Goal: Communication & Community: Answer question/provide support

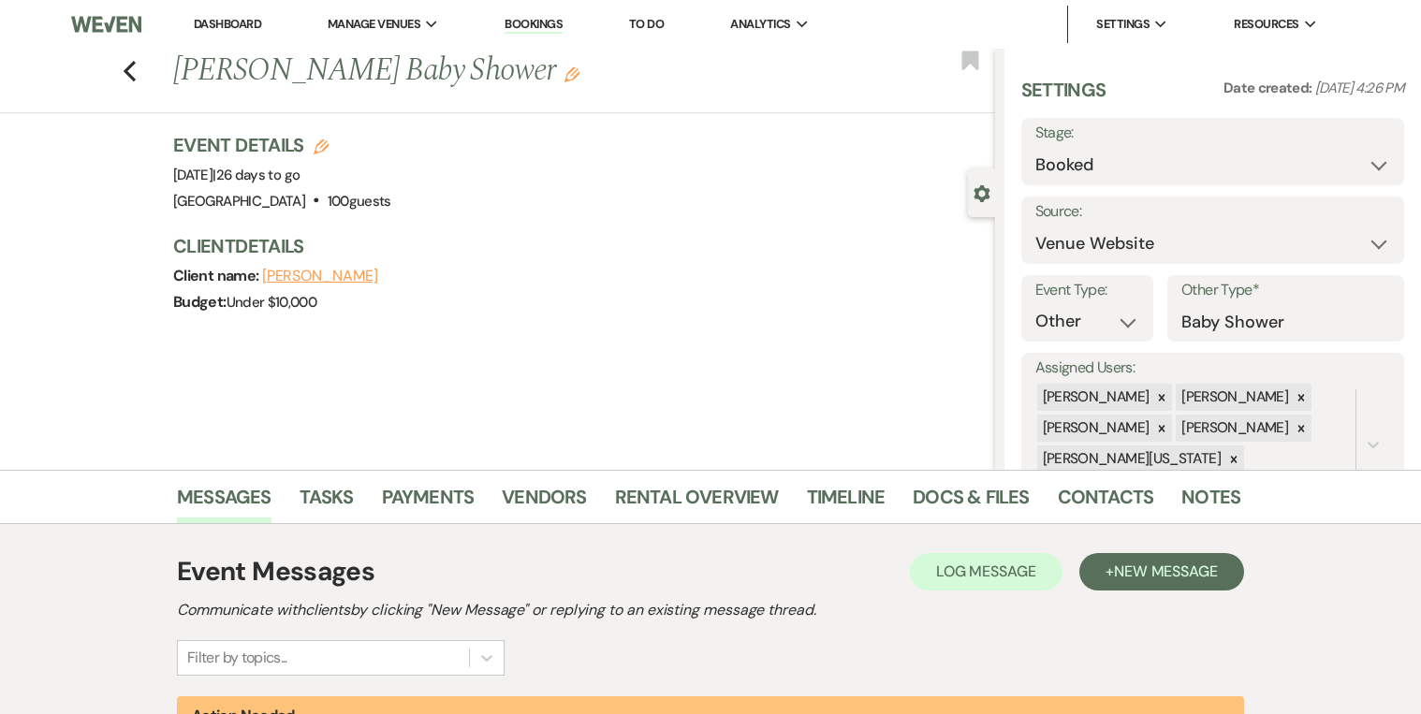
select select "5"
select select "13"
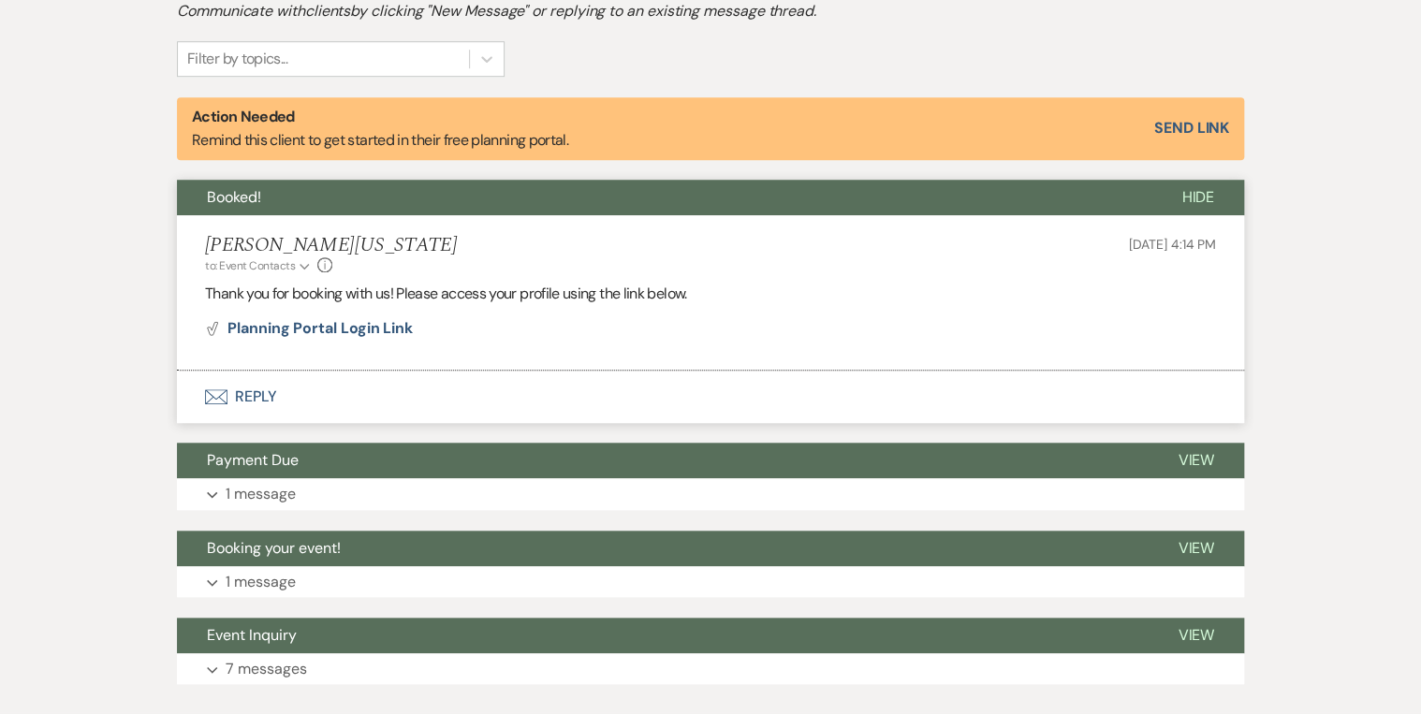
click at [1361, 248] on div "Messages Tasks Payments Vendors Rental Overview Timeline Docs & Files Contacts …" at bounding box center [710, 291] width 1421 height 841
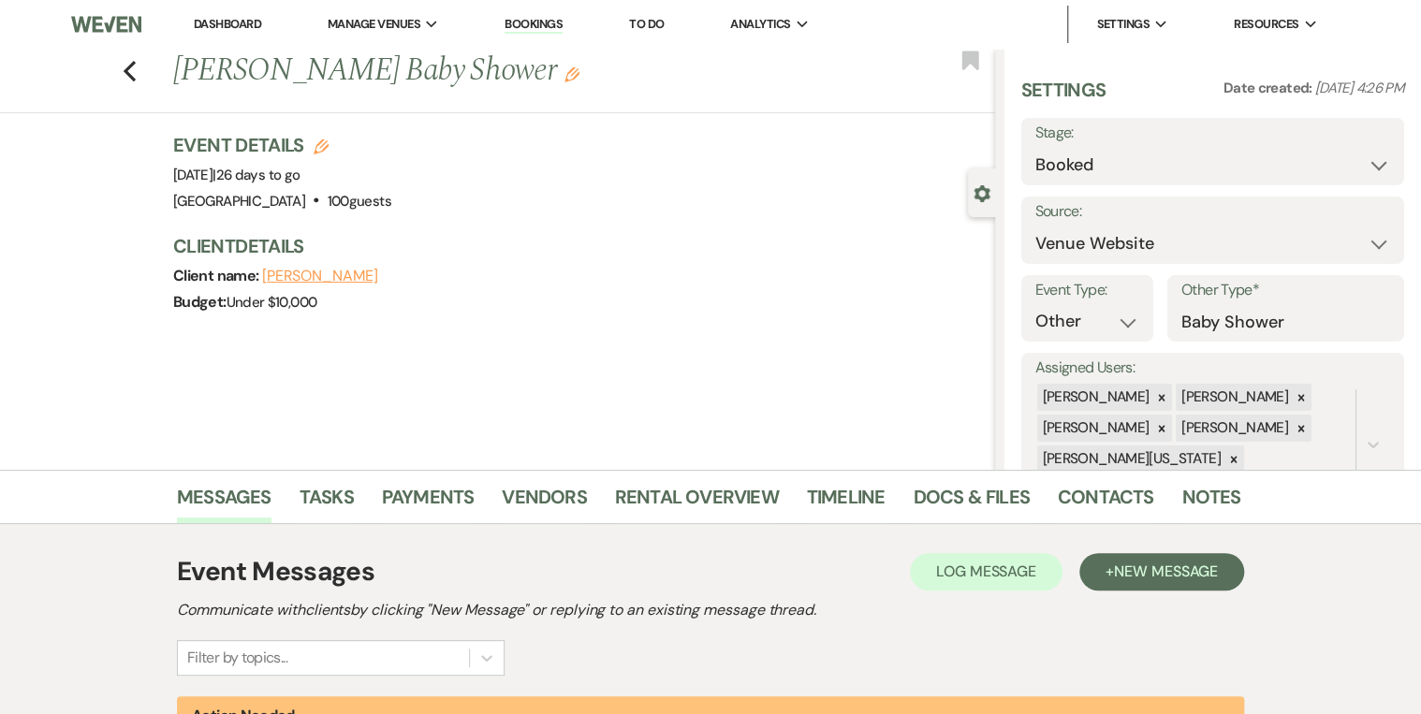
click at [511, 21] on link "Bookings" at bounding box center [533, 25] width 58 height 18
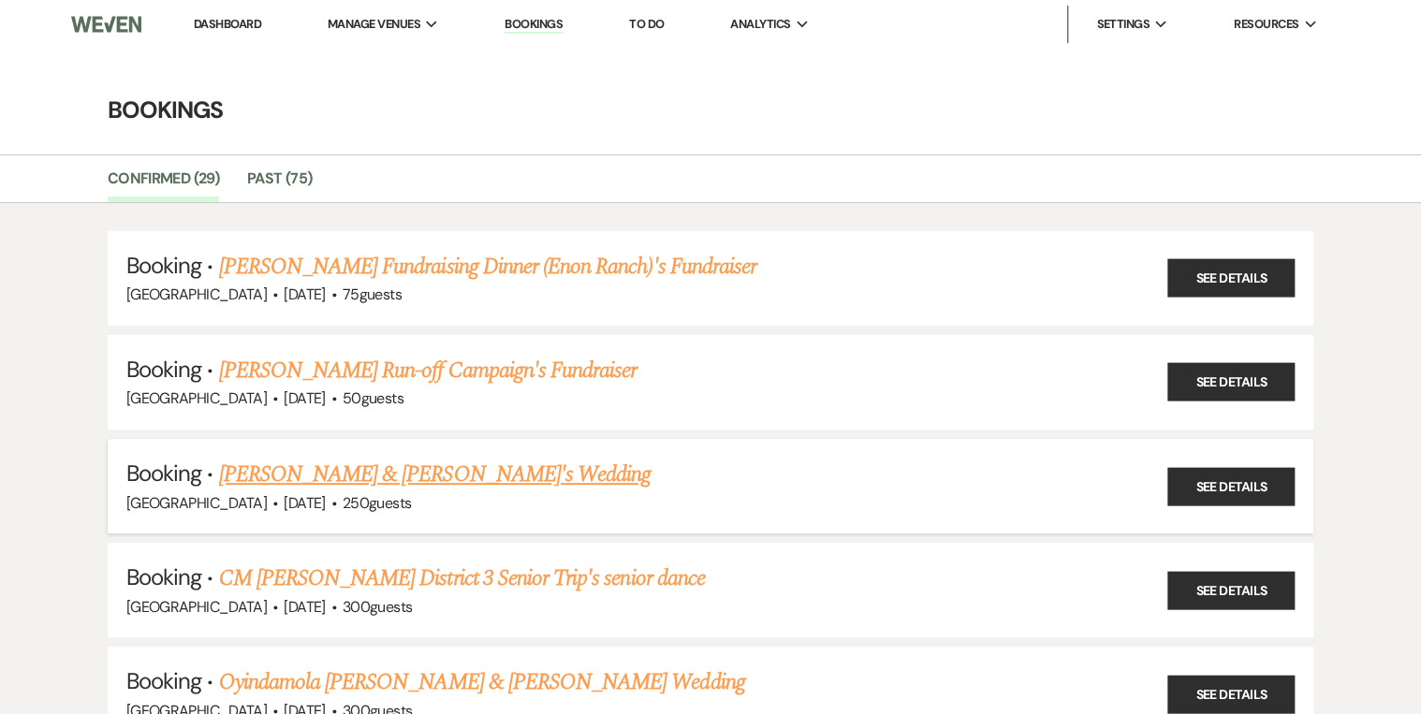
click at [528, 475] on link "Darius Coley & Jaelle Sodjatsi's Wedding" at bounding box center [435, 475] width 432 height 34
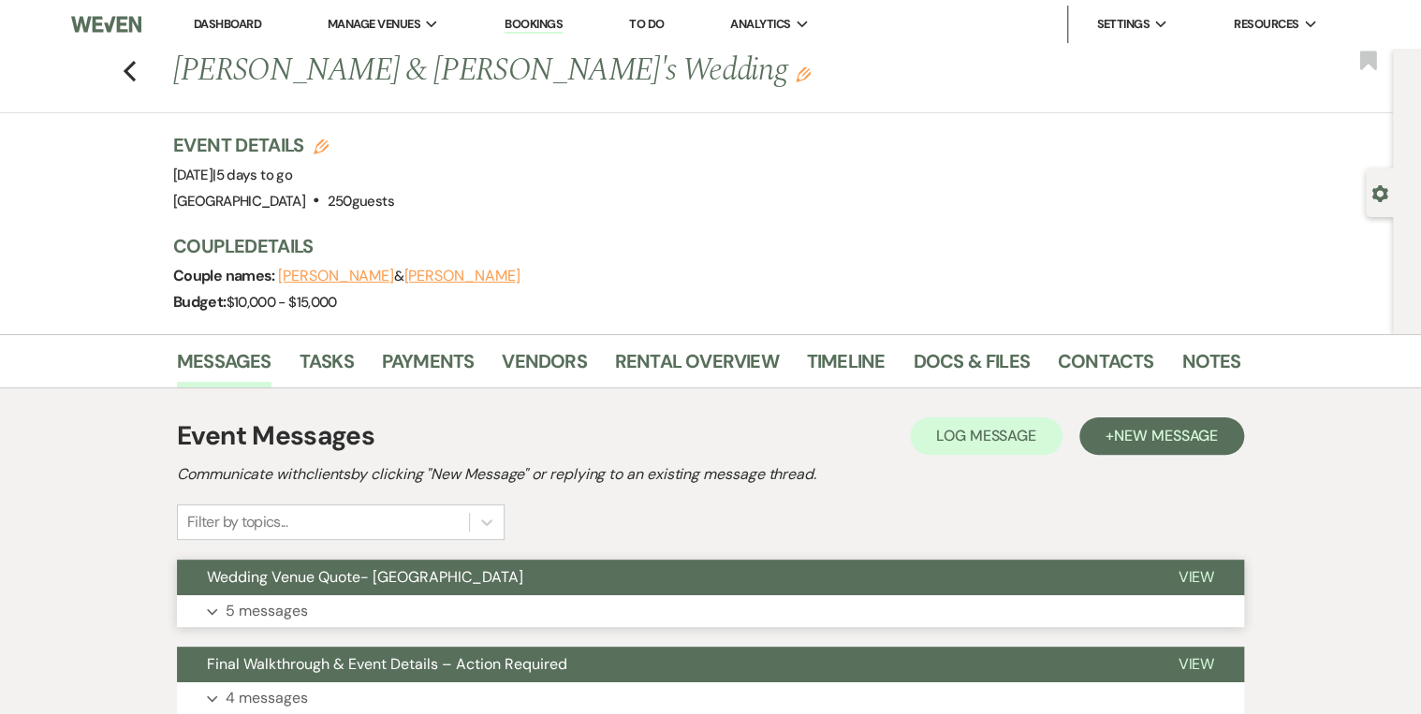
click at [334, 574] on span "Wedding Venue Quote- Enon Ranch" at bounding box center [365, 577] width 316 height 20
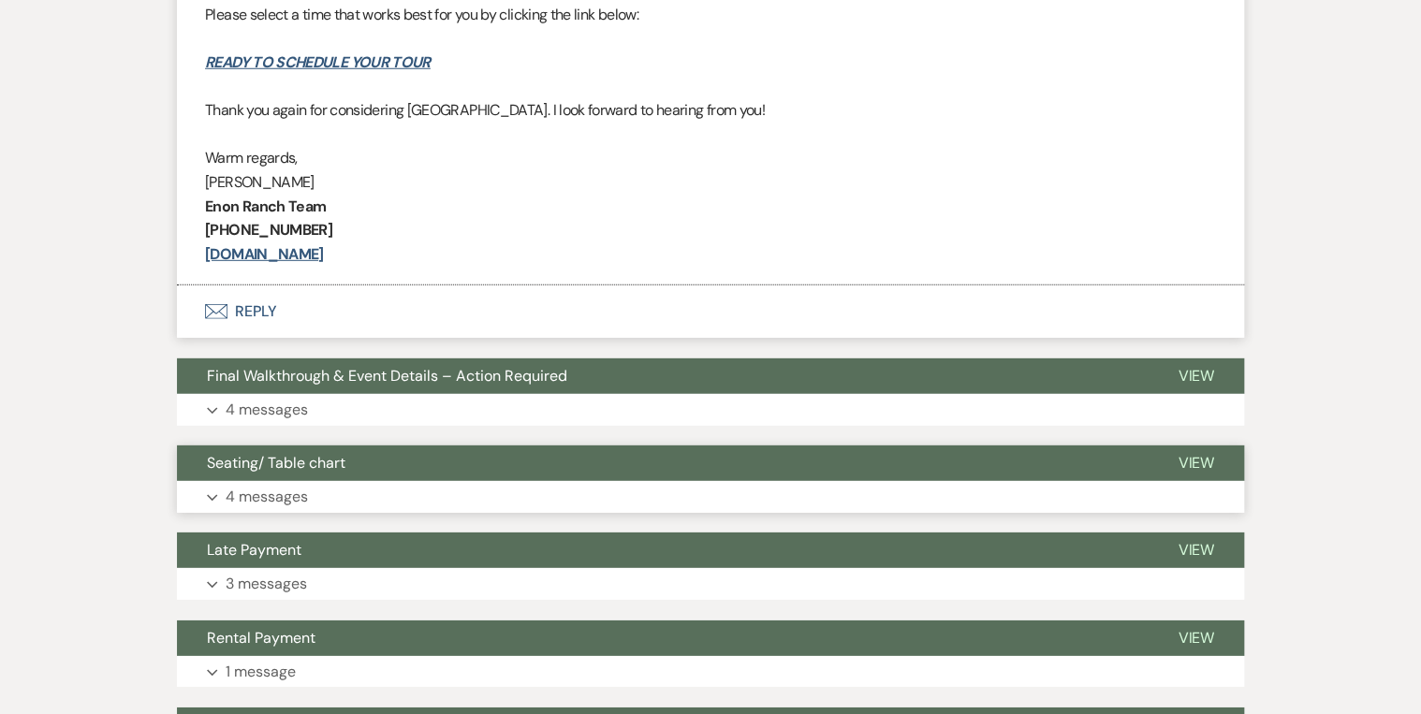
scroll to position [2621, 0]
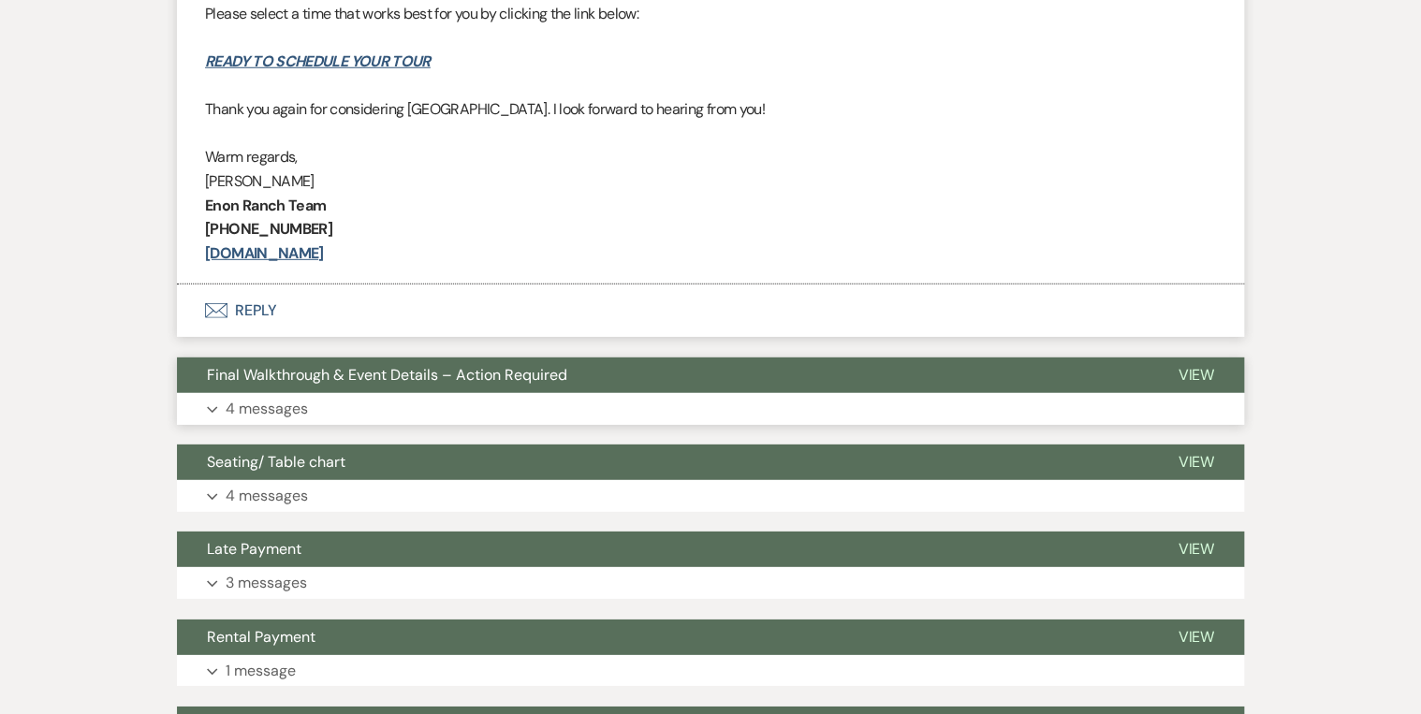
click at [329, 393] on button "Expand 4 messages" at bounding box center [710, 409] width 1067 height 32
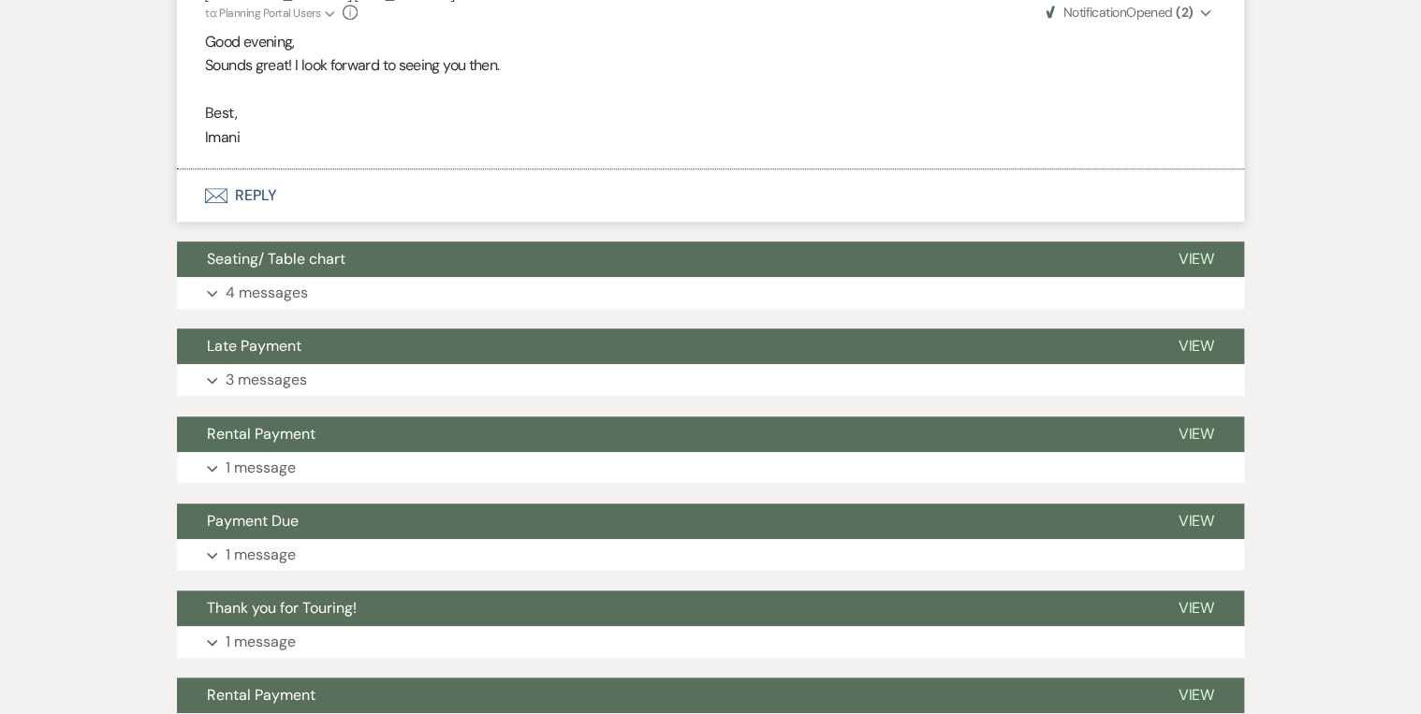
scroll to position [4044, 0]
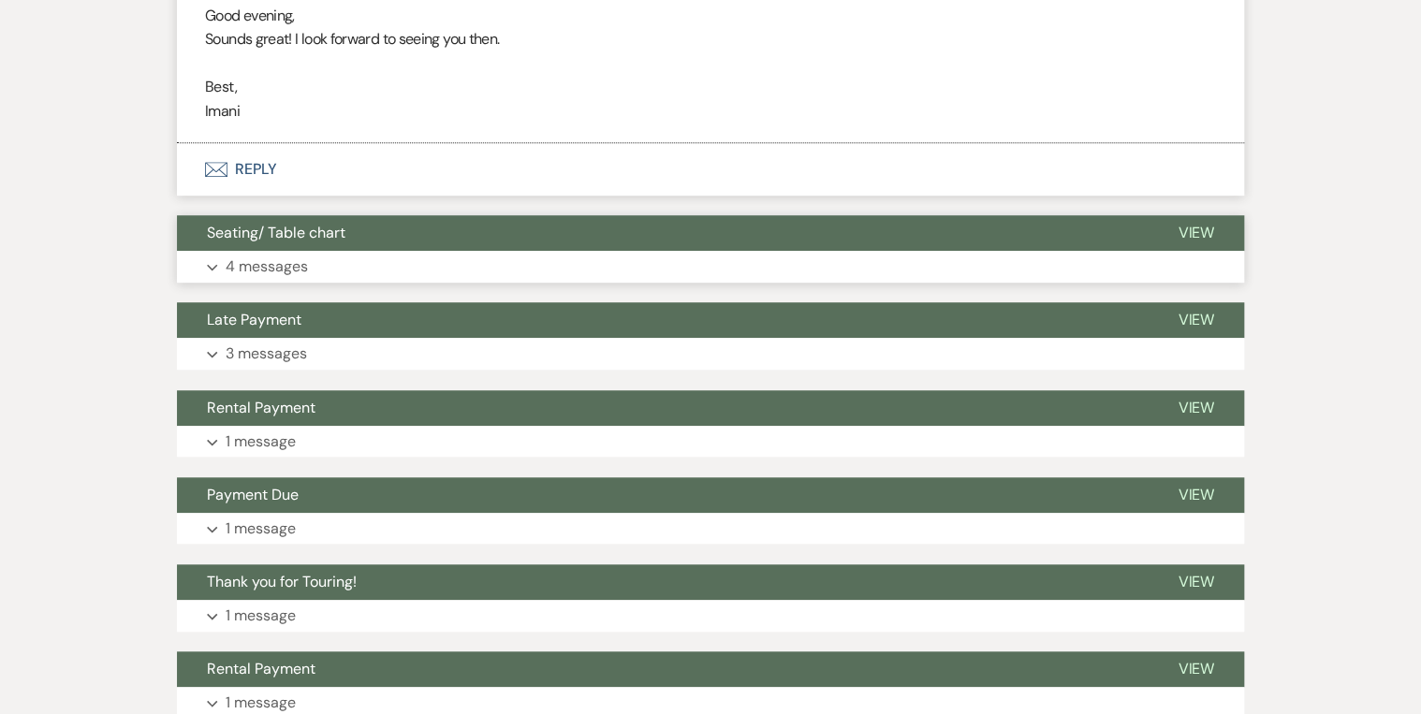
click at [333, 255] on button "Expand 4 messages" at bounding box center [710, 267] width 1067 height 32
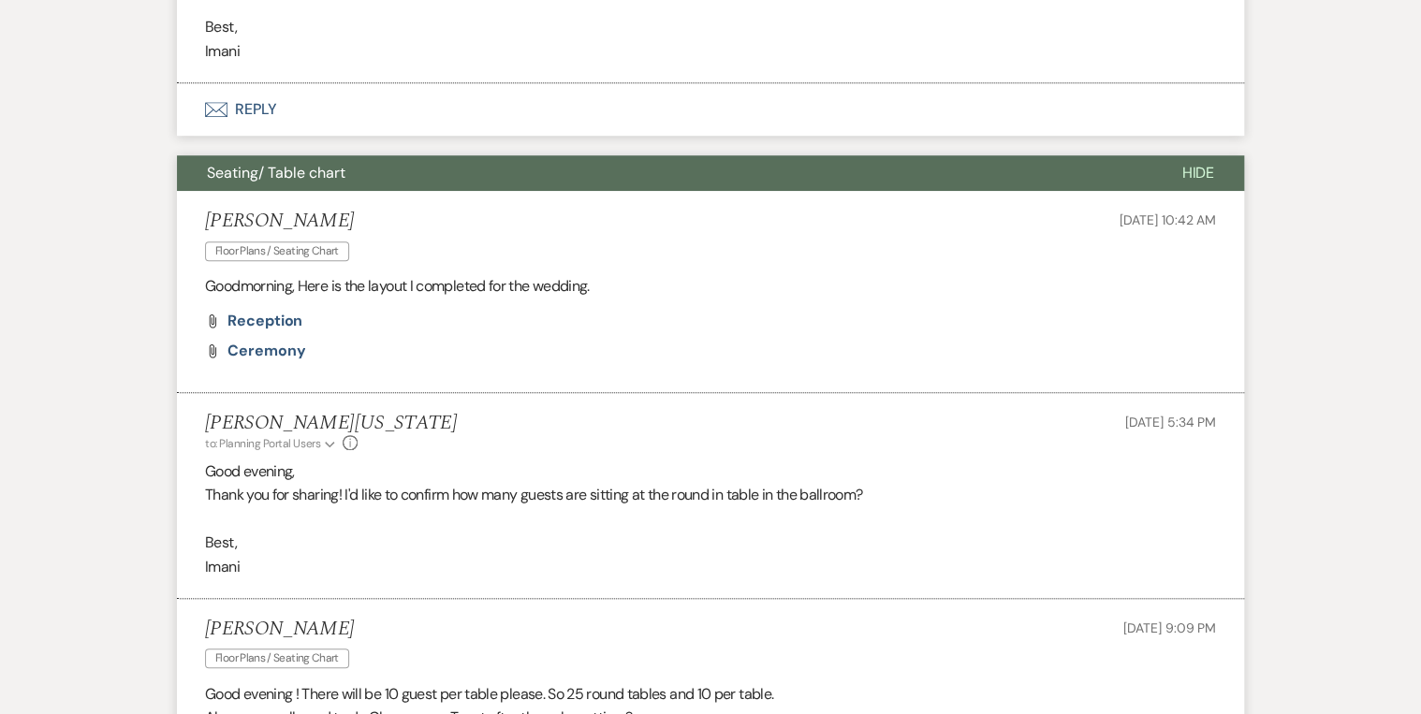
scroll to position [4269, 0]
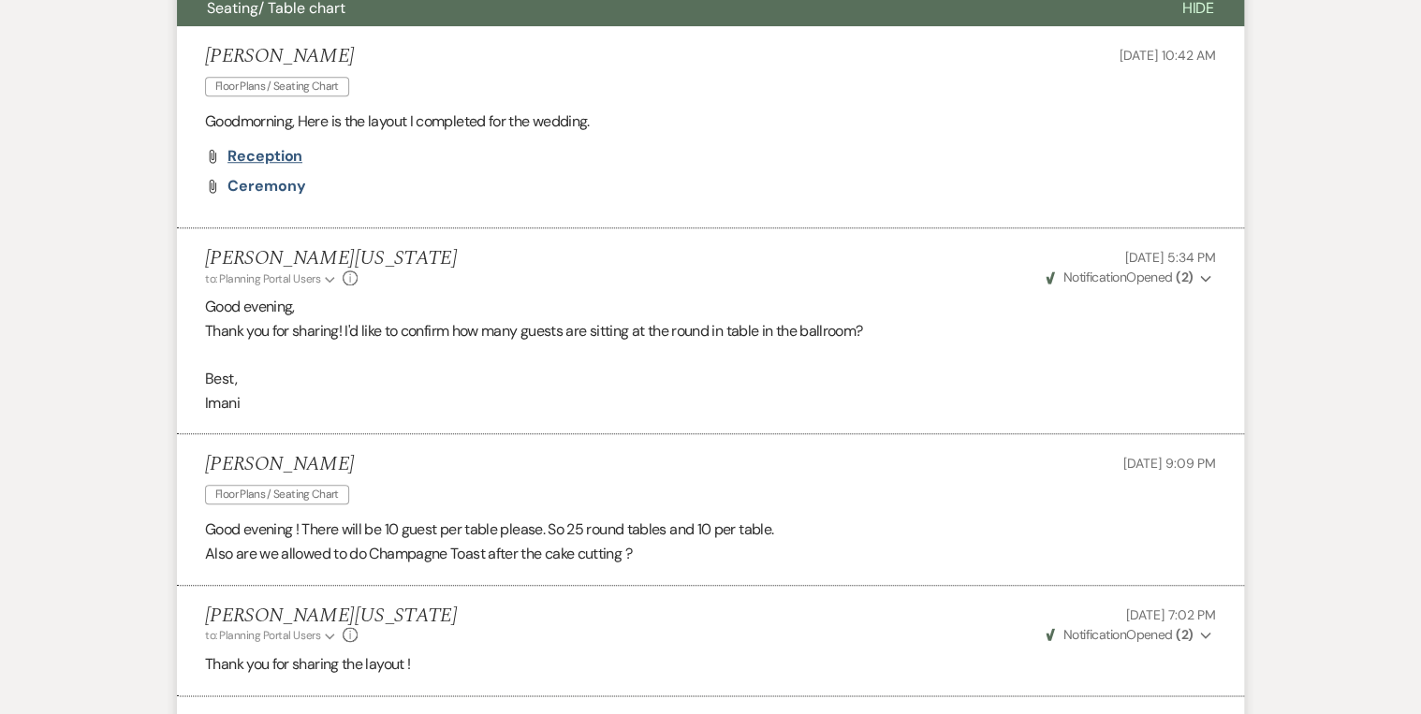
click at [259, 158] on span "Reception" at bounding box center [264, 156] width 75 height 20
click at [280, 187] on span "Ceremony" at bounding box center [266, 186] width 78 height 20
click at [553, 71] on div "Jaelle Sodjatsi Floor Plans / Seating Chart Aug 06, 2025, 10:42 AM" at bounding box center [710, 73] width 1011 height 57
click at [252, 157] on span "Reception" at bounding box center [264, 156] width 75 height 20
click at [779, 124] on p "Goodmorning, Here is the layout I completed for the wedding." at bounding box center [710, 122] width 1011 height 24
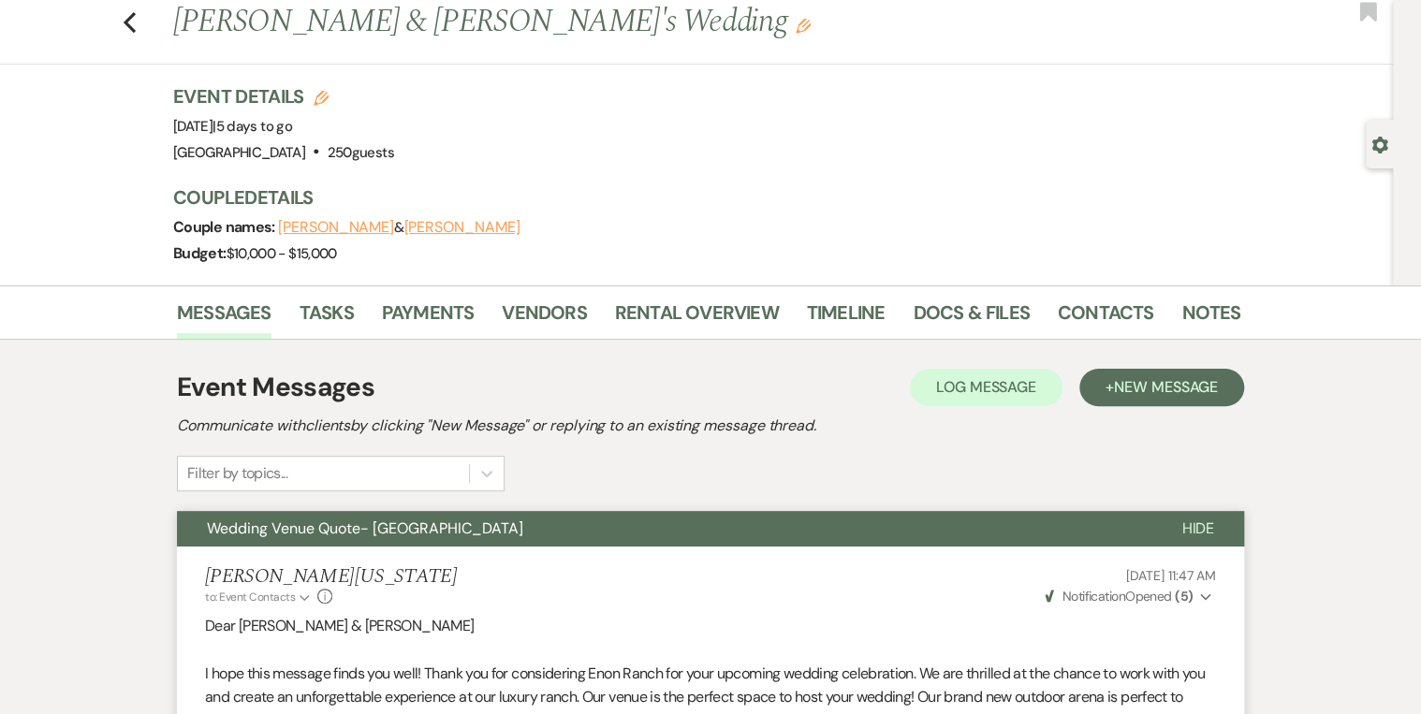
scroll to position [0, 0]
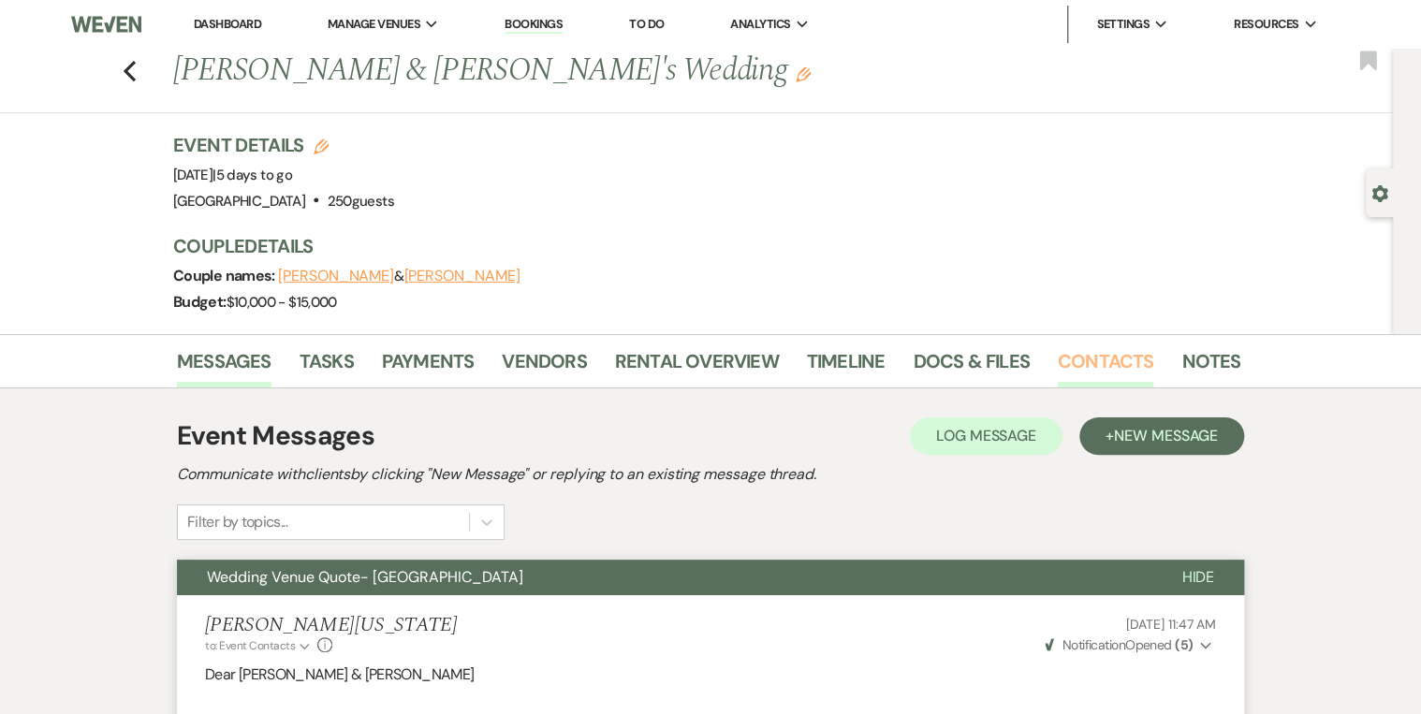
click at [1082, 361] on link "Contacts" at bounding box center [1106, 366] width 96 height 41
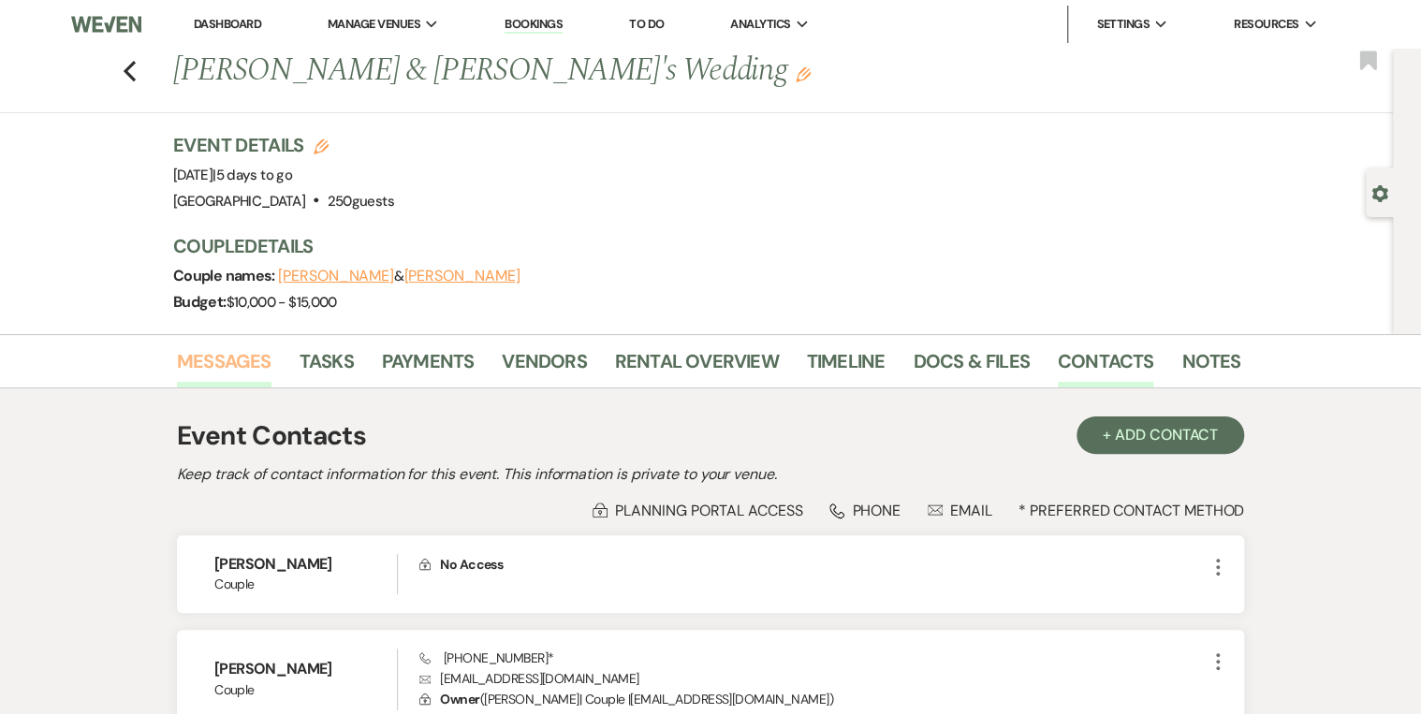
click at [245, 357] on link "Messages" at bounding box center [224, 366] width 95 height 41
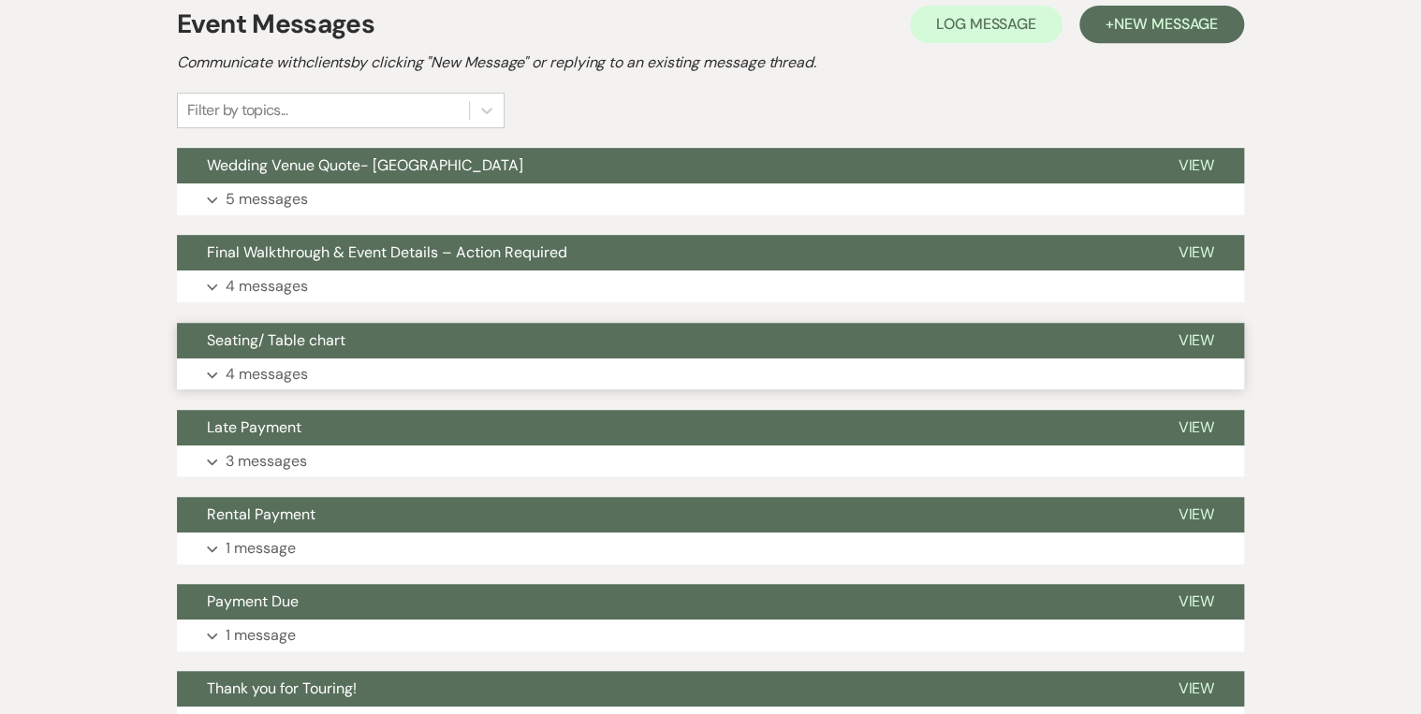
scroll to position [449, 0]
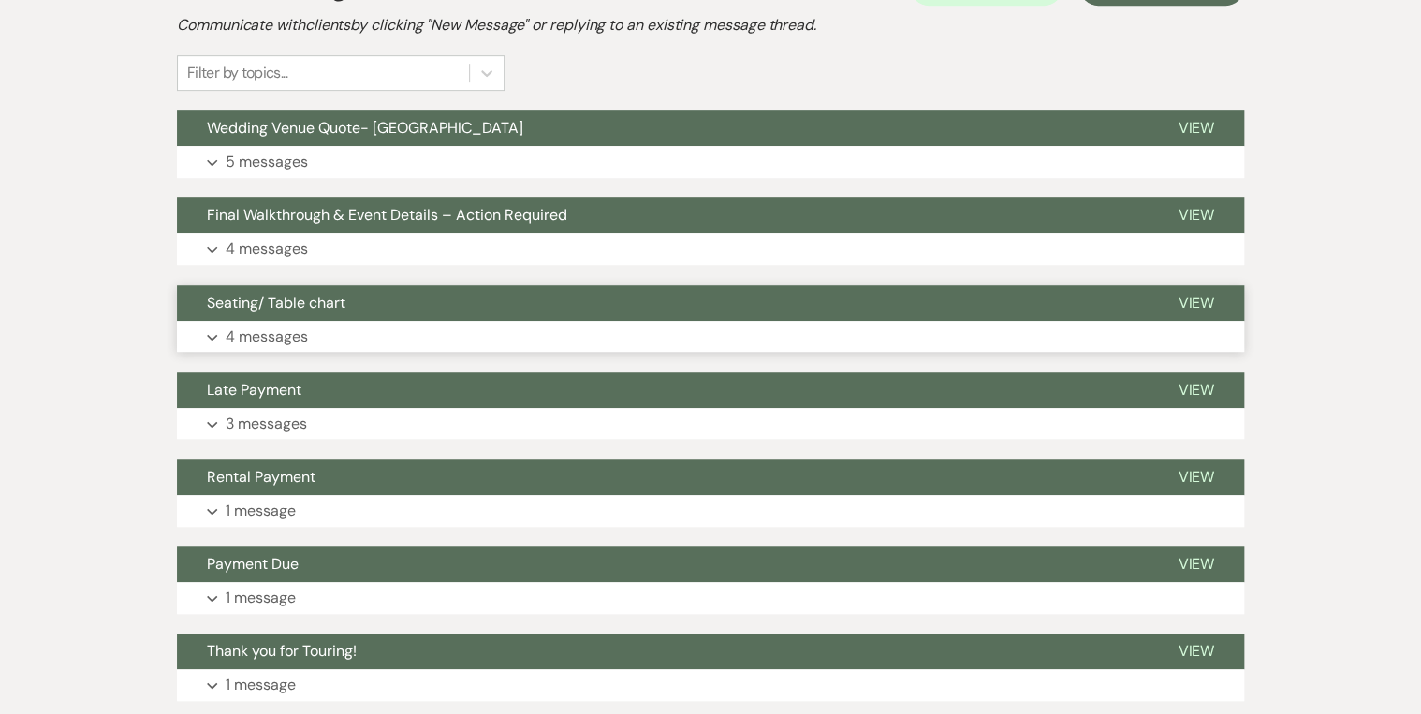
click at [286, 317] on button "Seating/ Table chart" at bounding box center [662, 303] width 971 height 36
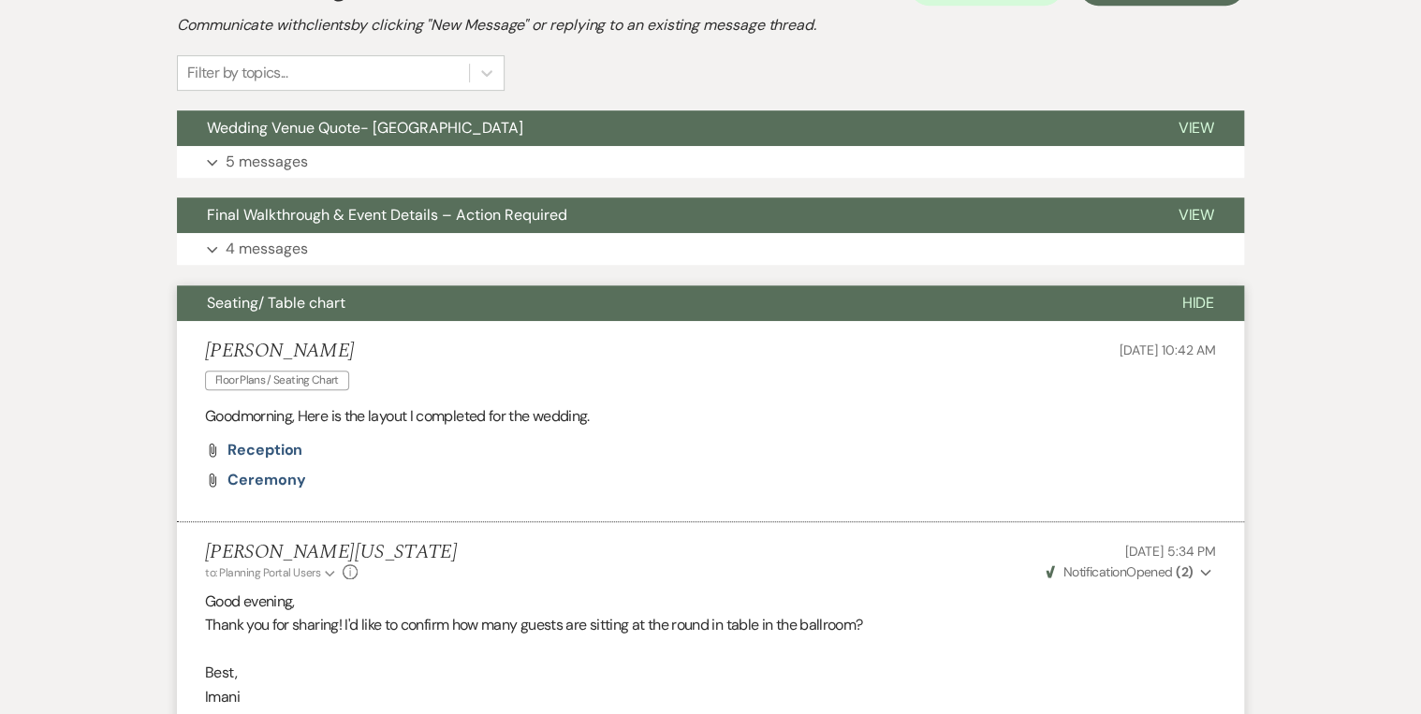
drag, startPoint x: 116, startPoint y: 38, endPoint x: 129, endPoint y: 38, distance: 13.1
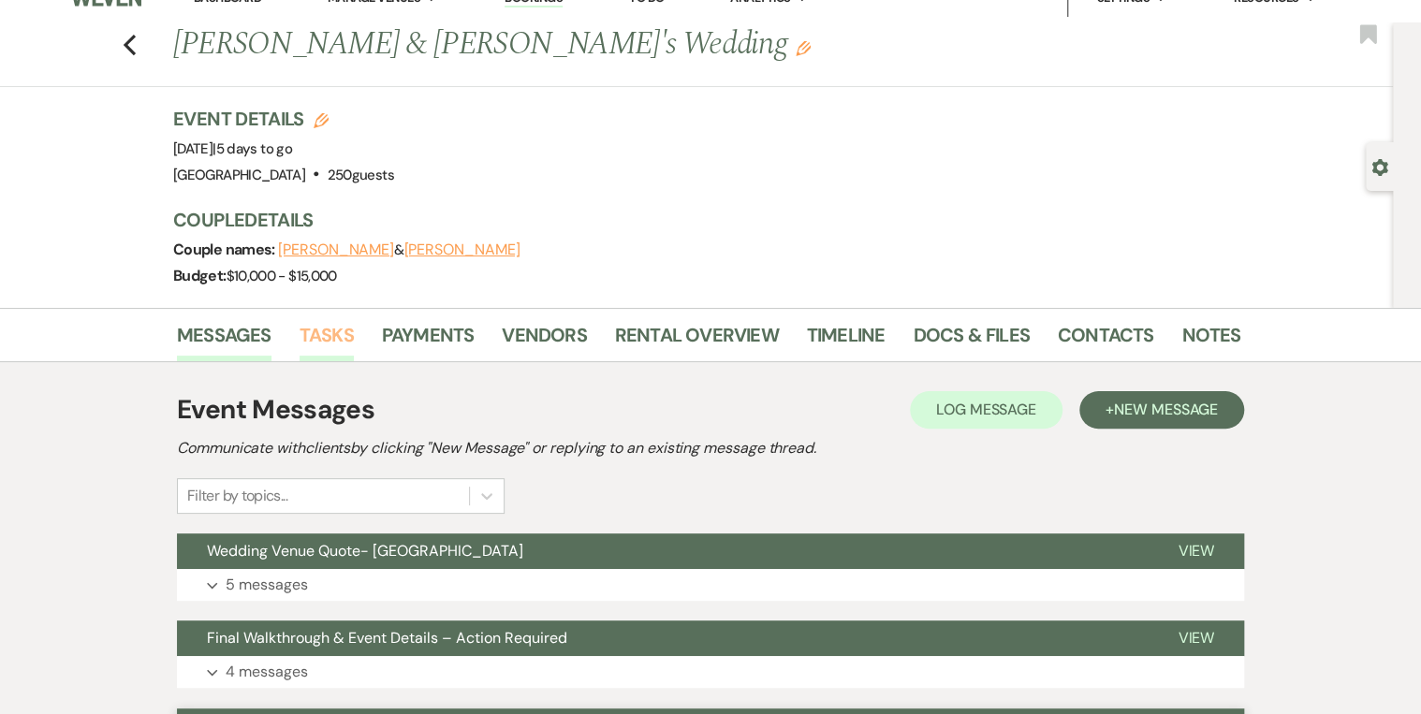
scroll to position [0, 0]
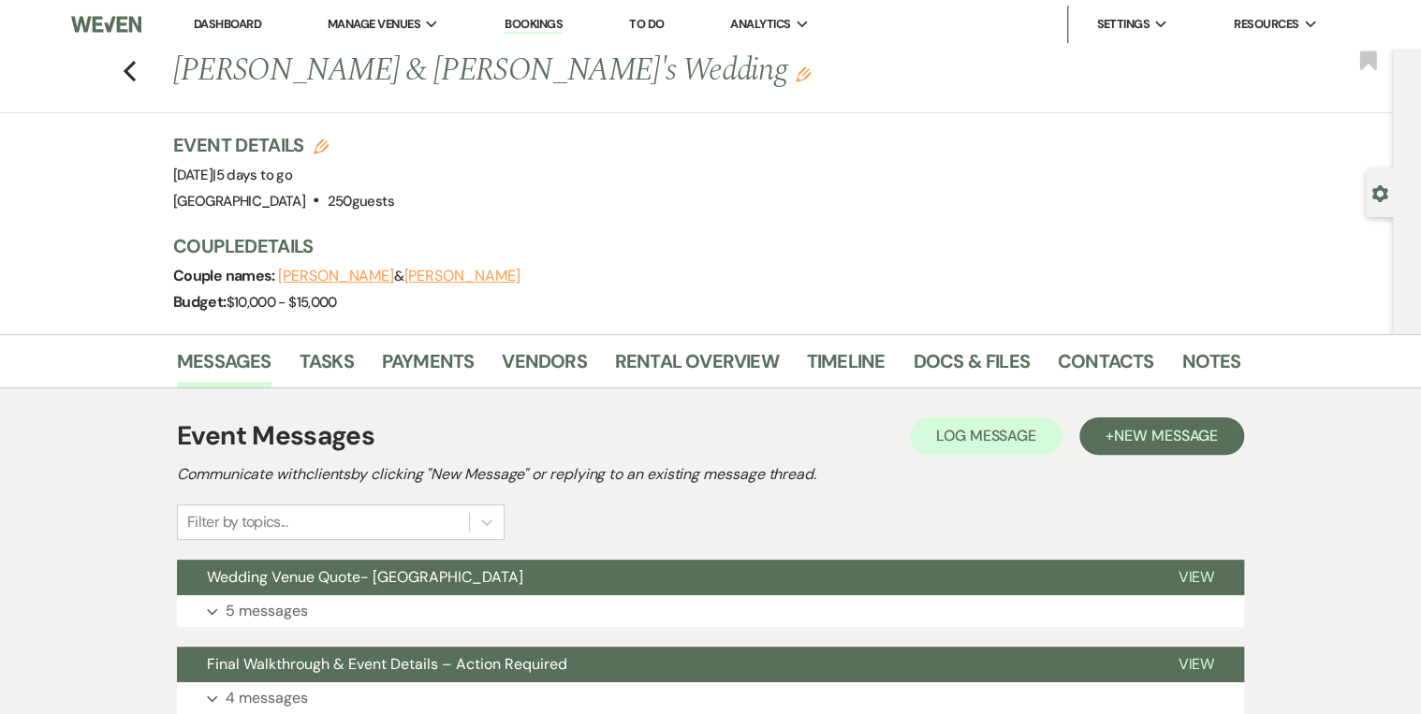
click at [544, 28] on link "Bookings" at bounding box center [533, 25] width 58 height 18
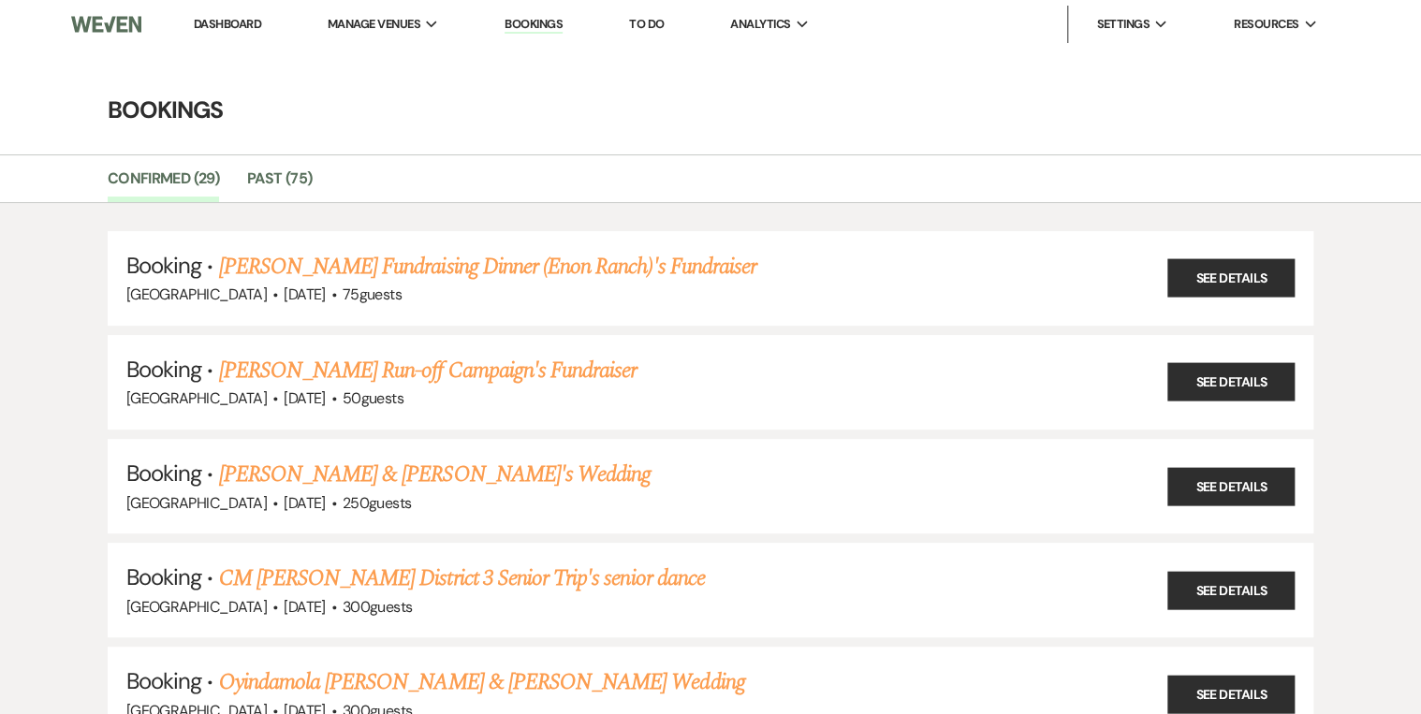
click at [741, 168] on ul "Confirmed (29) Past (75)" at bounding box center [711, 182] width 1348 height 39
click at [223, 23] on link "Dashboard" at bounding box center [227, 24] width 67 height 16
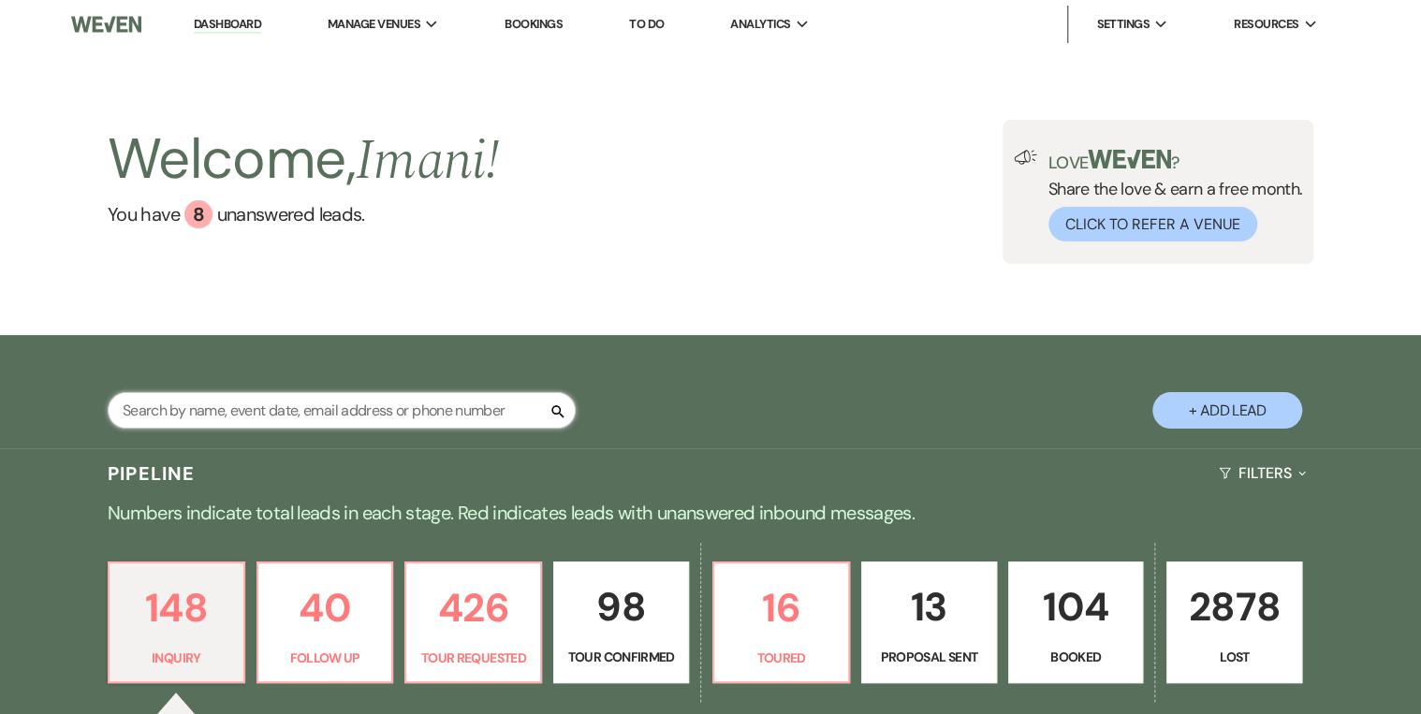
click at [277, 397] on input "text" at bounding box center [342, 410] width 468 height 37
click at [277, 405] on input "text" at bounding box center [342, 410] width 468 height 37
click at [277, 412] on input "text" at bounding box center [342, 410] width 468 height 37
type input "786"
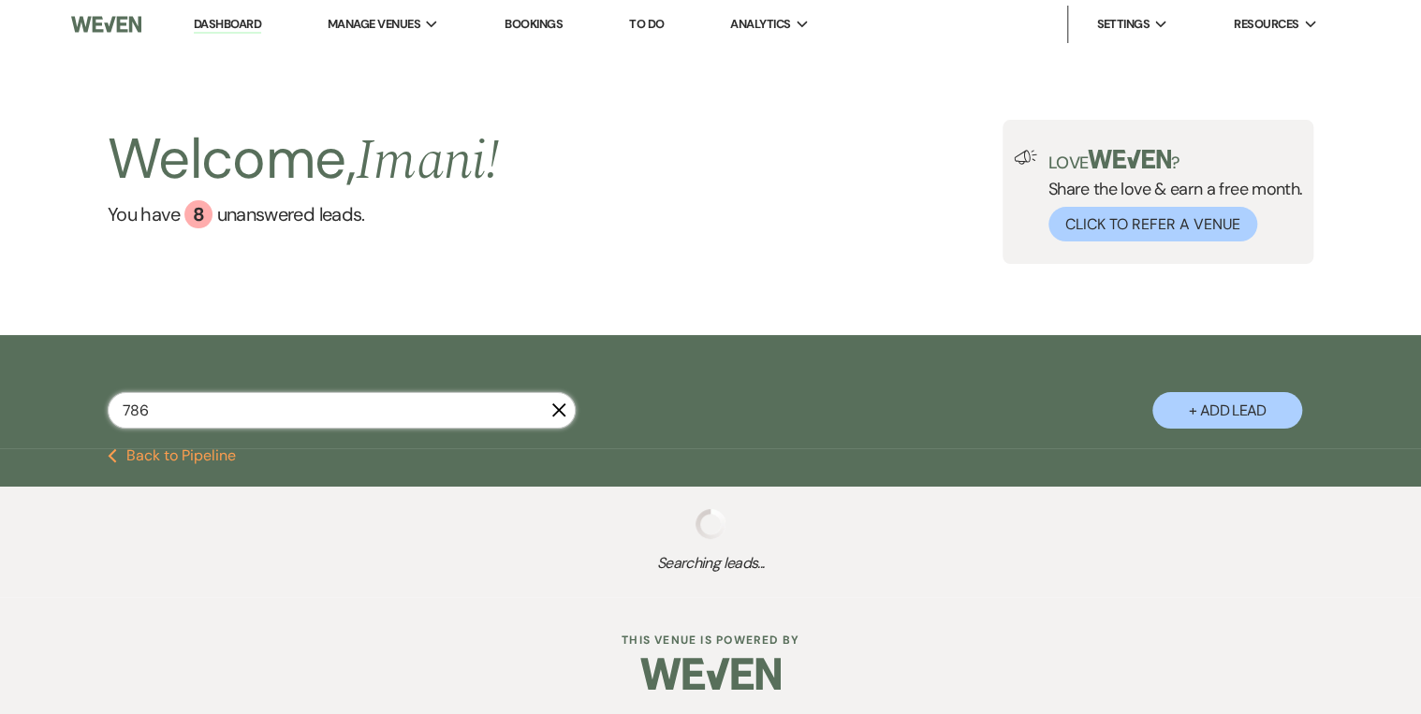
select select "8"
select select "5"
select select "8"
select select "5"
select select "9"
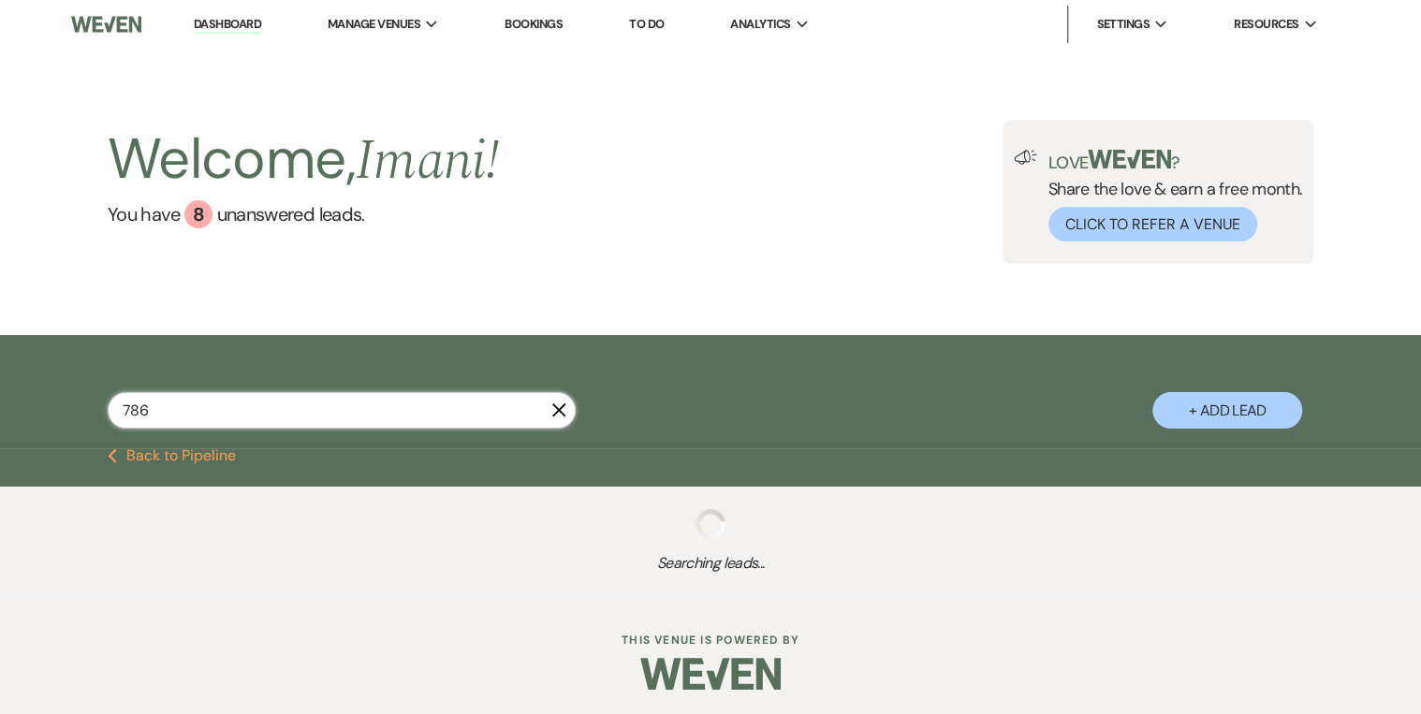
select select "8"
select select "5"
select select "8"
select select "5"
select select "8"
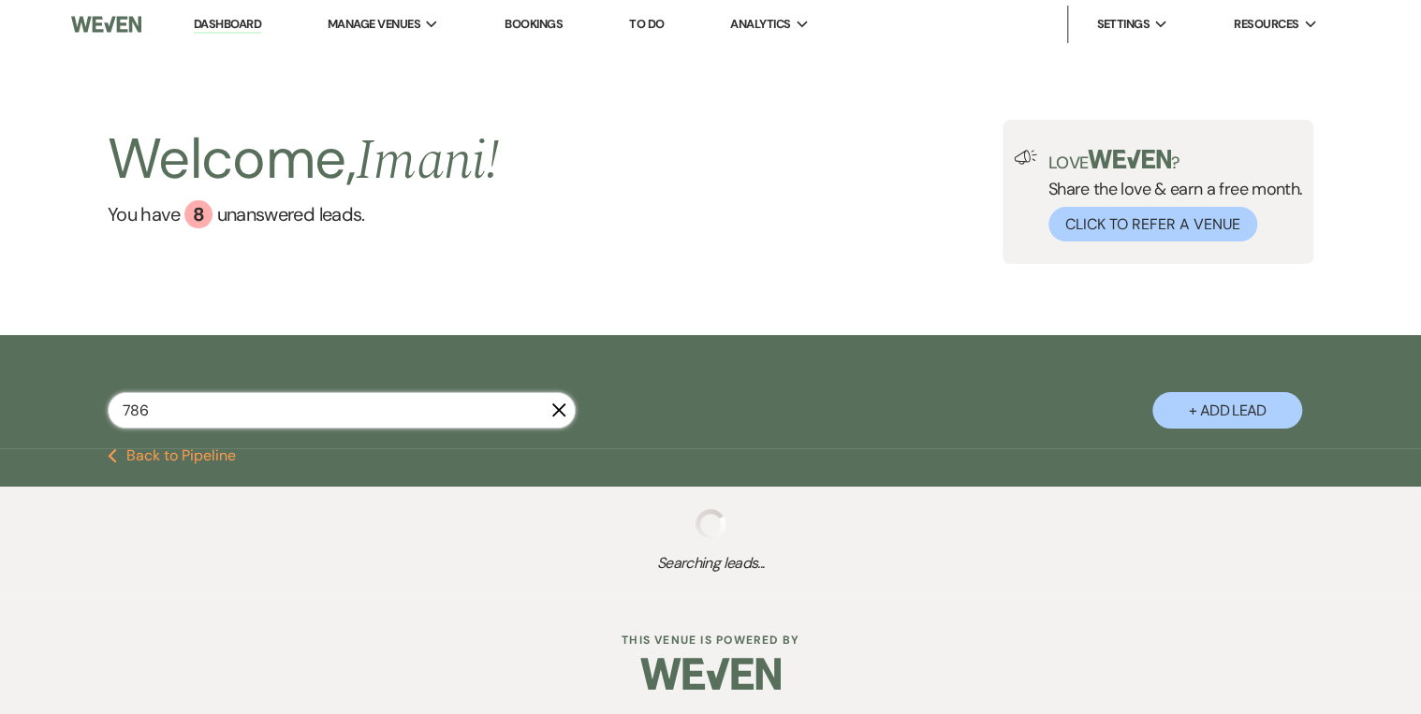
select select "5"
select select "8"
select select "5"
select select "8"
select select "5"
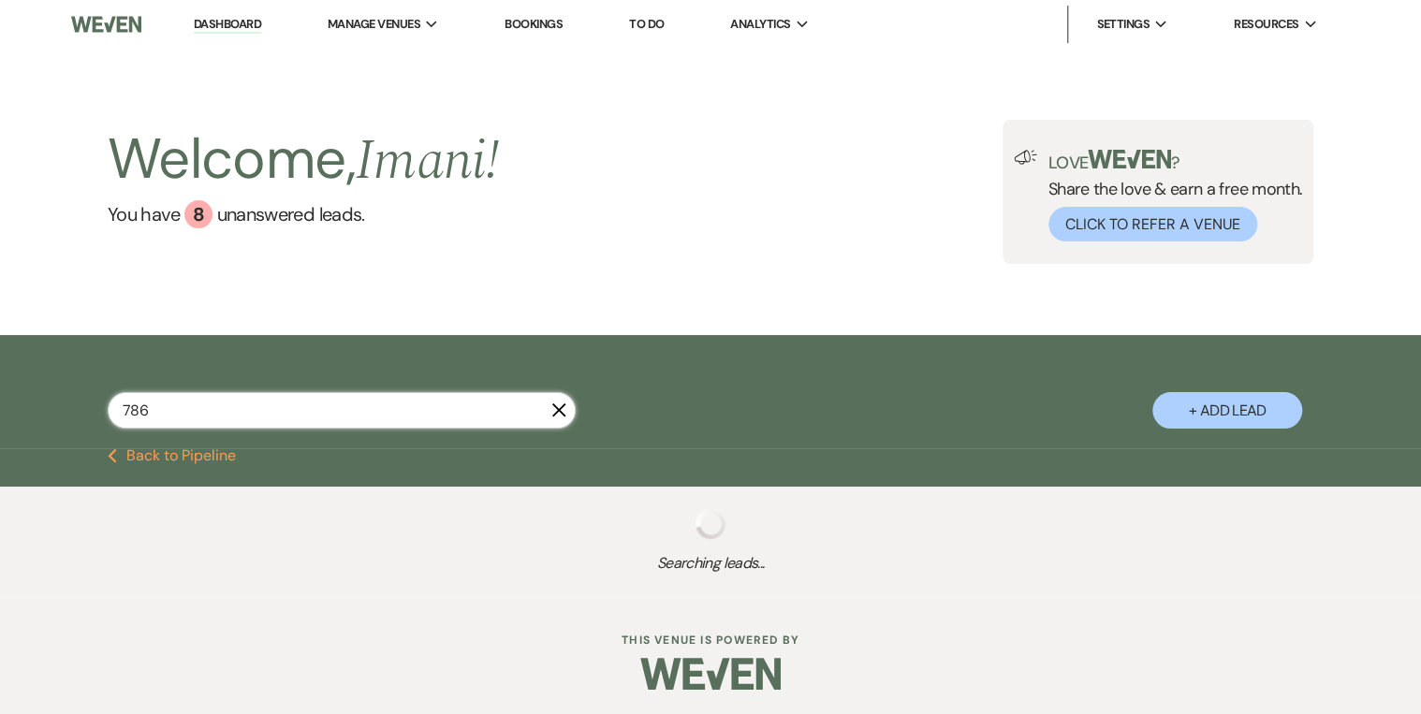
select select "8"
select select "1"
select select "8"
select select "3"
select select "8"
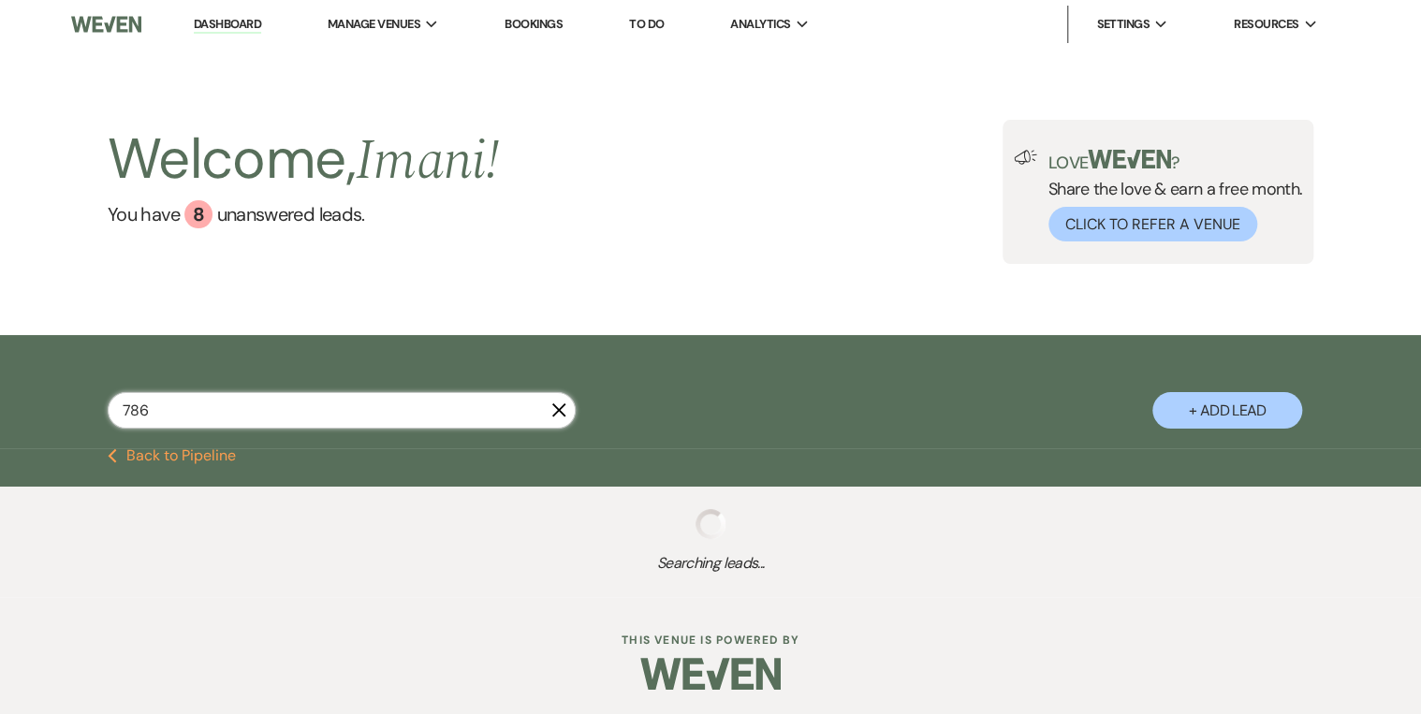
select select "1"
select select "8"
select select "5"
select select "8"
select select "5"
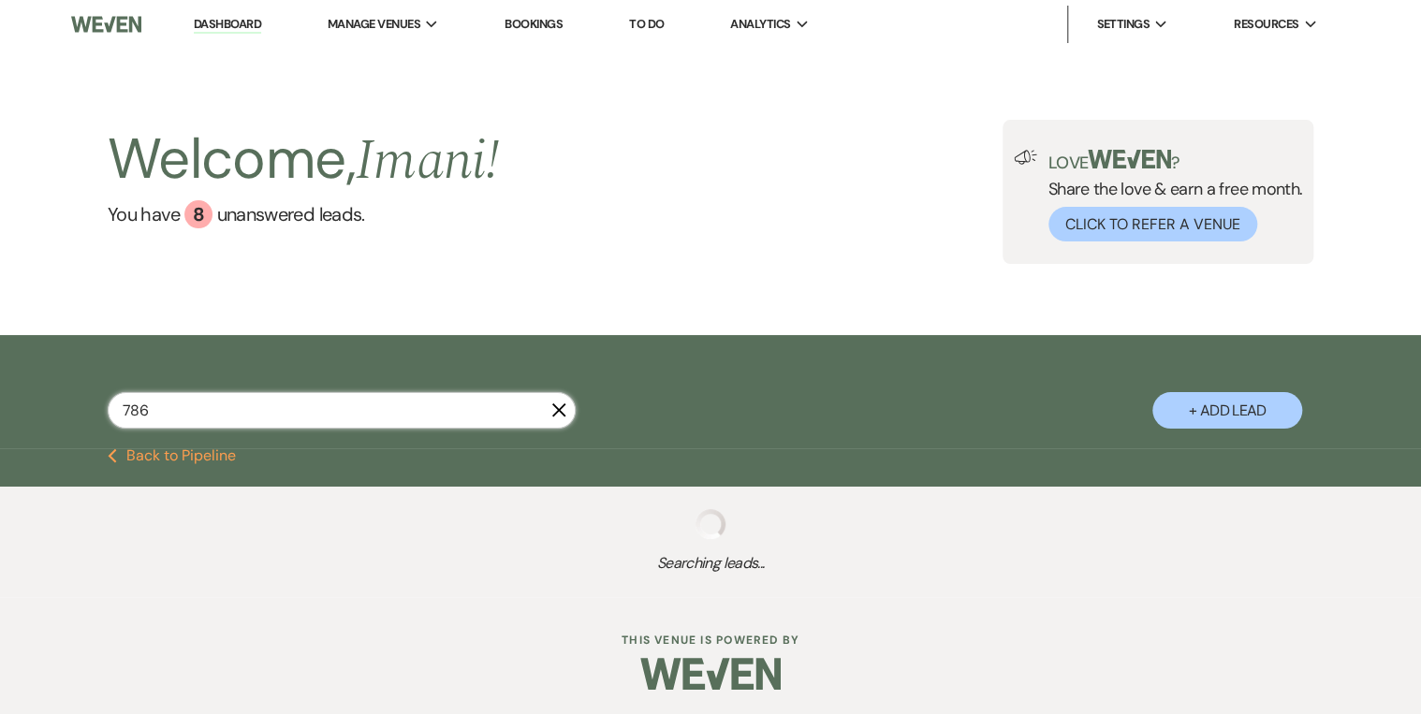
select select "2"
select select "8"
select select "4"
select select "2"
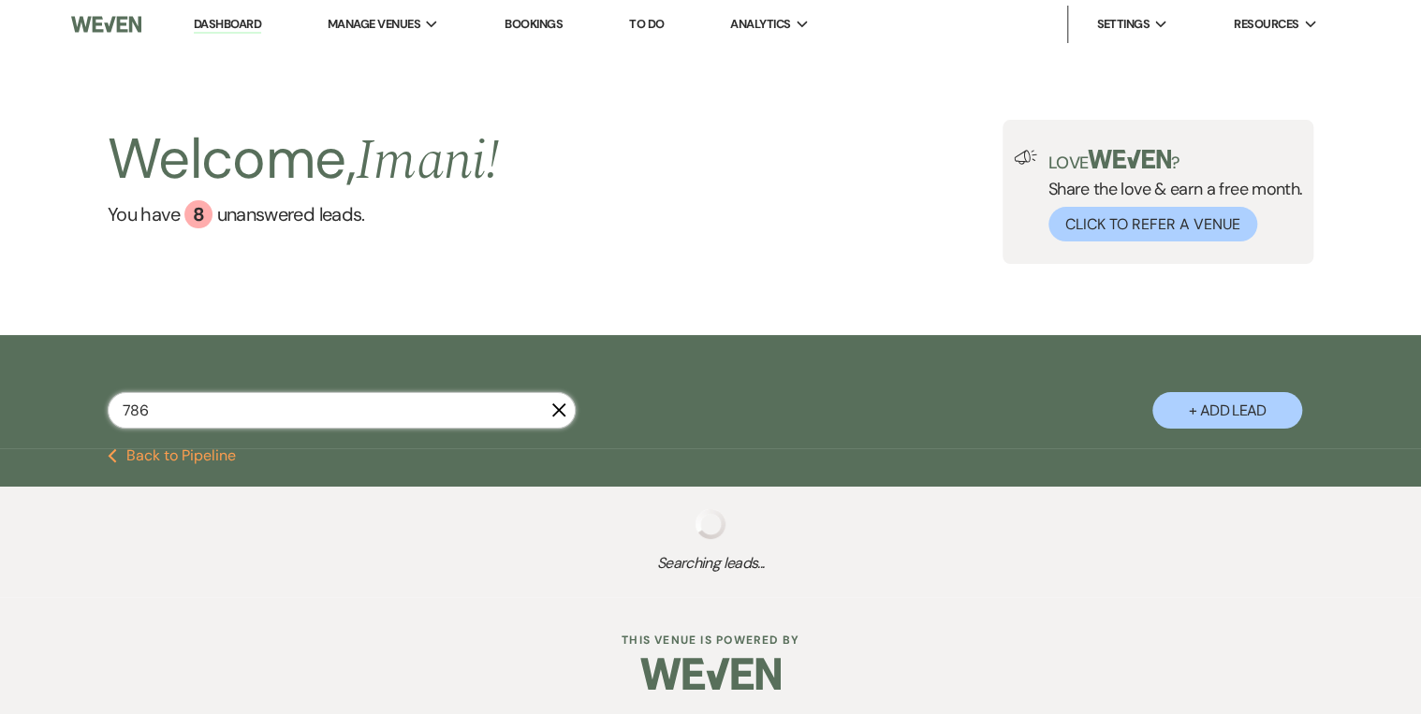
select select "8"
select select "5"
select select "8"
select select "5"
select select "2"
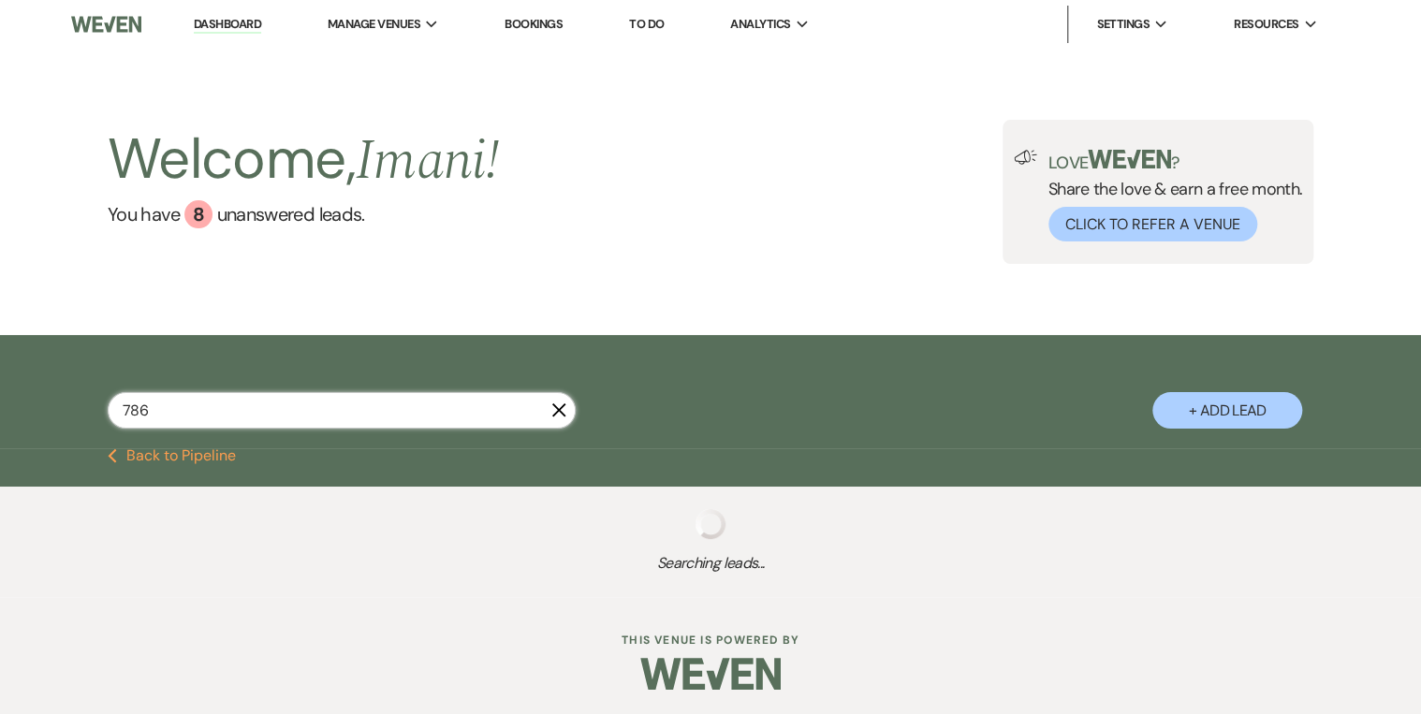
select select "8"
select select "2"
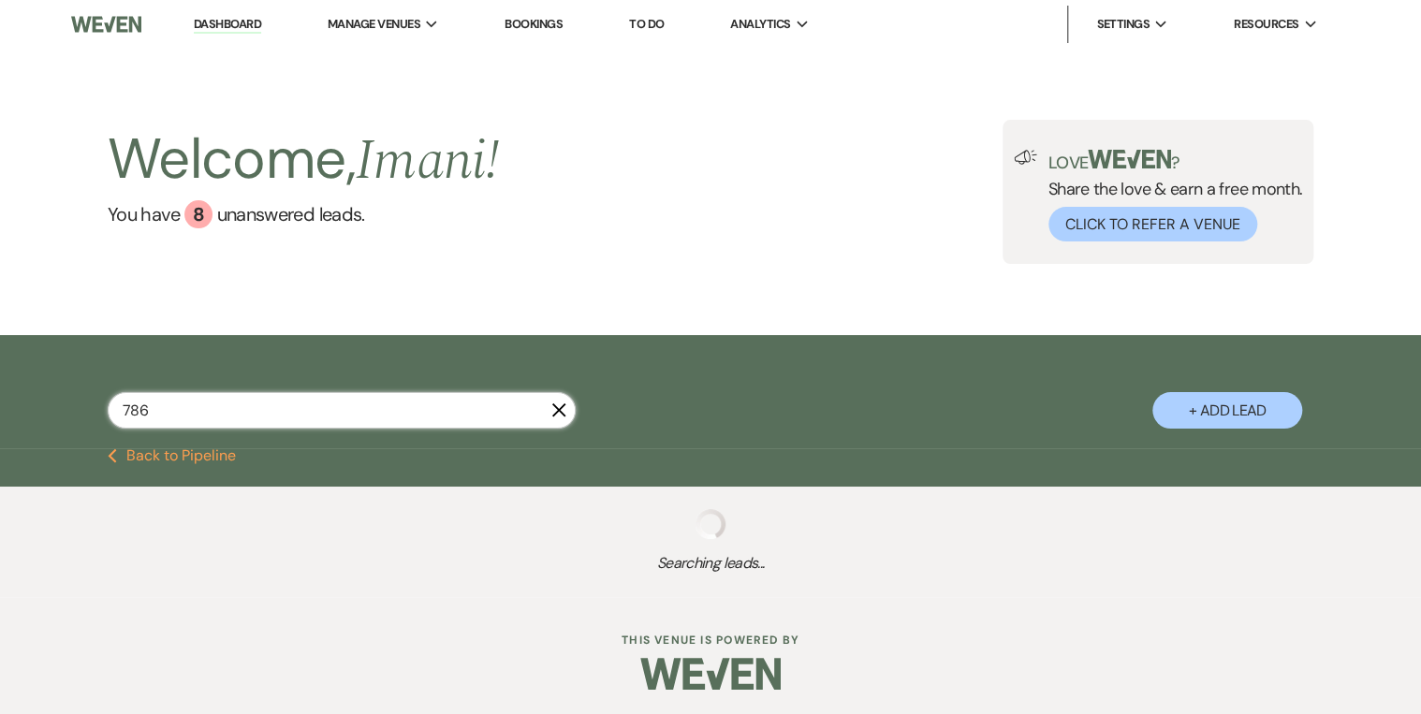
select select "2"
select select "8"
select select "10"
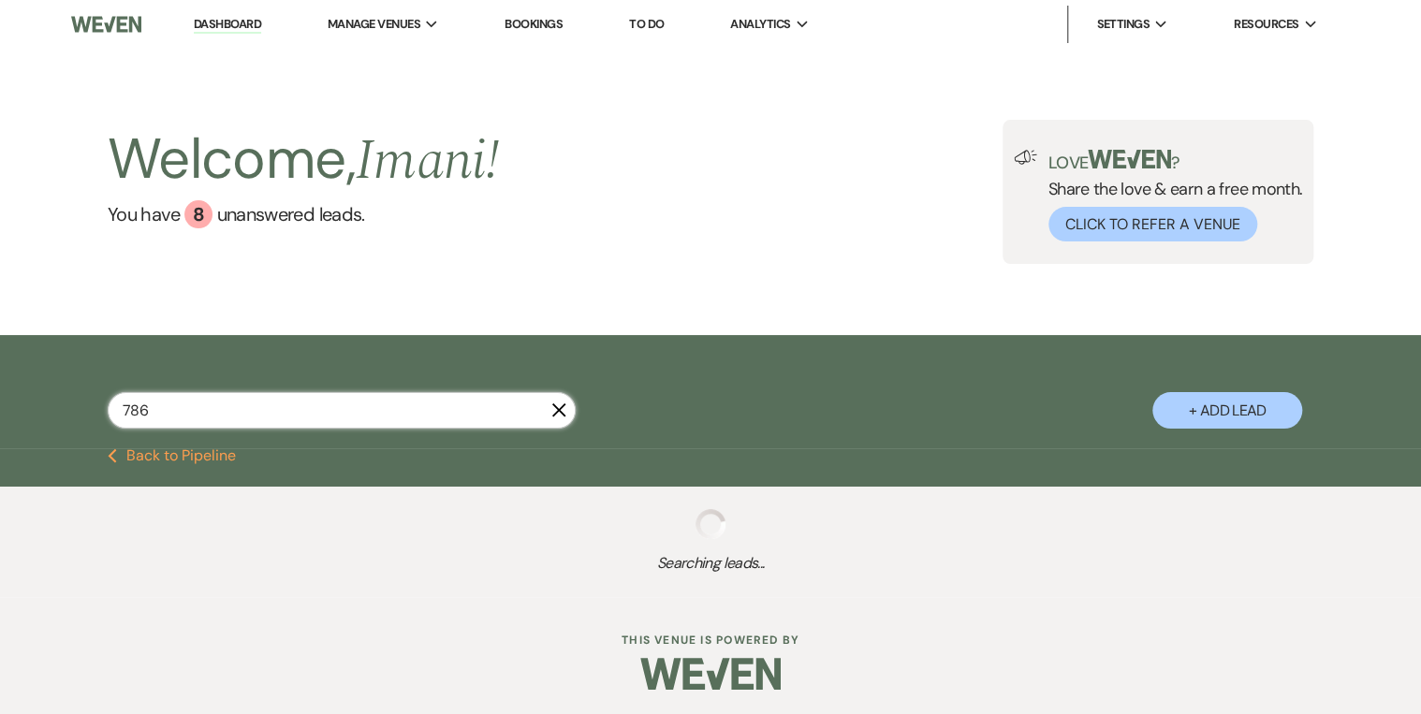
select select "8"
select select "5"
select select "2"
select select "8"
select select "1"
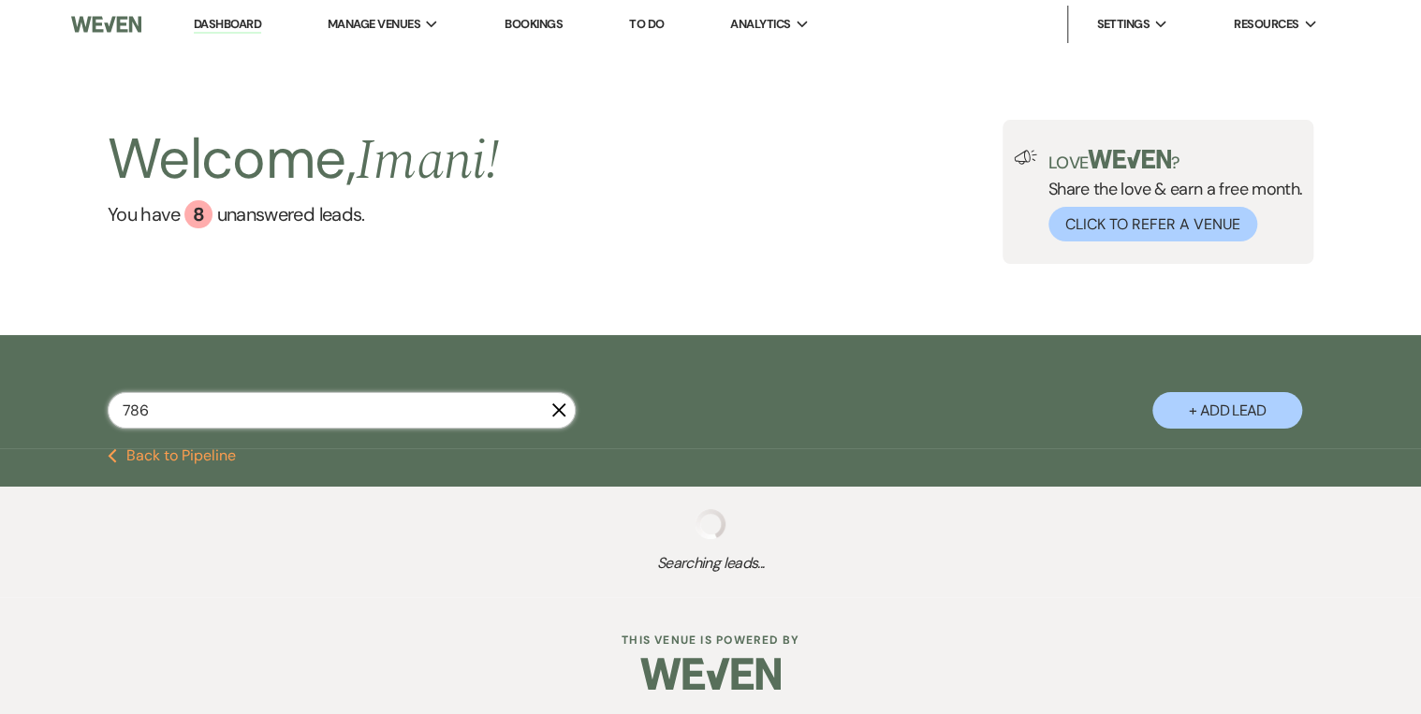
select select "2"
select select "8"
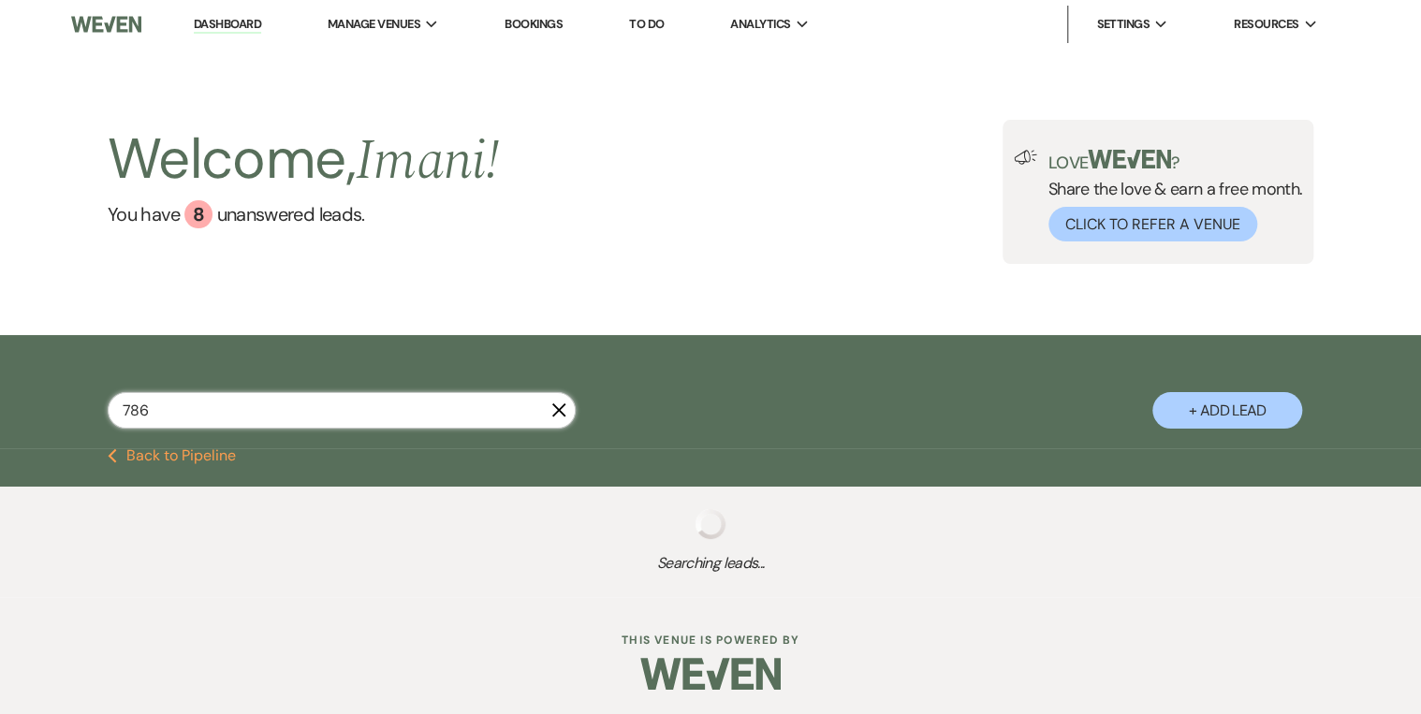
select select "5"
select select "8"
select select "5"
select select "8"
select select "5"
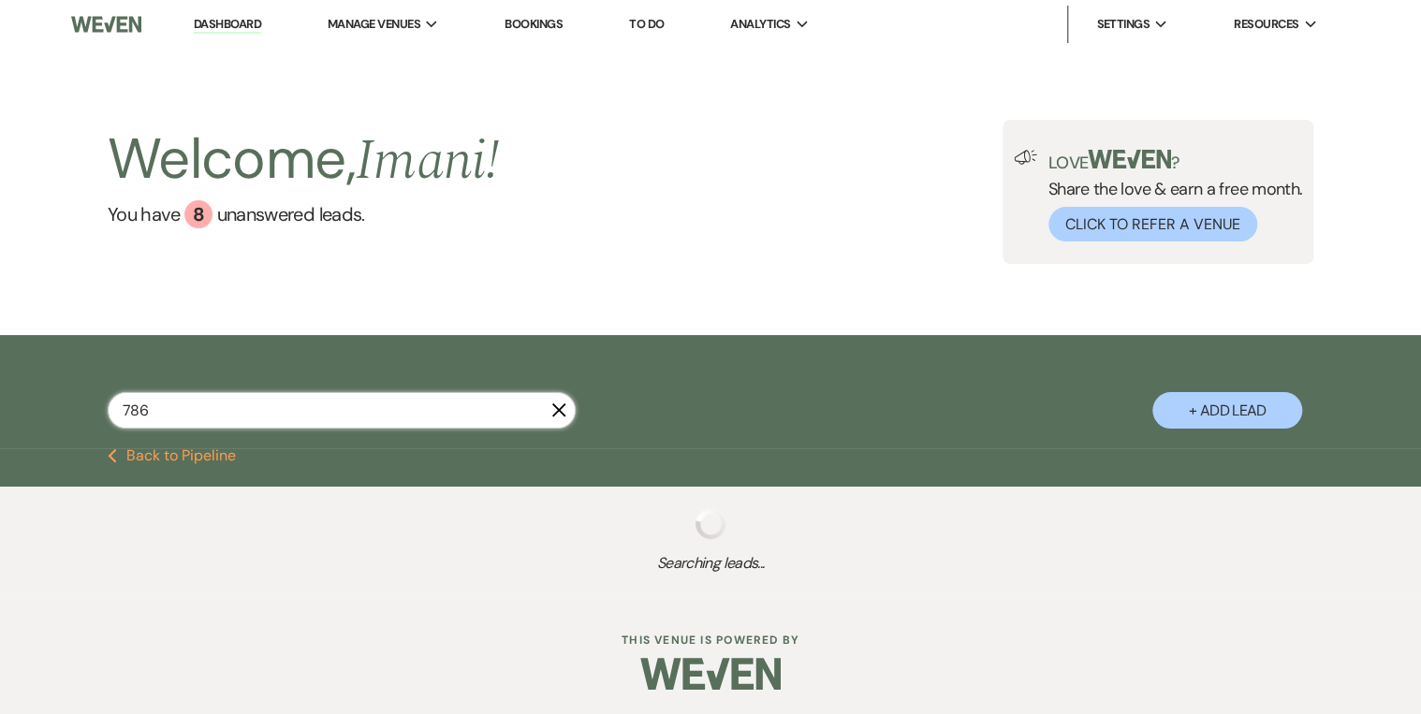
select select "8"
select select "5"
select select "8"
select select "5"
select select "8"
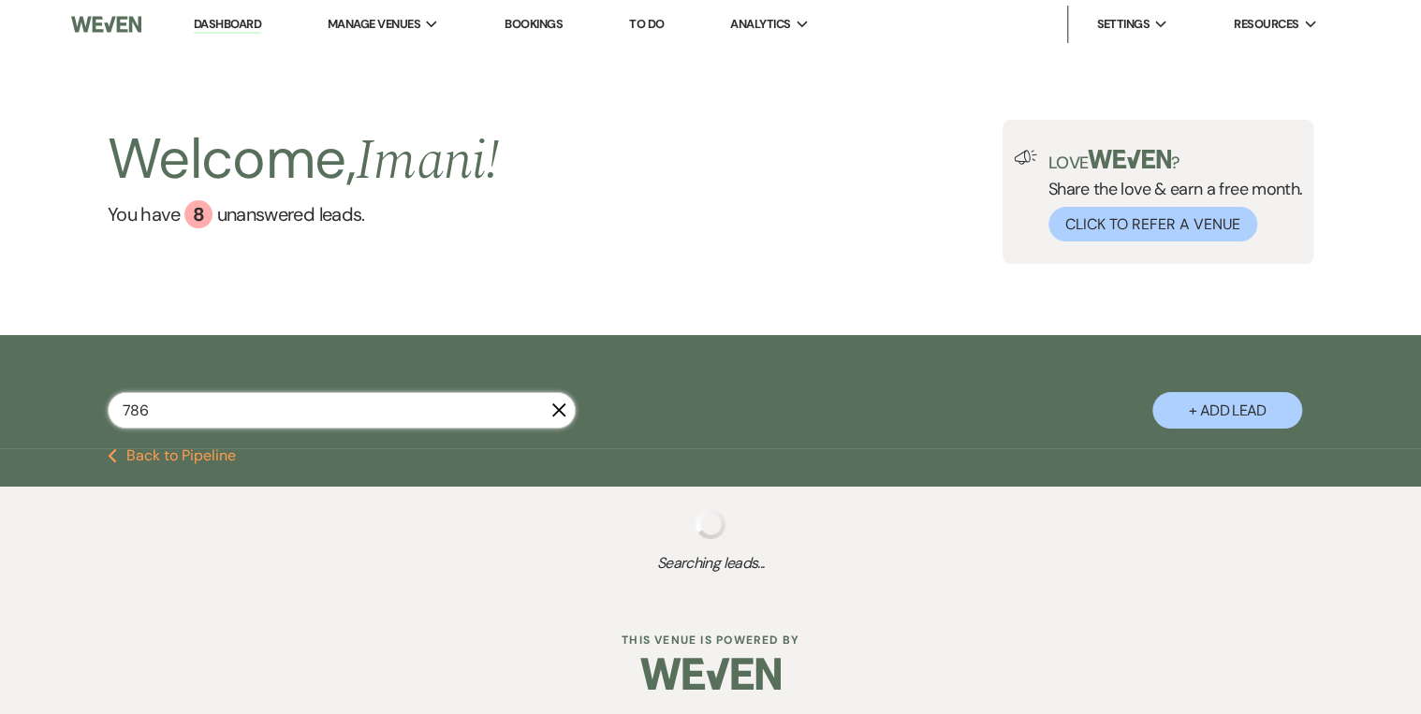
select select "5"
select select "8"
select select "5"
select select "8"
select select "5"
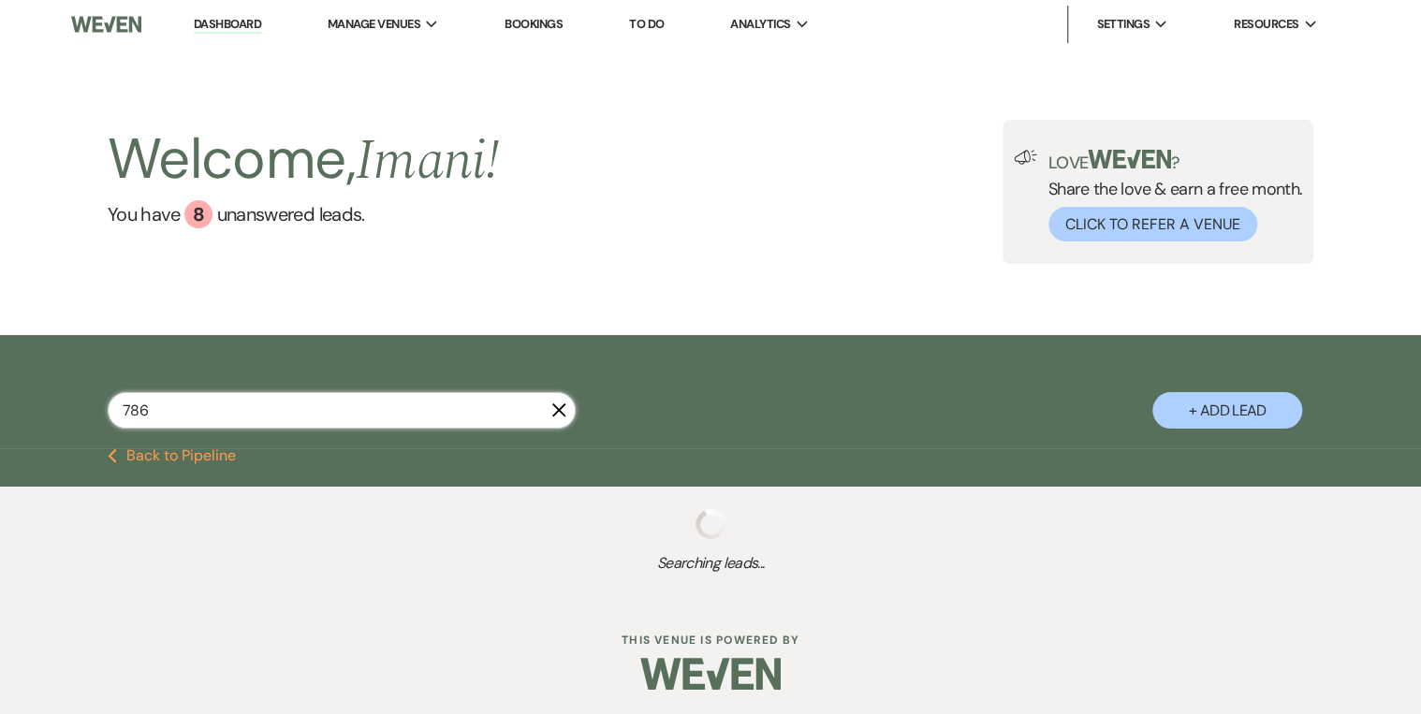
select select "8"
select select "5"
select select "8"
select select "5"
select select "8"
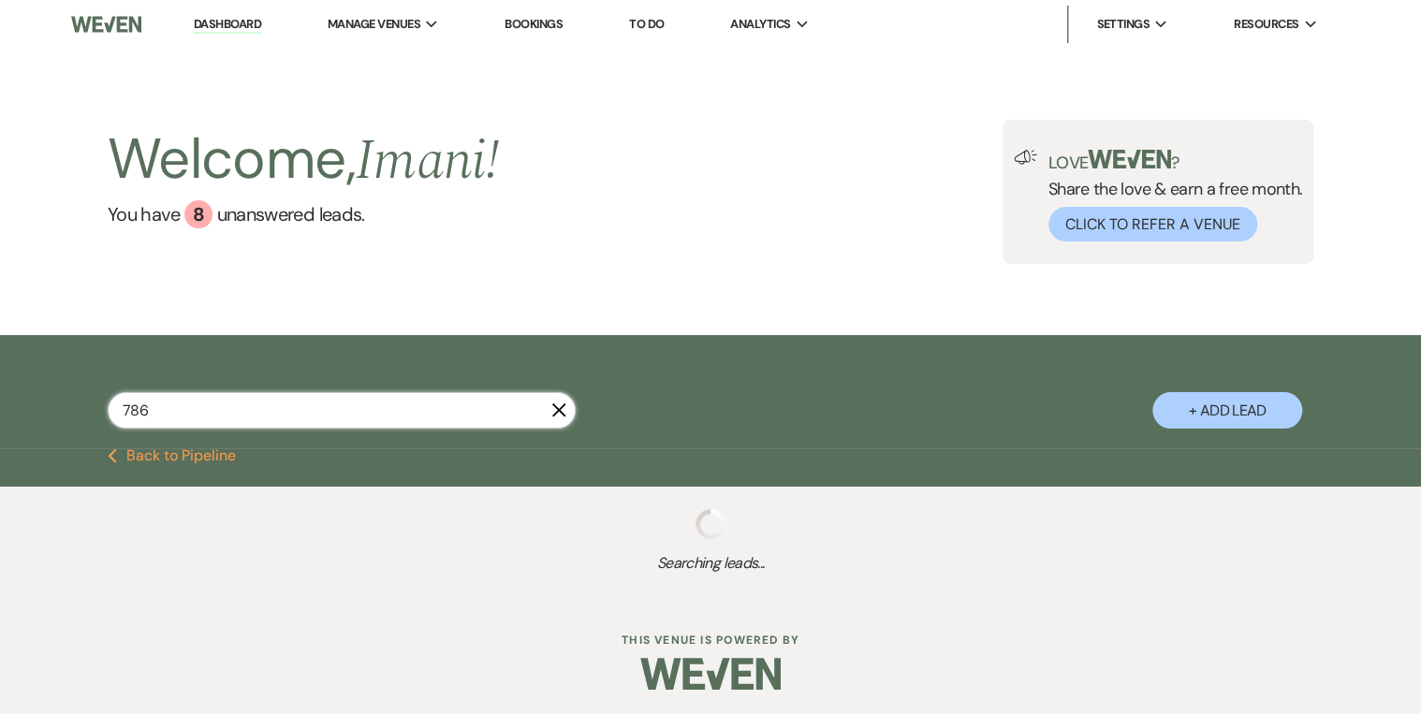
select select "5"
select select "4"
select select "8"
select select "5"
select select "8"
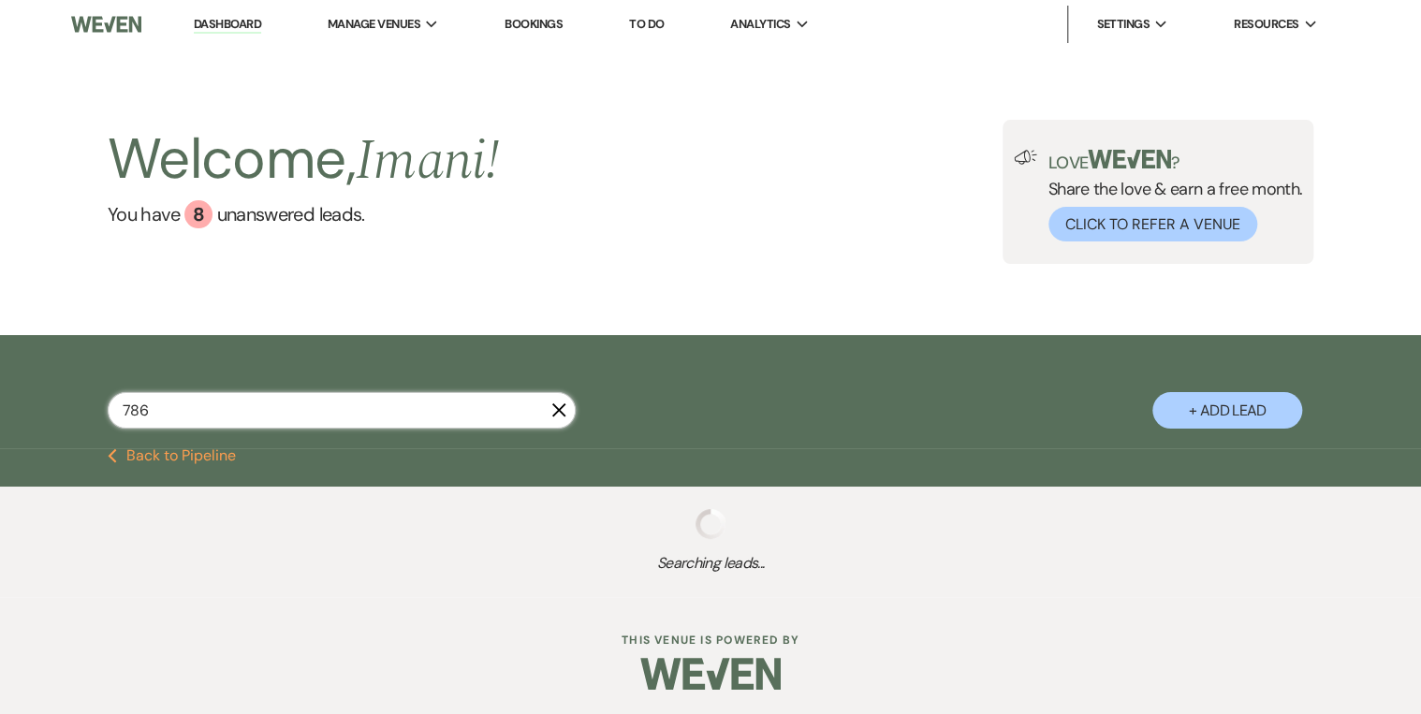
select select "5"
select select "8"
select select "10"
select select "8"
select select "5"
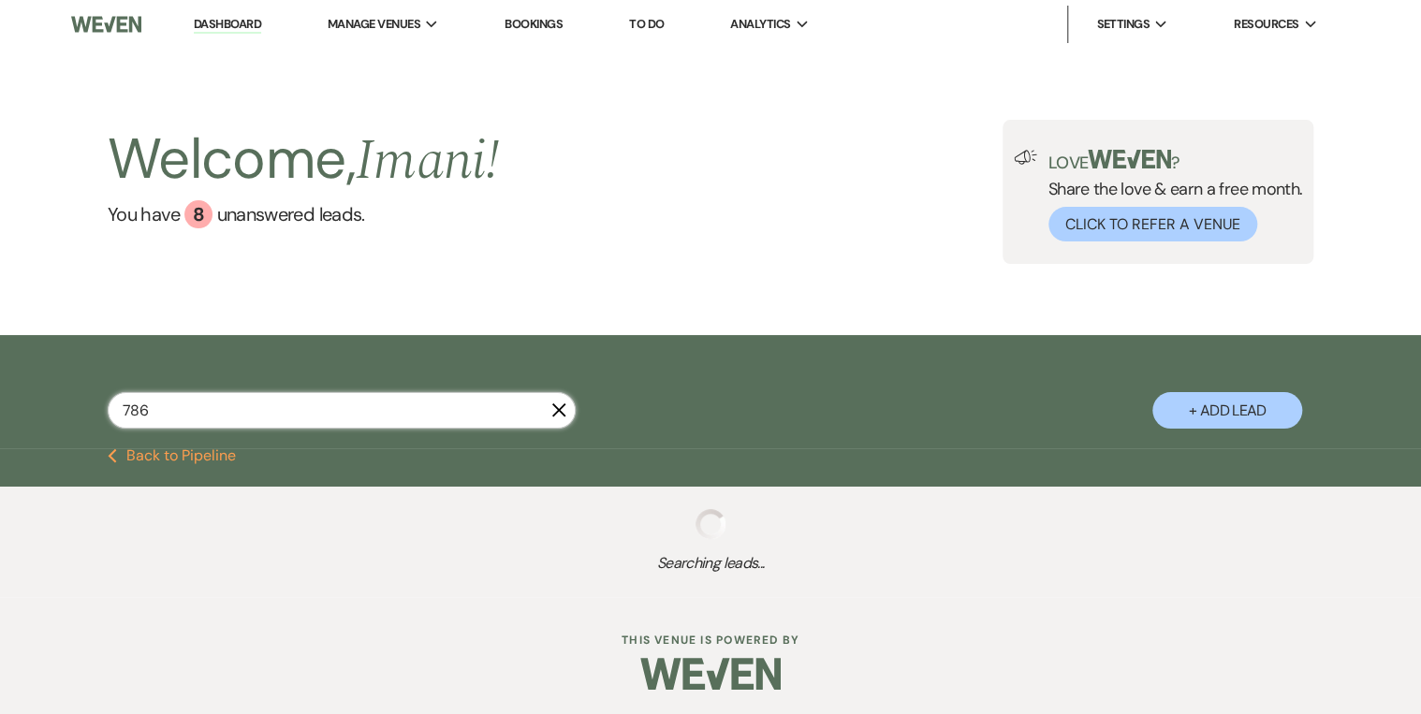
select select "8"
select select "5"
select select "8"
select select "5"
select select "8"
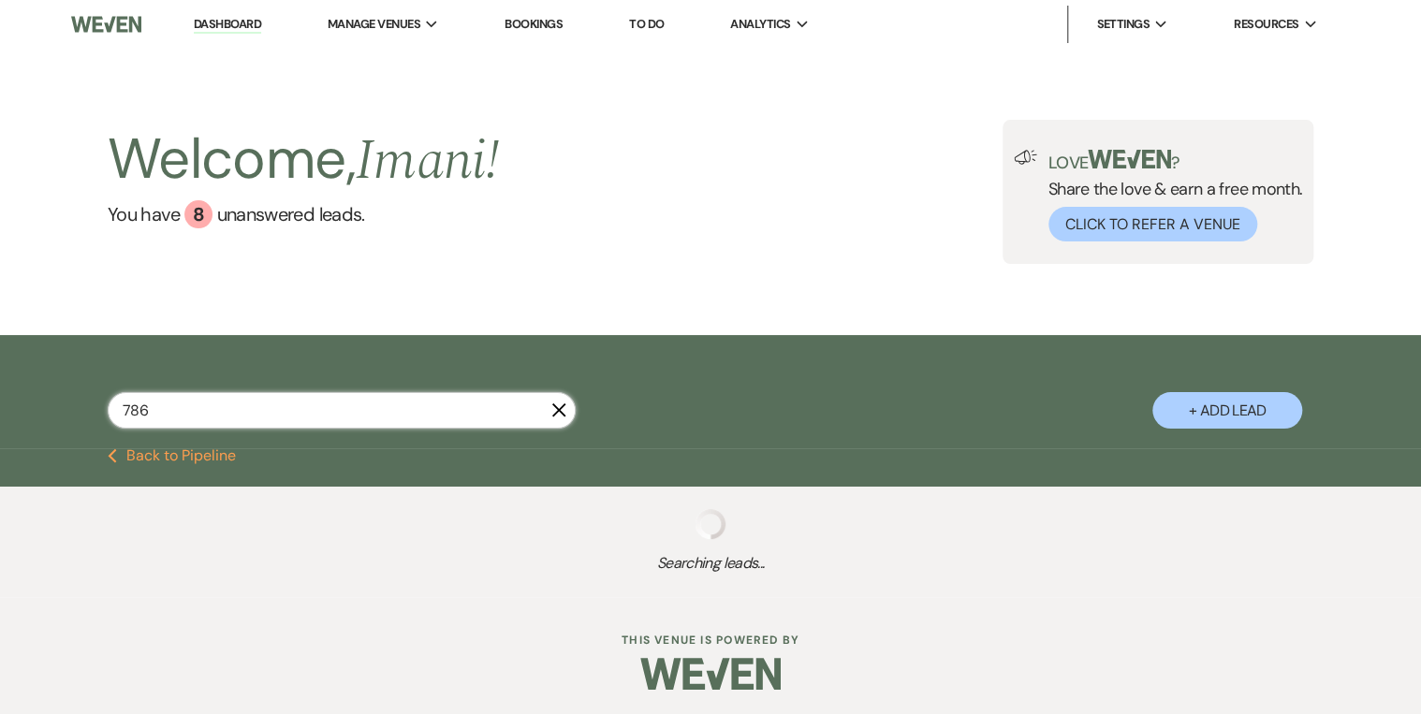
select select "5"
select select "8"
select select "5"
select select "8"
select select "5"
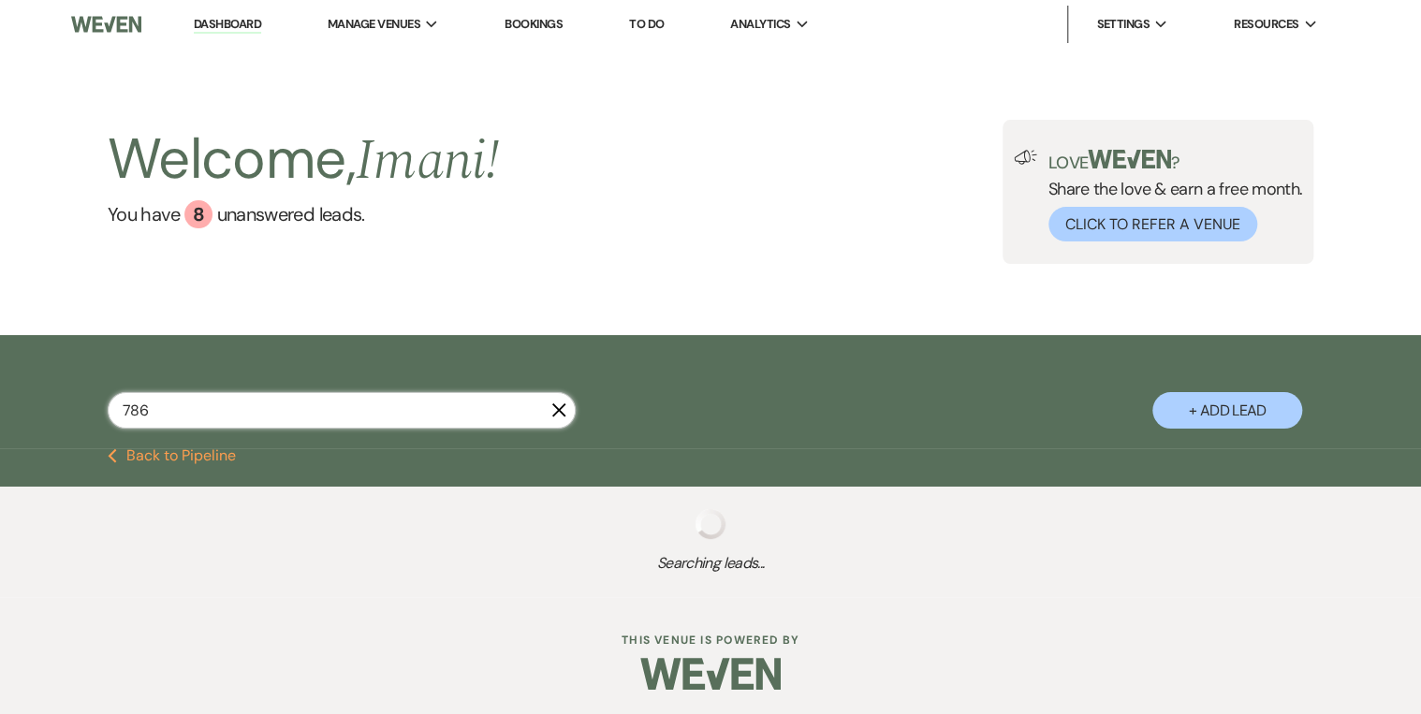
select select "4"
select select "8"
select select "10"
select select "8"
select select "1"
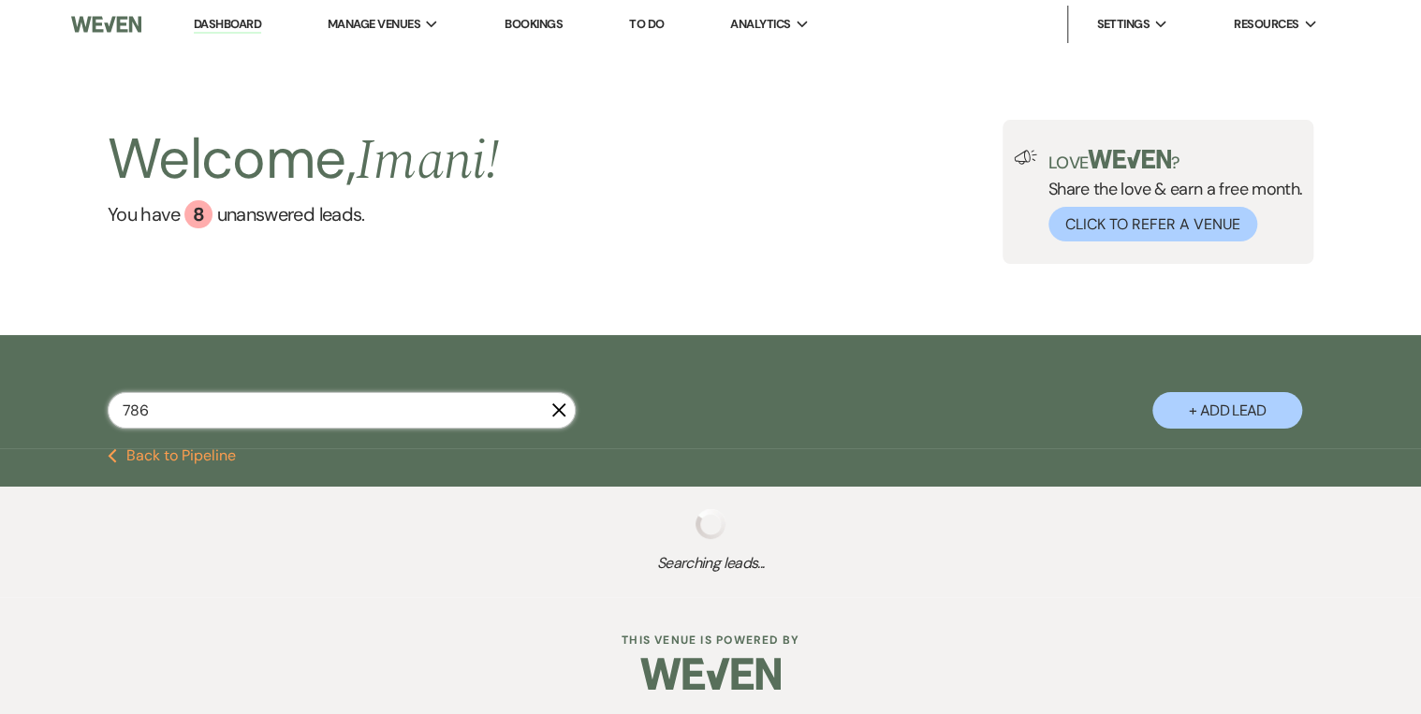
select select "4"
select select "8"
select select "5"
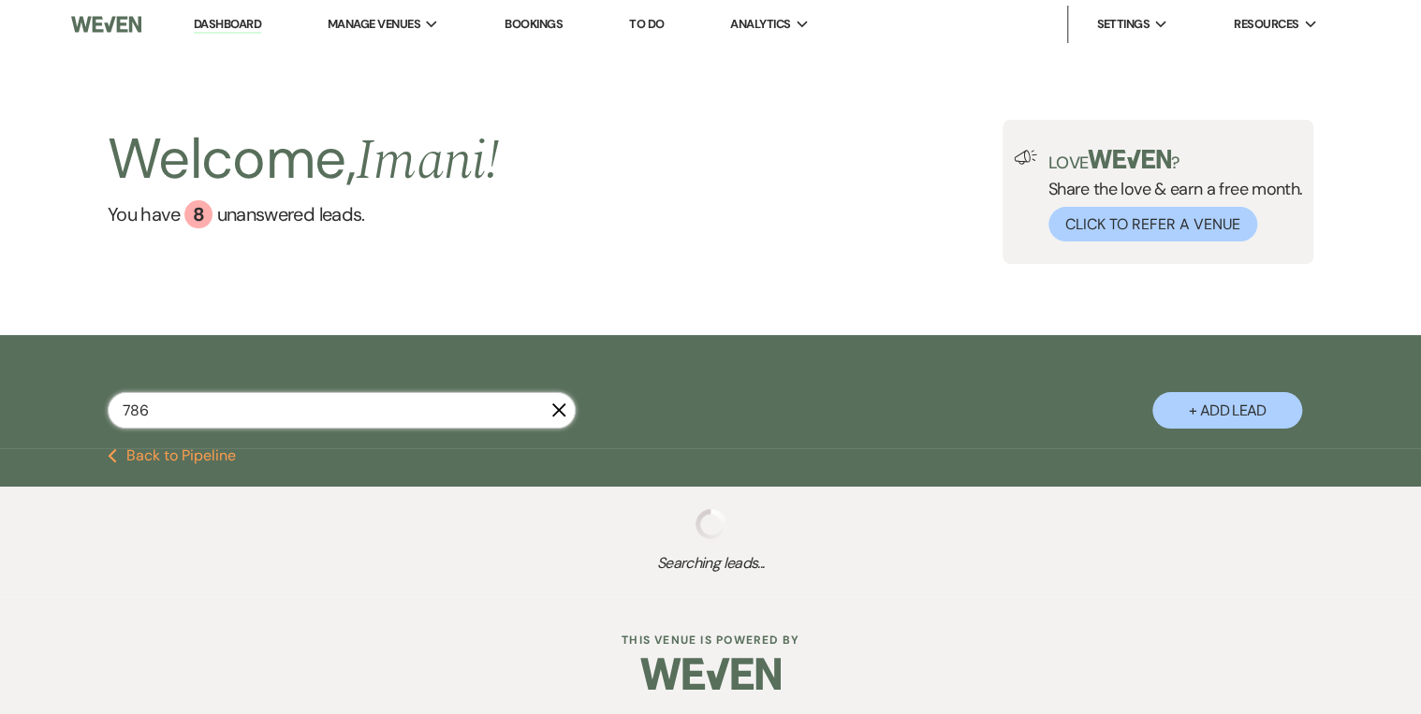
select select "8"
select select "5"
select select "8"
select select "5"
select select "8"
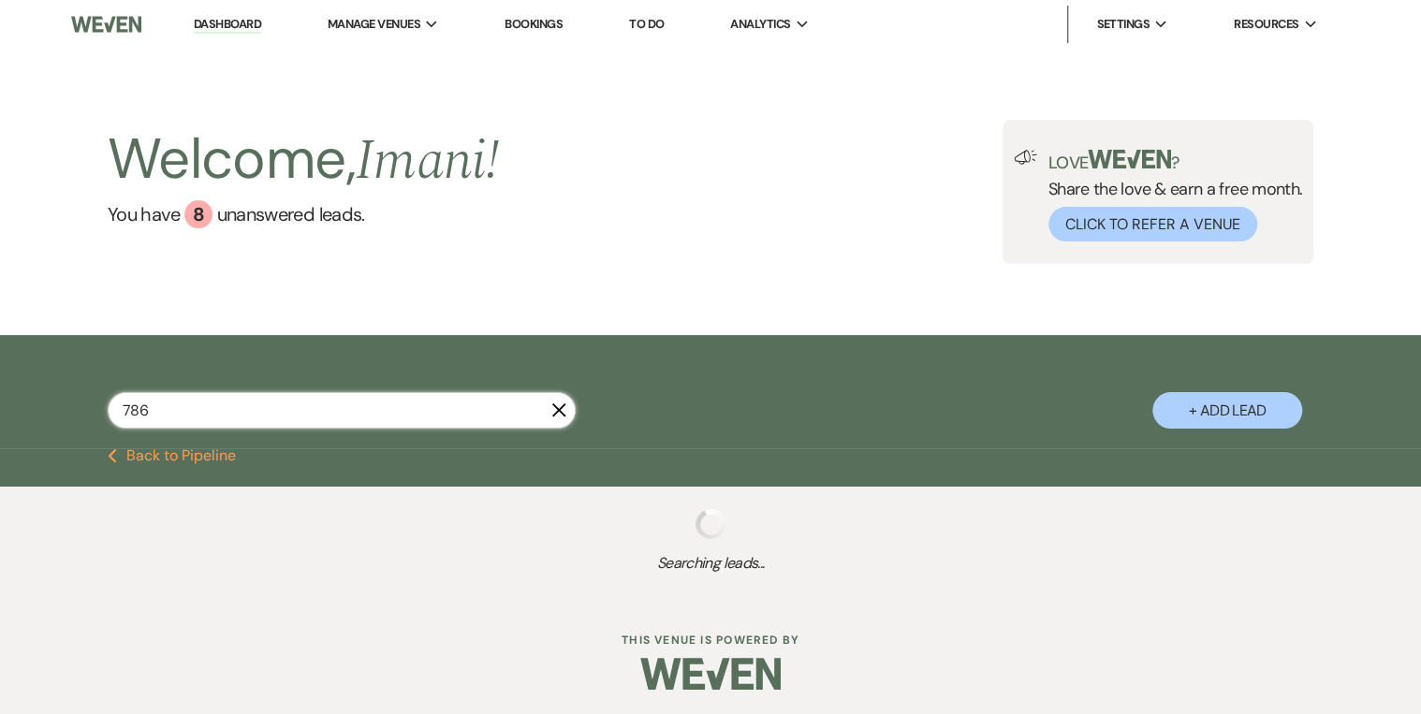
select select "5"
select select "8"
select select "5"
select select "8"
select select "9"
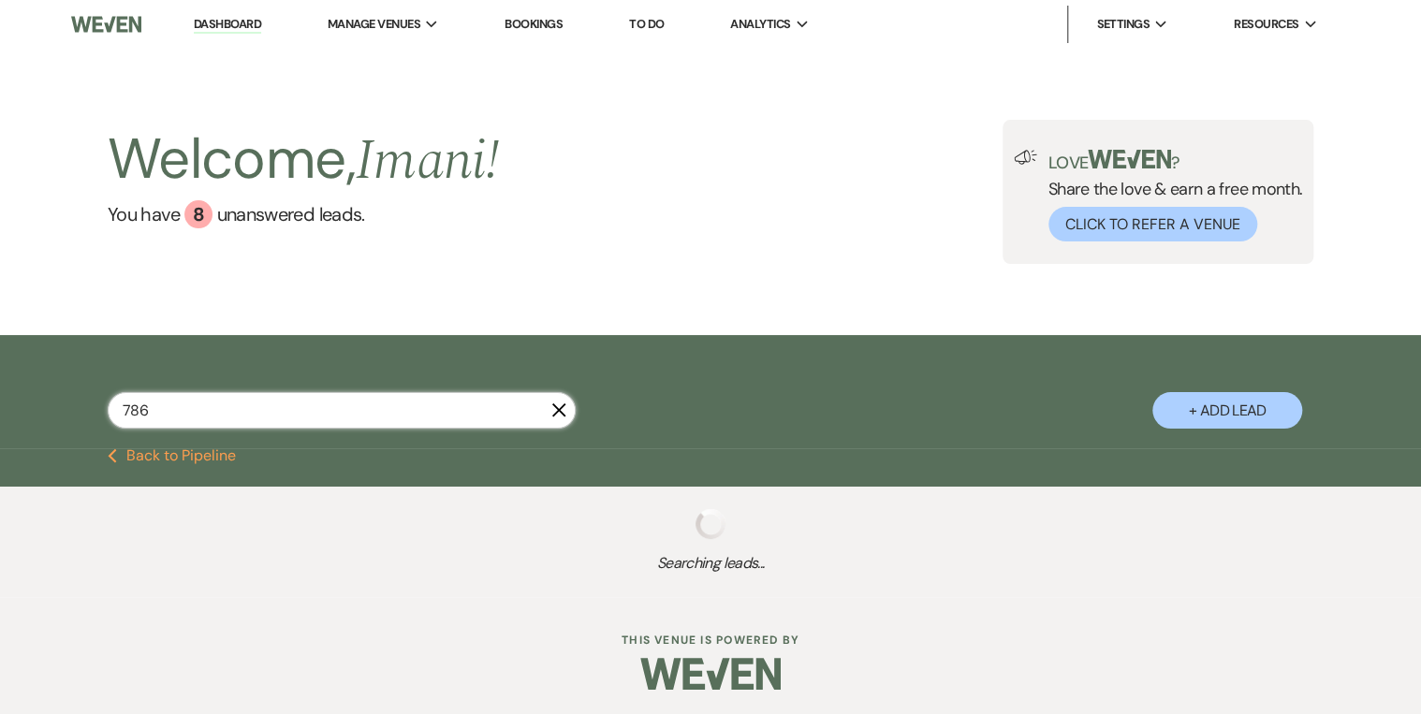
select select "8"
select select "5"
select select "8"
select select "5"
select select "8"
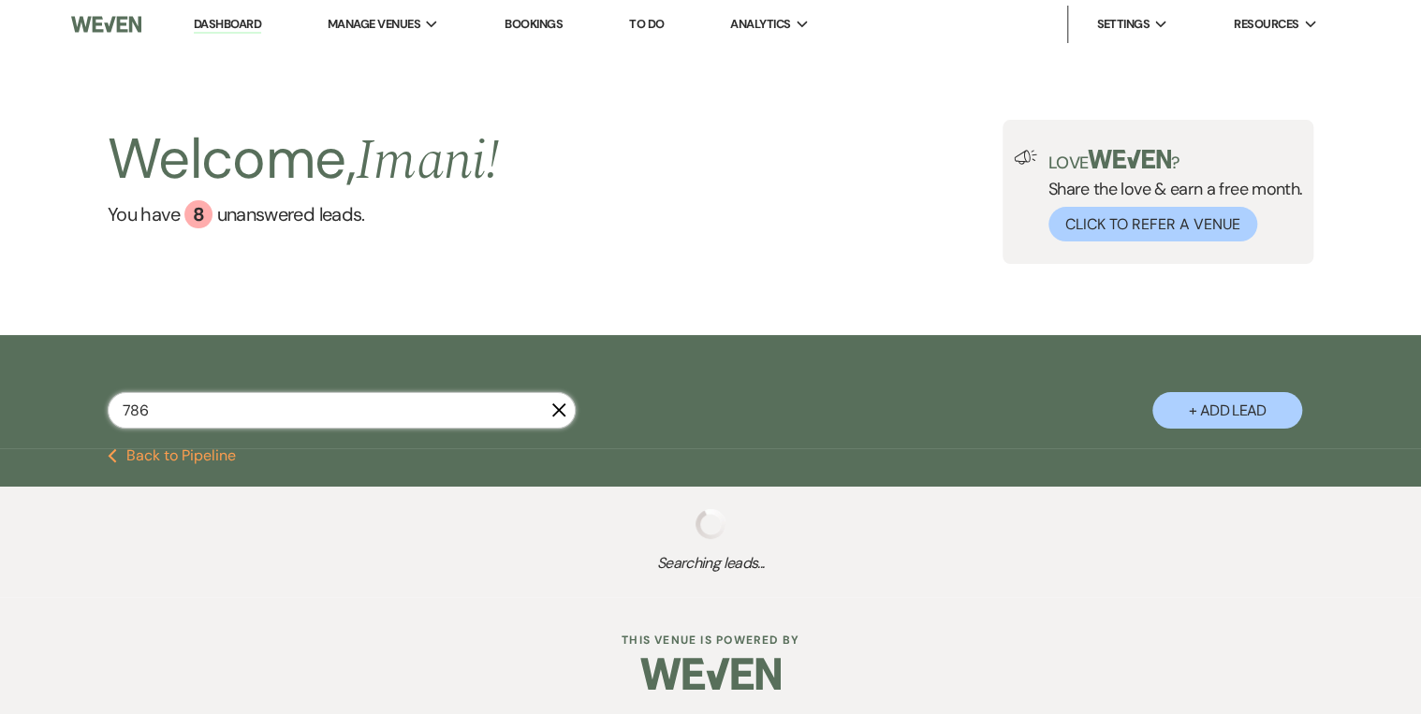
select select "5"
select select "8"
select select "5"
select select "8"
select select "7"
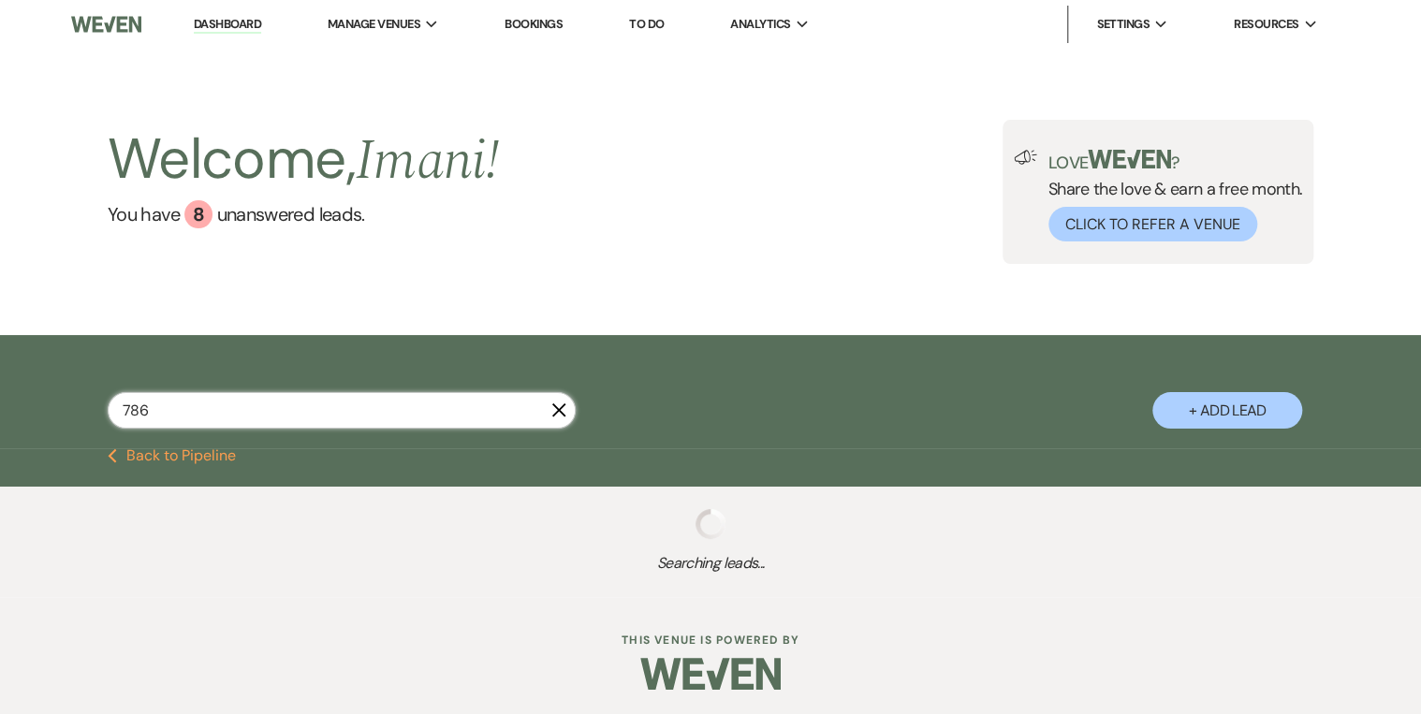
select select "8"
select select "7"
select select "8"
select select "5"
select select "8"
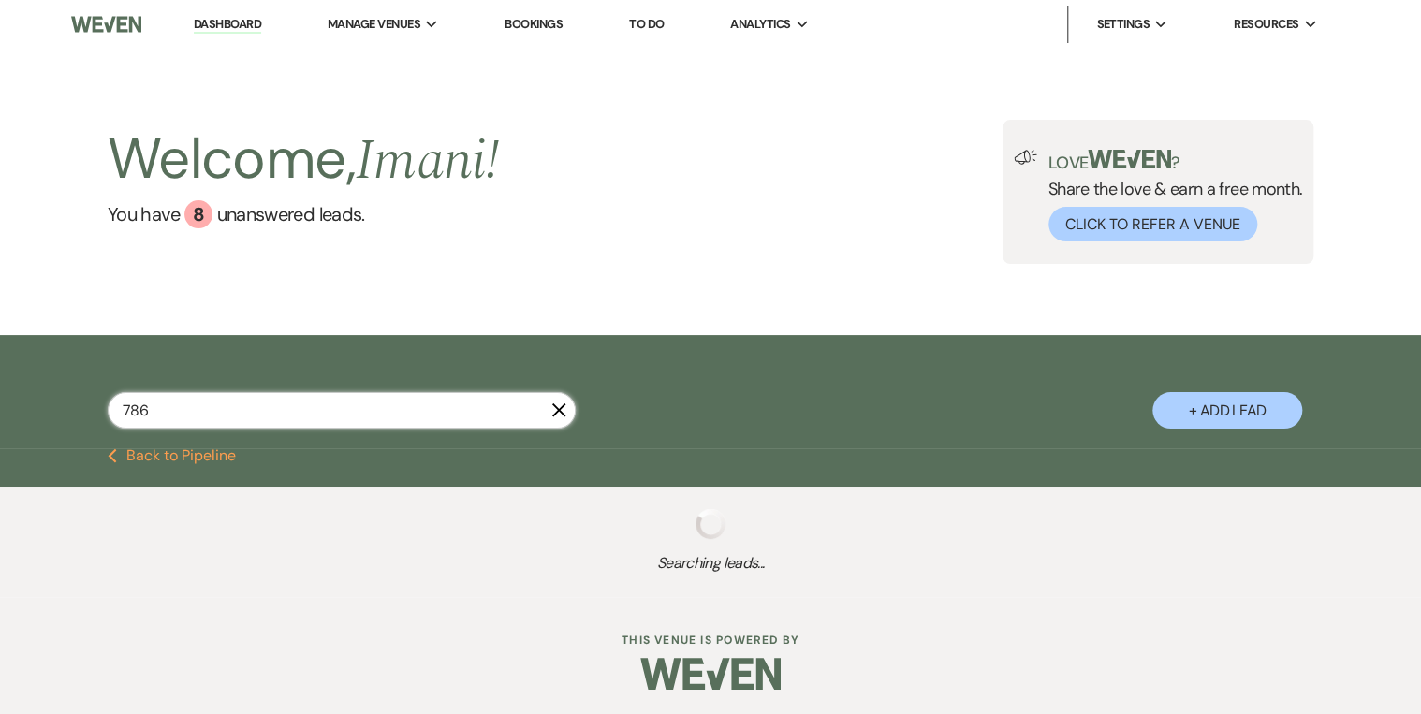
select select "5"
select select "8"
select select "5"
select select "8"
select select "5"
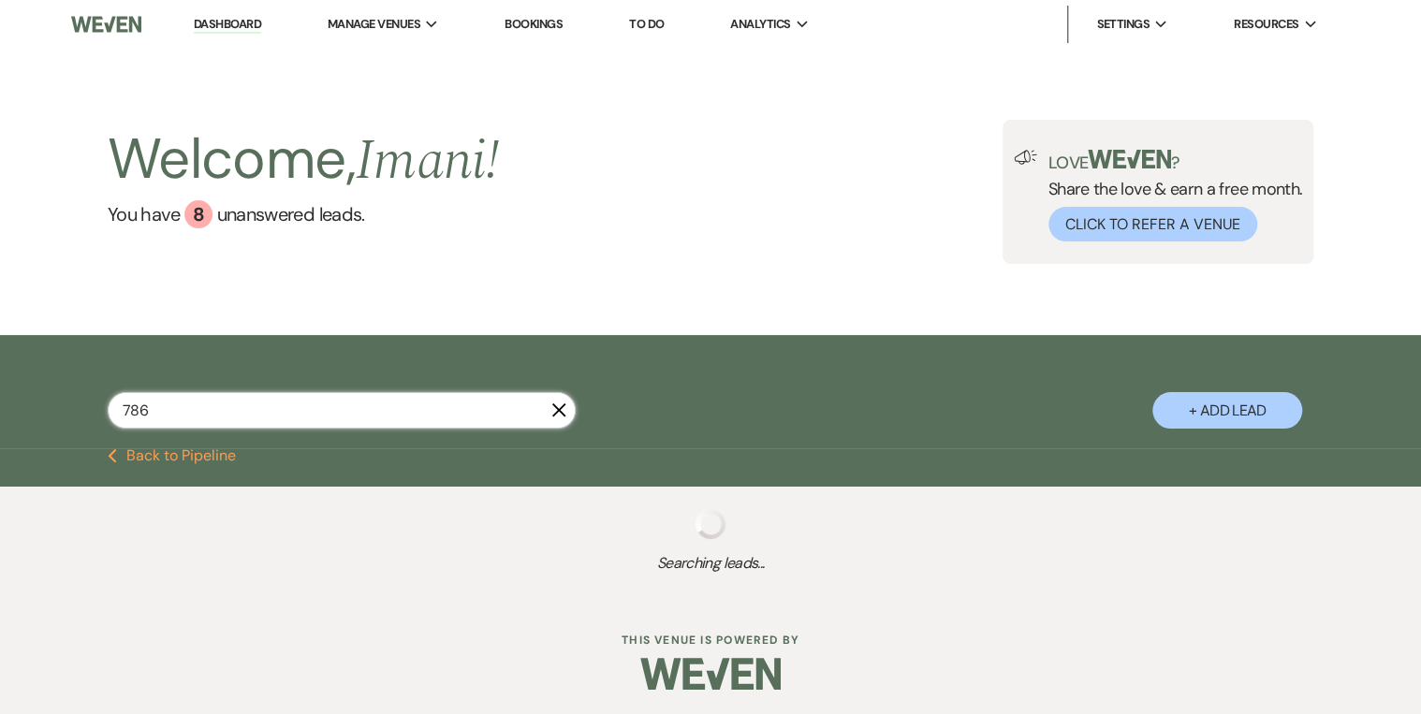
select select "8"
select select "6"
select select "8"
select select "5"
select select "8"
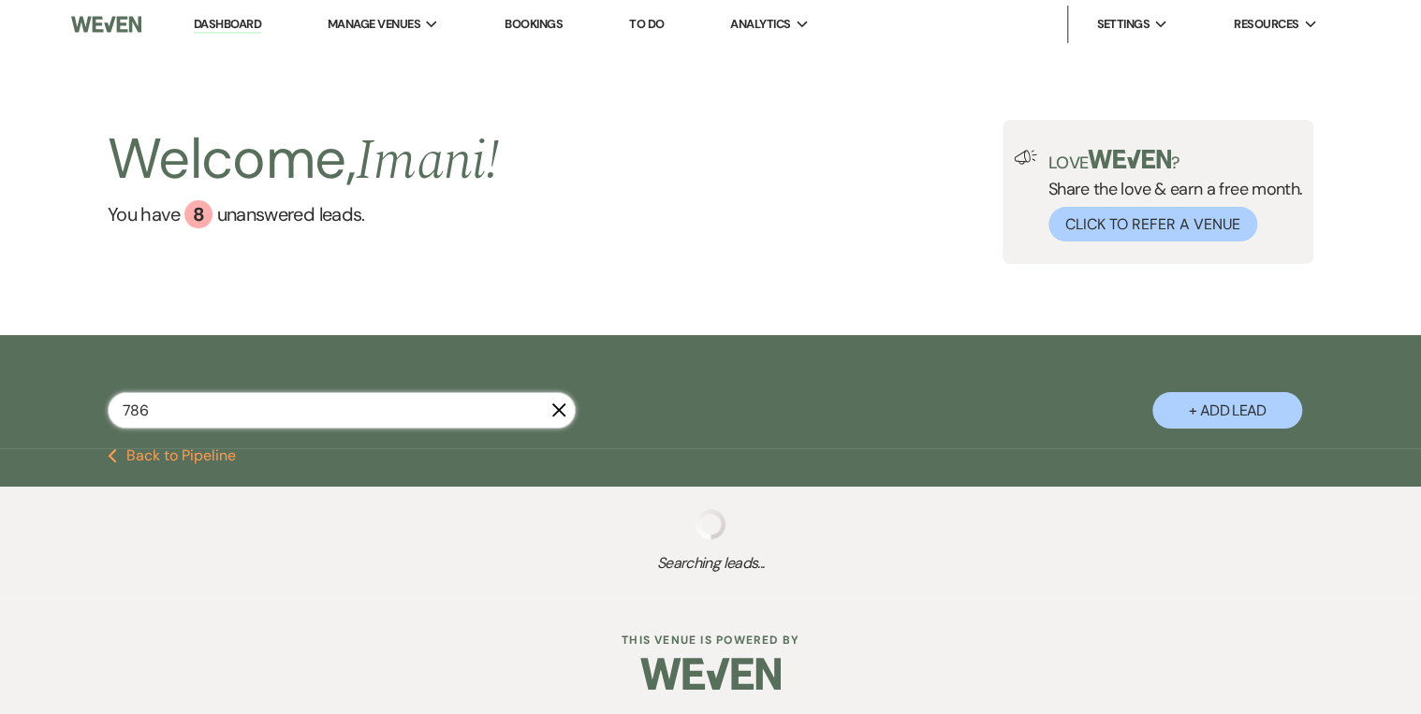
select select "6"
select select "8"
select select "5"
select select "8"
select select "5"
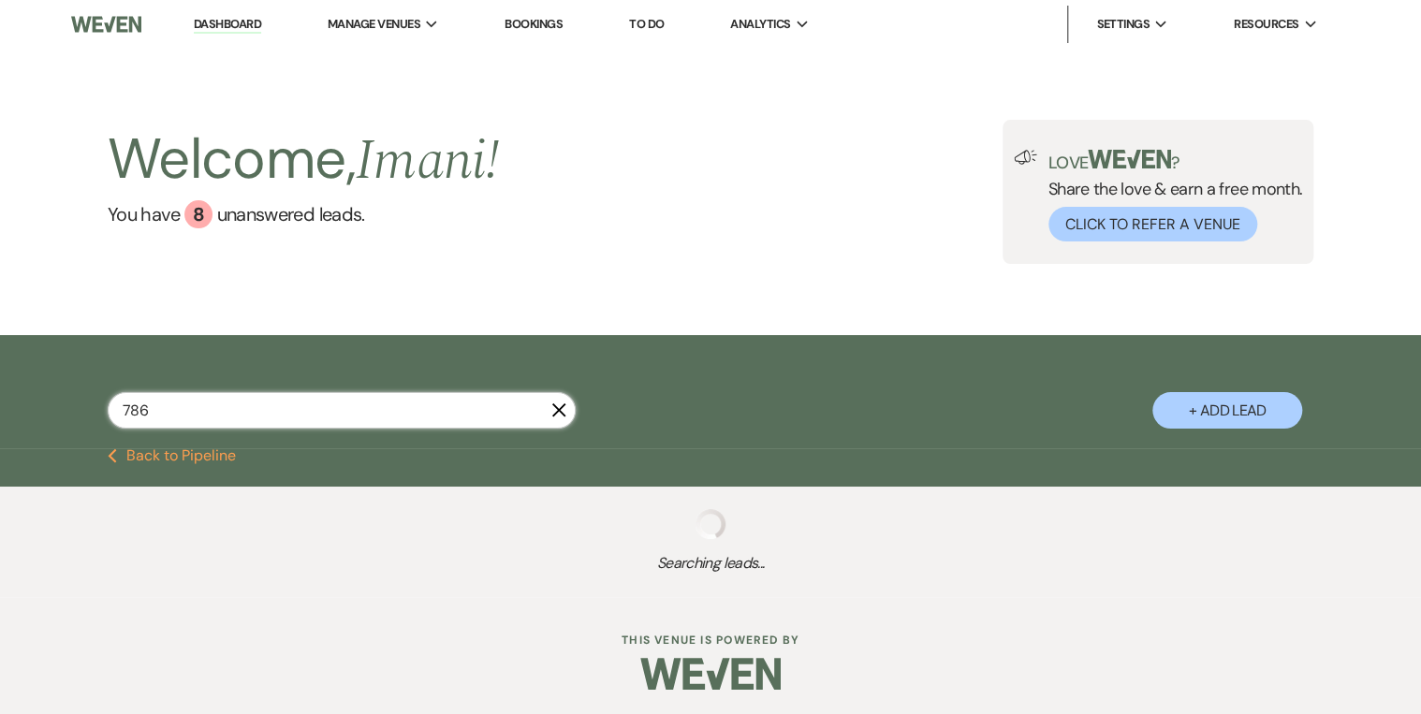
select select "8"
select select "5"
select select "8"
select select "7"
select select "8"
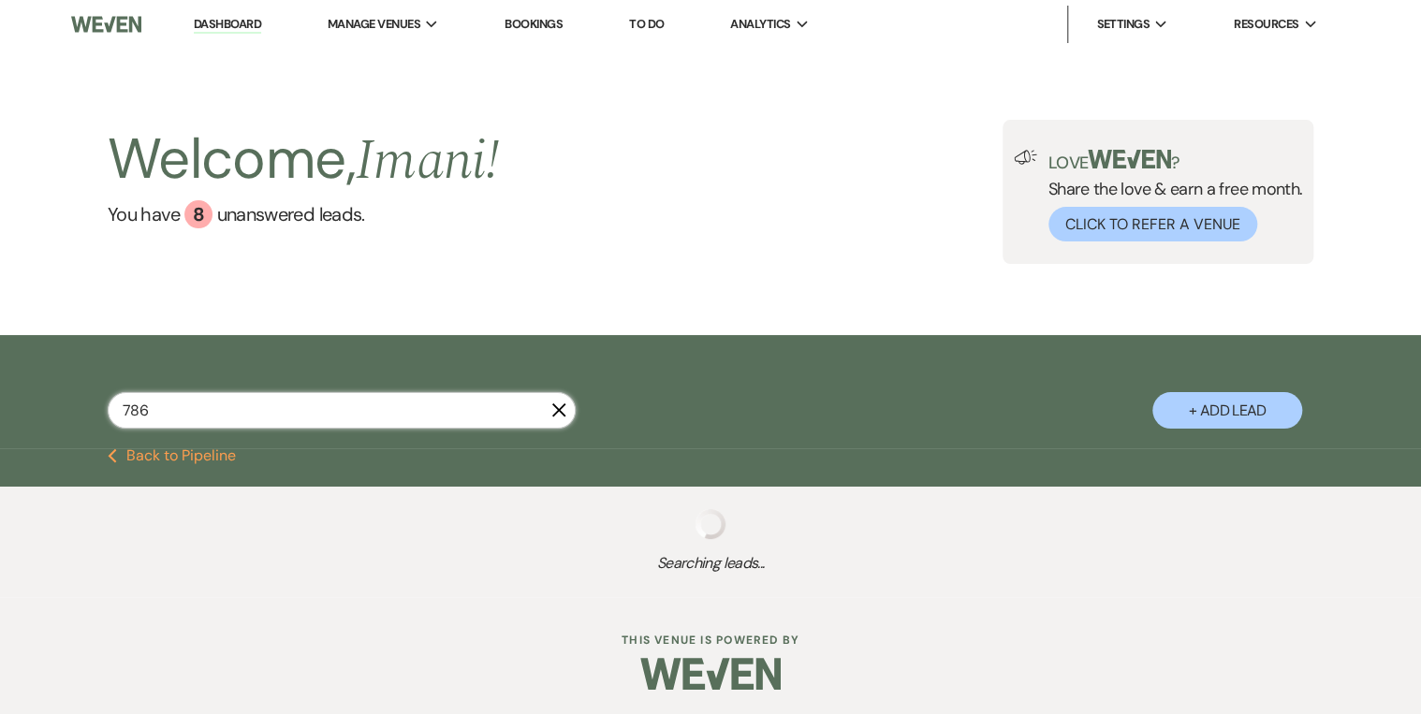
select select "5"
select select "8"
select select "5"
select select "8"
select select "1"
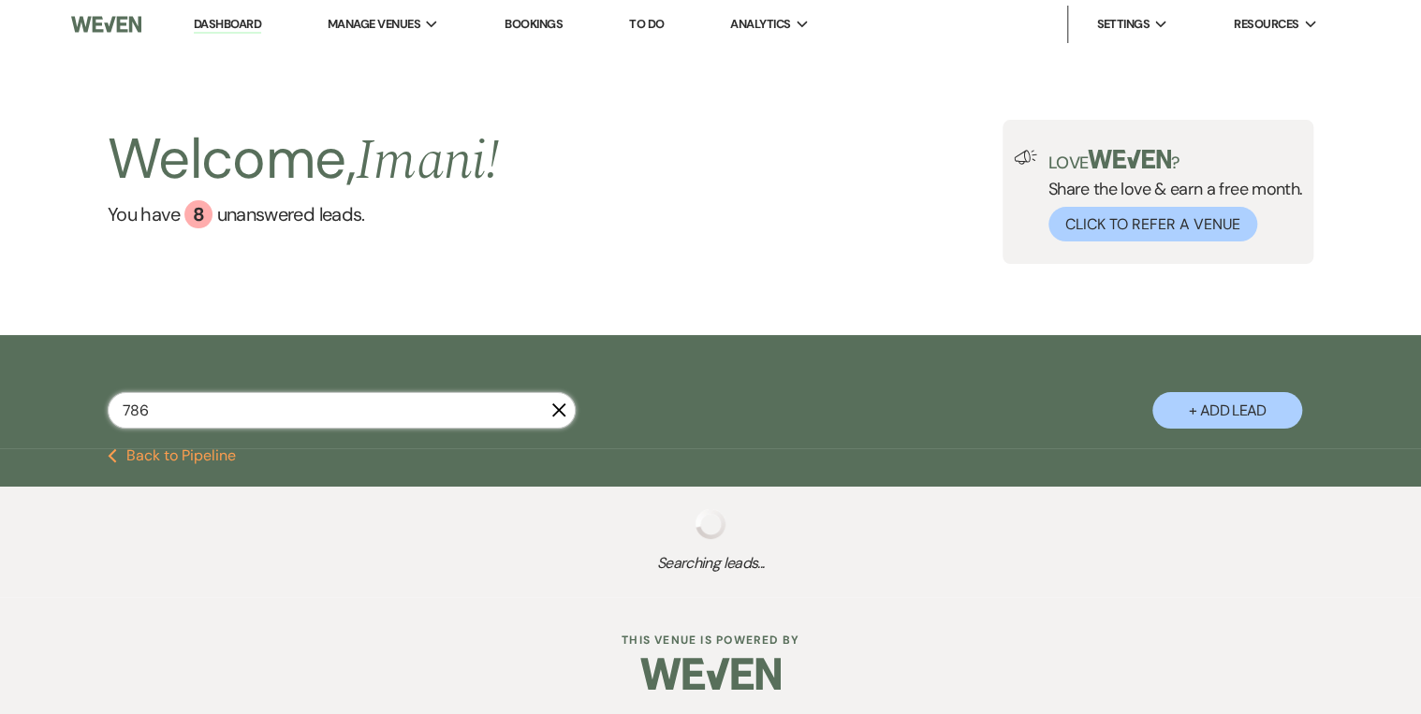
select select "8"
select select "5"
select select "8"
select select "5"
select select "8"
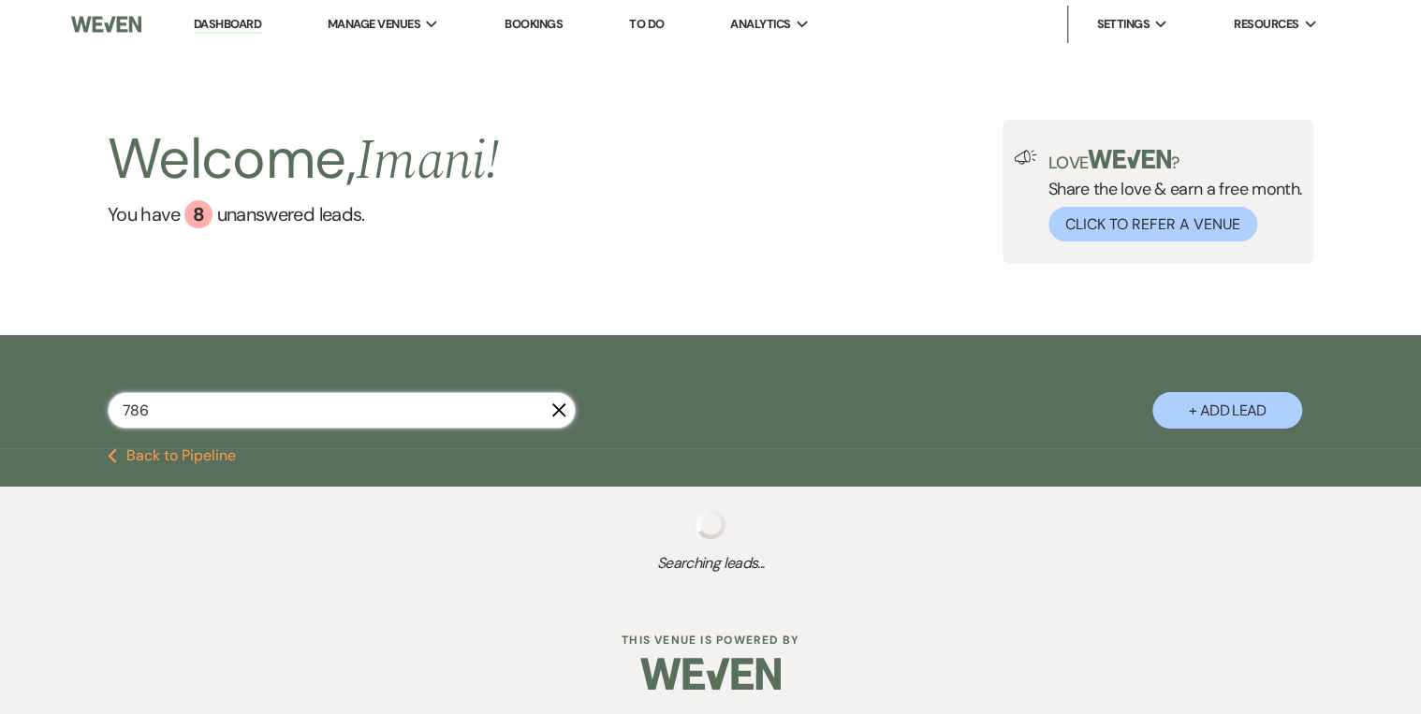
select select "8"
select select "5"
select select "8"
select select "7"
select select "8"
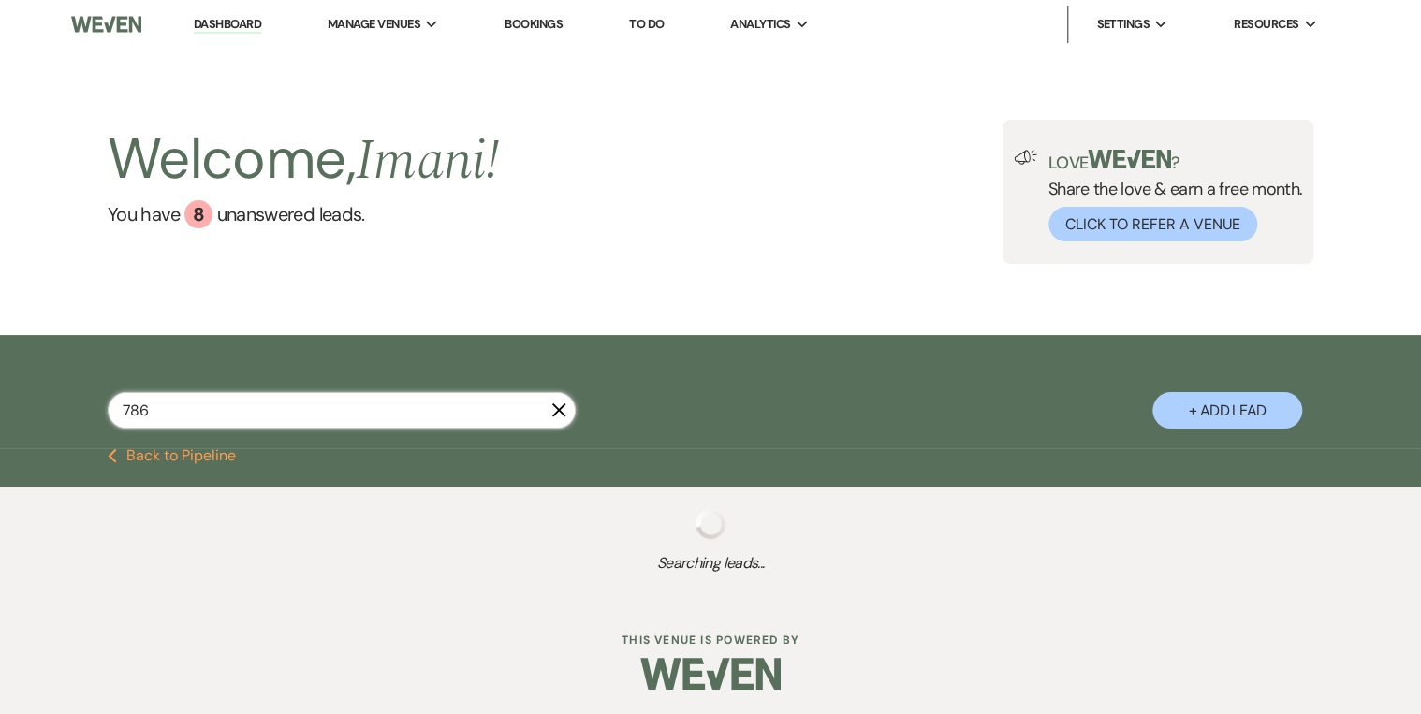
select select "7"
select select "8"
select select "1"
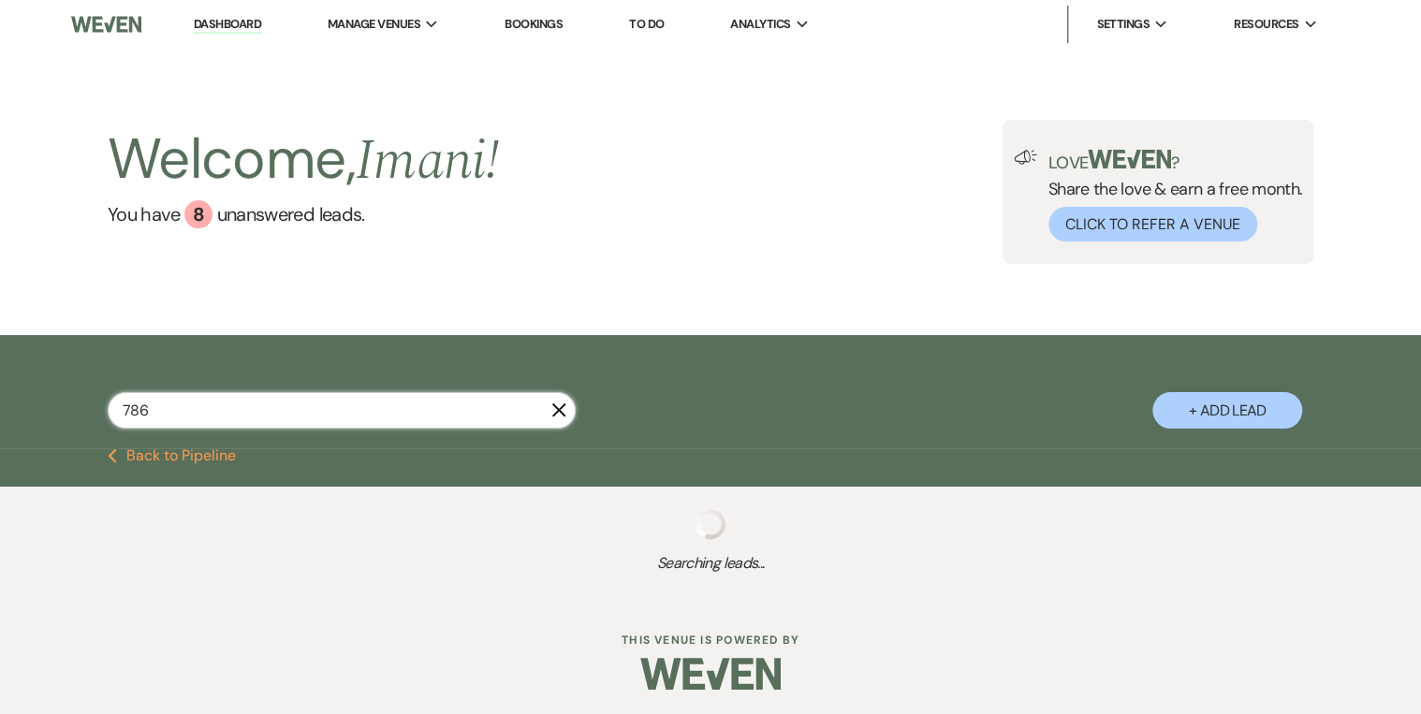
select select "8"
select select "6"
select select "8"
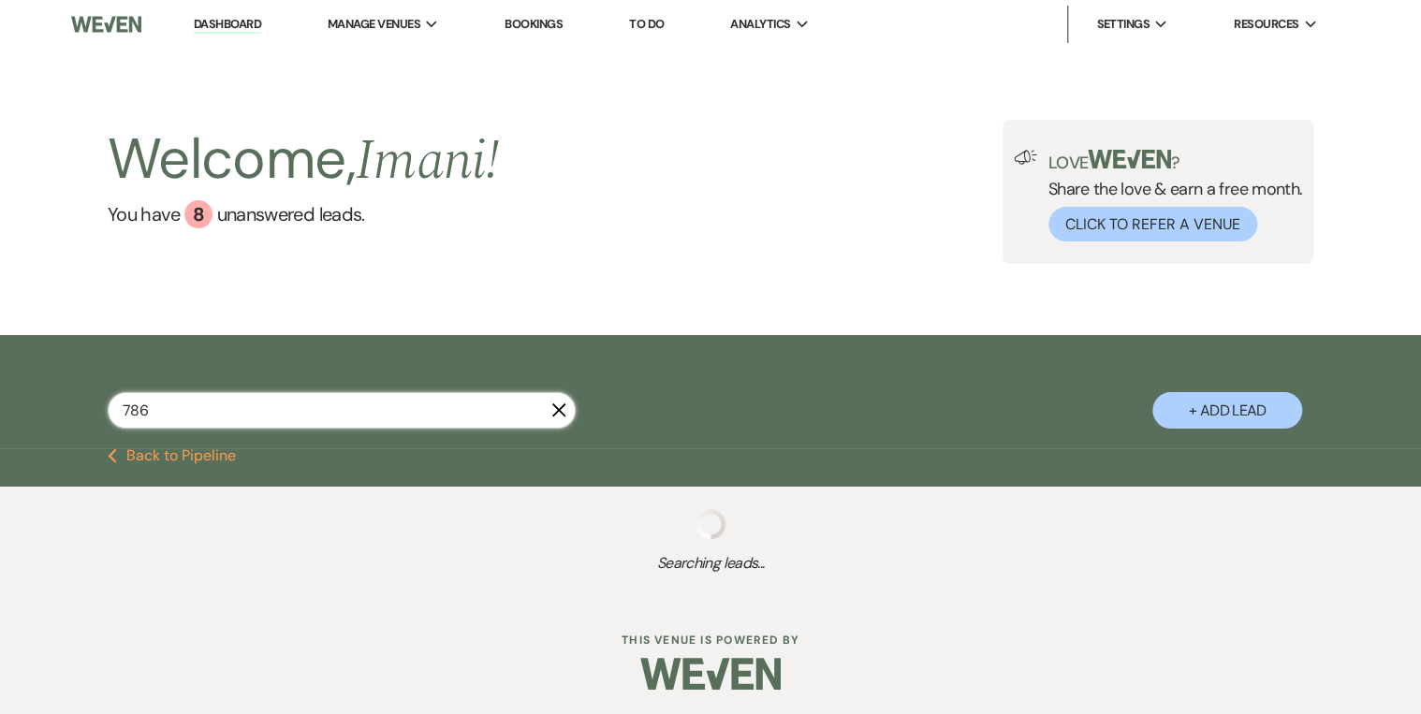
select select "5"
select select "8"
select select "11"
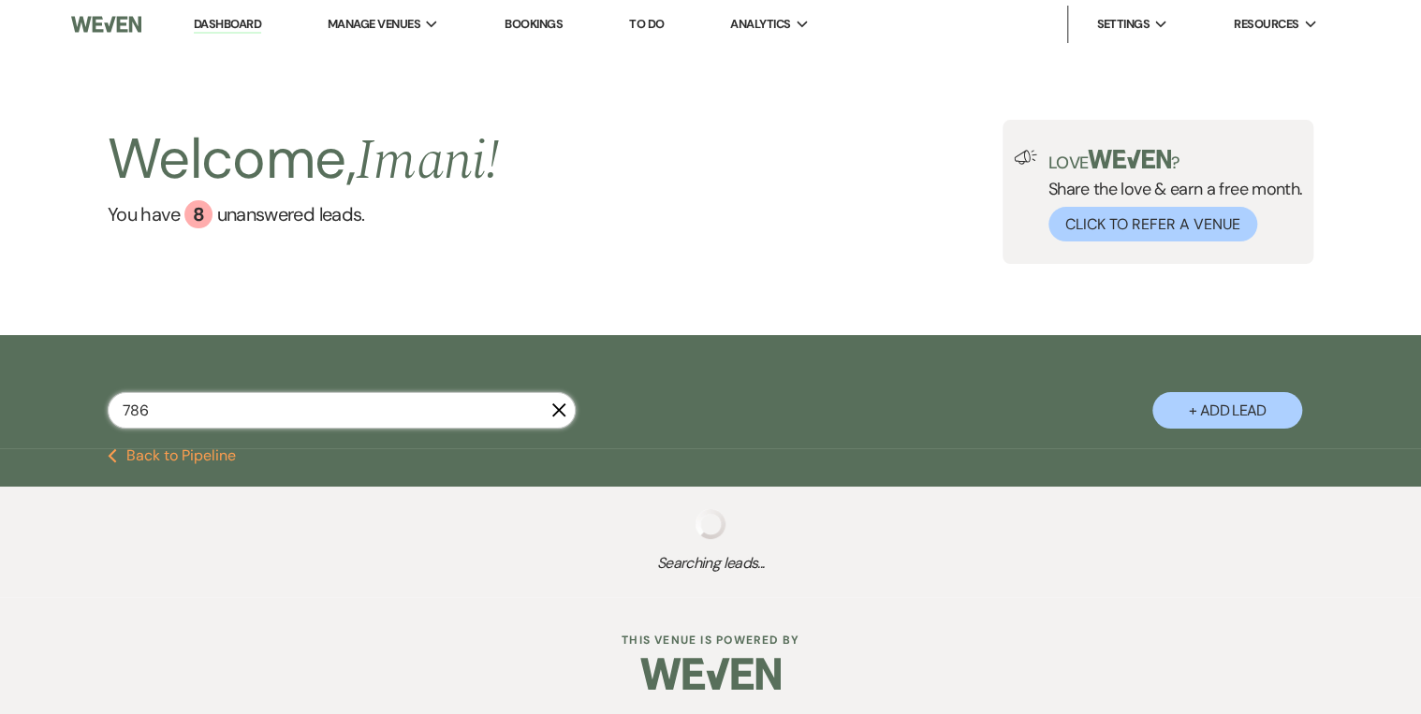
select select "8"
select select "11"
select select "8"
select select "5"
select select "8"
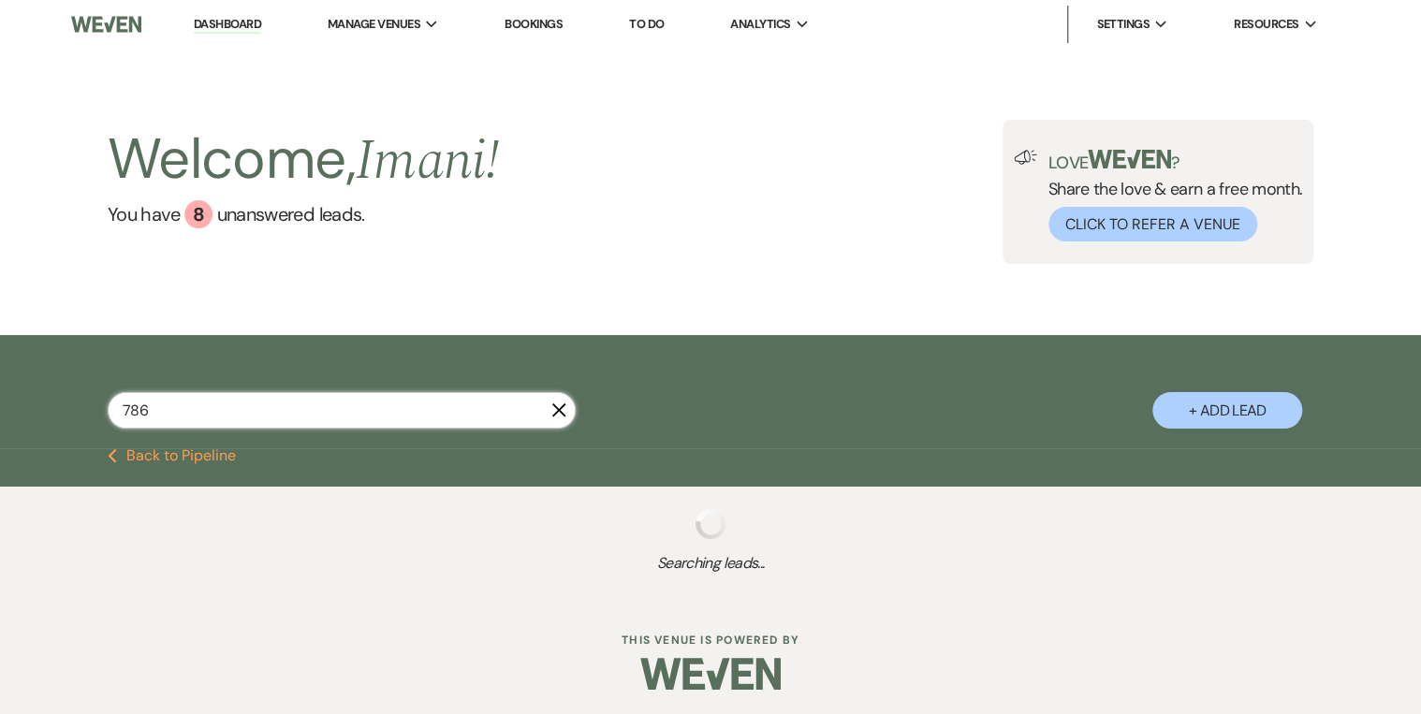
select select "5"
select select "8"
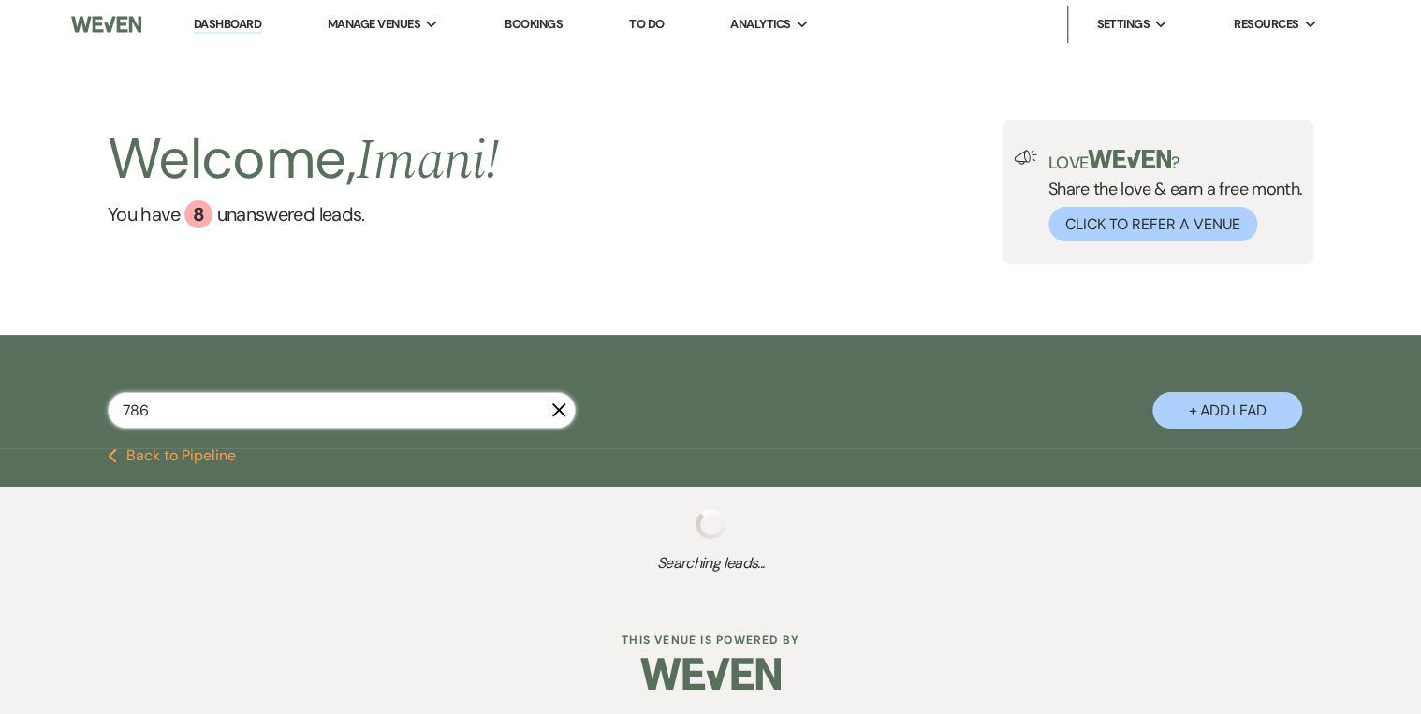
select select "8"
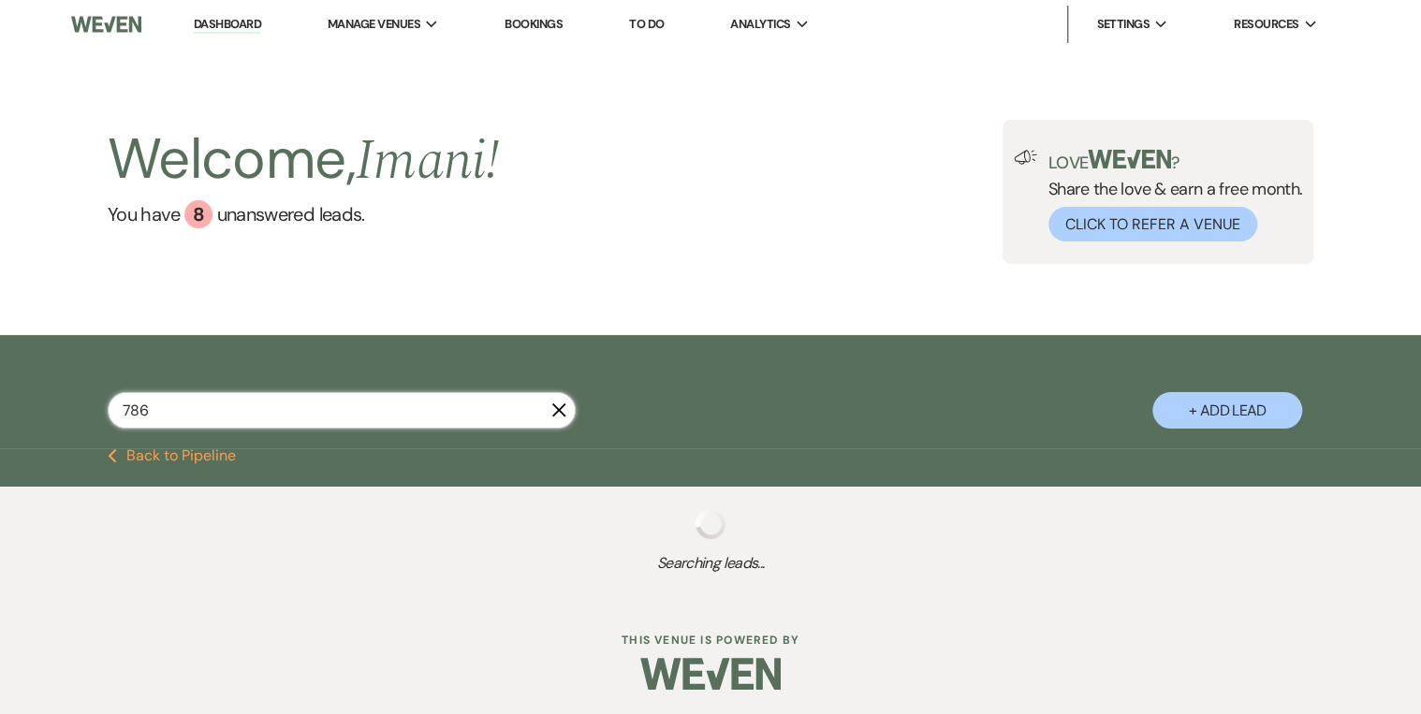
select select "8"
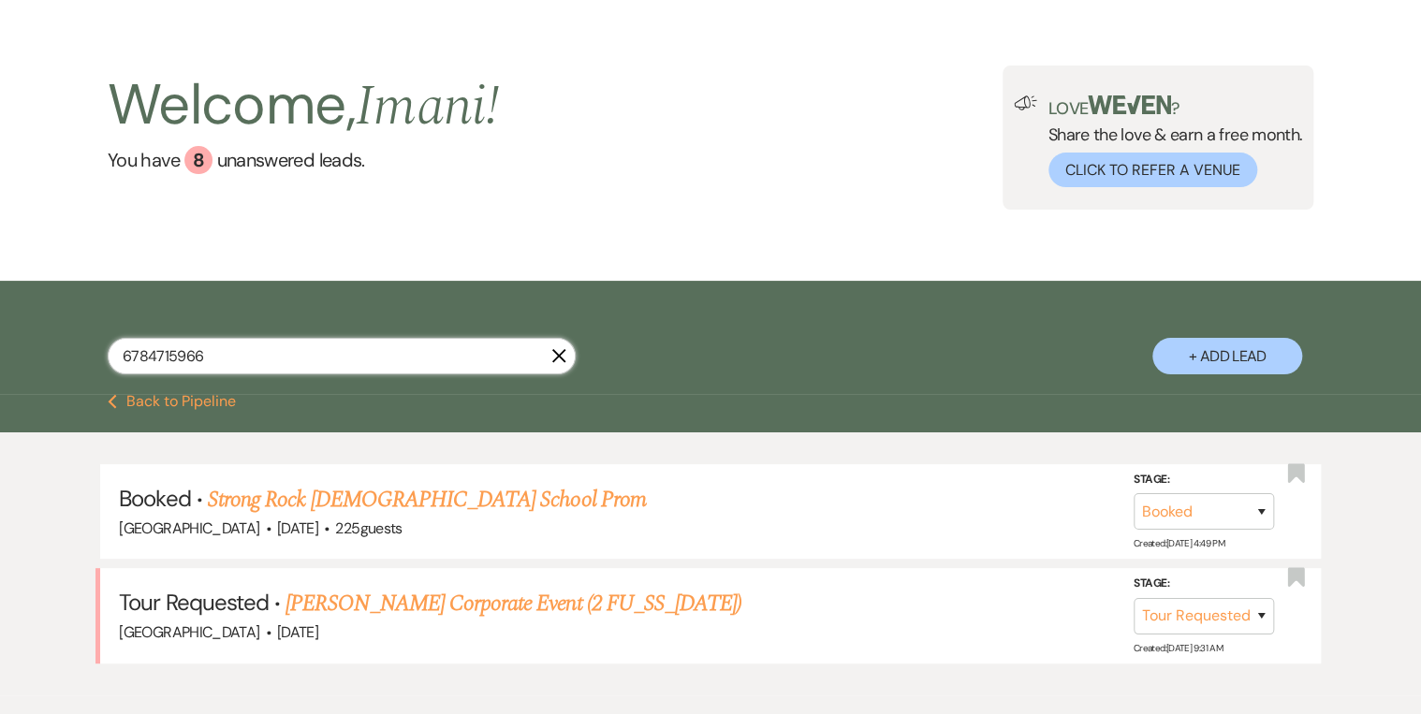
scroll to position [153, 0]
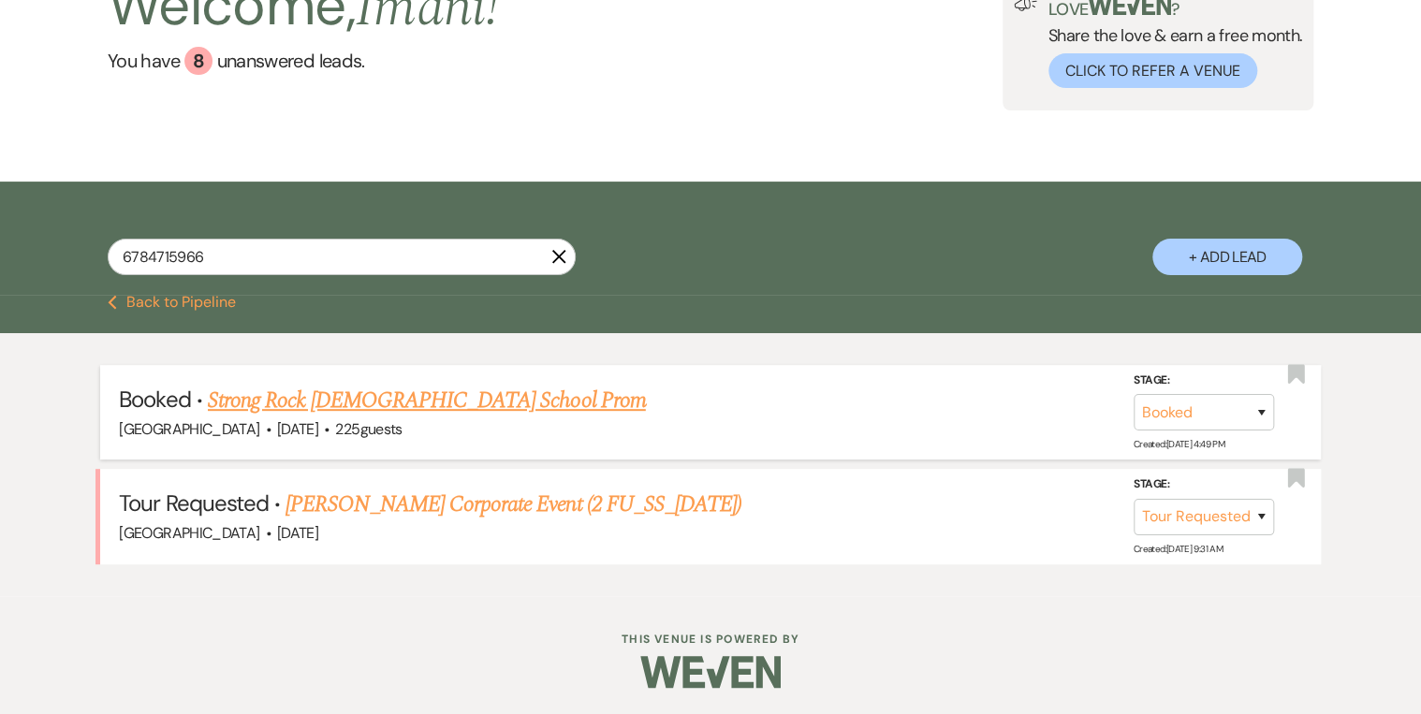
click at [366, 408] on link "Strong Rock [DEMOGRAPHIC_DATA] School Prom" at bounding box center [427, 401] width 438 height 34
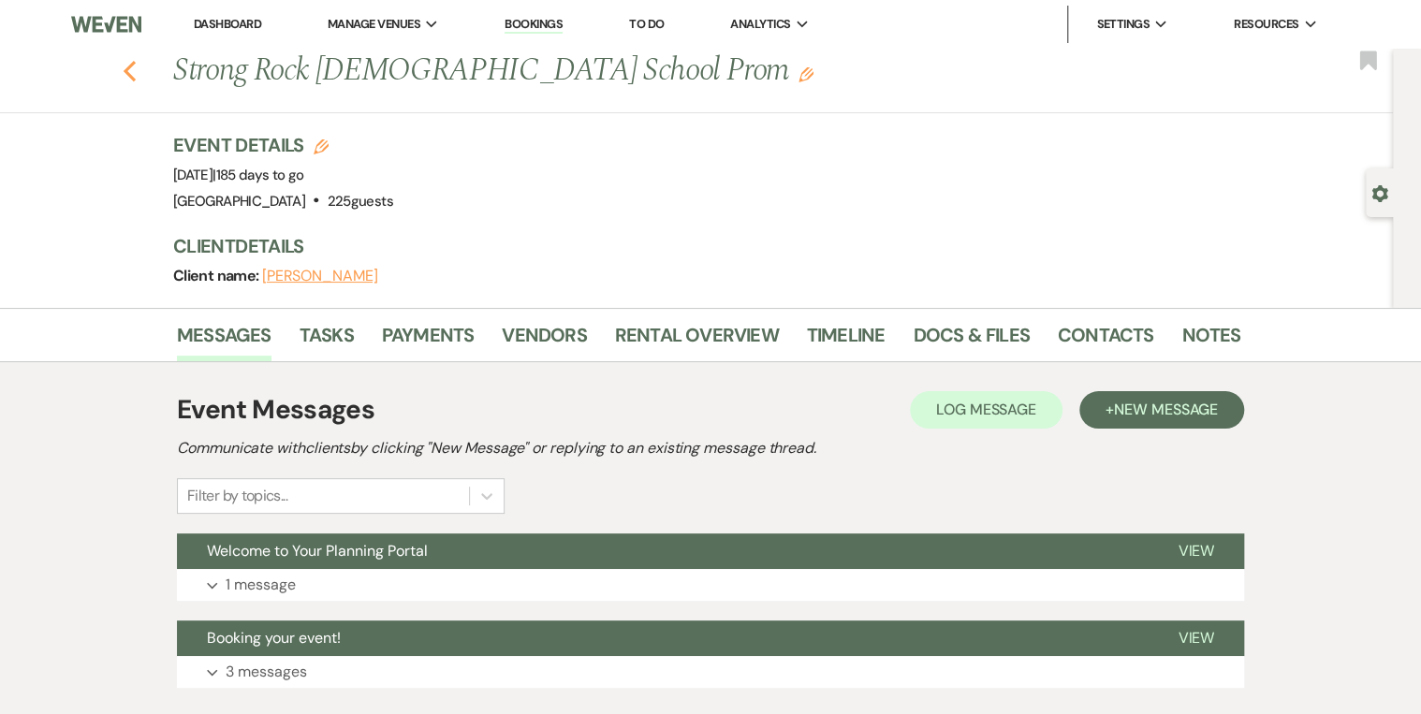
click at [137, 71] on icon "Previous" at bounding box center [130, 71] width 14 height 22
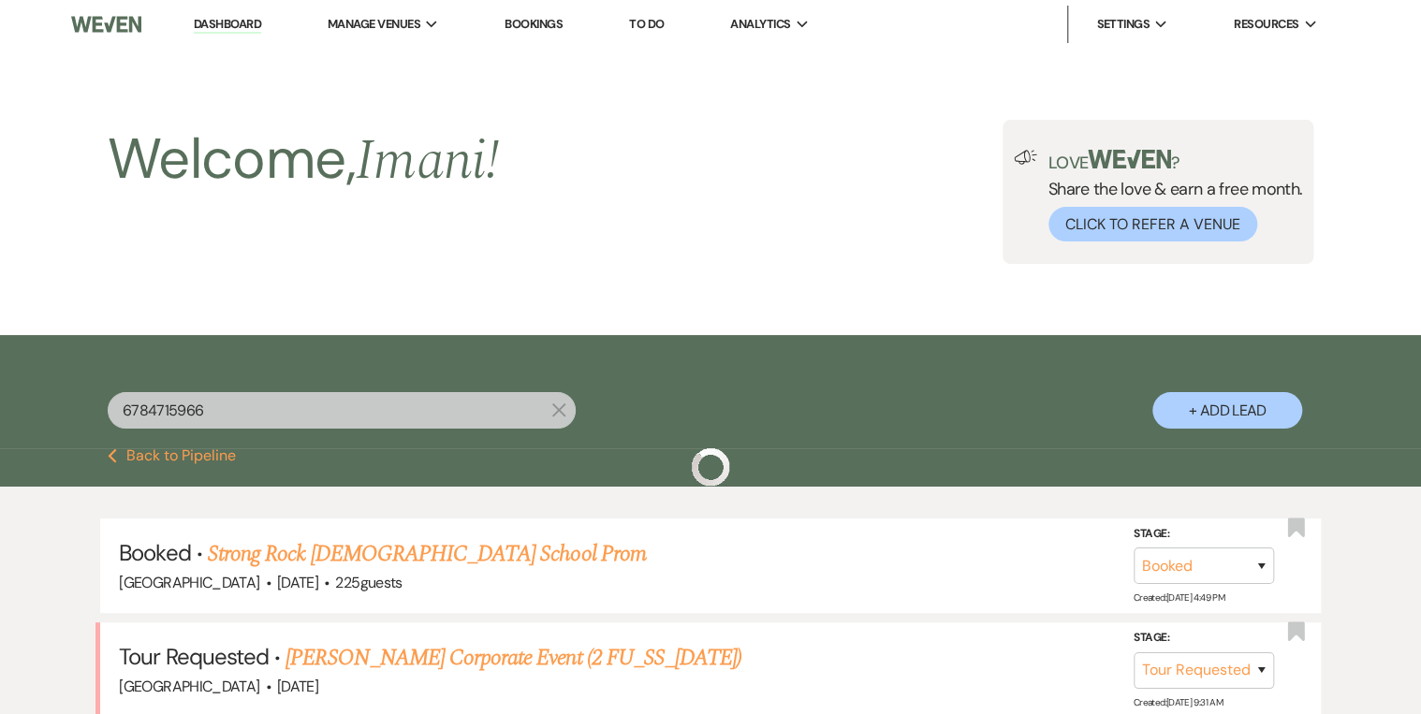
scroll to position [153, 0]
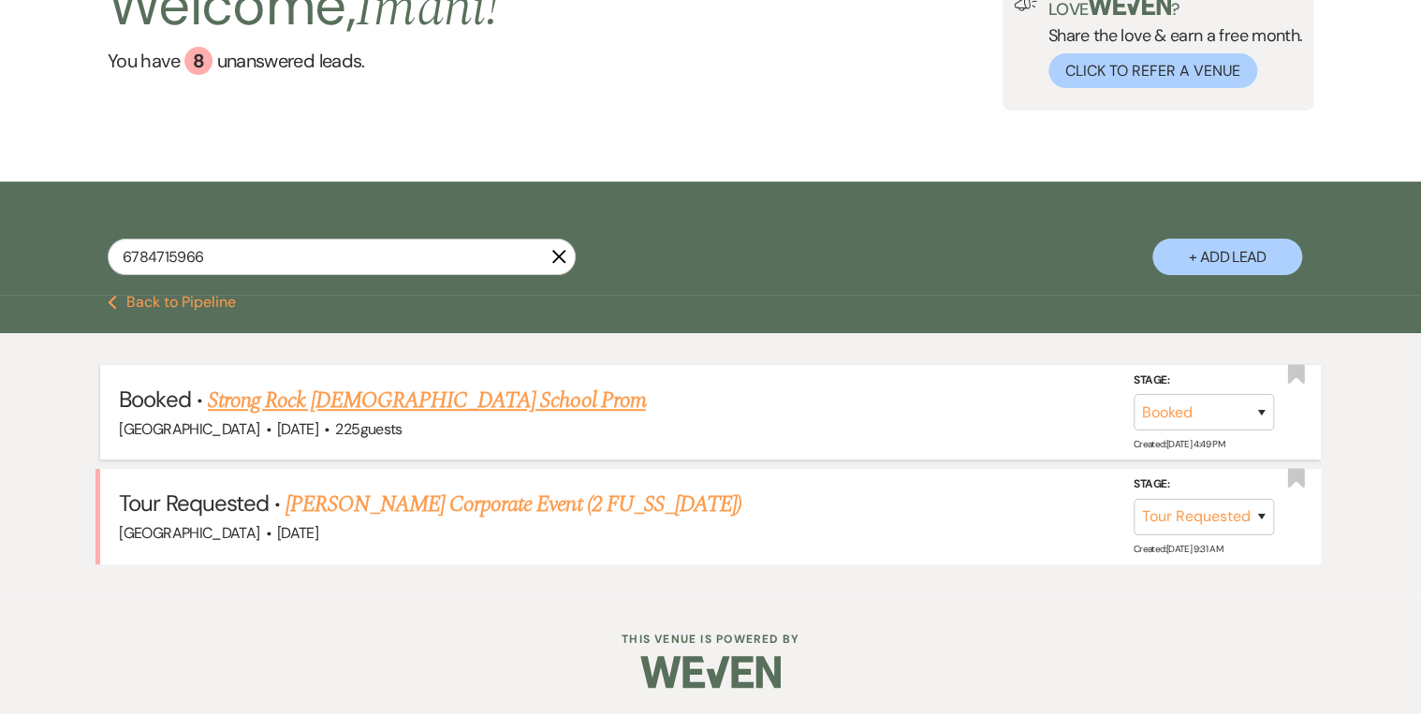
click at [384, 400] on link "Strong Rock [DEMOGRAPHIC_DATA] School Prom" at bounding box center [427, 401] width 438 height 34
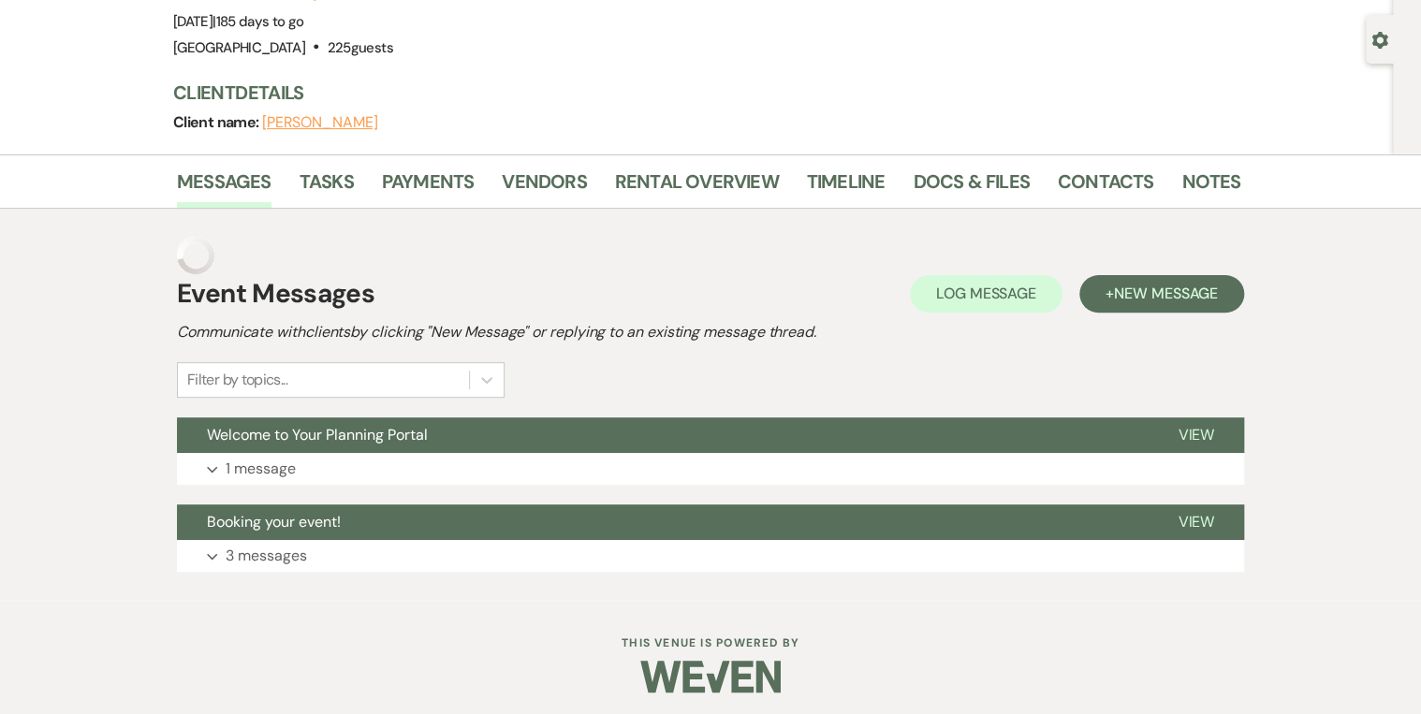
scroll to position [121, 0]
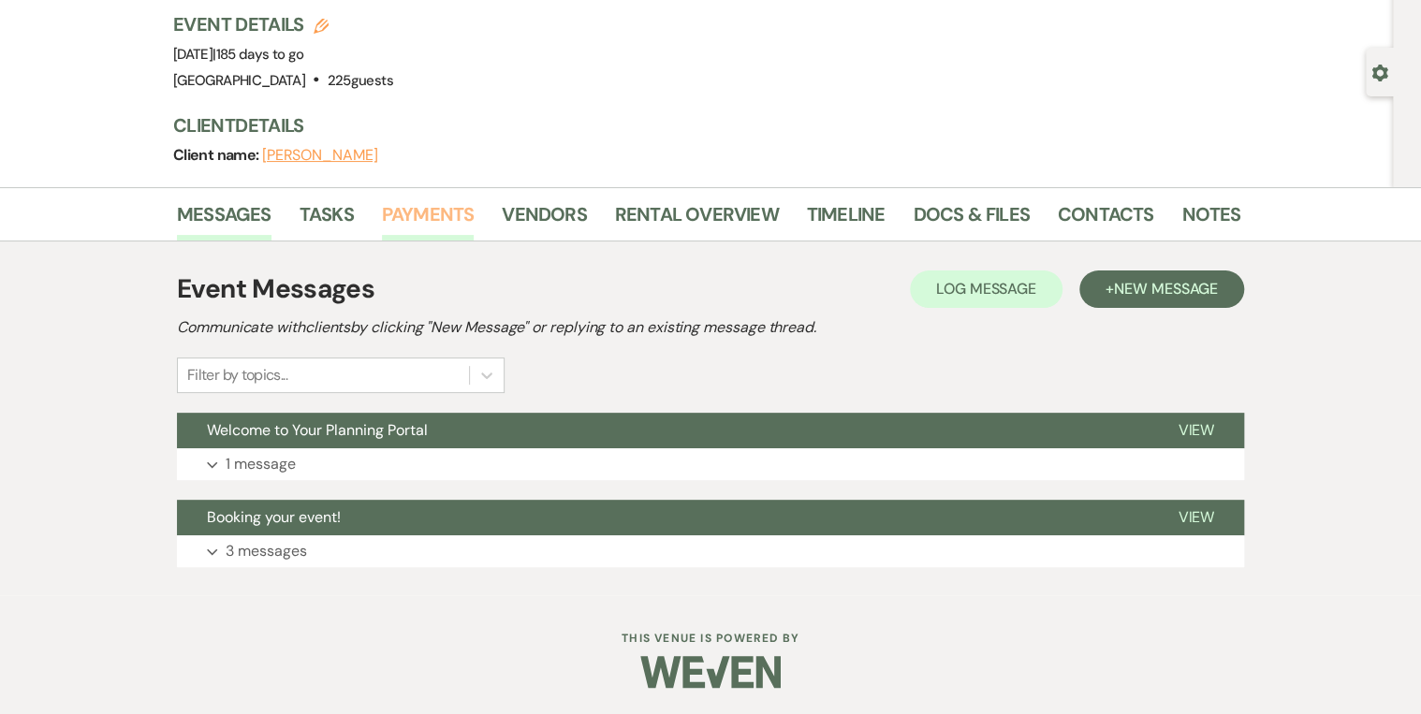
click at [415, 210] on link "Payments" at bounding box center [428, 219] width 93 height 41
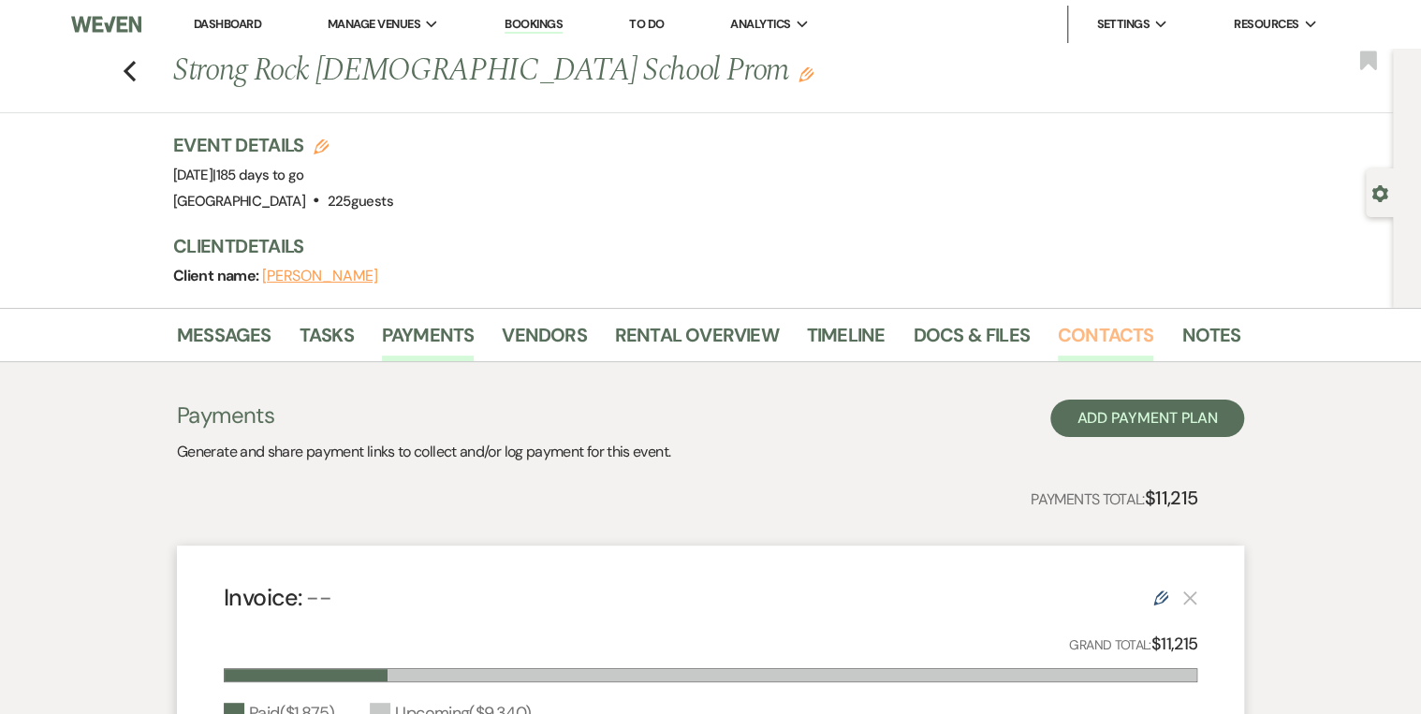
click at [1104, 322] on link "Contacts" at bounding box center [1106, 340] width 96 height 41
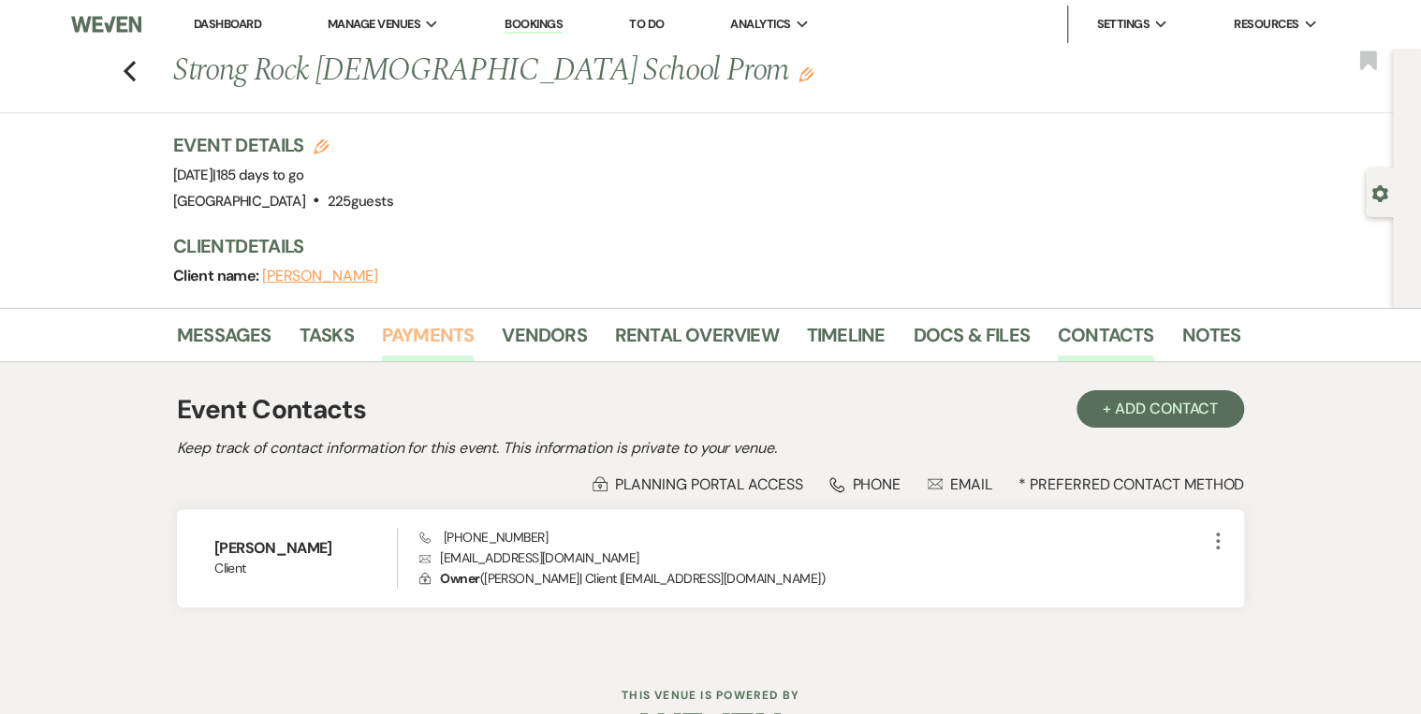
click at [402, 320] on link "Payments" at bounding box center [428, 340] width 93 height 41
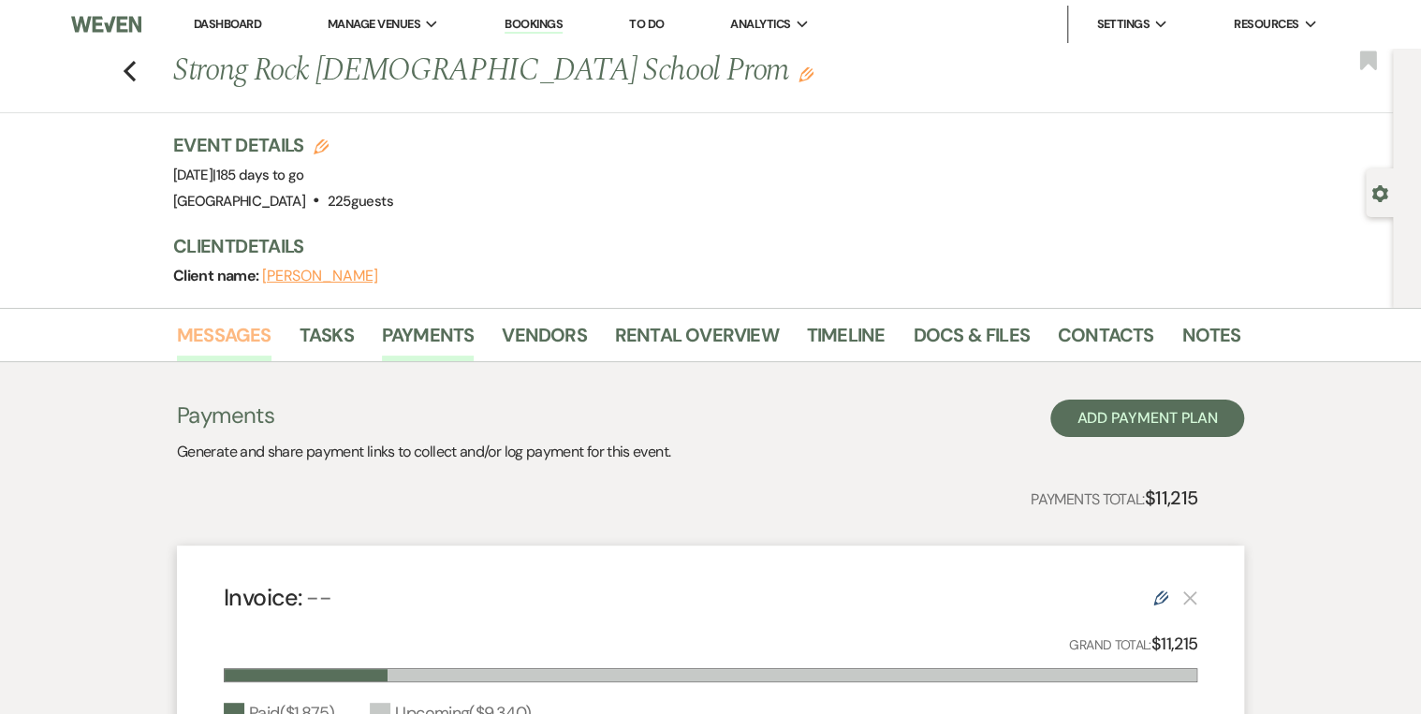
click at [234, 328] on link "Messages" at bounding box center [224, 340] width 95 height 41
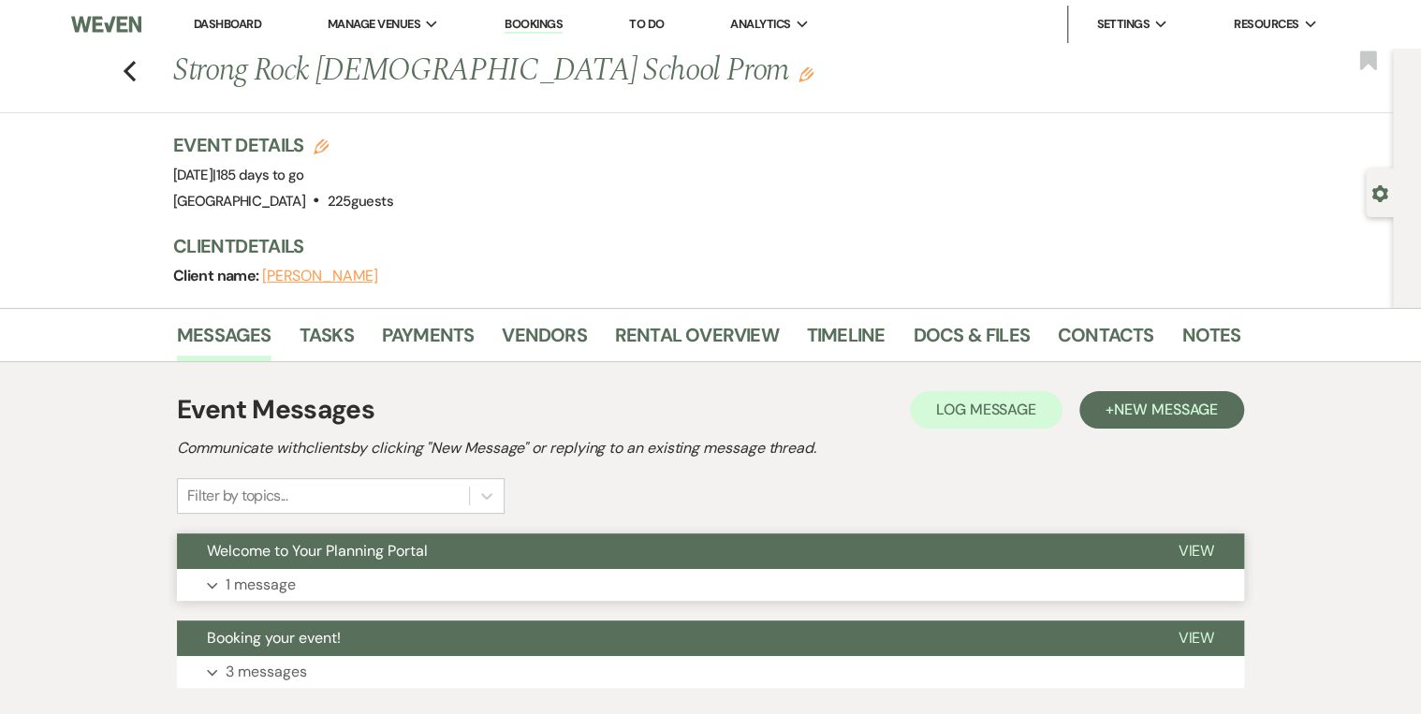
click at [342, 573] on button "Expand 1 message" at bounding box center [710, 585] width 1067 height 32
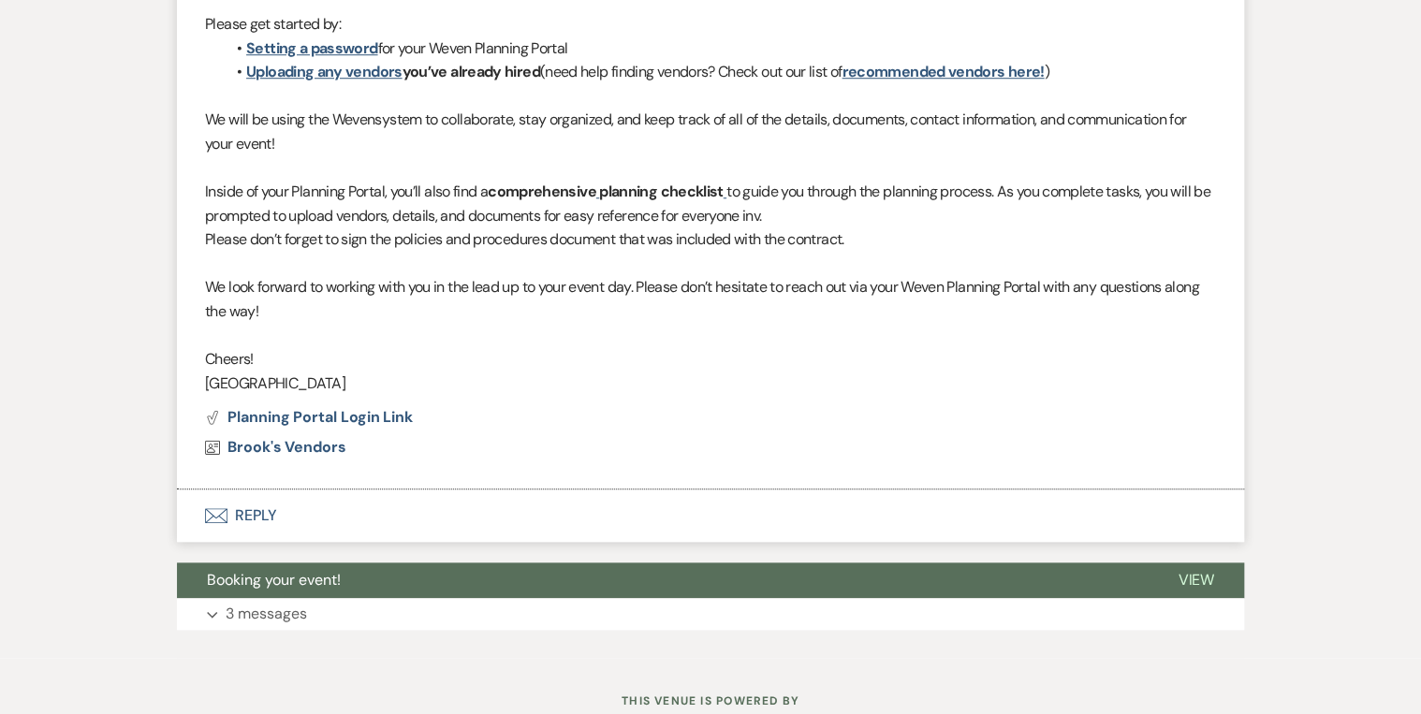
scroll to position [749, 0]
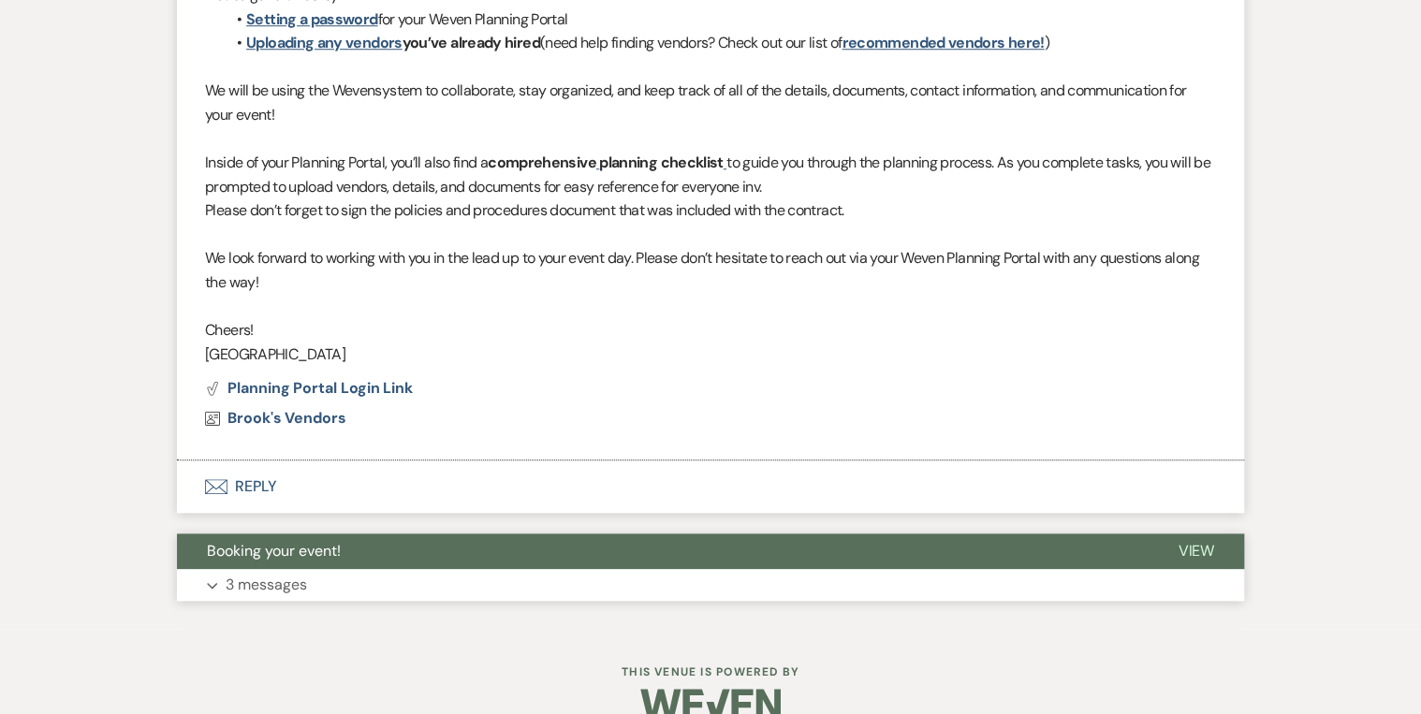
click at [520, 555] on button "Booking your event!" at bounding box center [662, 551] width 971 height 36
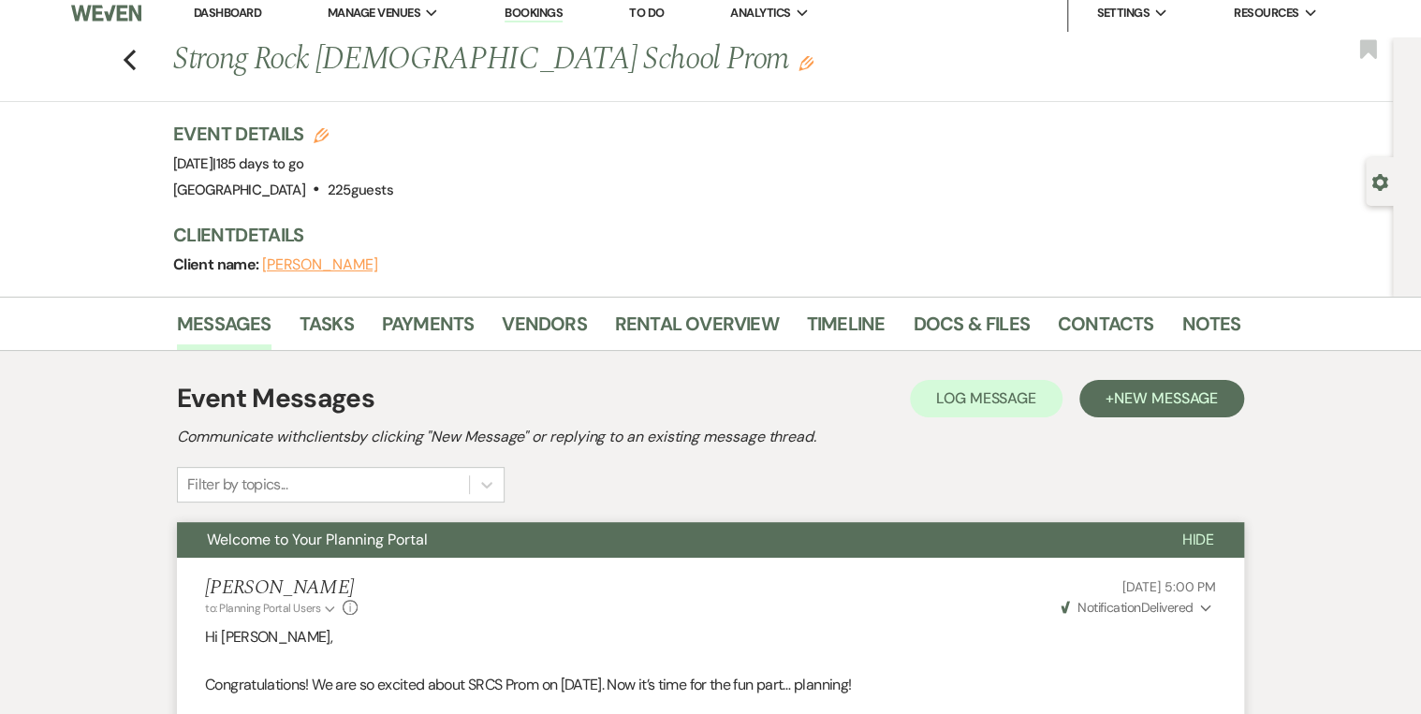
scroll to position [0, 0]
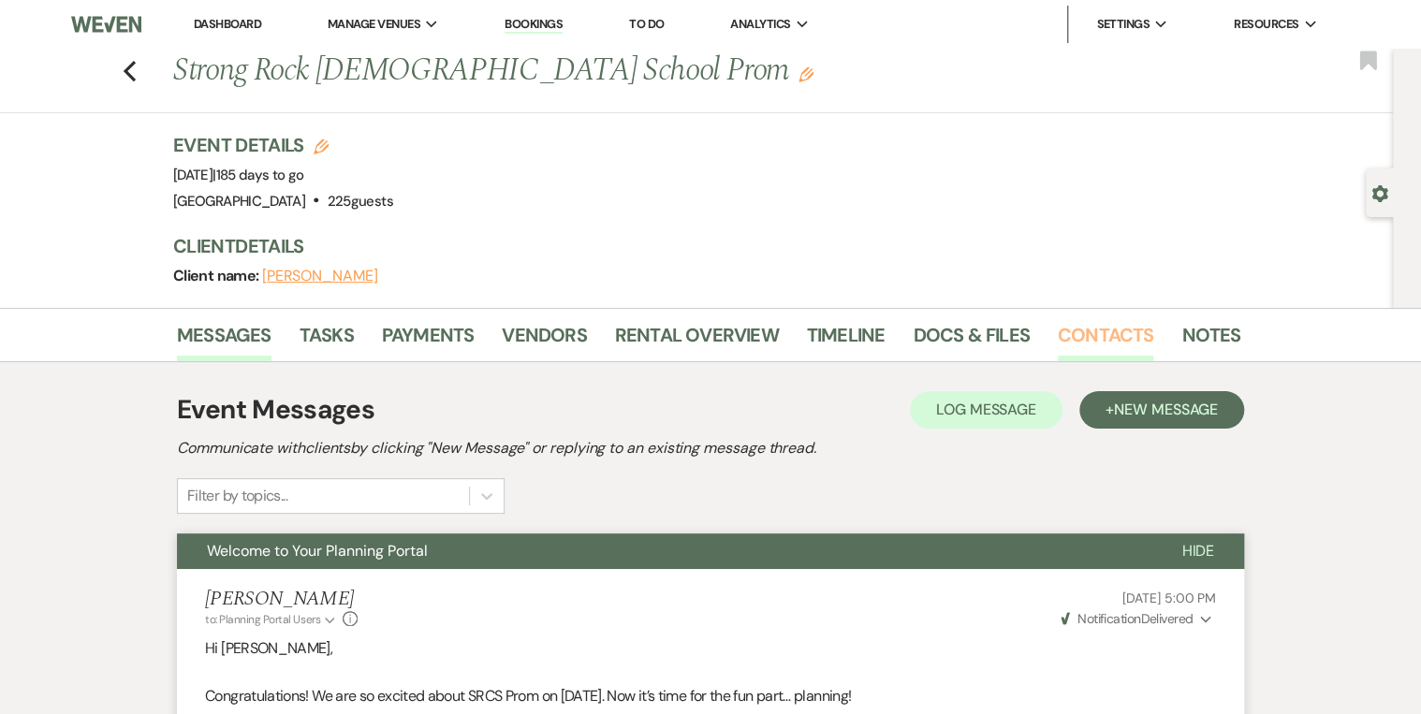
click at [1116, 326] on link "Contacts" at bounding box center [1106, 340] width 96 height 41
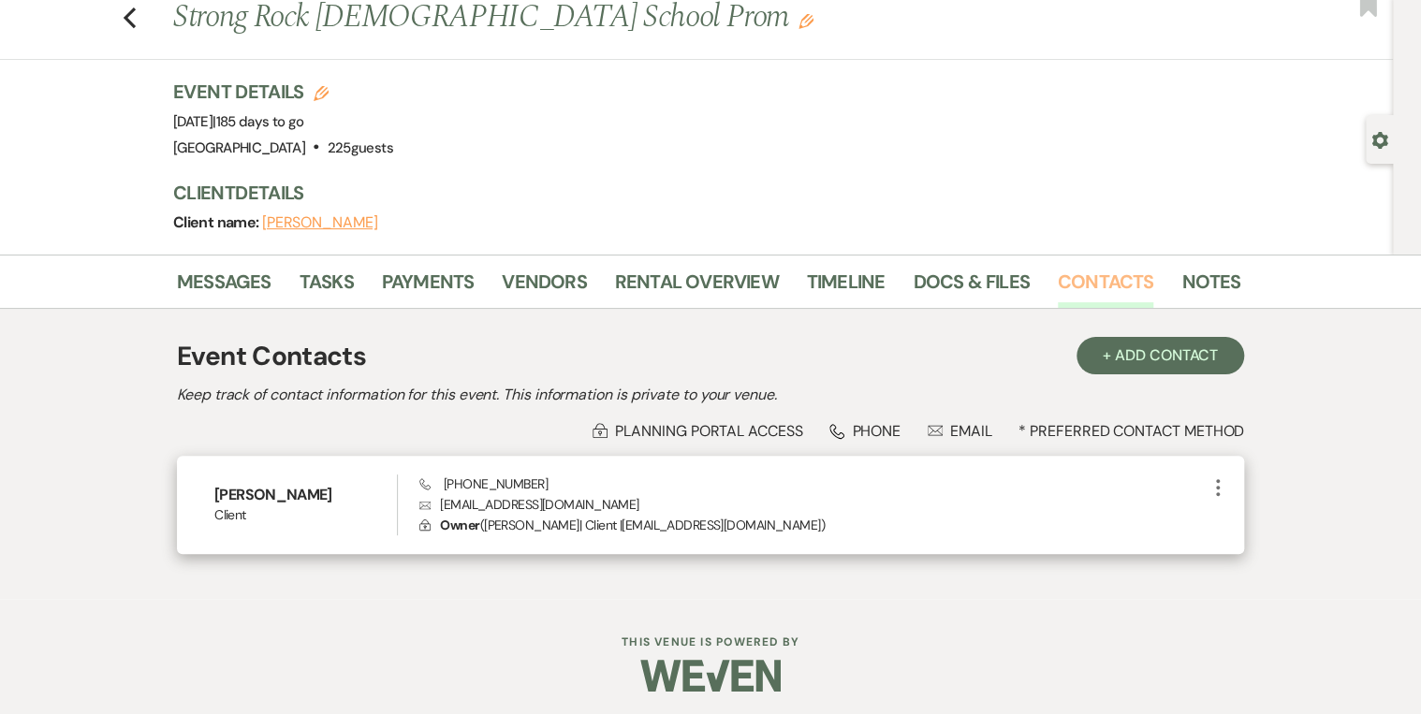
scroll to position [58, 0]
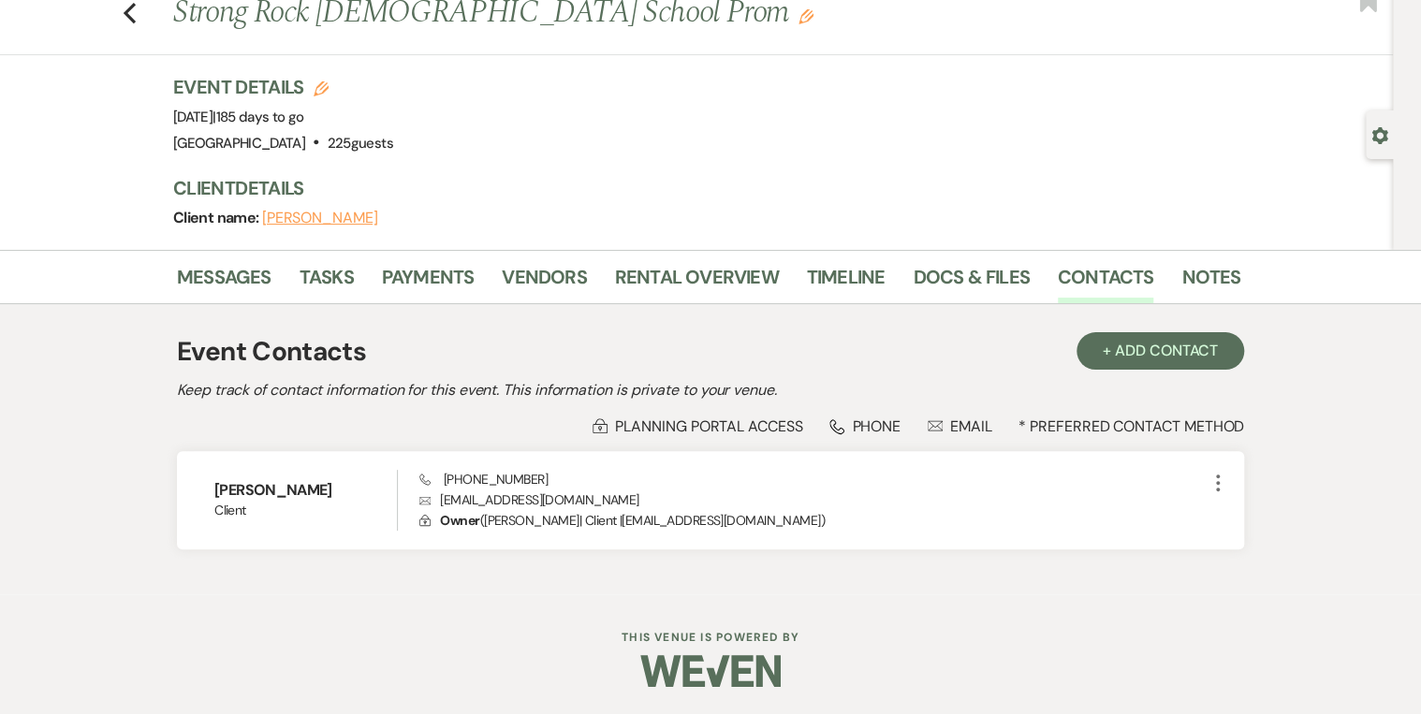
click at [495, 434] on div "Lock Planning Portal Access Phone Phone Envelope Email * Preferred Contact Meth…" at bounding box center [710, 426] width 1067 height 20
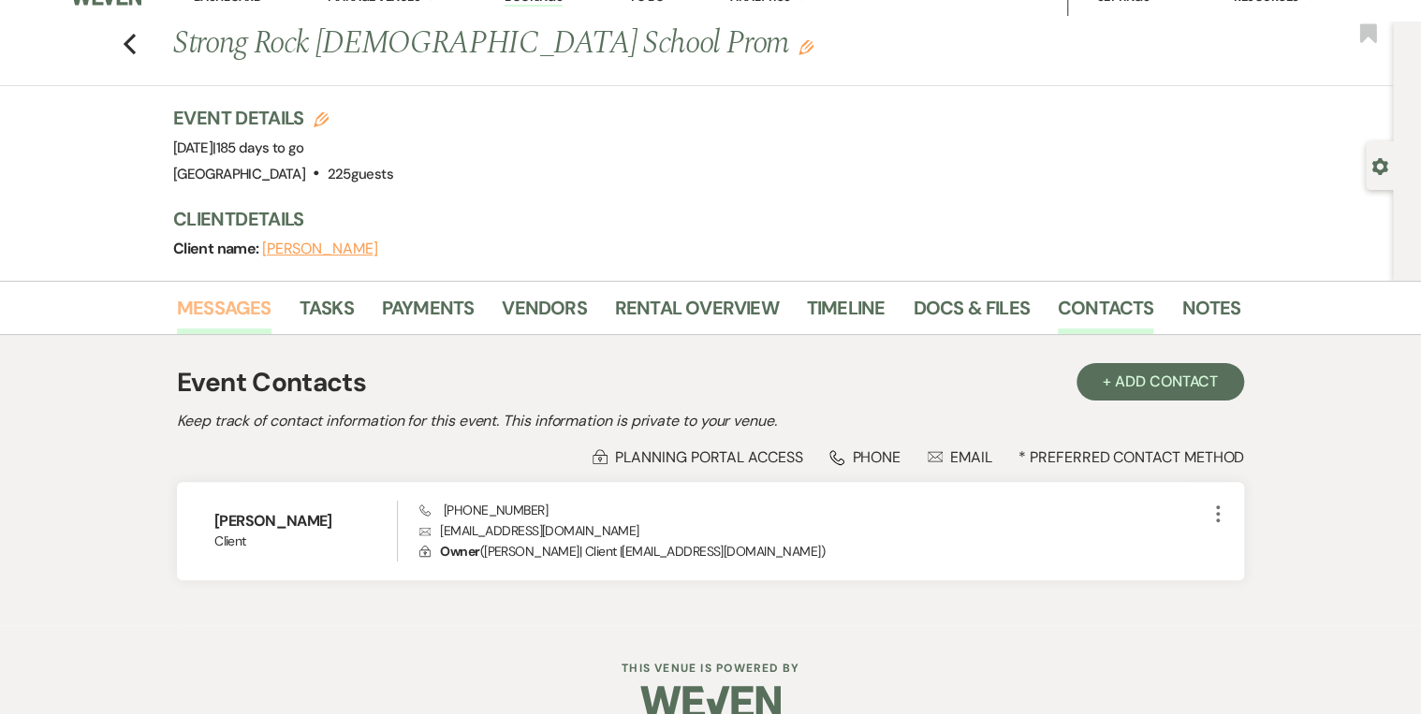
scroll to position [0, 0]
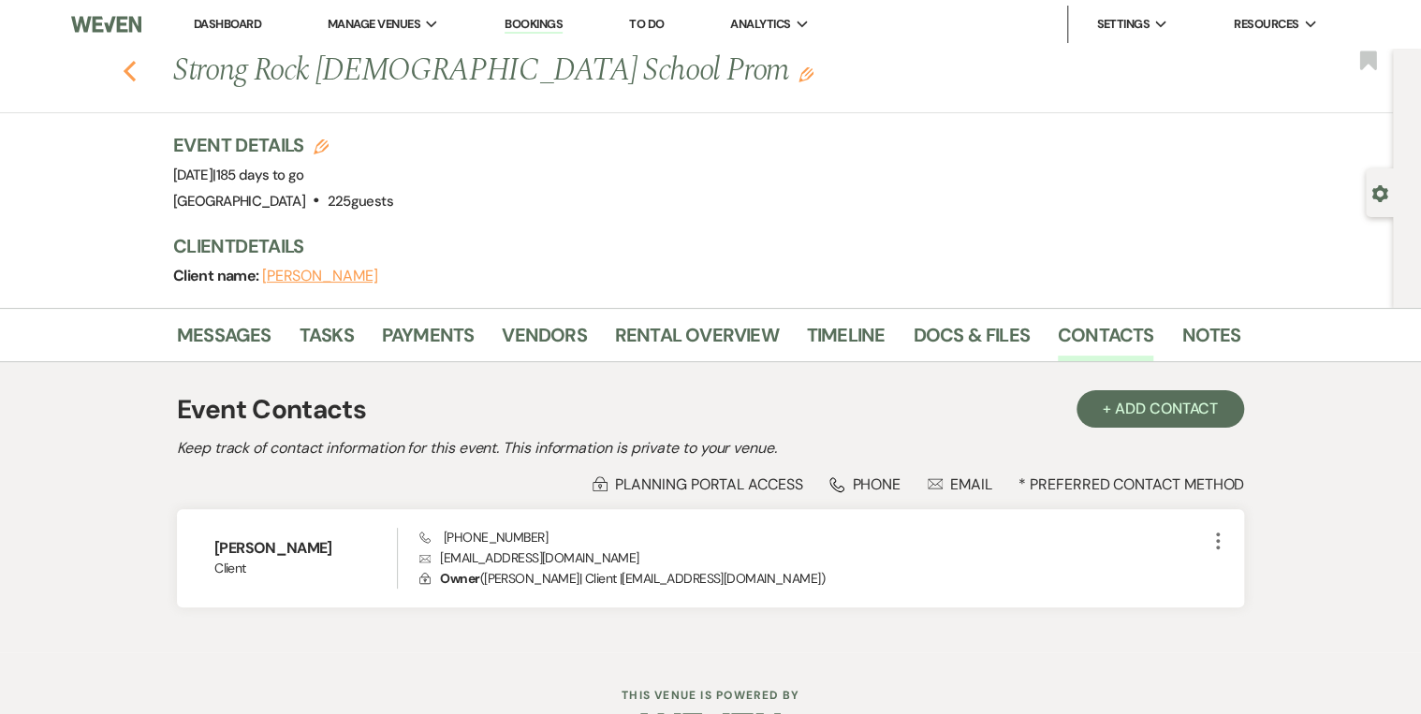
click at [135, 71] on icon "Previous" at bounding box center [130, 71] width 14 height 22
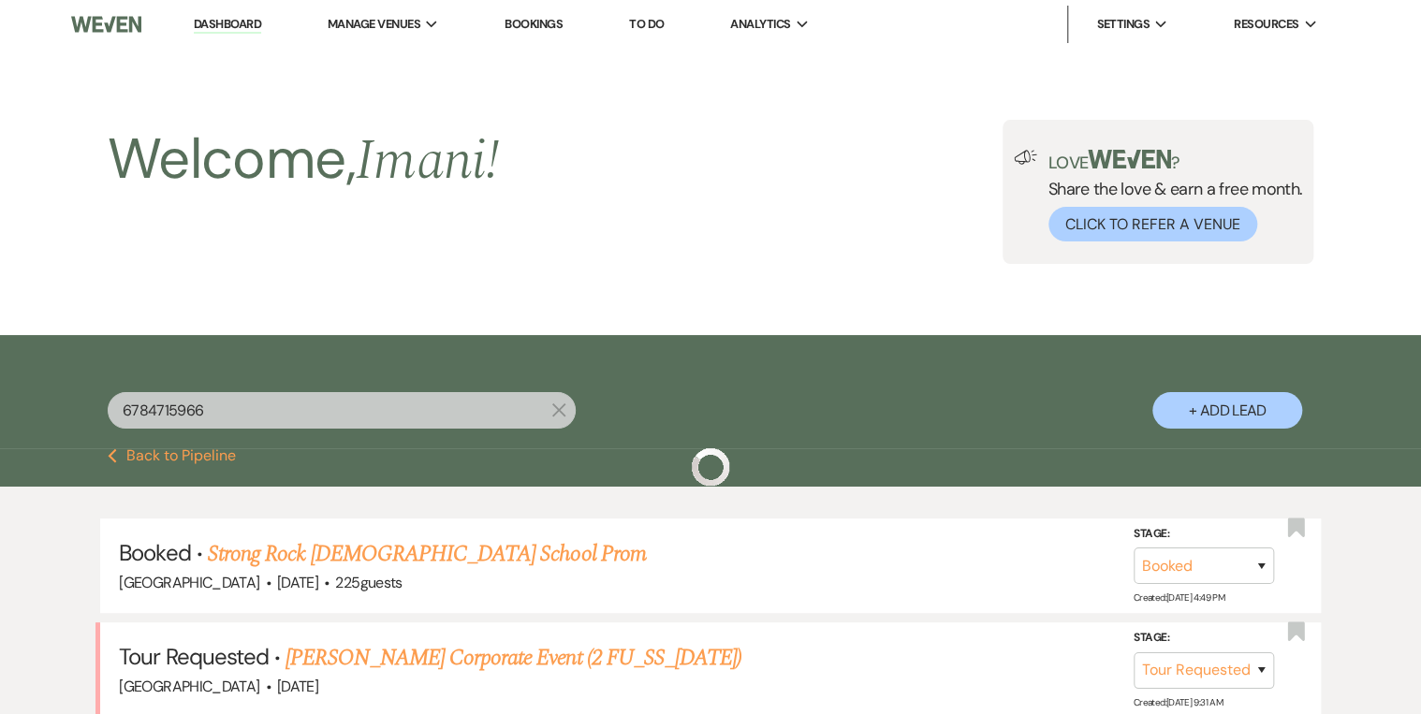
scroll to position [153, 0]
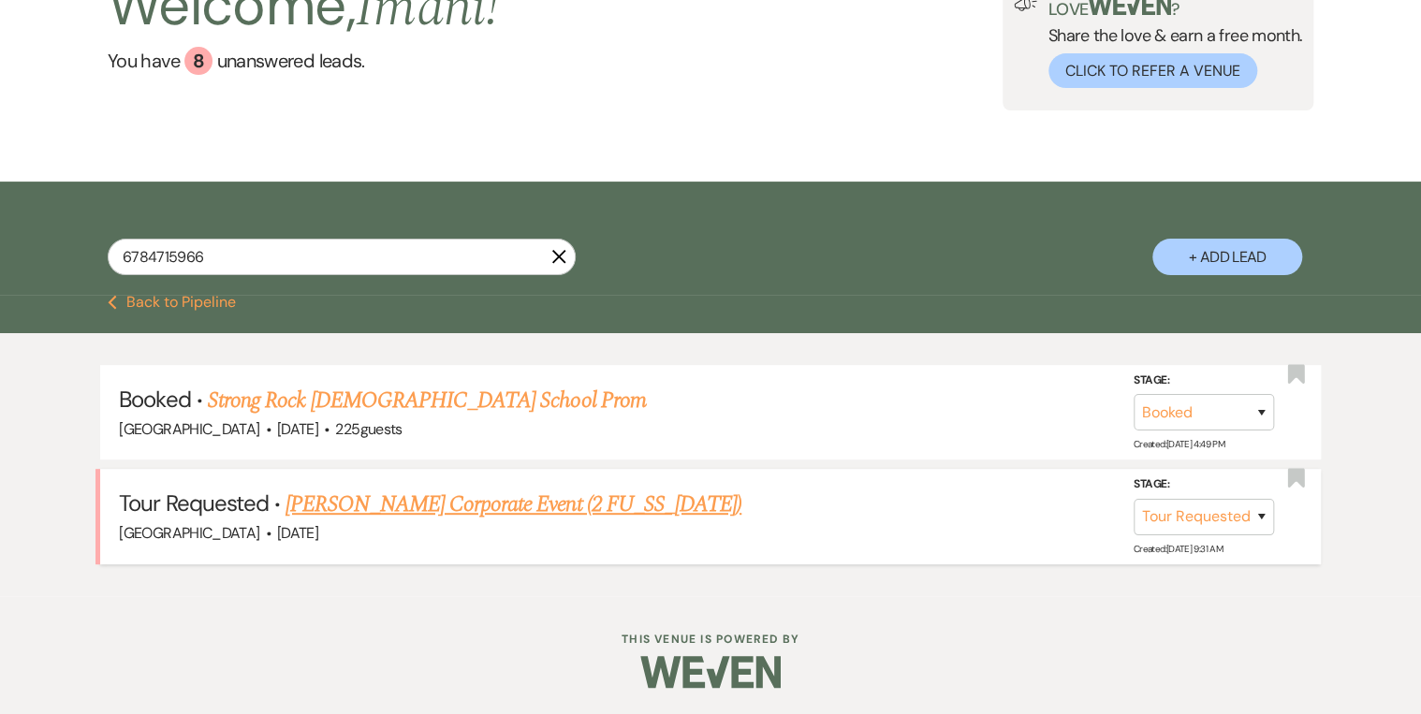
click at [812, 523] on div "Enon Ranch · Apr 17, 2026" at bounding box center [710, 533] width 1182 height 24
drag, startPoint x: 812, startPoint y: 523, endPoint x: 1257, endPoint y: 511, distance: 444.7
click at [1257, 511] on select "Inquiry Follow Up Tour Requested Tour Confirmed Toured Proposal Sent Booked Lost" at bounding box center [1203, 517] width 140 height 37
click at [1133, 499] on select "Inquiry Follow Up Tour Requested Tour Confirmed Toured Proposal Sent Booked Lost" at bounding box center [1203, 517] width 140 height 37
click at [512, 507] on link "Brook Smith's Corporate Event (2 FU_SS_7/25/25)" at bounding box center [513, 505] width 456 height 34
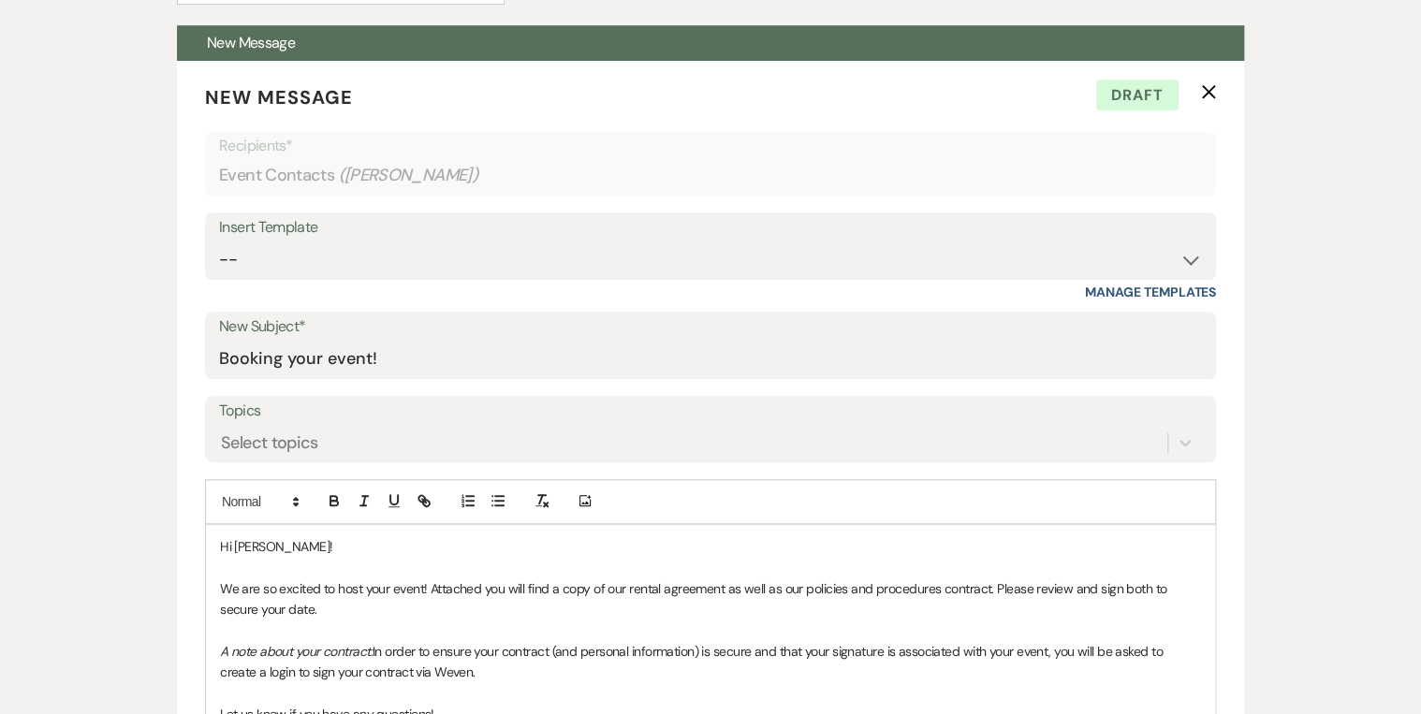
scroll to position [824, 0]
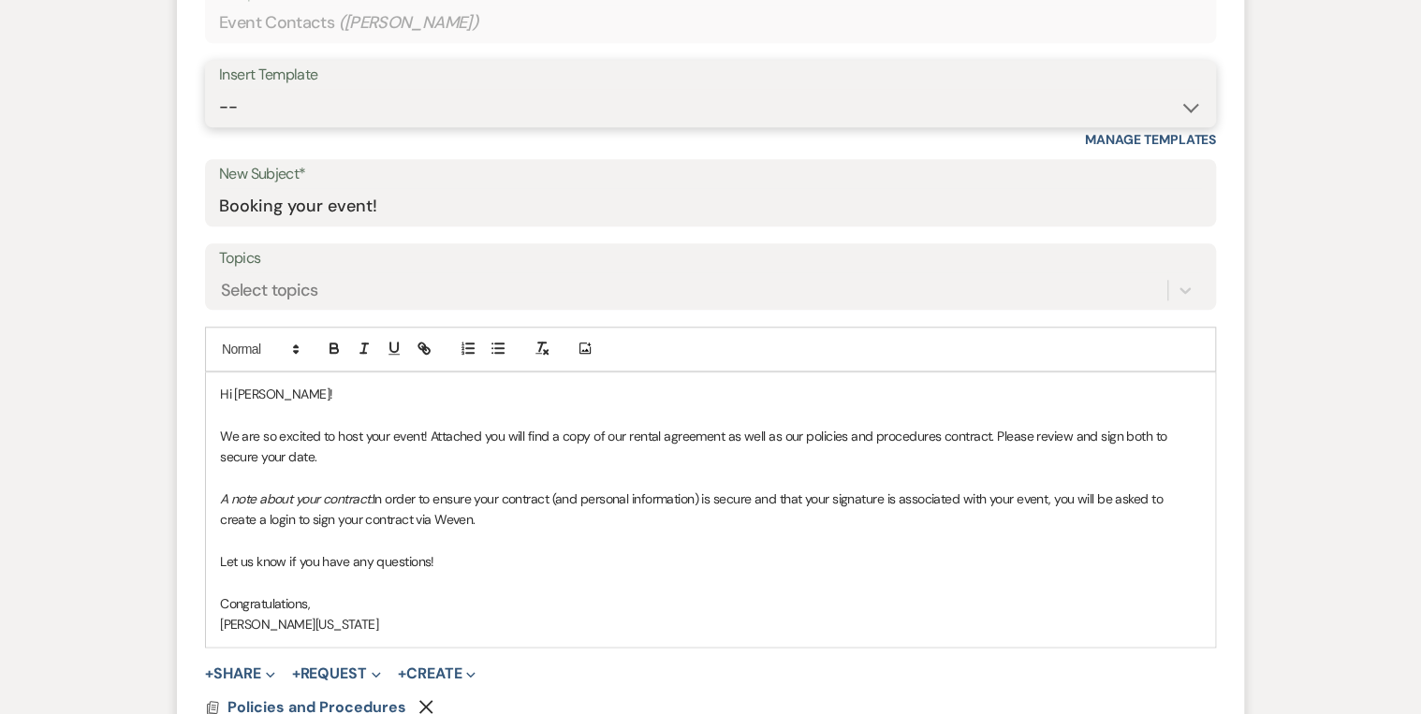
click at [370, 97] on select "-- Inquiry Follow Up Email #2 Contract Sending Template Payment Template Rental…" at bounding box center [710, 107] width 983 height 37
click at [195, 142] on form "New Message X Draft Recipients* Event Contacts ( Brook Smith ) Insert Template …" at bounding box center [710, 372] width 1067 height 928
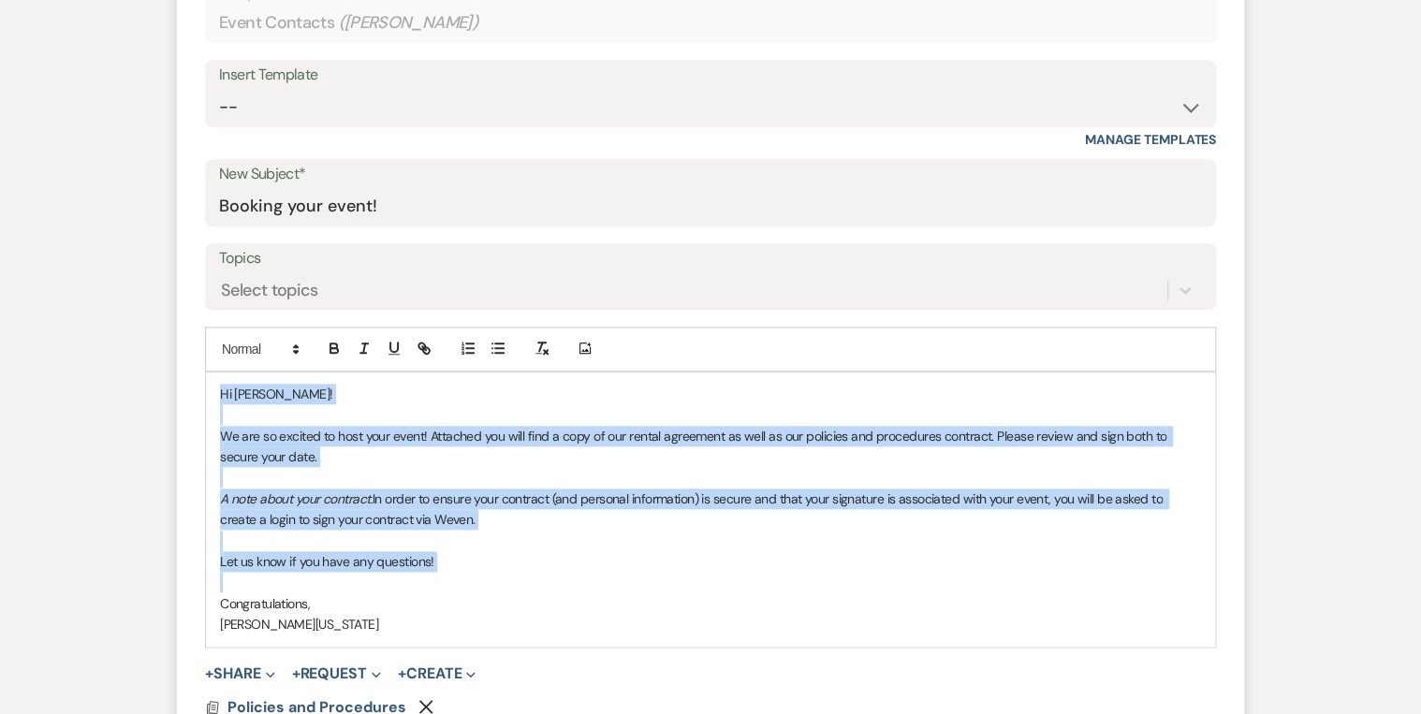
drag, startPoint x: 219, startPoint y: 386, endPoint x: 460, endPoint y: 580, distance: 310.2
click at [460, 576] on div "Hi Brook! We are so excited to host your event! Attached you will find a copy o…" at bounding box center [710, 509] width 1009 height 274
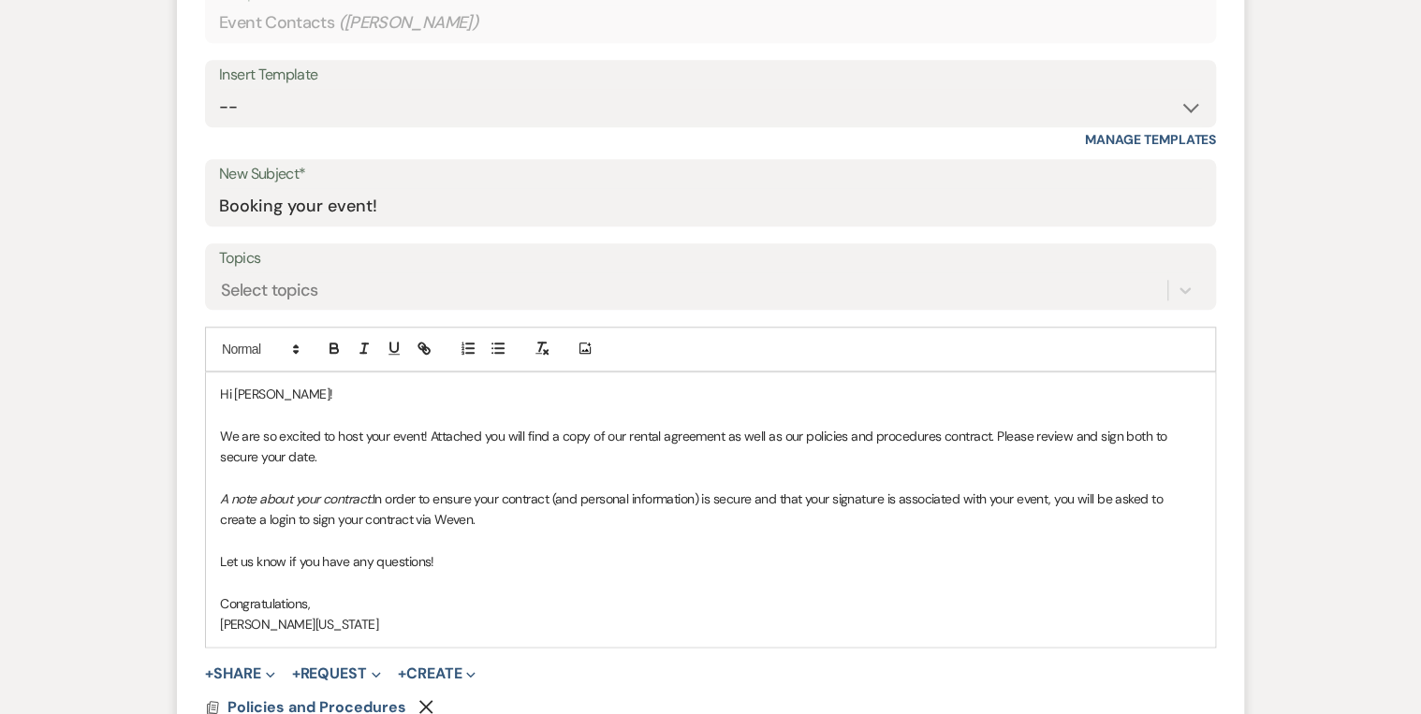
click at [399, 617] on p "Imani Washington" at bounding box center [710, 624] width 981 height 21
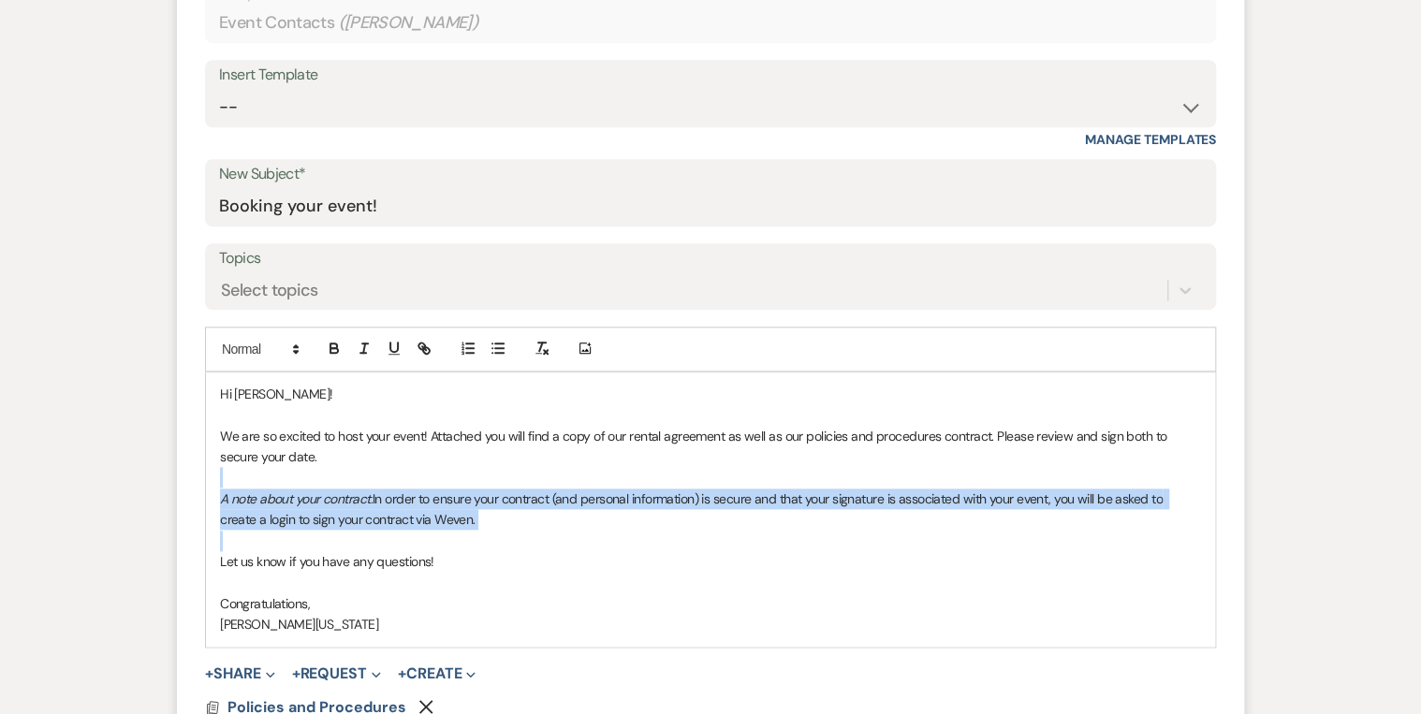
drag, startPoint x: 469, startPoint y: 545, endPoint x: 282, endPoint y: 481, distance: 197.7
click at [282, 481] on div "Hi Brook! We are so excited to host your event! Attached you will find a copy o…" at bounding box center [710, 509] width 1009 height 274
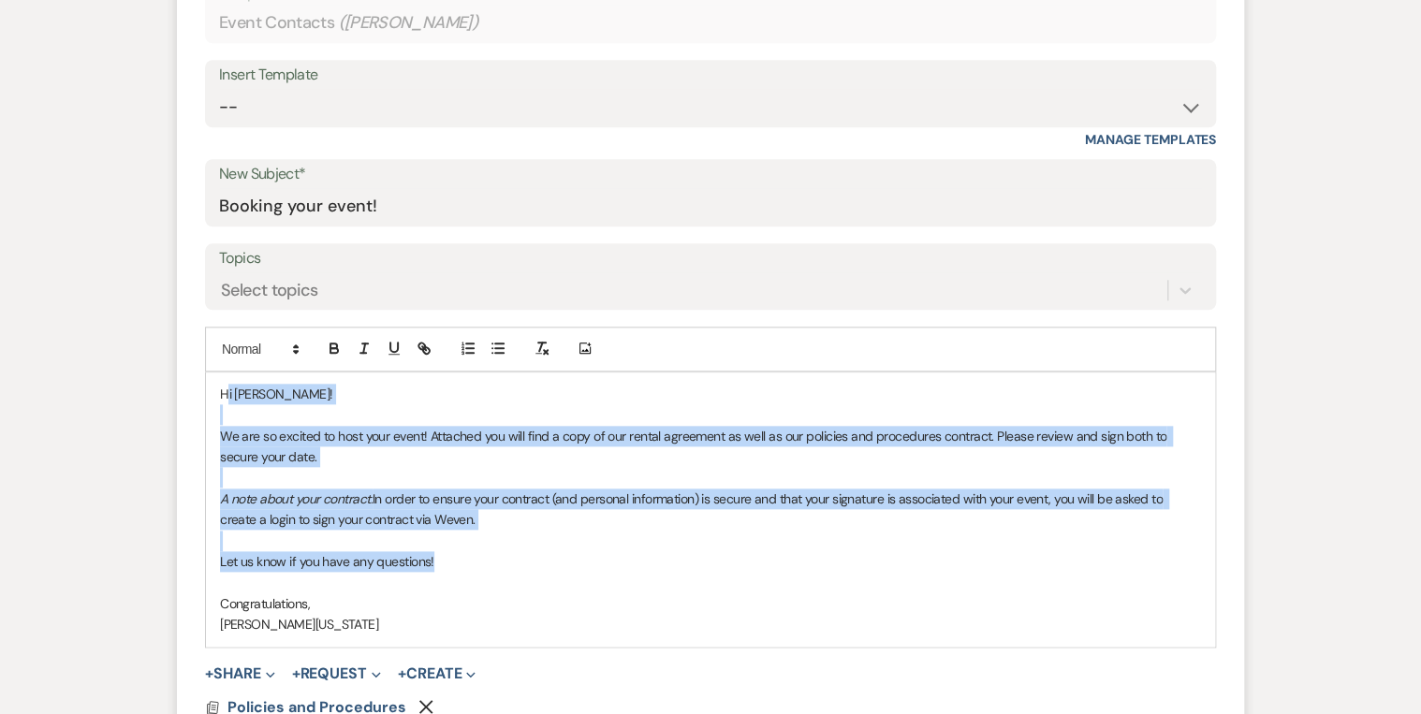
drag, startPoint x: 468, startPoint y: 557, endPoint x: 224, endPoint y: 373, distance: 305.5
click at [224, 373] on div "Hi Brook! We are so excited to host your event! Attached you will find a copy o…" at bounding box center [710, 509] width 1009 height 274
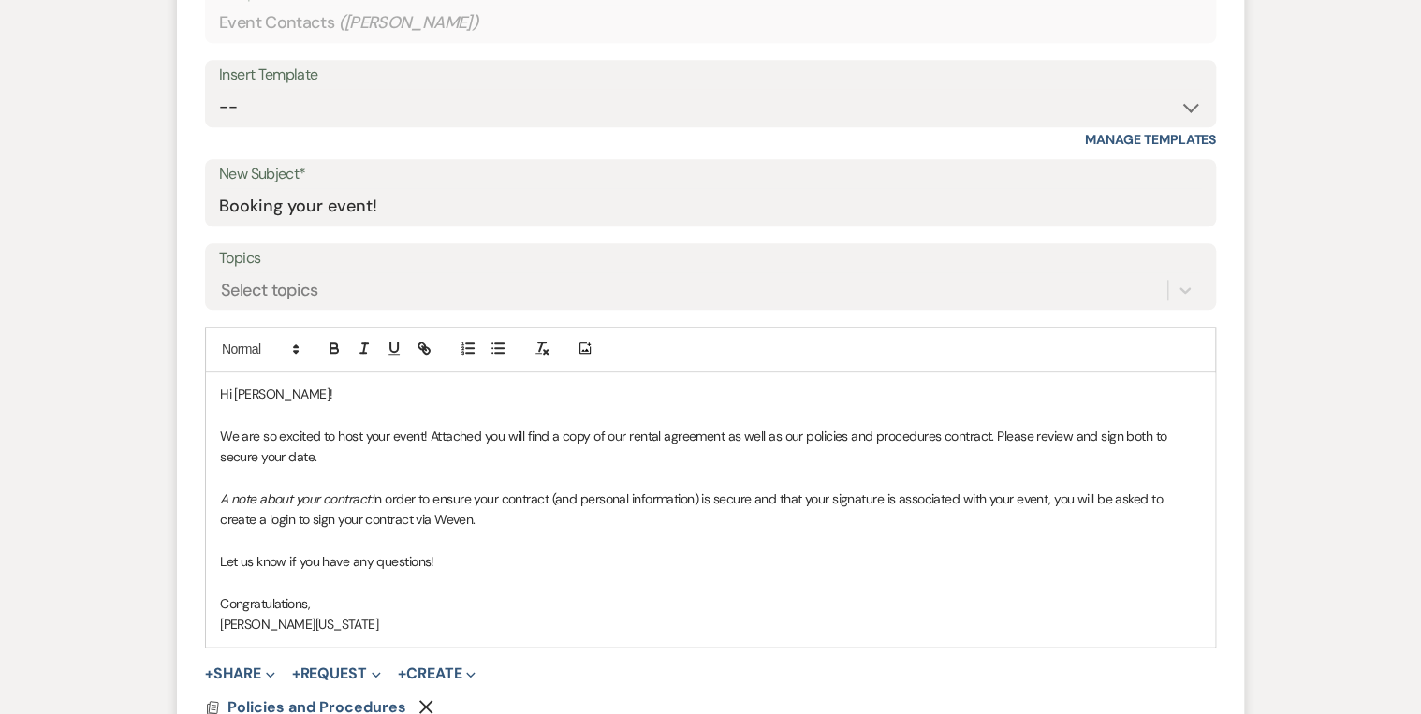
click at [220, 386] on p "Hi Brook!" at bounding box center [710, 394] width 981 height 21
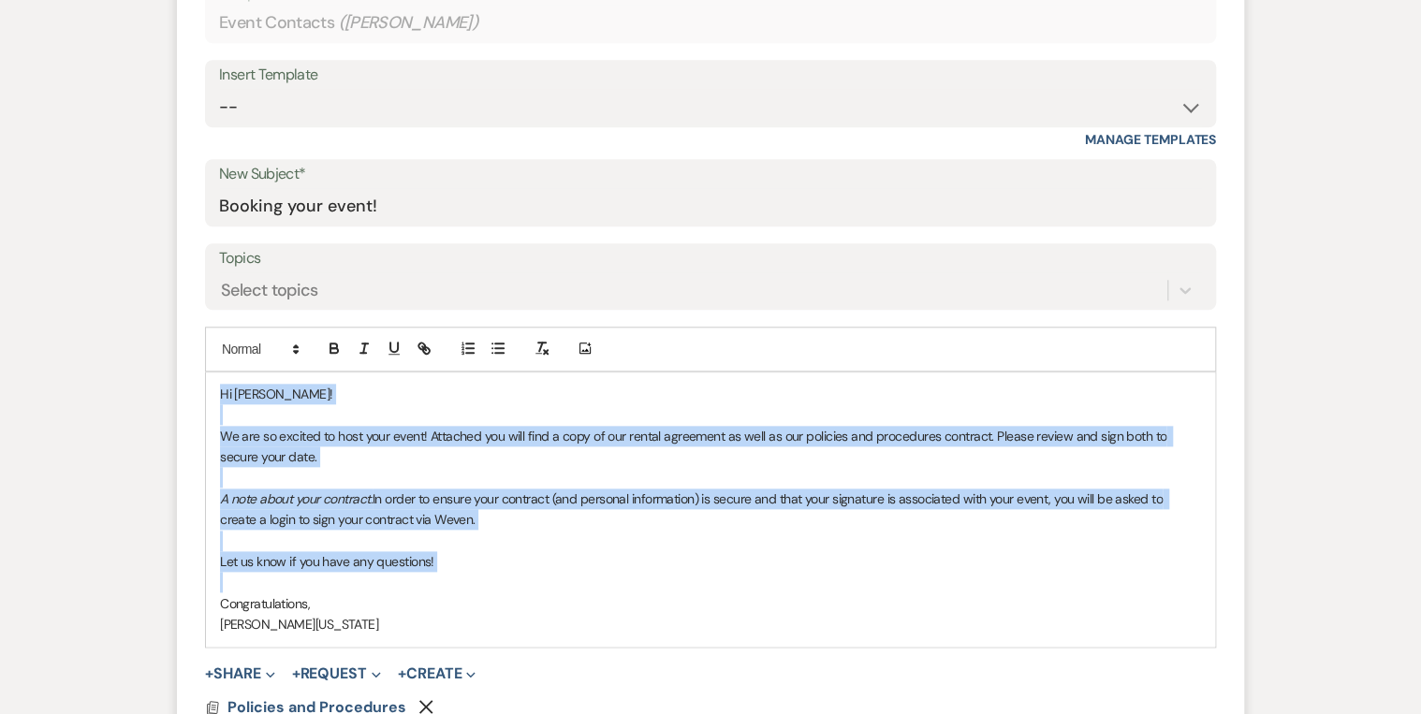
drag, startPoint x: 219, startPoint y: 386, endPoint x: 489, endPoint y: 562, distance: 321.9
click at [489, 562] on div "Hi Brook! We are so excited to host your event! Attached you will find a copy o…" at bounding box center [710, 509] width 1009 height 274
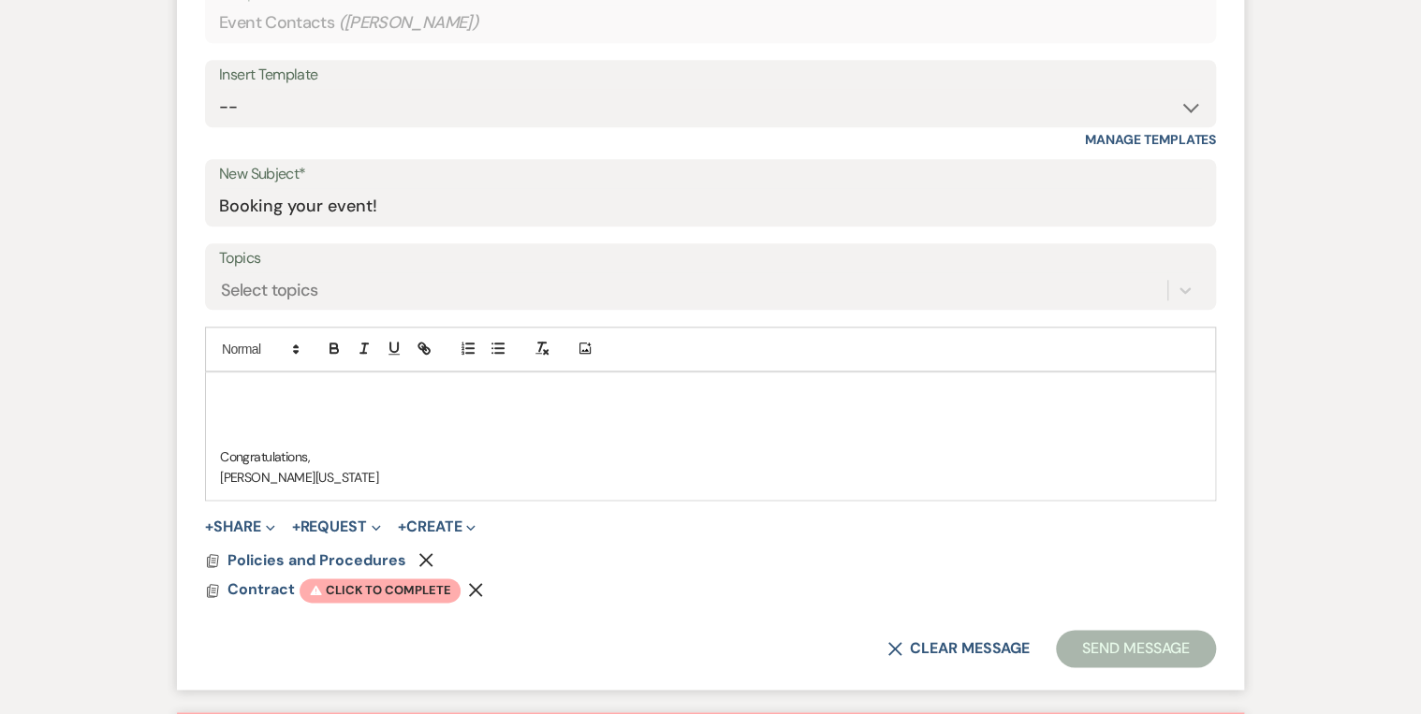
click at [251, 387] on p at bounding box center [710, 394] width 981 height 21
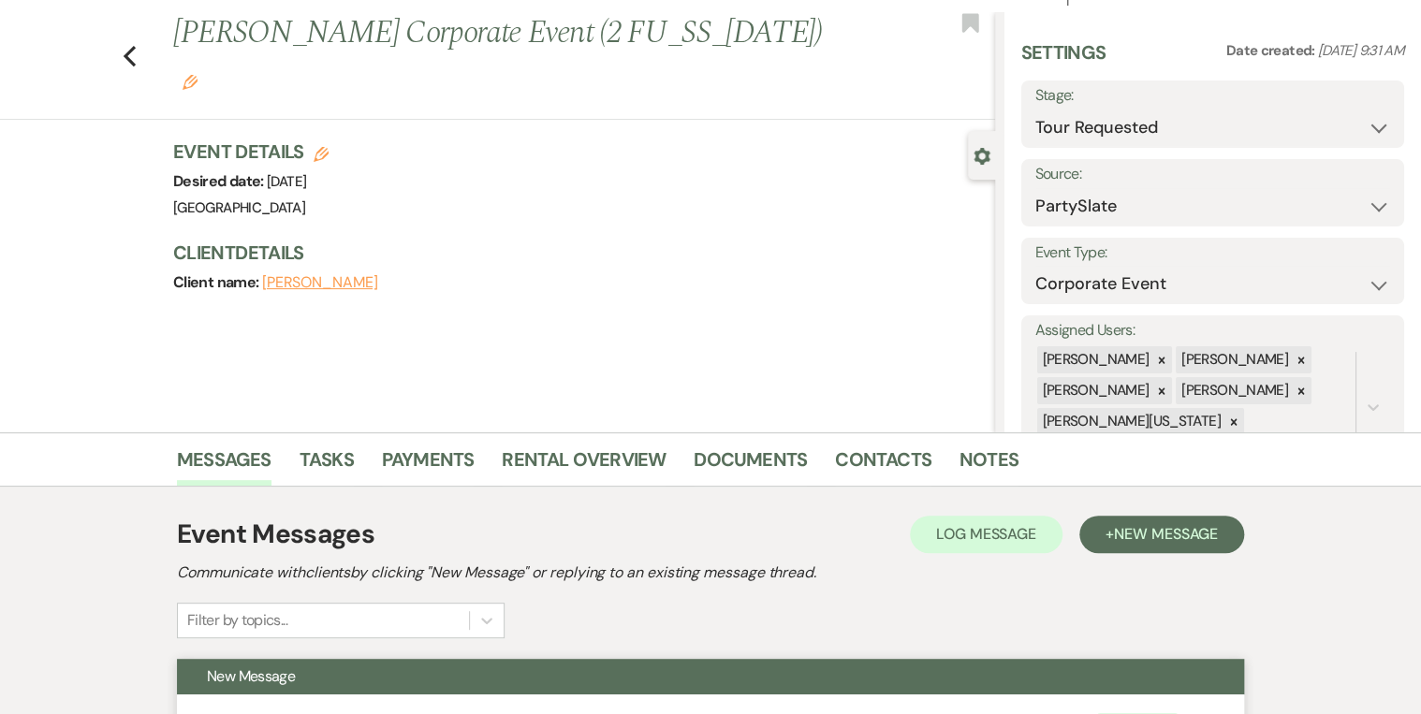
scroll to position [0, 0]
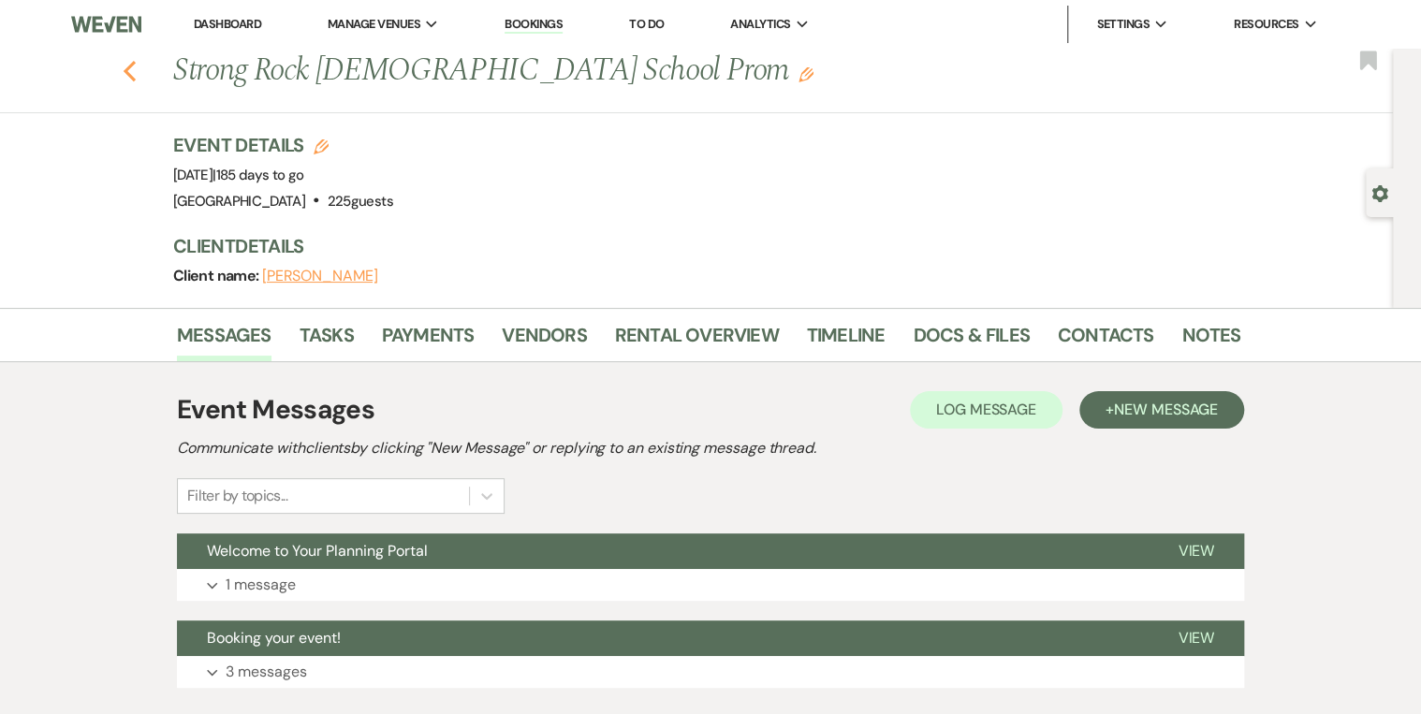
click at [137, 75] on icon "Previous" at bounding box center [130, 71] width 14 height 22
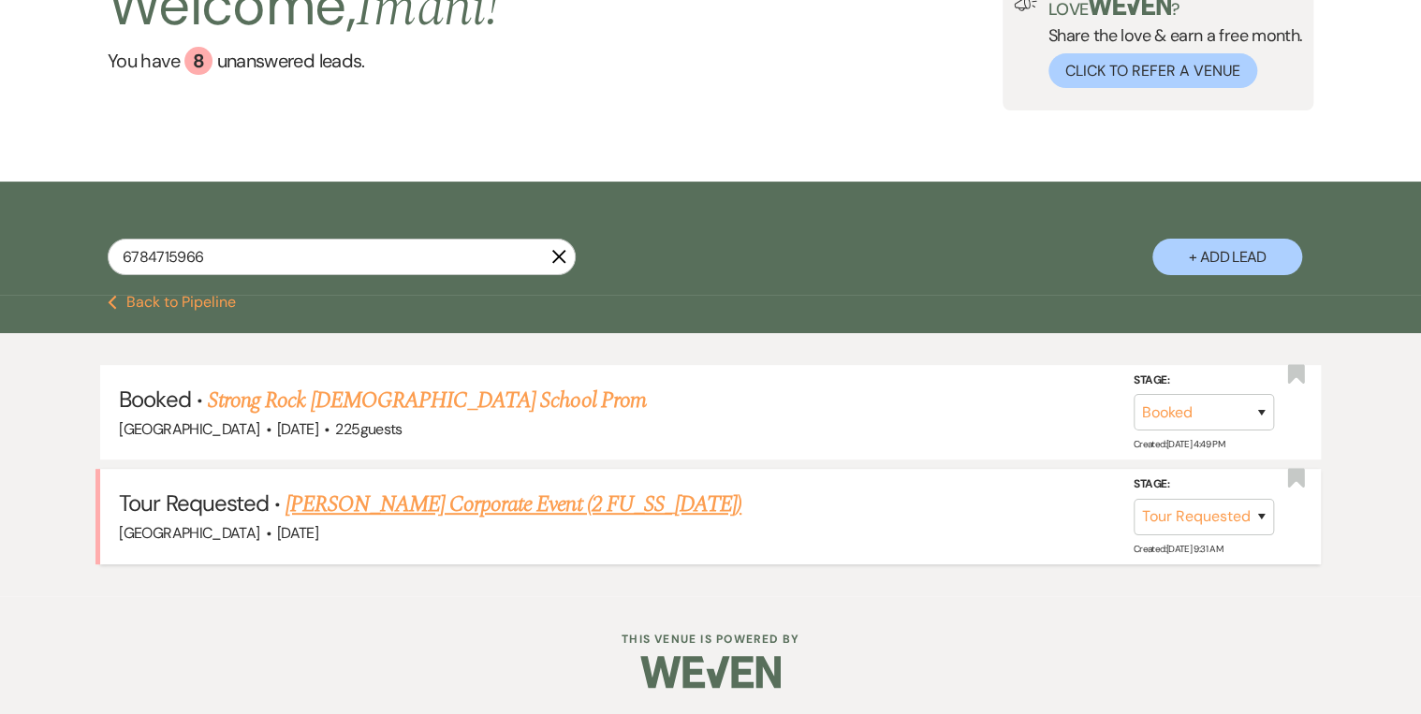
click at [358, 494] on link "[PERSON_NAME] Corporate Event (2 FU_SS_[DATE])" at bounding box center [513, 505] width 456 height 34
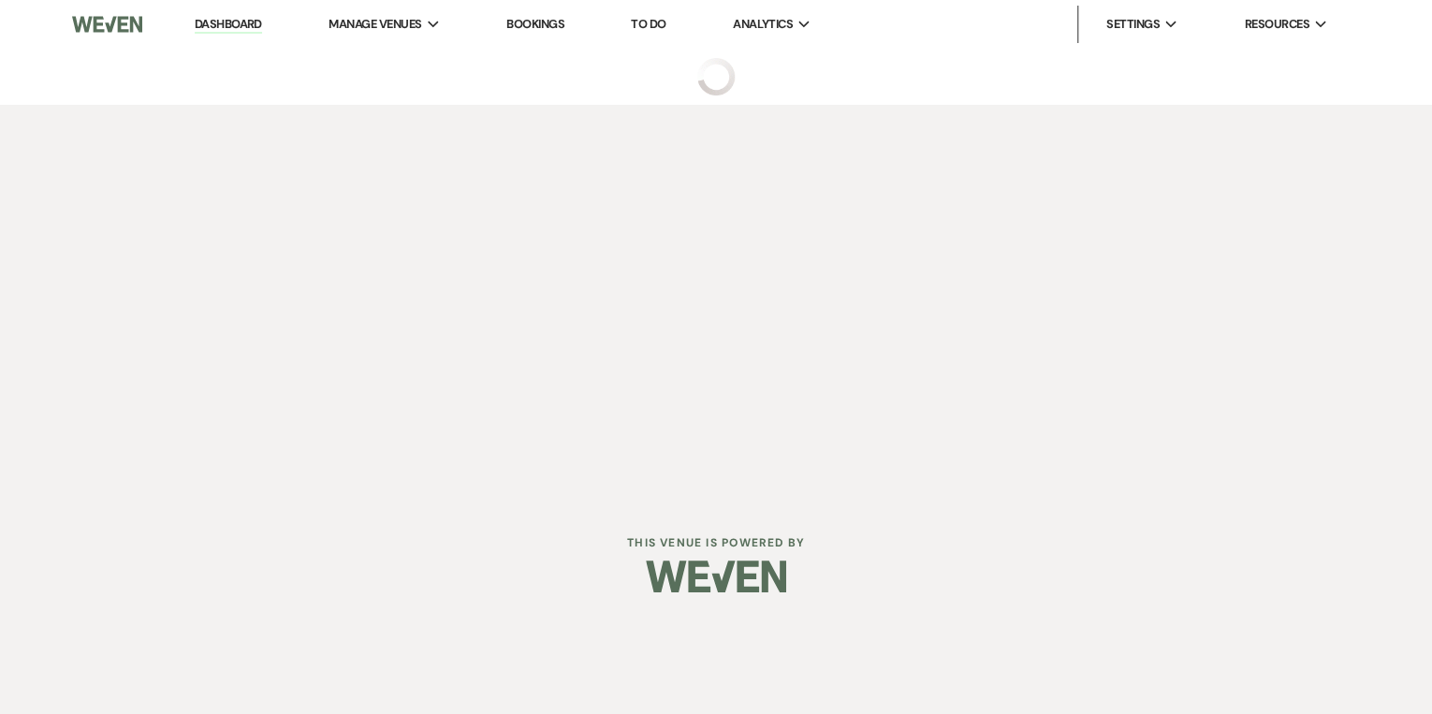
select select "2"
select select "26"
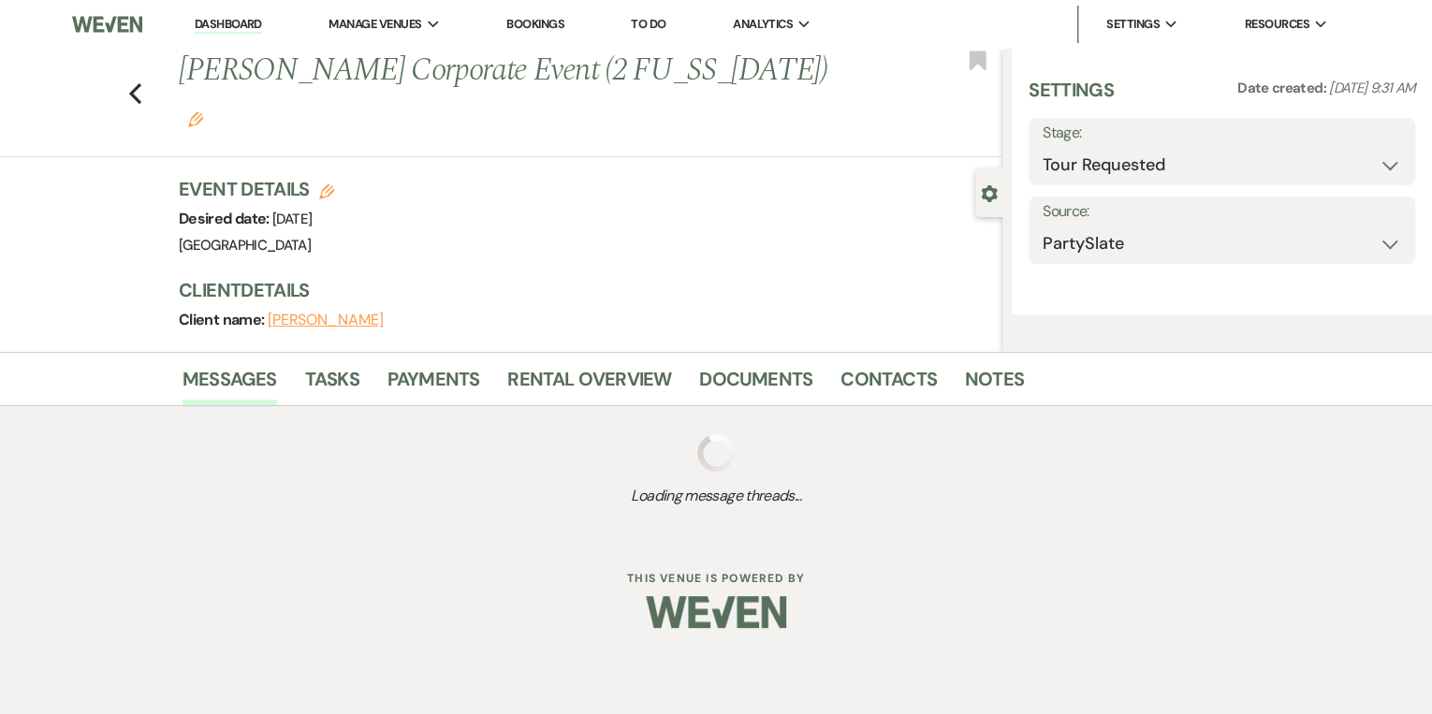
select select "9"
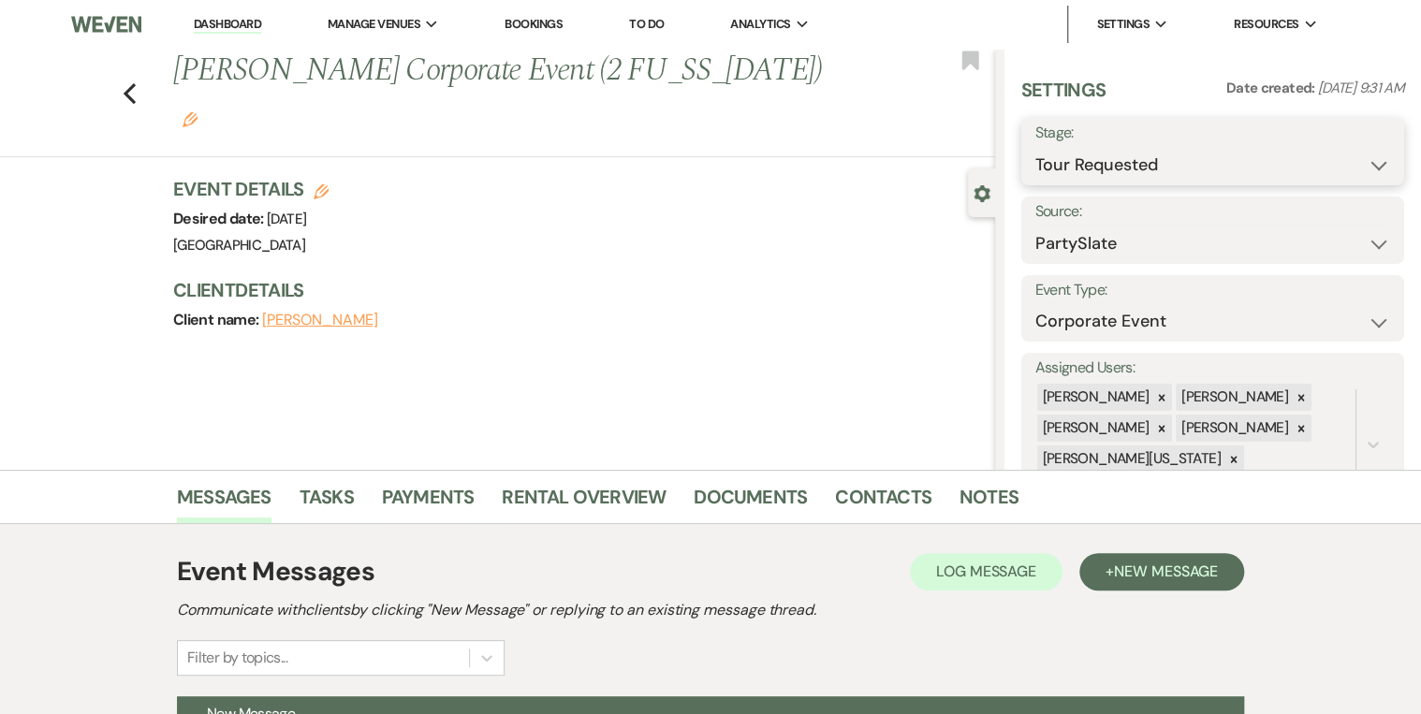
click at [1112, 164] on select "Inquiry Follow Up Tour Requested Tour Confirmed Toured Proposal Sent Booked Lost" at bounding box center [1212, 165] width 355 height 37
select select "8"
click at [1035, 147] on select "Inquiry Follow Up Tour Requested Tour Confirmed Toured Proposal Sent Booked Lost" at bounding box center [1212, 165] width 355 height 37
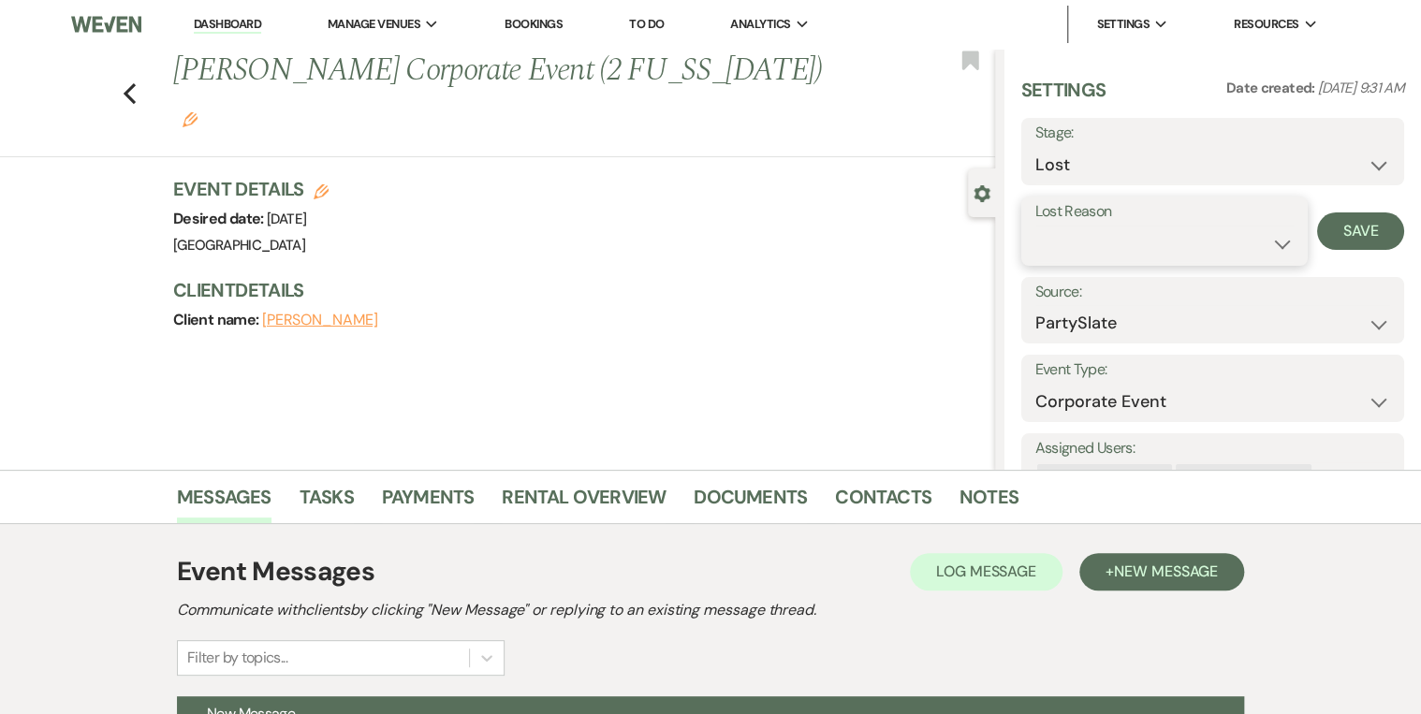
click at [1179, 251] on select "Booked Elsewhere Budget Date Unavailable No Response Not a Good Match Capacity …" at bounding box center [1164, 244] width 259 height 37
select select "4"
click at [1035, 226] on select "Booked Elsewhere Budget Date Unavailable No Response Not a Good Match Capacity …" at bounding box center [1164, 244] width 259 height 37
click at [1322, 226] on button "Save" at bounding box center [1360, 230] width 87 height 37
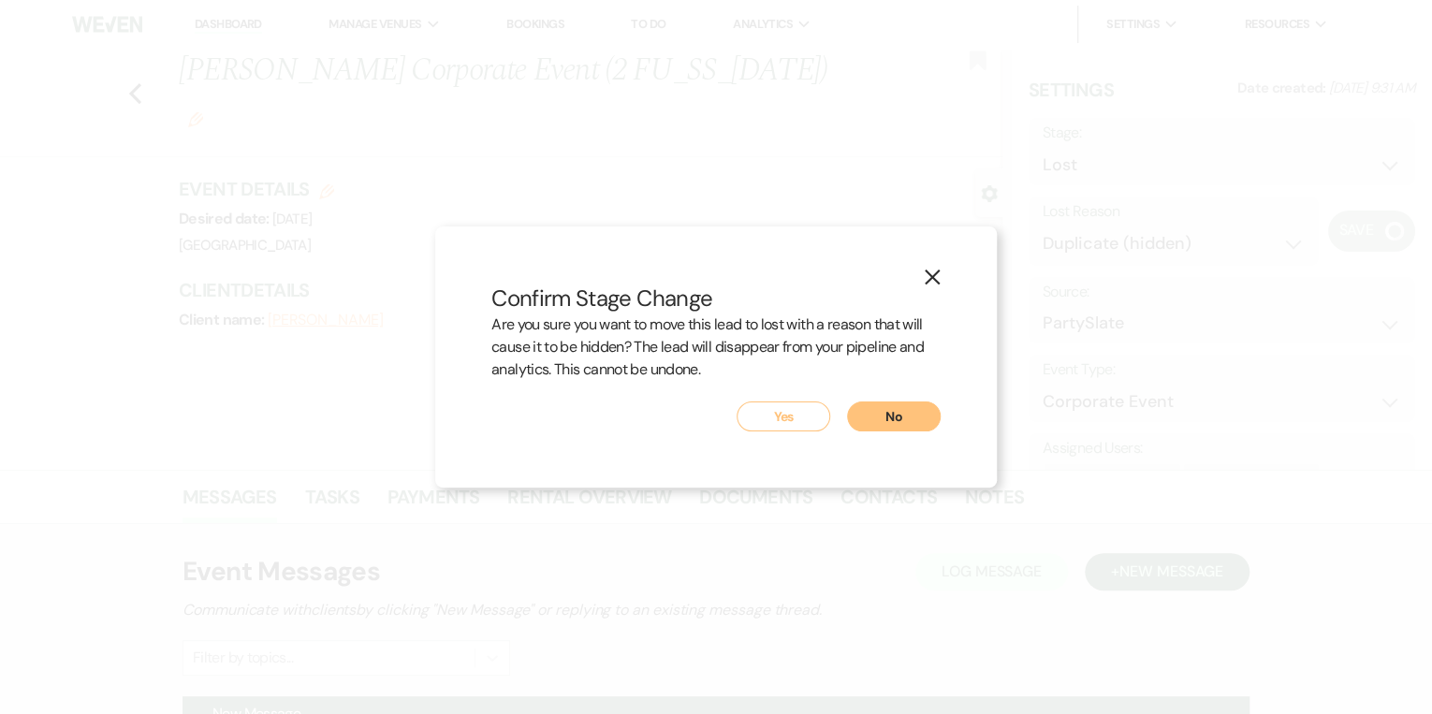
click at [788, 411] on button "Yes" at bounding box center [784, 417] width 94 height 30
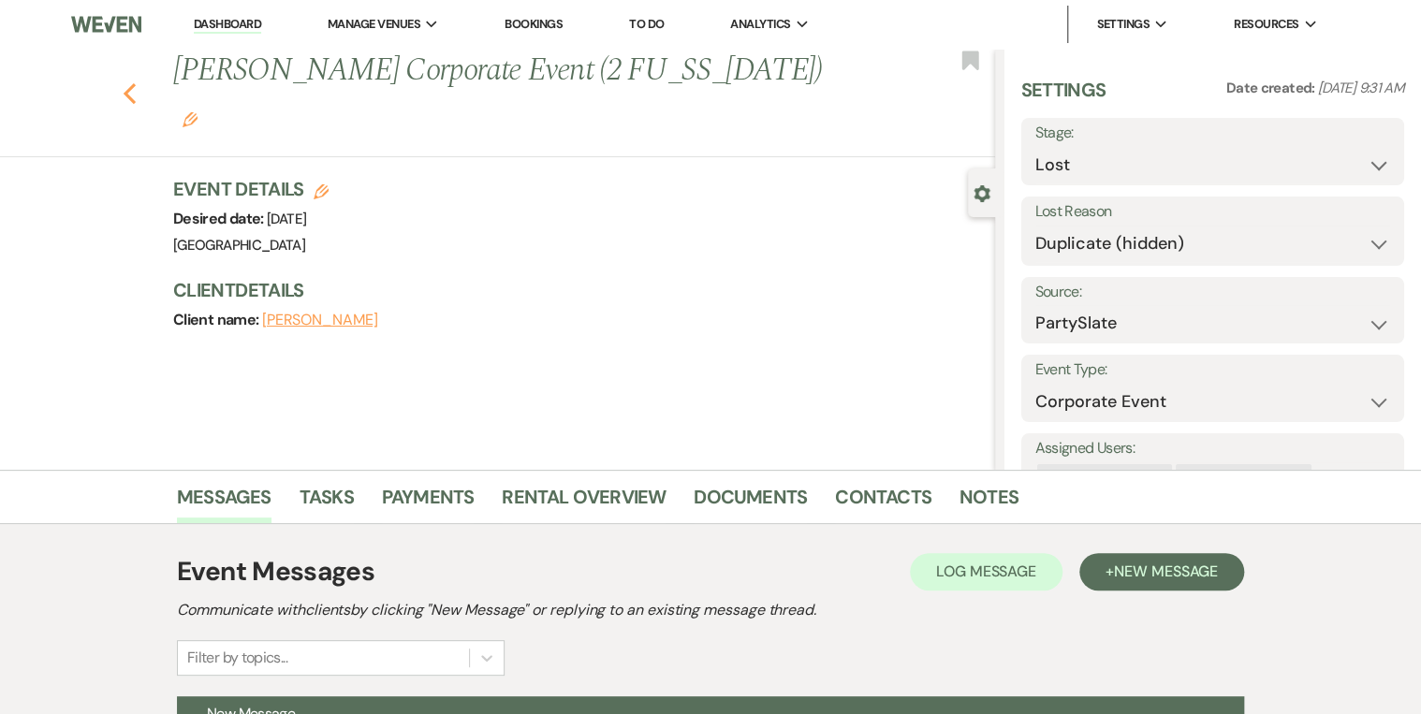
click at [130, 82] on icon "Previous" at bounding box center [130, 93] width 14 height 22
select select "8"
select select "4"
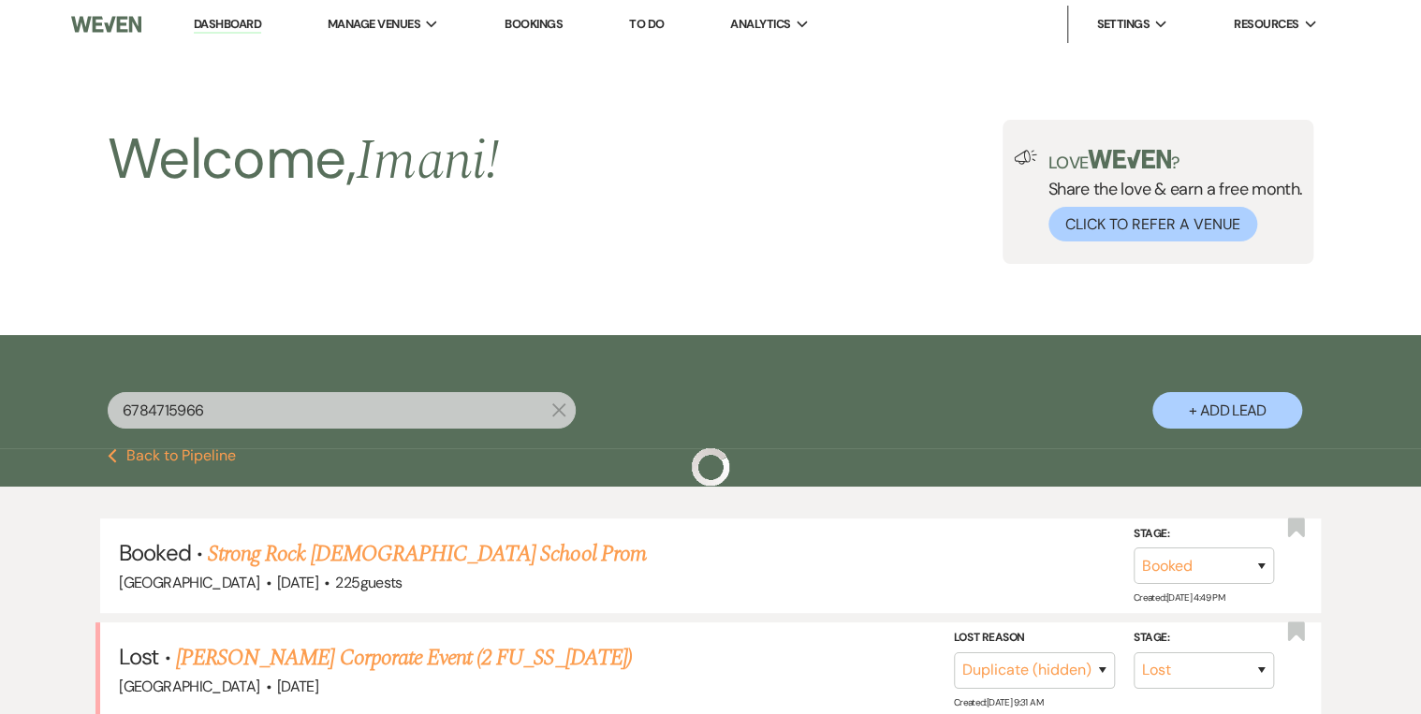
scroll to position [153, 0]
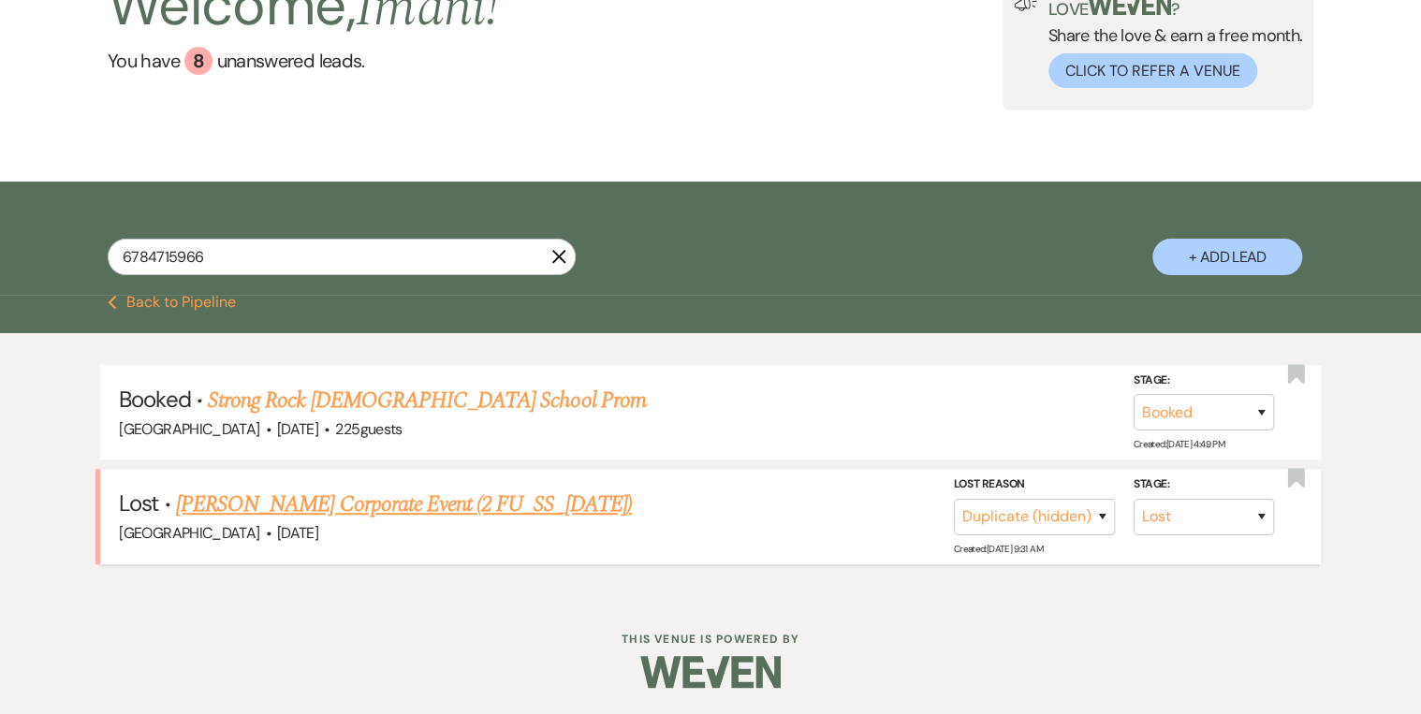
click at [623, 510] on h5 "Lost · Brook Smith's Corporate Event (2 FU_SS_7/25/25)" at bounding box center [710, 505] width 1182 height 34
click at [475, 510] on link "Brook Smith's Corporate Event (2 FU_SS_7/25/25)" at bounding box center [404, 505] width 456 height 34
select select "8"
select select "4"
select select "26"
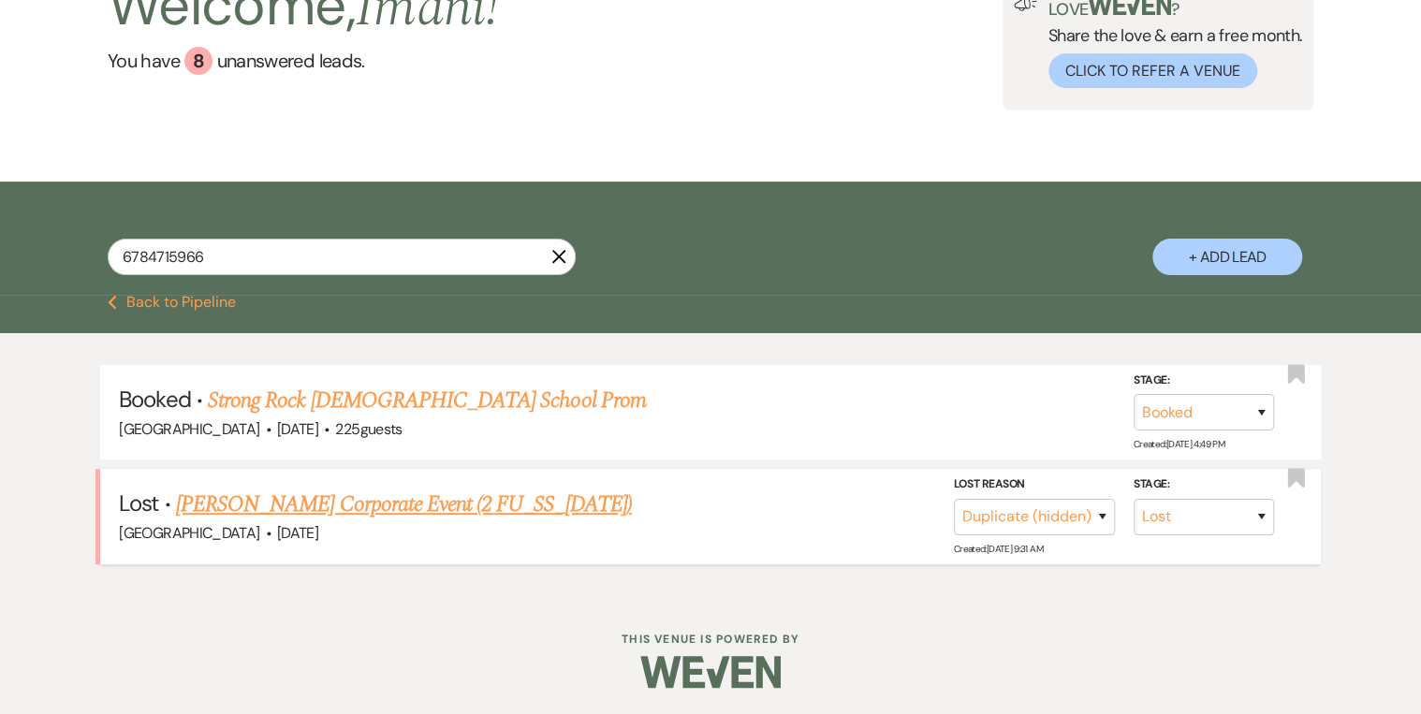
select select "9"
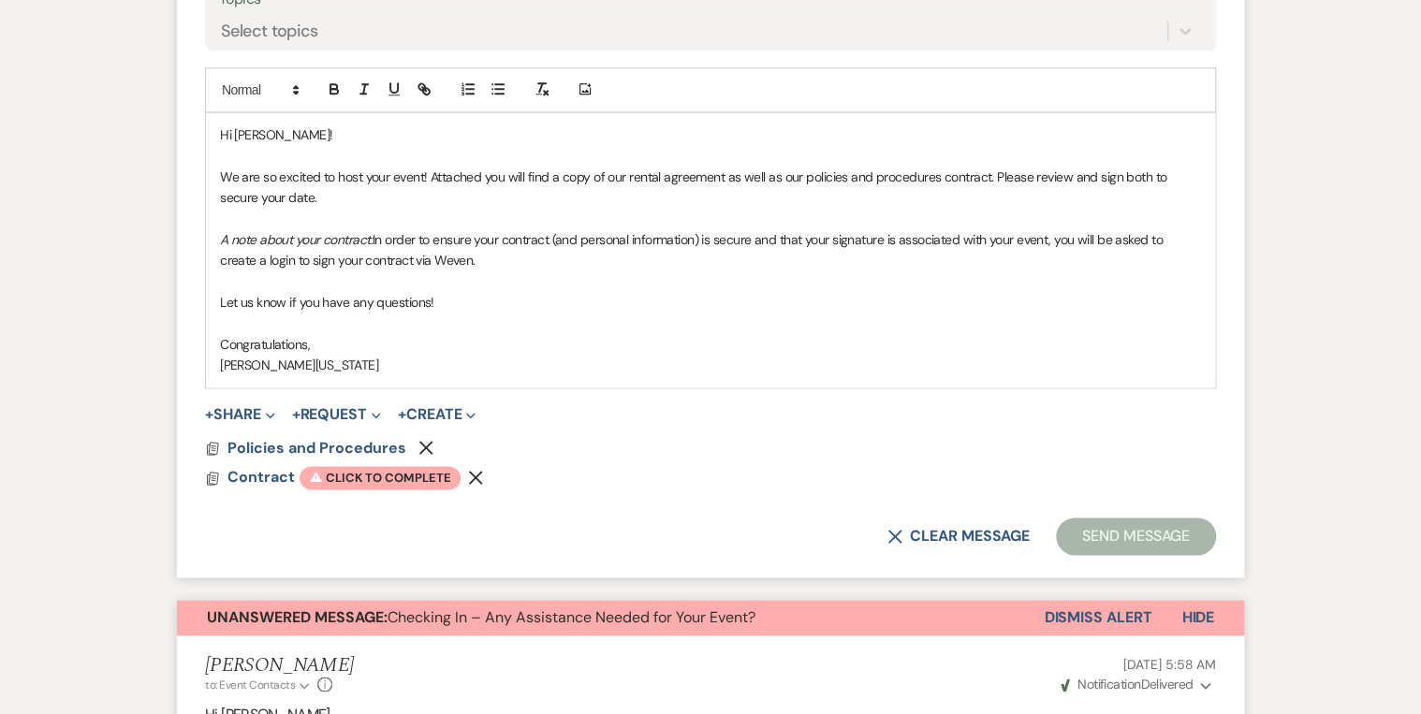
scroll to position [1273, 0]
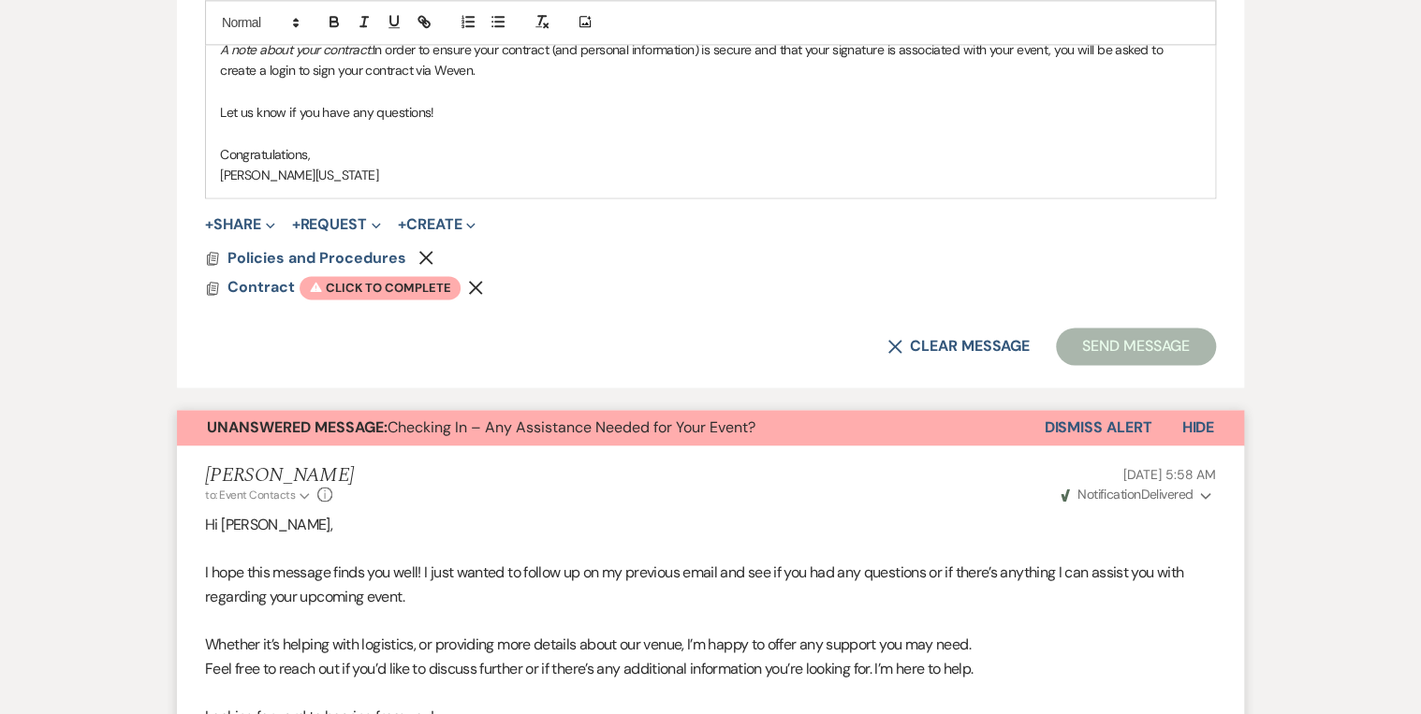
click at [1087, 420] on button "Dismiss Alert" at bounding box center [1098, 428] width 108 height 36
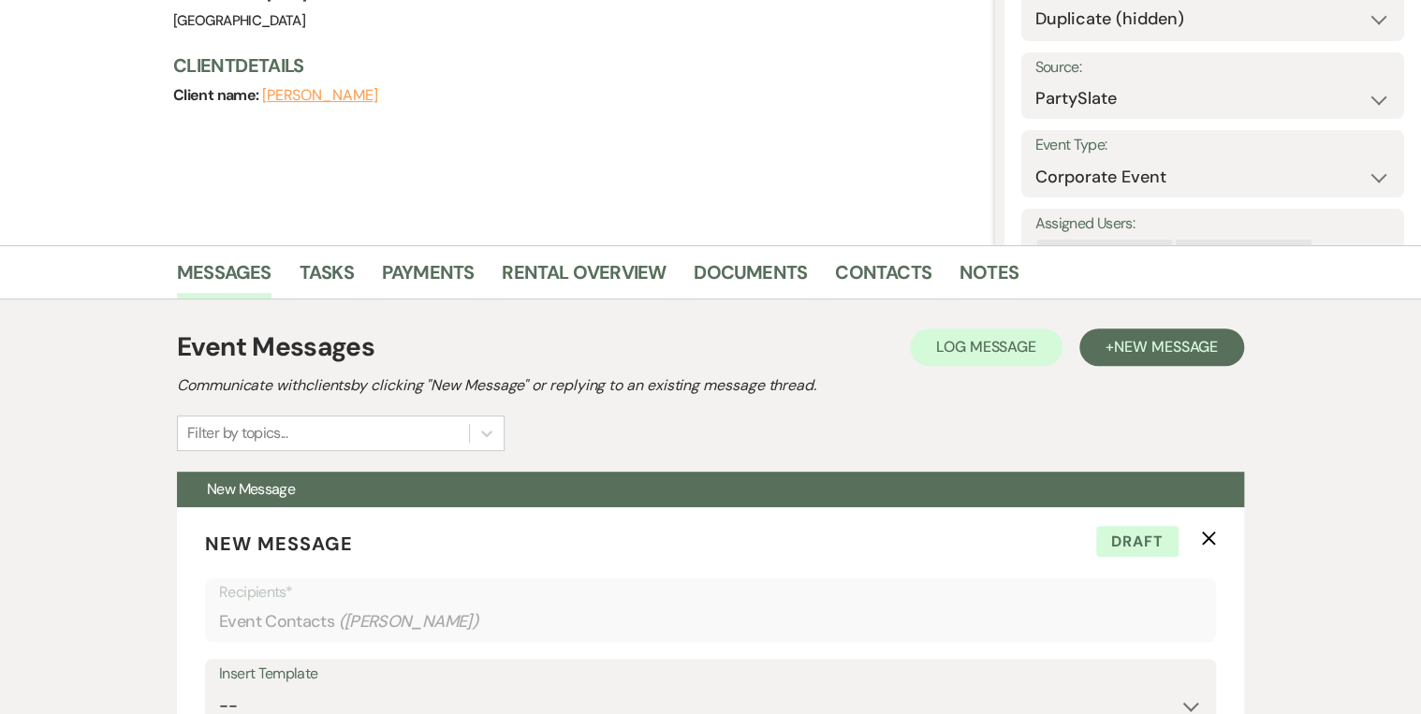
scroll to position [0, 0]
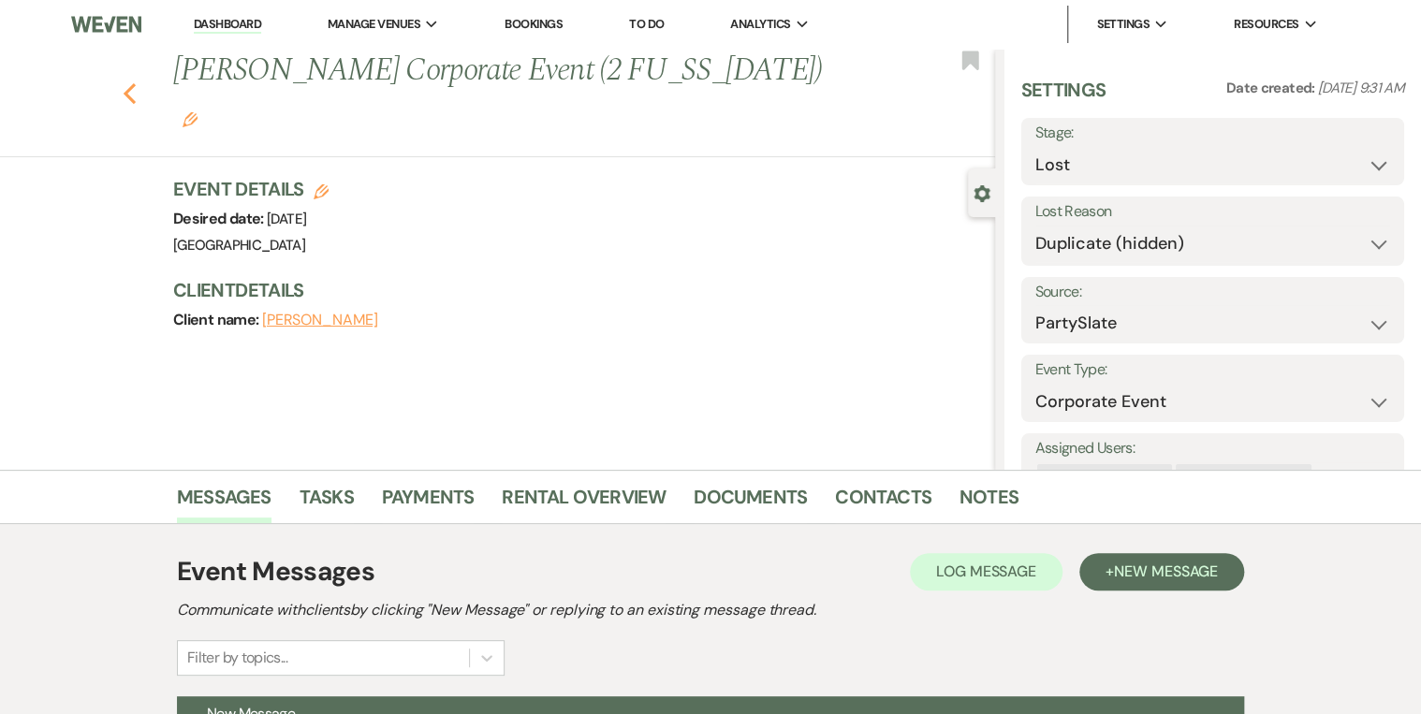
click at [135, 82] on icon "Previous" at bounding box center [130, 93] width 14 height 22
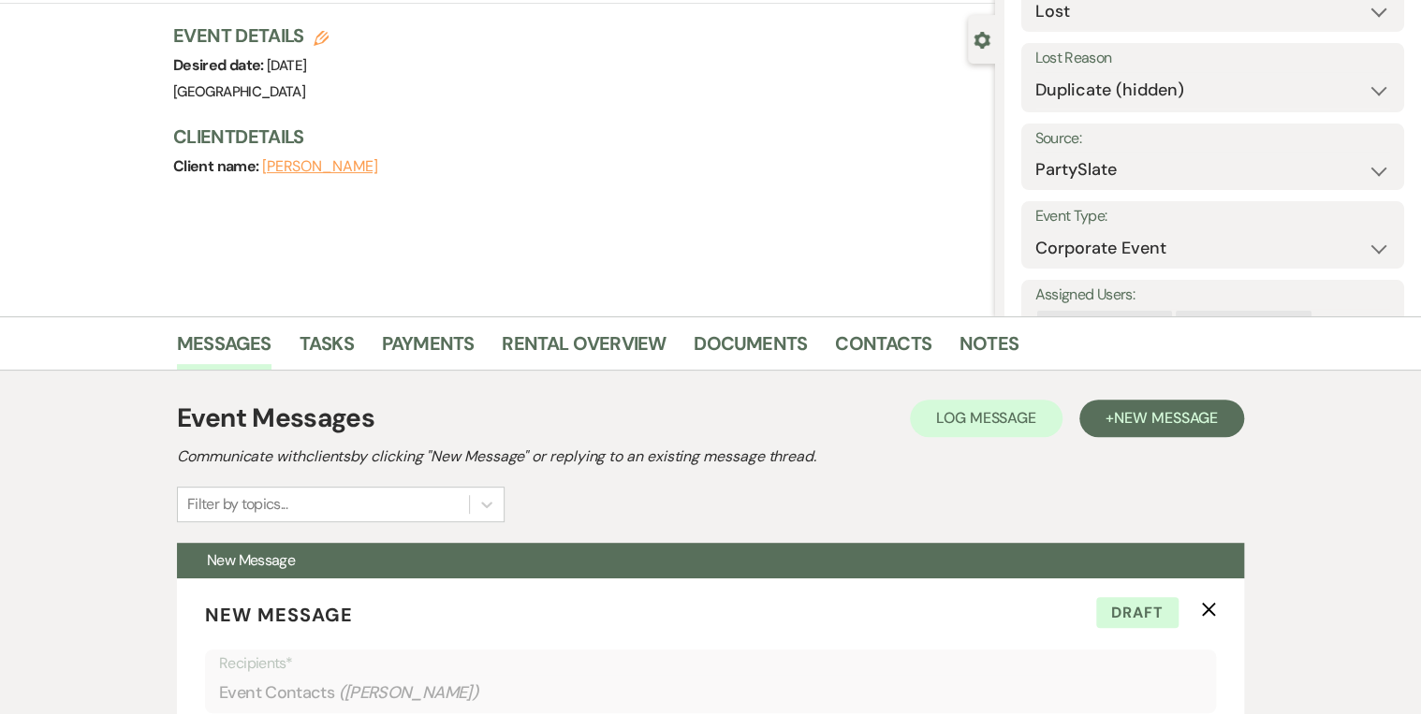
select select "8"
select select "4"
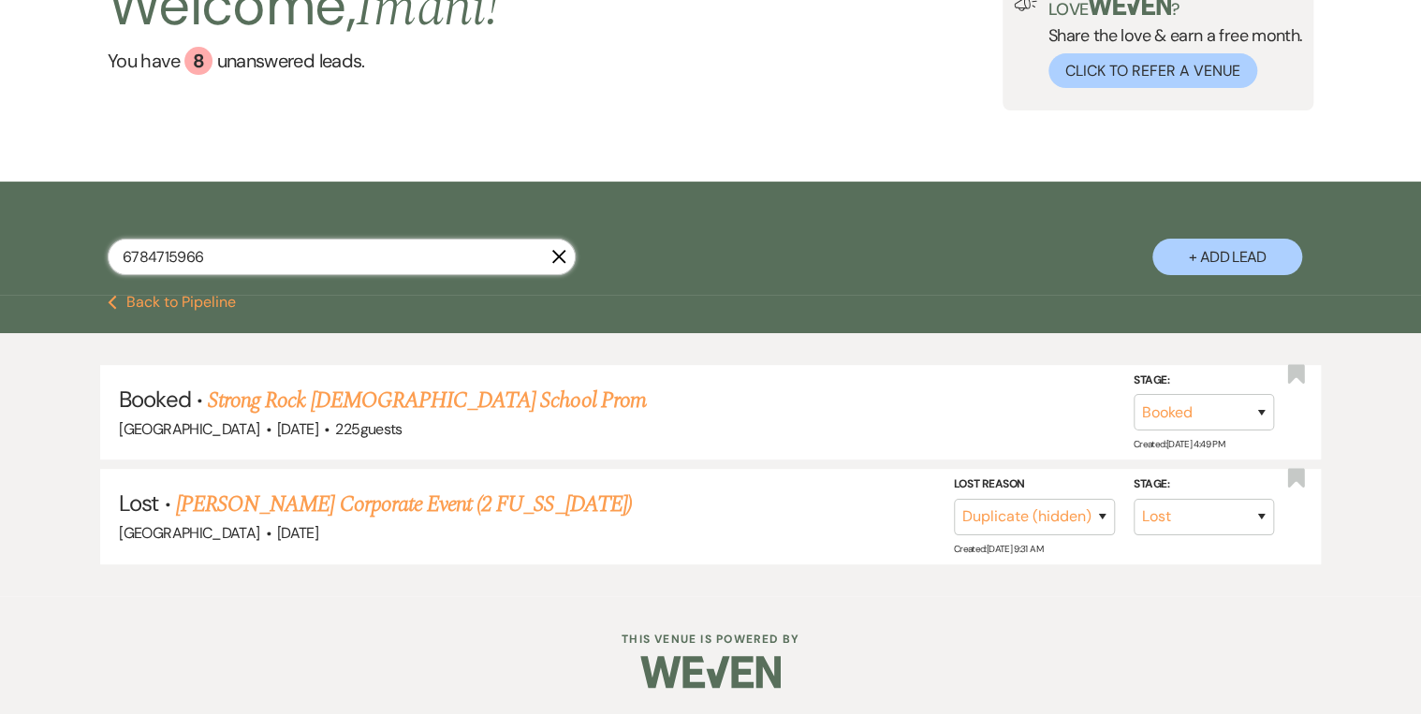
drag, startPoint x: 255, startPoint y: 247, endPoint x: 0, endPoint y: 256, distance: 254.7
click at [52, 255] on div "6784715966 X + Add Lead" at bounding box center [711, 241] width 1348 height 100
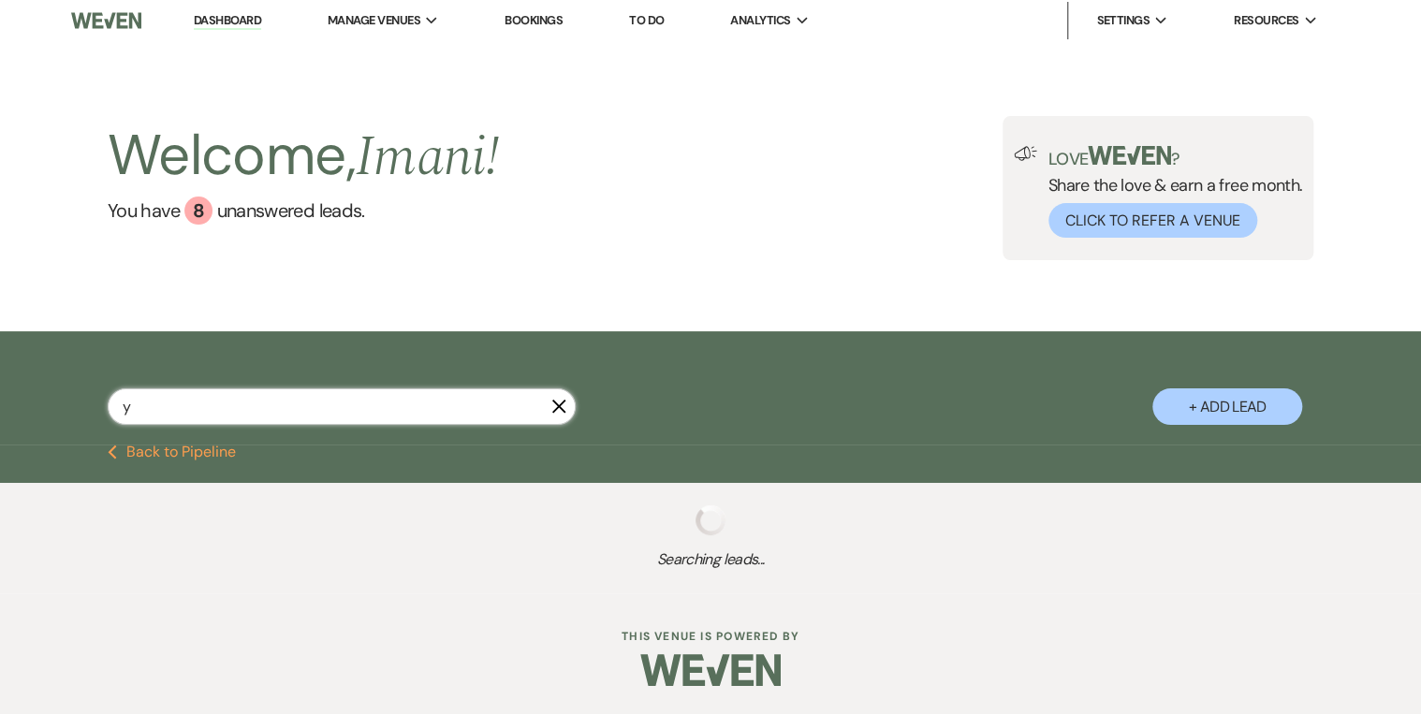
scroll to position [4, 0]
type input "e"
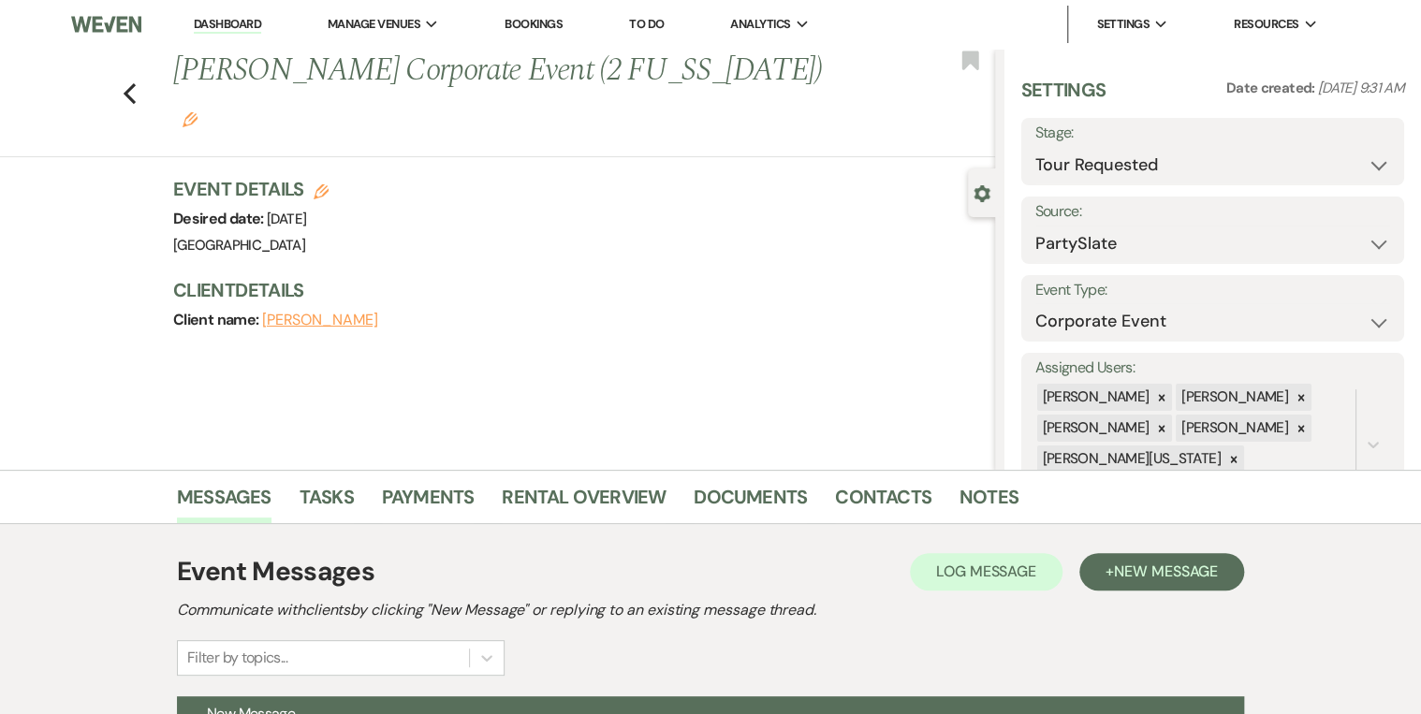
click at [127, 82] on icon "Previous" at bounding box center [130, 93] width 14 height 22
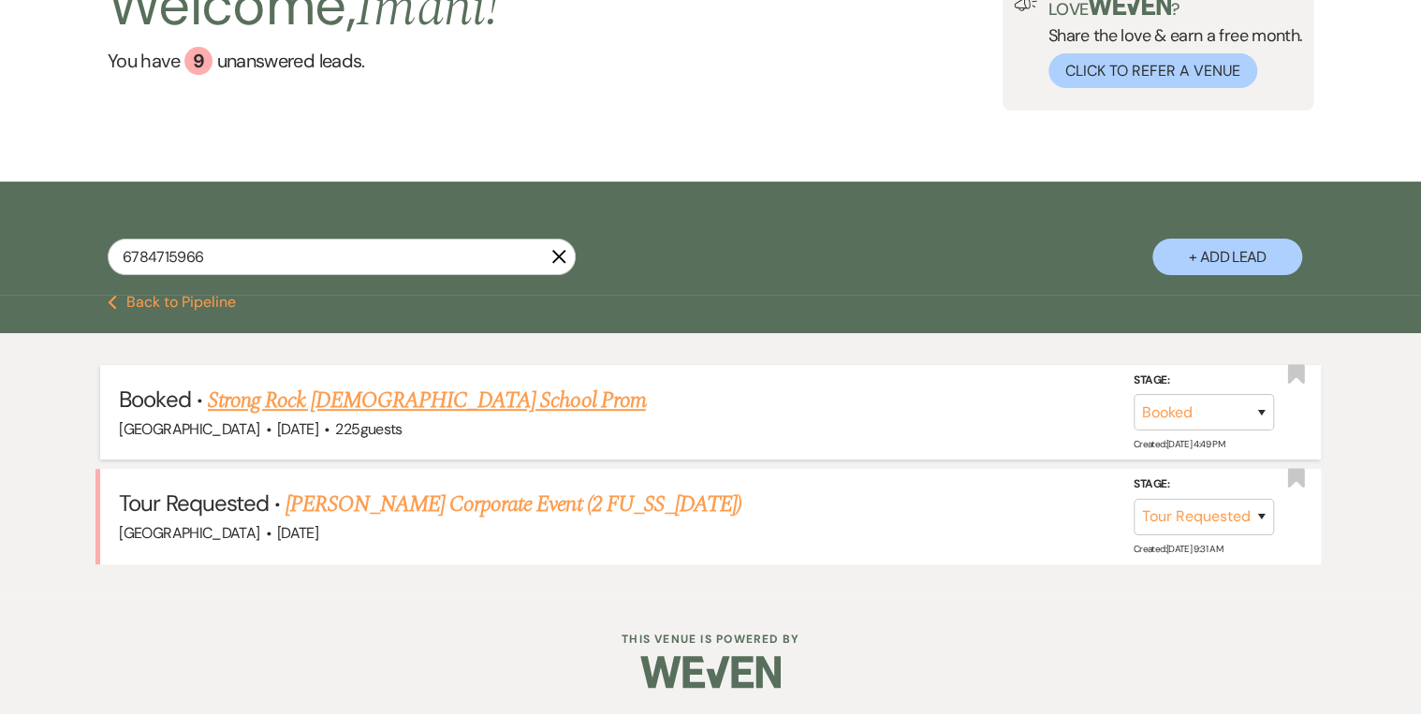
click at [306, 406] on link "Strong Rock [DEMOGRAPHIC_DATA] School Prom" at bounding box center [427, 401] width 438 height 34
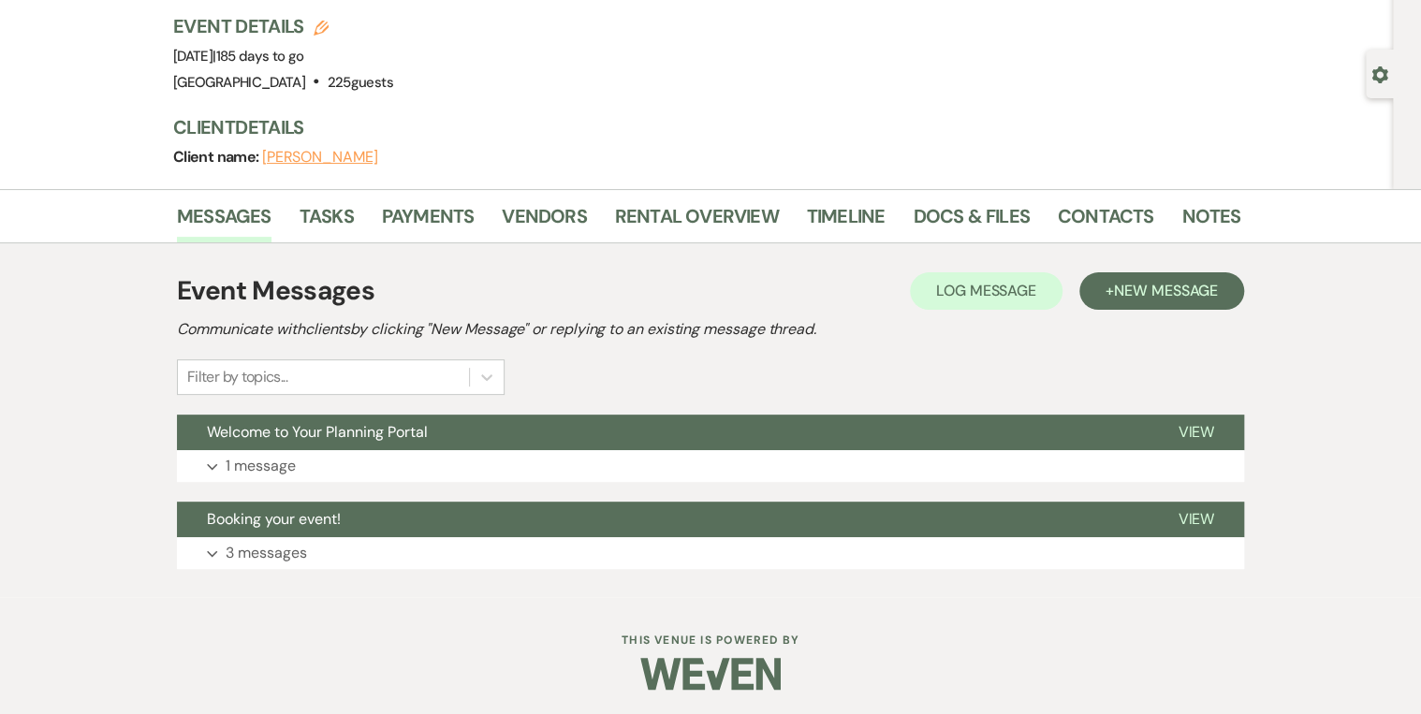
scroll to position [121, 0]
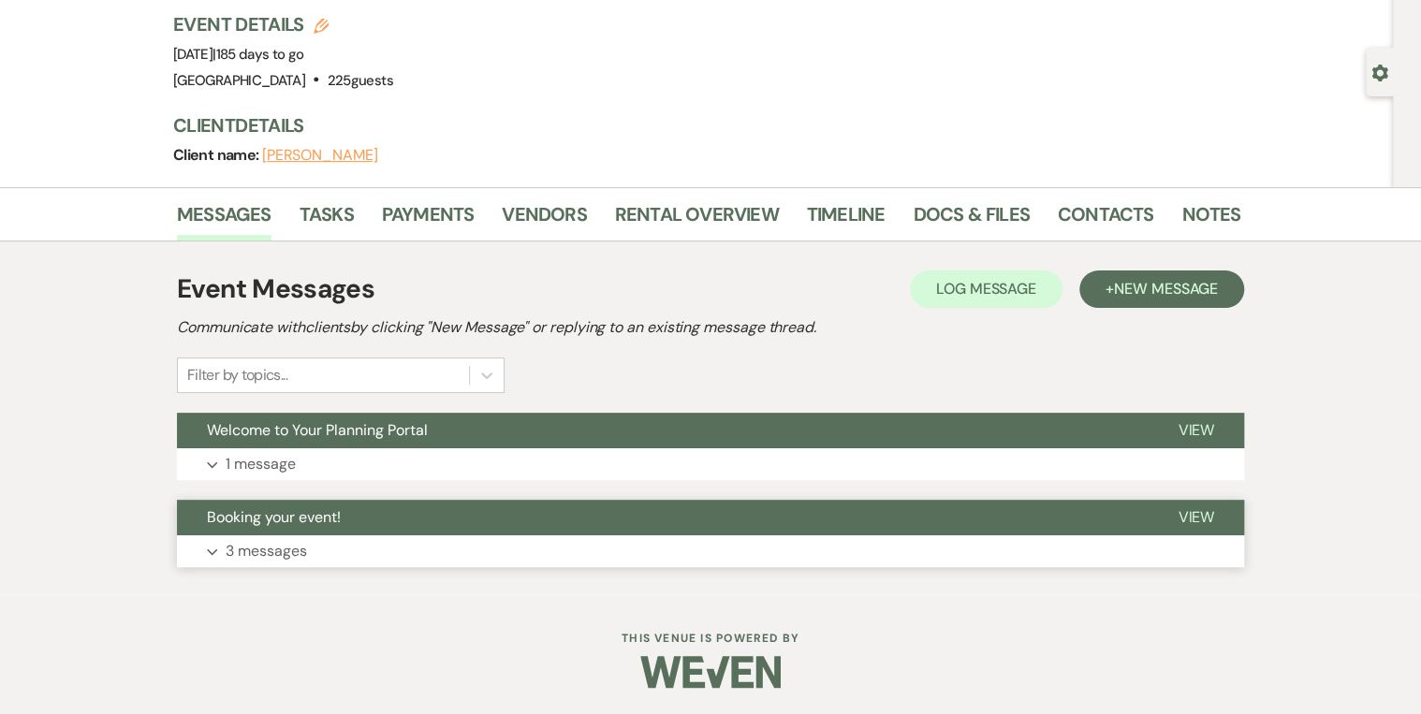
click at [779, 505] on button "Booking your event!" at bounding box center [662, 518] width 971 height 36
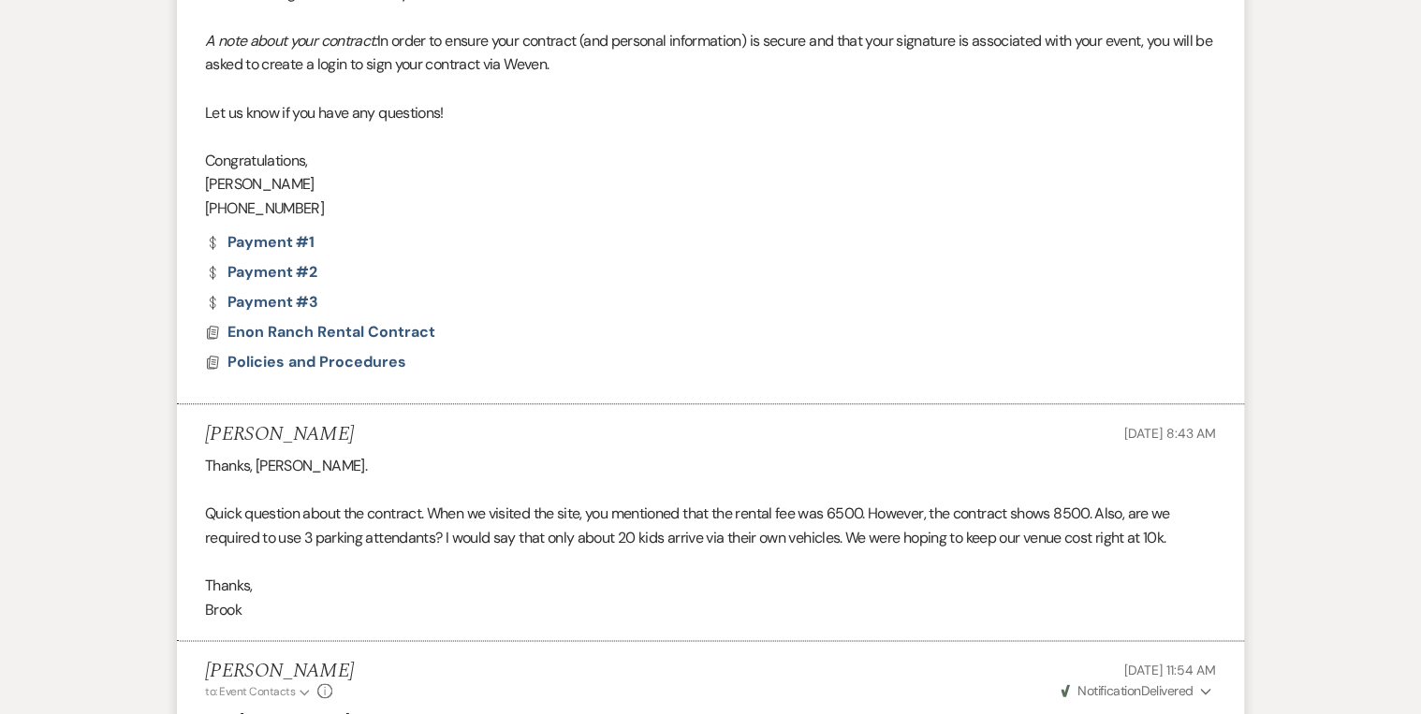
scroll to position [1022, 0]
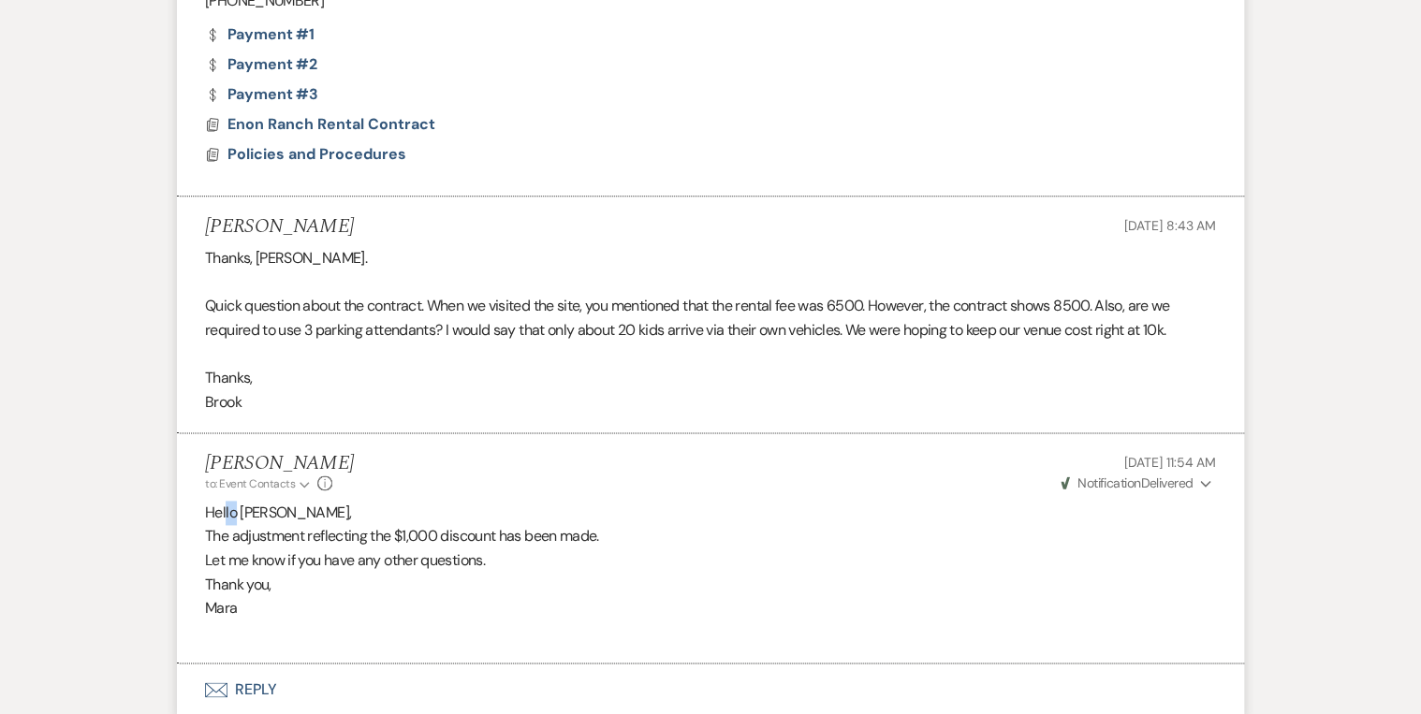
drag, startPoint x: 226, startPoint y: 516, endPoint x: 251, endPoint y: 515, distance: 25.3
click at [251, 515] on p "Hello [PERSON_NAME]," at bounding box center [710, 513] width 1011 height 24
drag, startPoint x: 251, startPoint y: 515, endPoint x: 341, endPoint y: 253, distance: 277.0
click at [341, 253] on div "Thanks, Mara. Quick question about the contract. When we visited the site, you …" at bounding box center [710, 330] width 1011 height 168
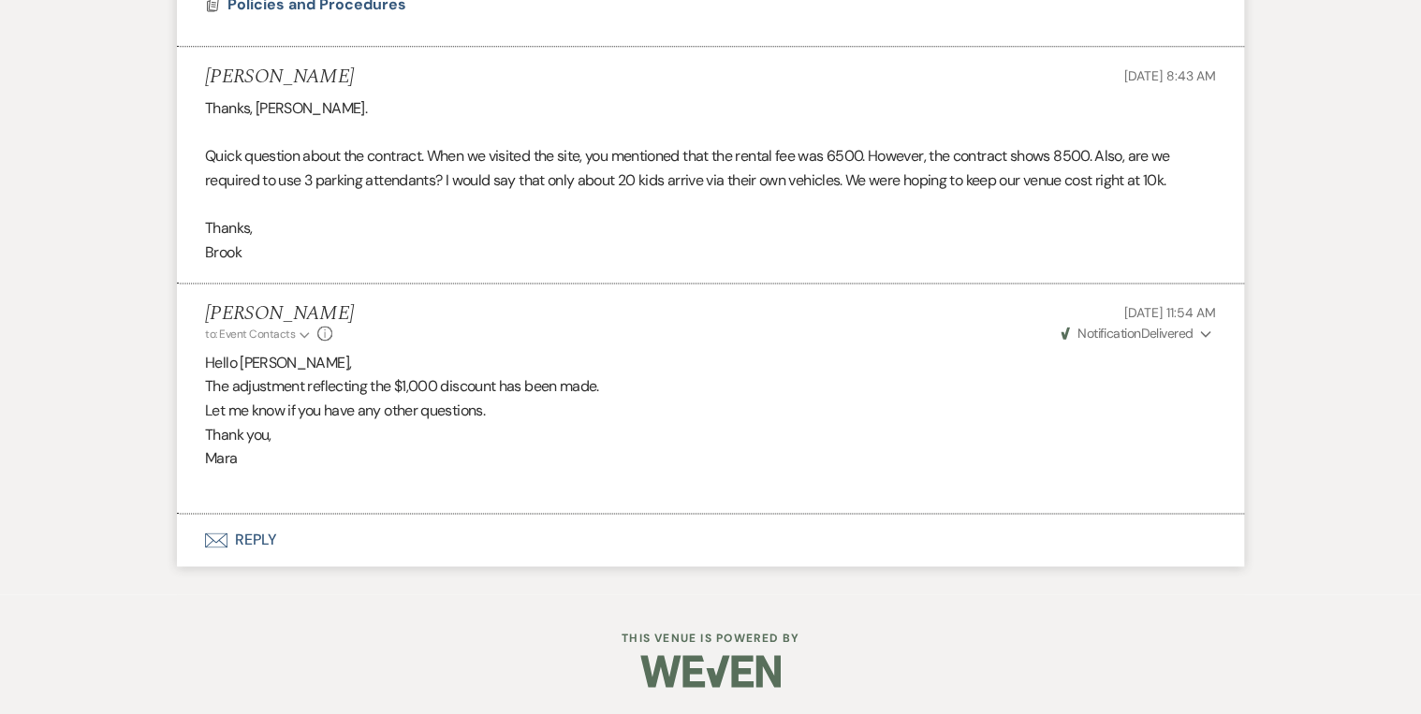
click at [247, 541] on button "Envelope Reply" at bounding box center [710, 540] width 1067 height 52
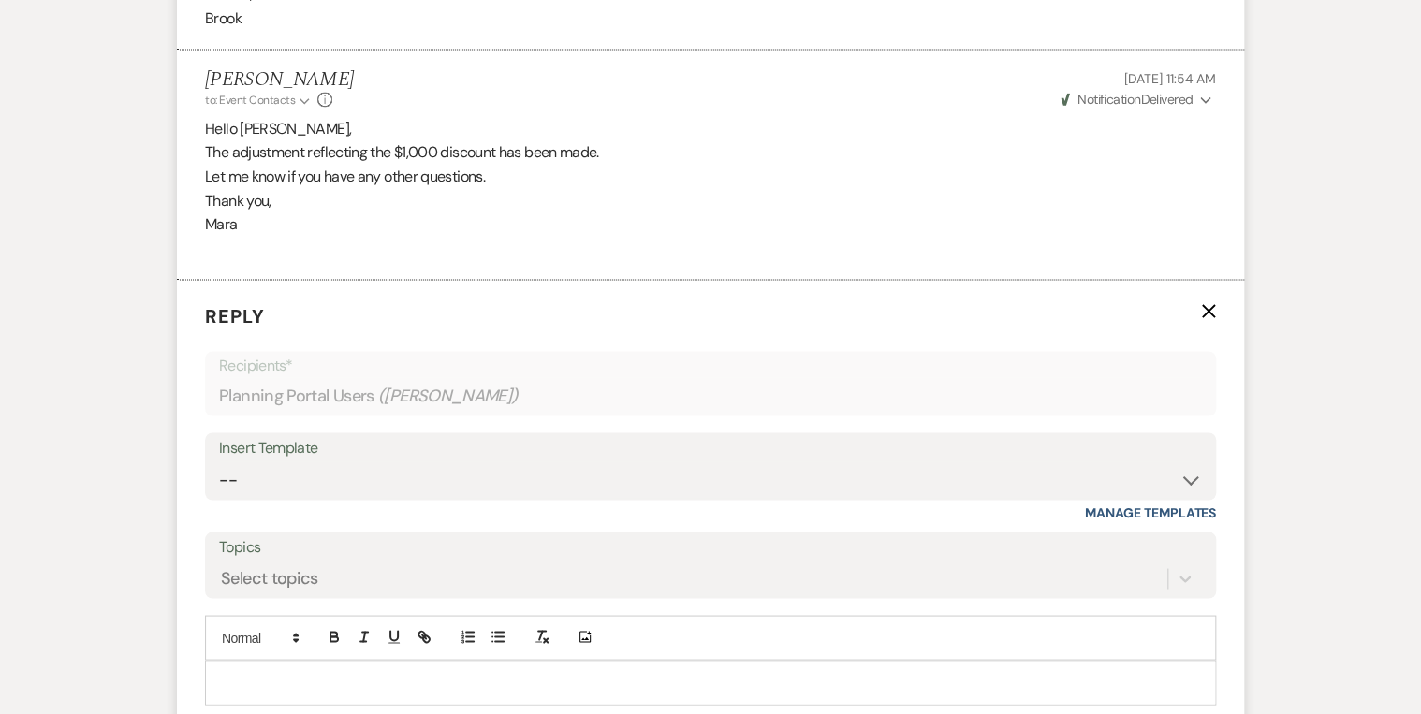
scroll to position [1521, 0]
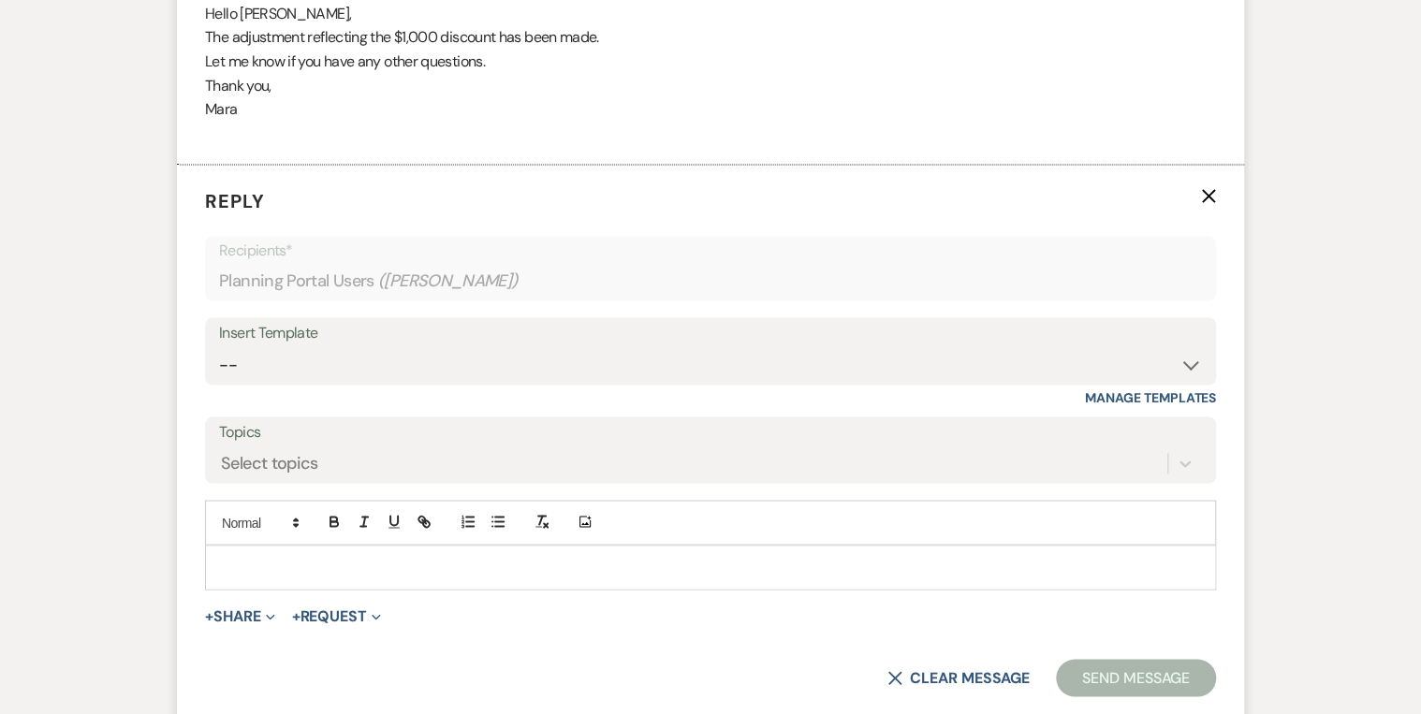
click at [245, 550] on div at bounding box center [710, 567] width 1009 height 43
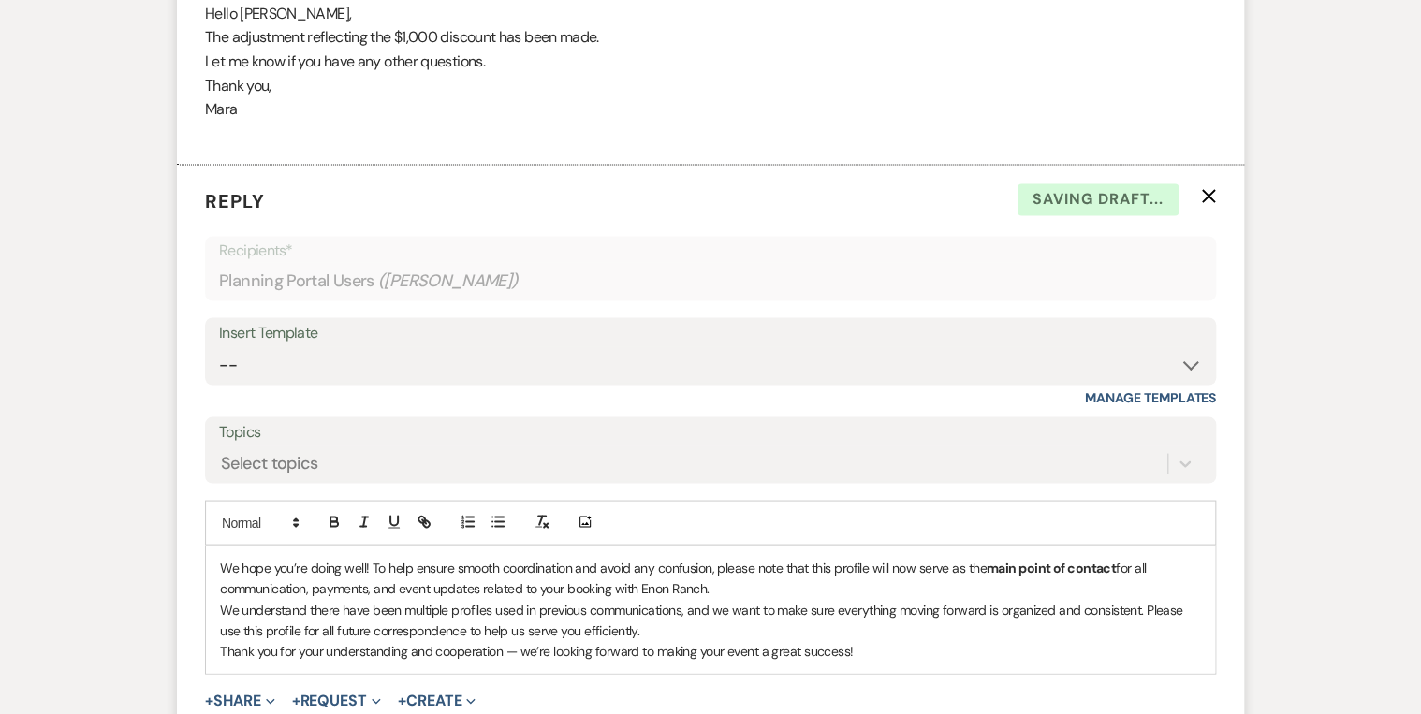
click at [221, 557] on p "We hope you’re doing well! To help ensure smooth coordination and avoid any con…" at bounding box center [710, 578] width 981 height 42
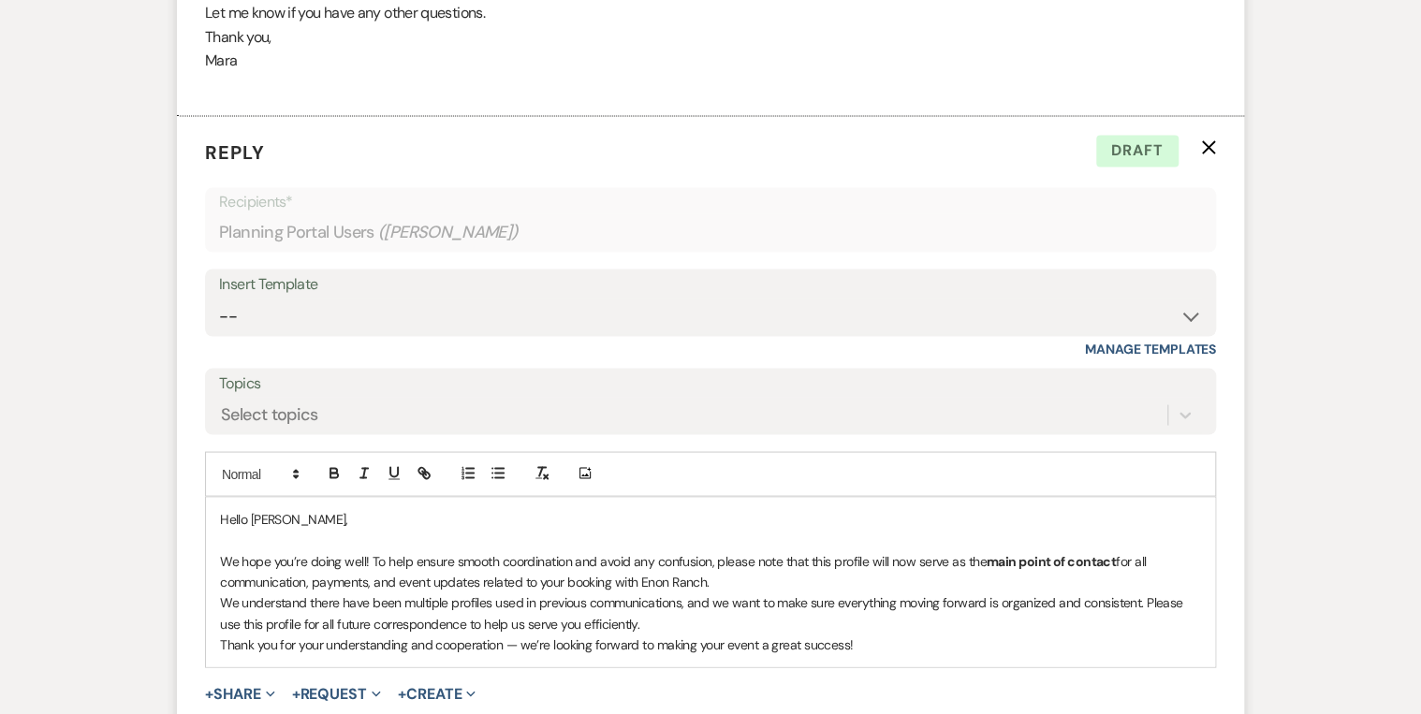
scroll to position [1596, 0]
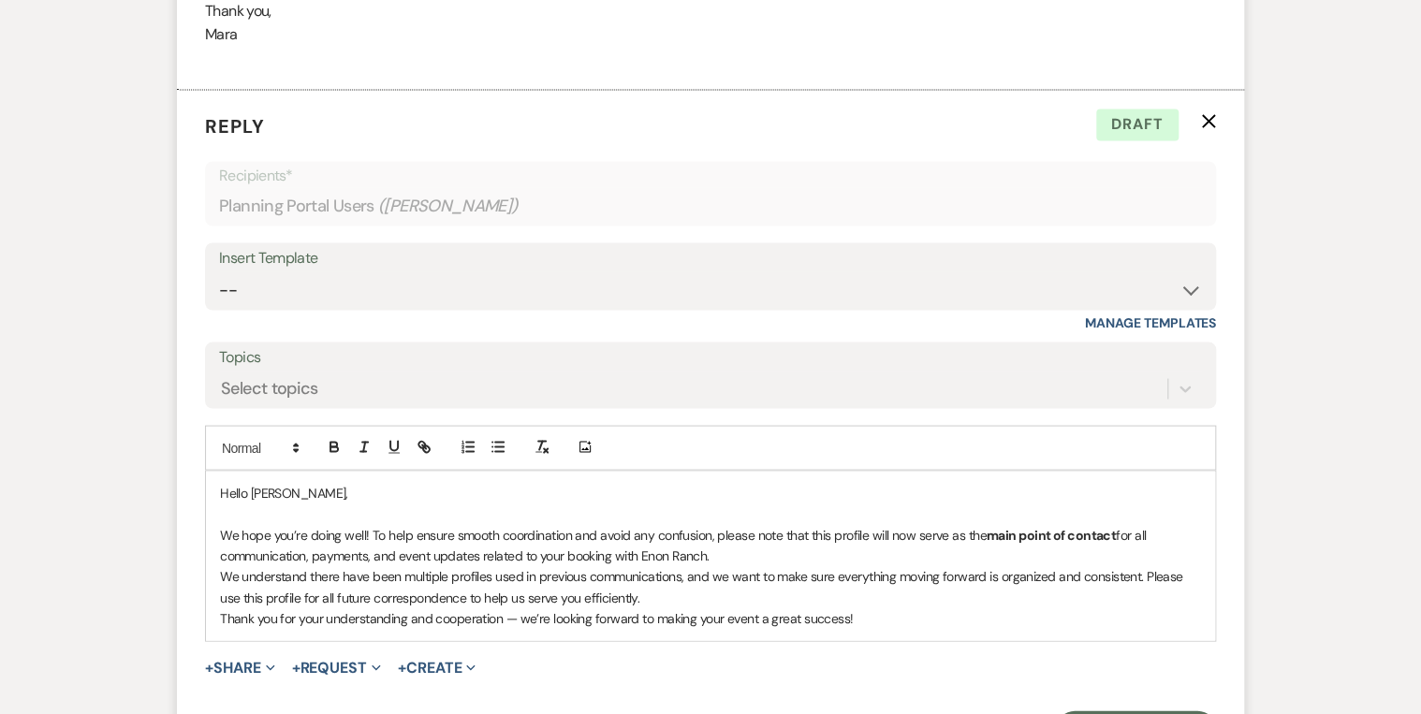
click at [220, 609] on p "Thank you for your understanding and cooperation — we’re looking forward to mak…" at bounding box center [710, 617] width 981 height 21
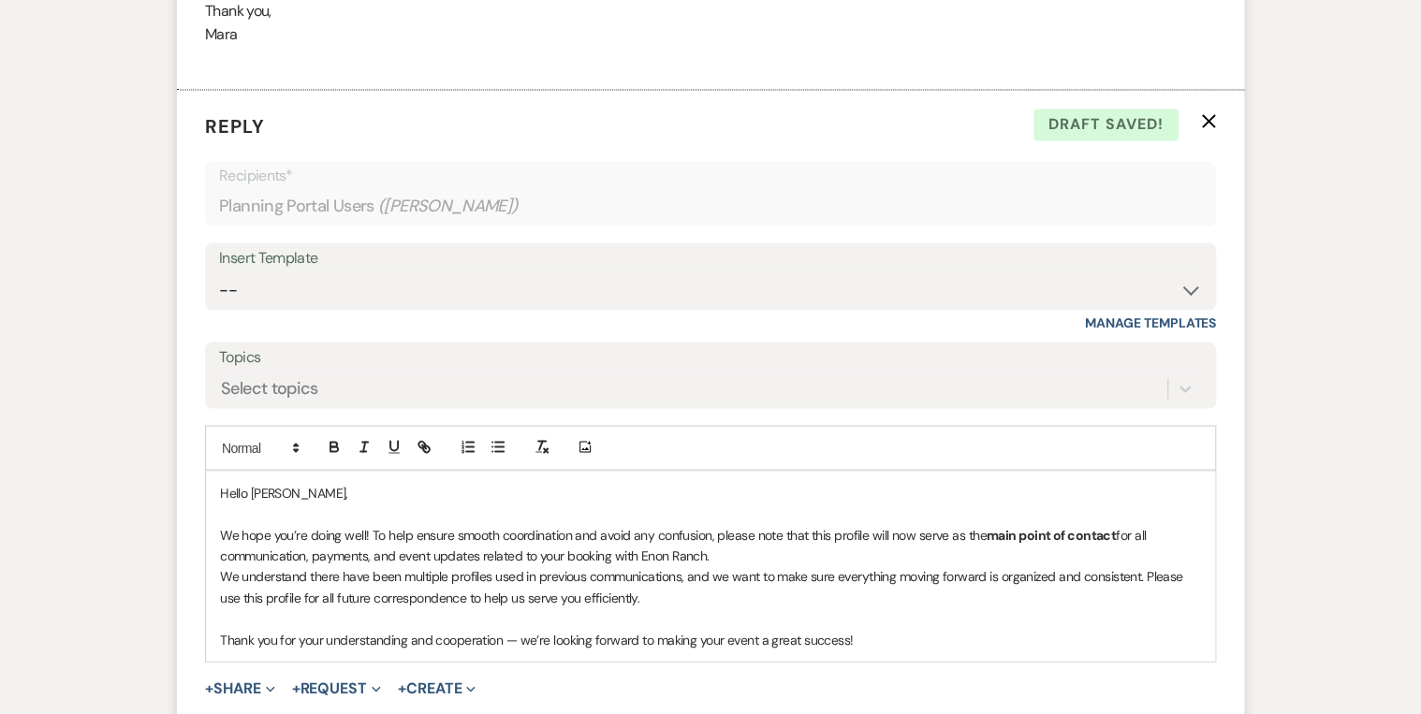
click at [299, 596] on p "We understand there have been multiple profiles used in previous communications…" at bounding box center [710, 586] width 981 height 42
drag, startPoint x: 409, startPoint y: 635, endPoint x: 499, endPoint y: 637, distance: 89.9
click at [499, 637] on p "Thank you for your understanding and cooperation — we’re looking forward to mak…" at bounding box center [710, 639] width 981 height 21
click at [800, 644] on p "Thank you for your understanding — we’re looking forward to making your event a…" at bounding box center [710, 639] width 981 height 21
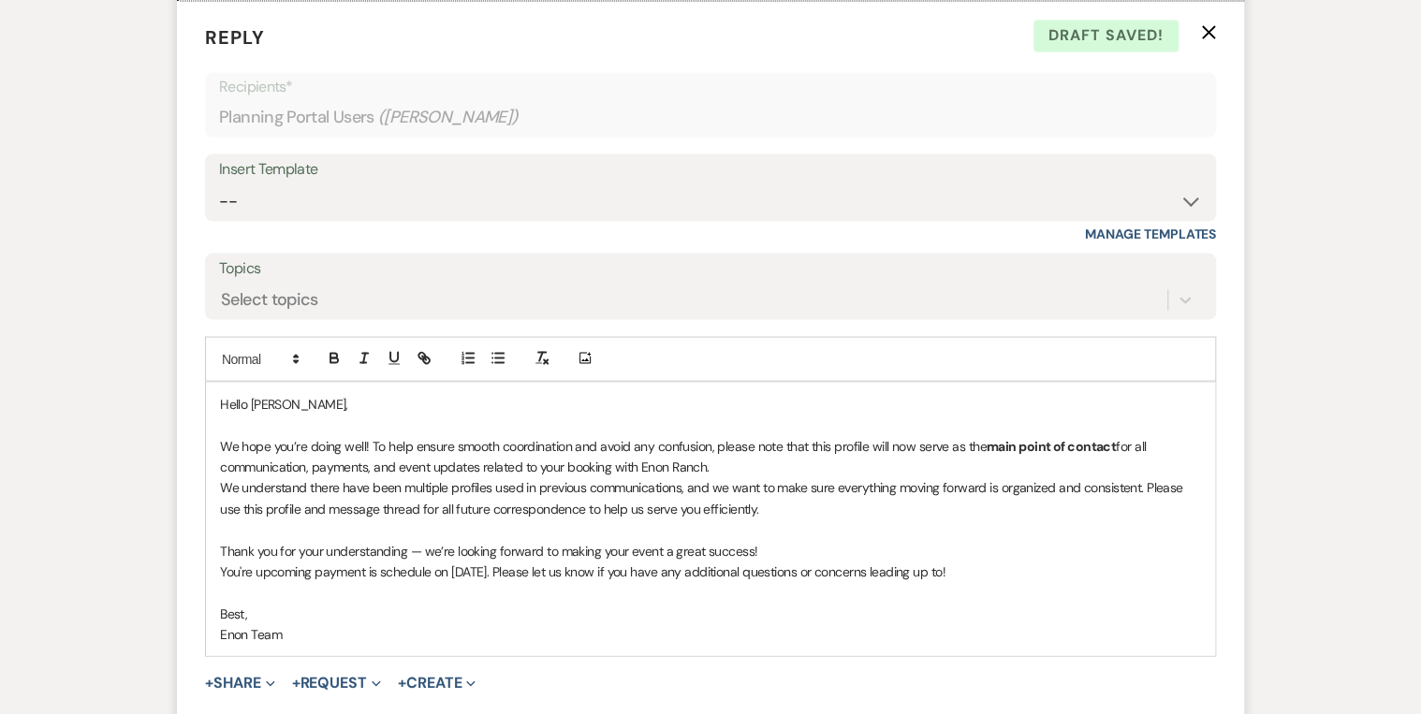
scroll to position [1760, 0]
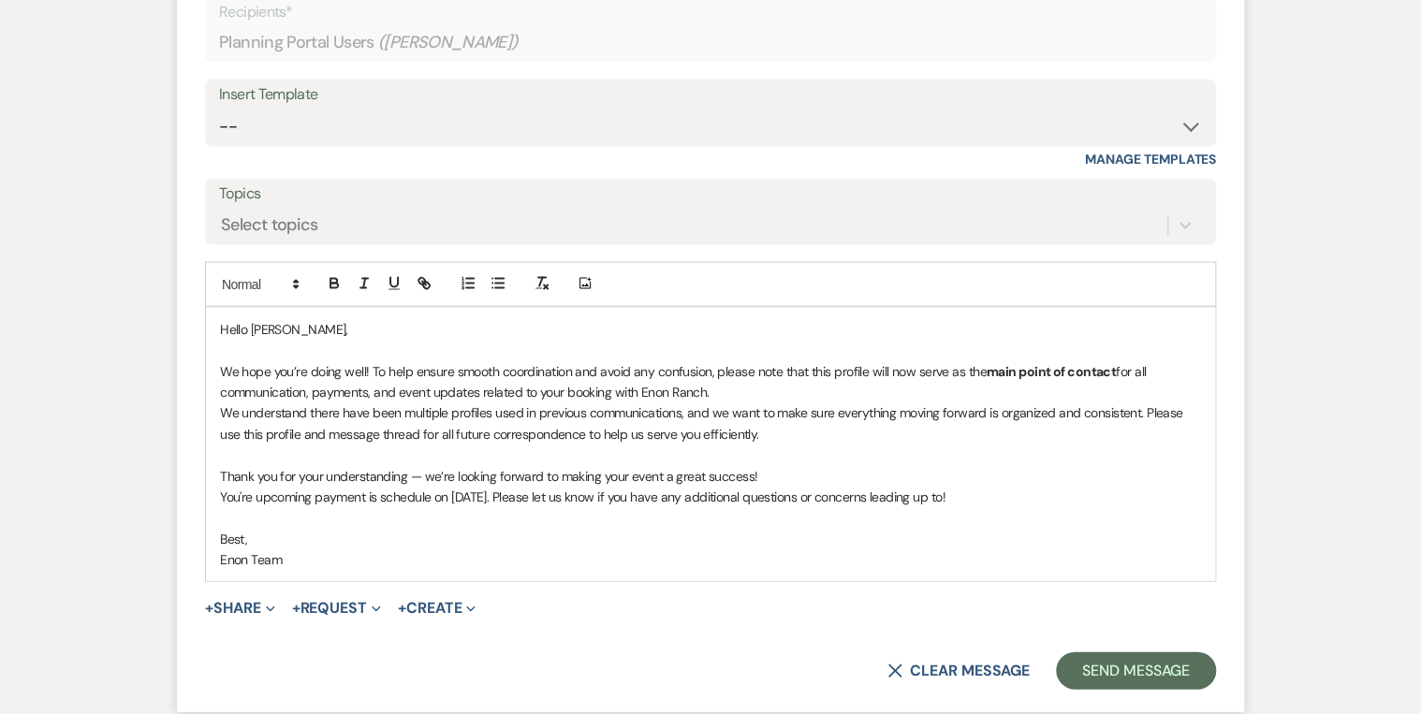
click at [259, 491] on p "You're upcoming payment is schedule on October 20th. Please let us know if you …" at bounding box center [710, 496] width 981 height 21
click at [256, 492] on p "You're upcoming payment is schedule on October 20th. Please let us know if you …" at bounding box center [710, 496] width 981 height 21
click at [448, 493] on p "Your next upcoming payment is schedule on October 20th. Please let us know if y…" at bounding box center [710, 496] width 981 height 21
click at [1112, 651] on button "Send Message" at bounding box center [1136, 669] width 160 height 37
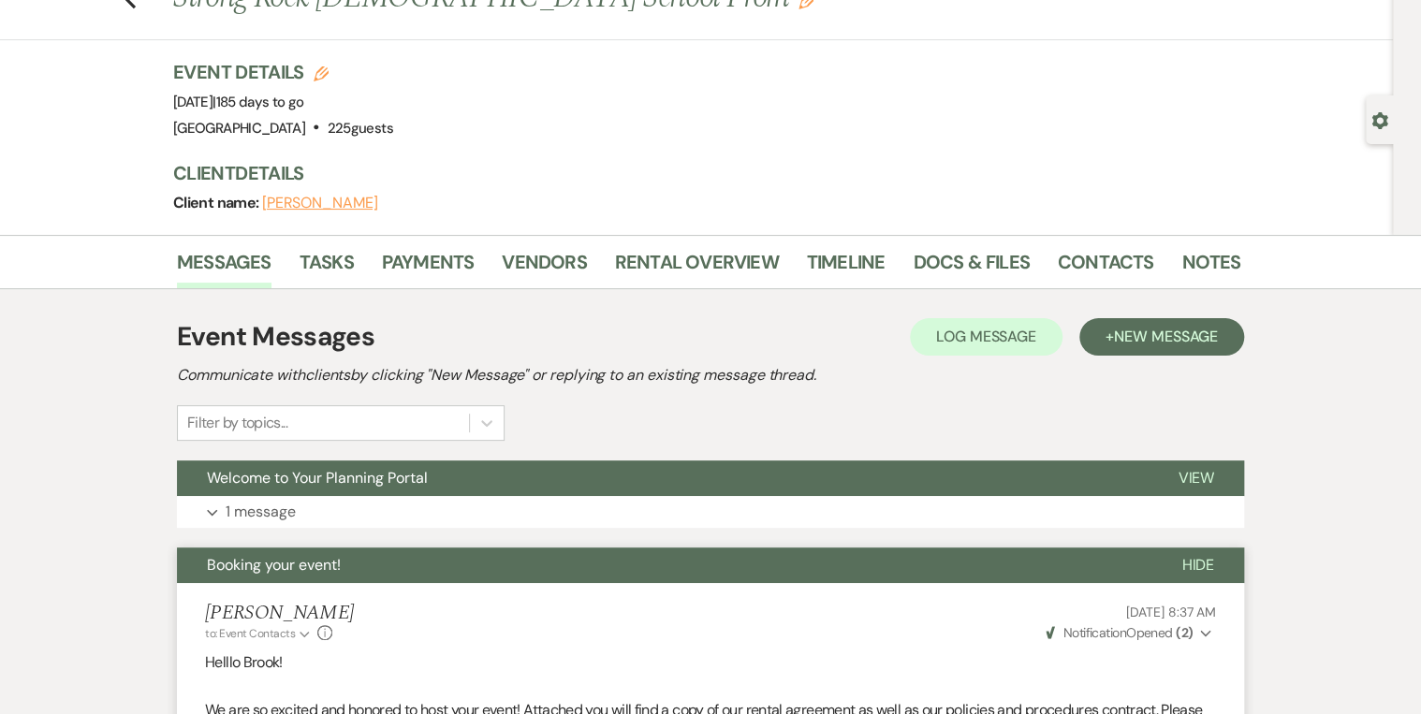
scroll to position [0, 0]
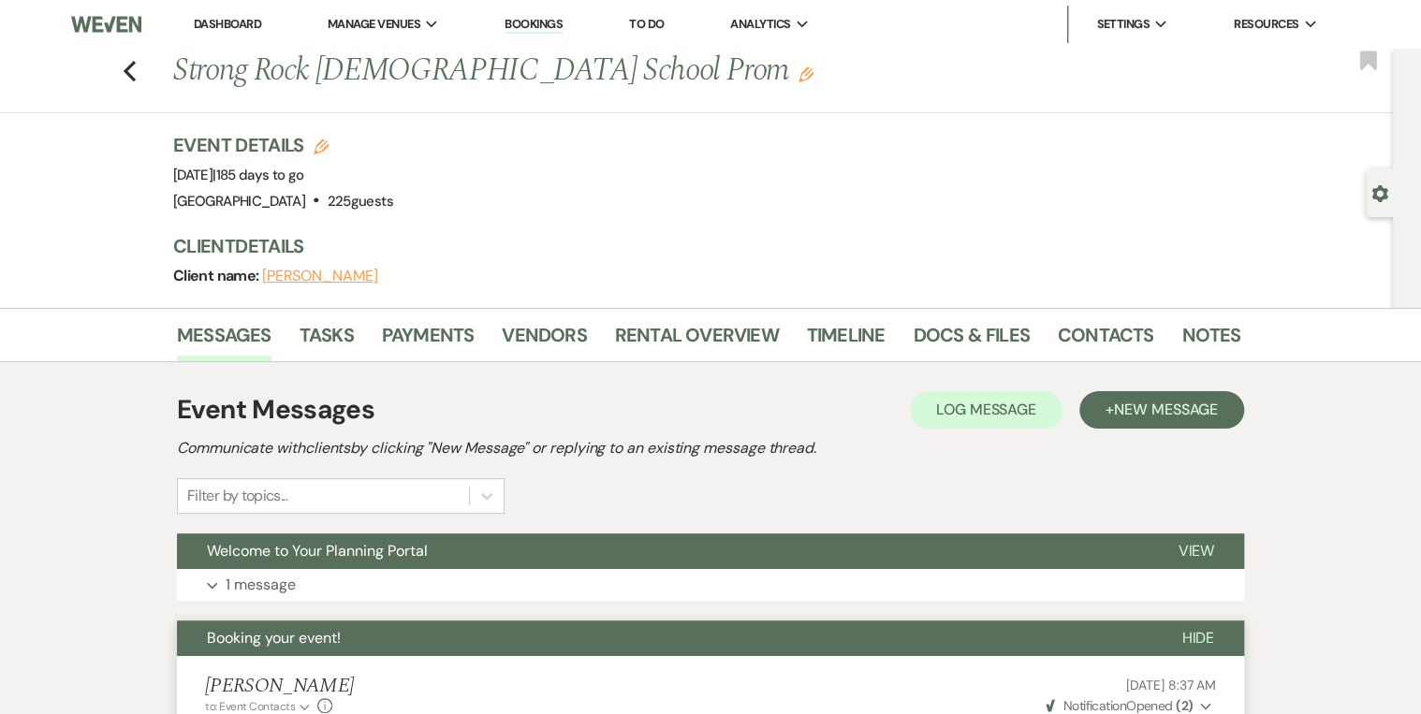
click at [238, 26] on link "Dashboard" at bounding box center [227, 24] width 67 height 16
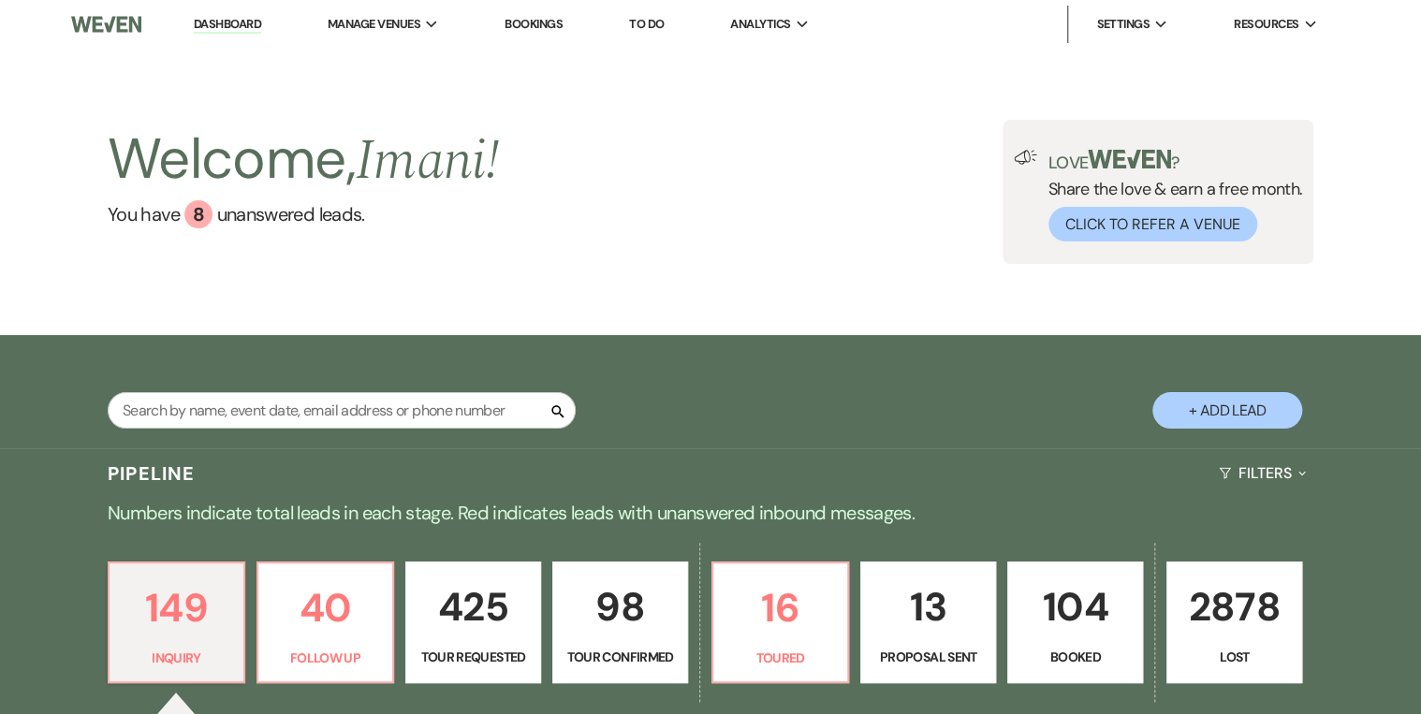
click at [240, 387] on div "Search + Add Lead" at bounding box center [711, 394] width 1348 height 100
click at [254, 407] on input "text" at bounding box center [342, 410] width 468 height 37
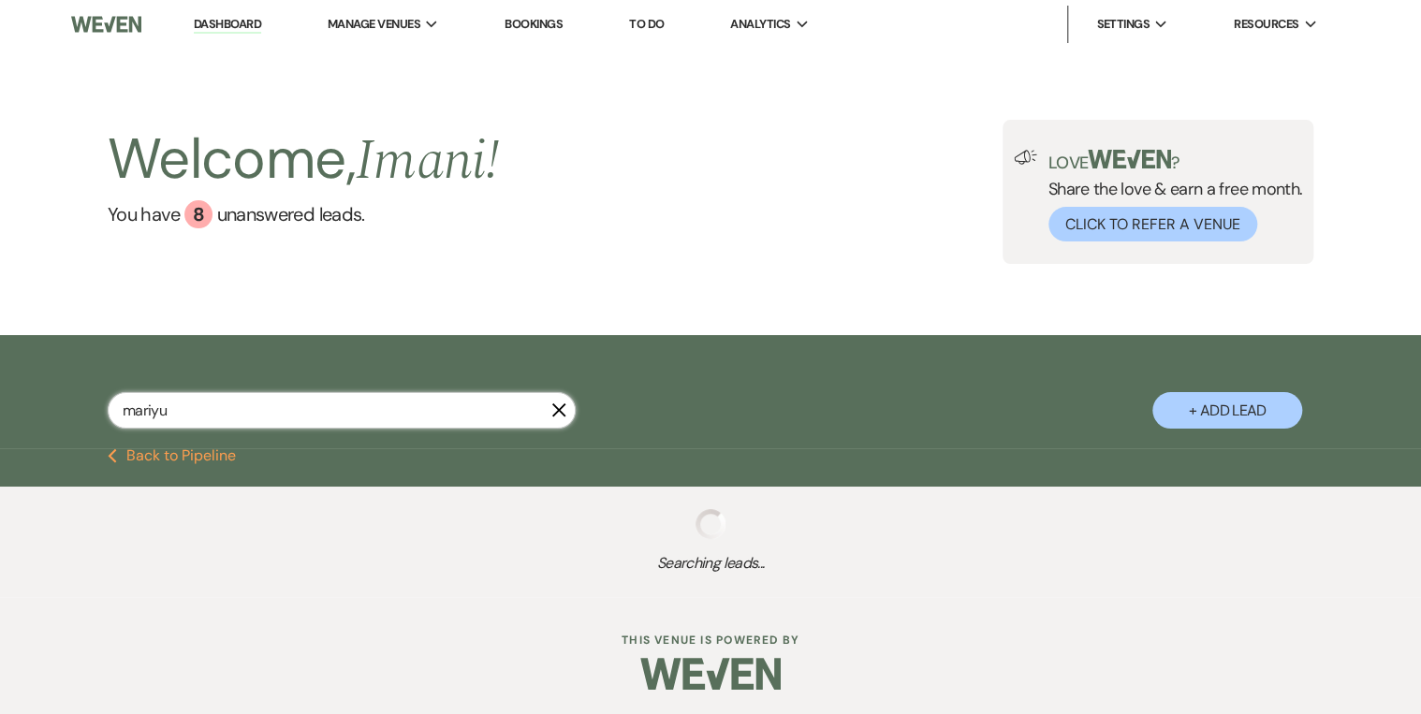
type input "mariyum"
select select "8"
select select "1"
select select "8"
select select "5"
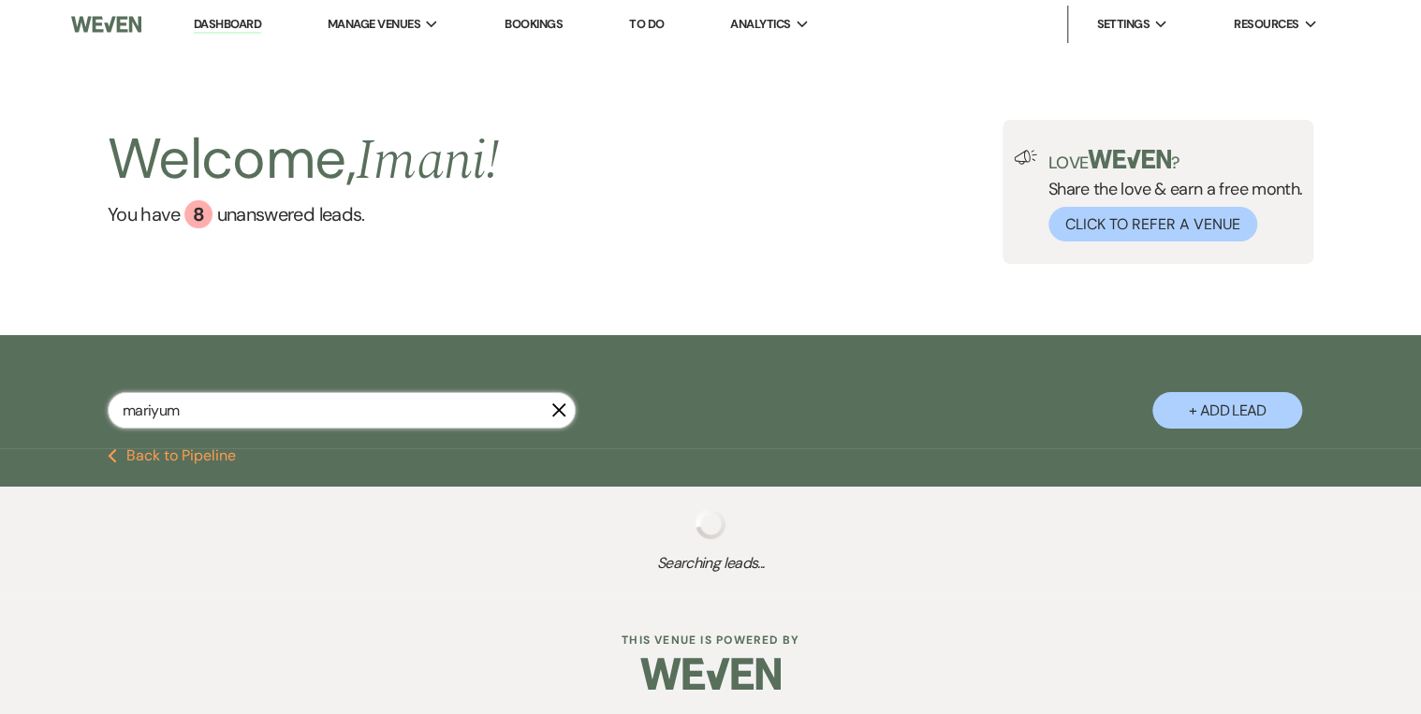
select select "6"
select select "8"
select select "7"
select select "8"
select select "1"
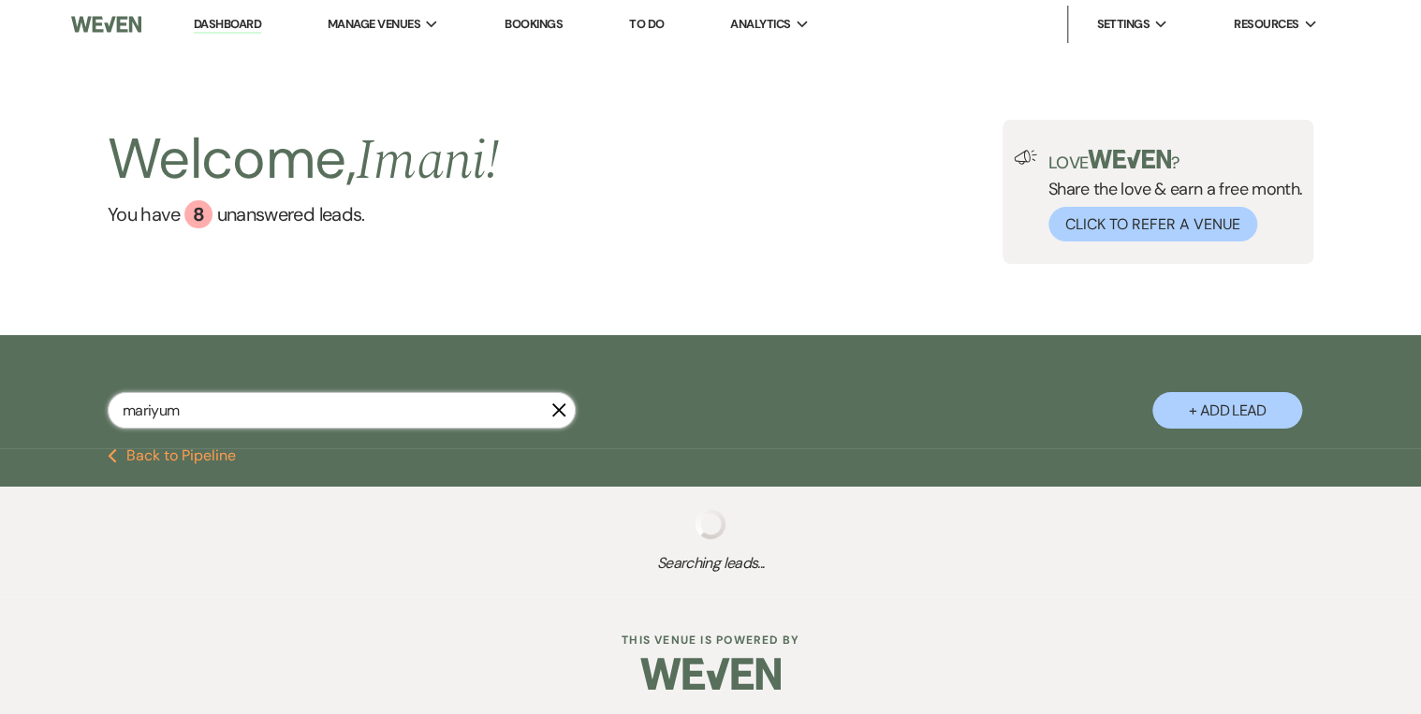
select select "8"
select select "5"
select select "8"
select select "4"
select select "8"
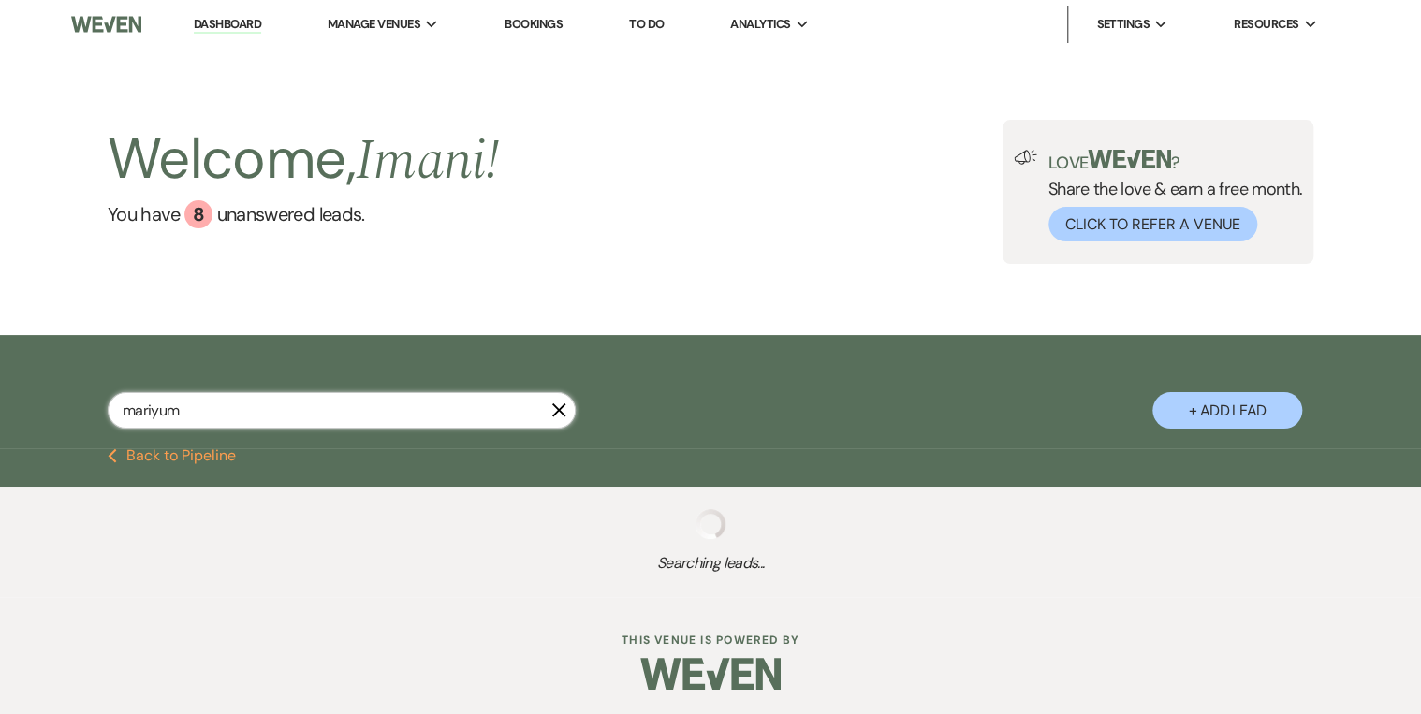
select select "5"
select select "8"
select select "5"
select select "8"
select select "5"
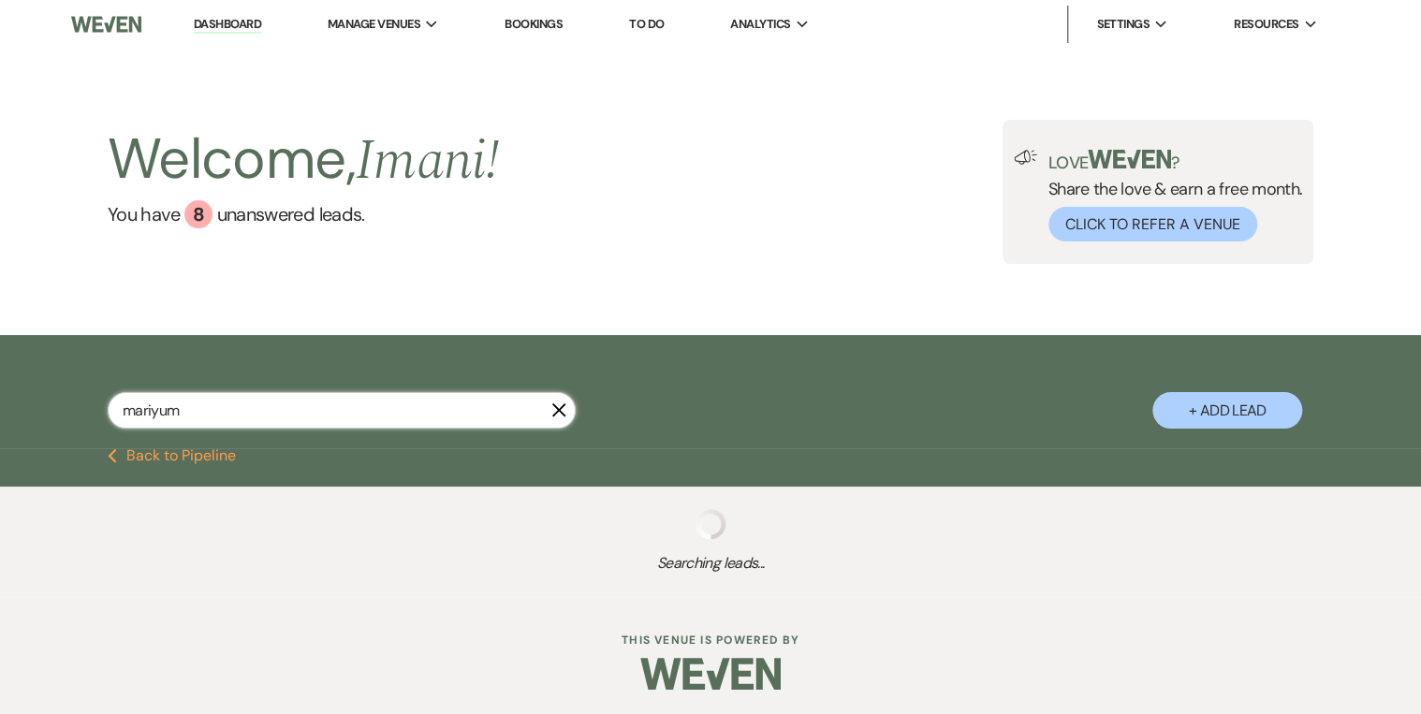
select select "8"
select select "4"
select select "8"
select select "5"
select select "8"
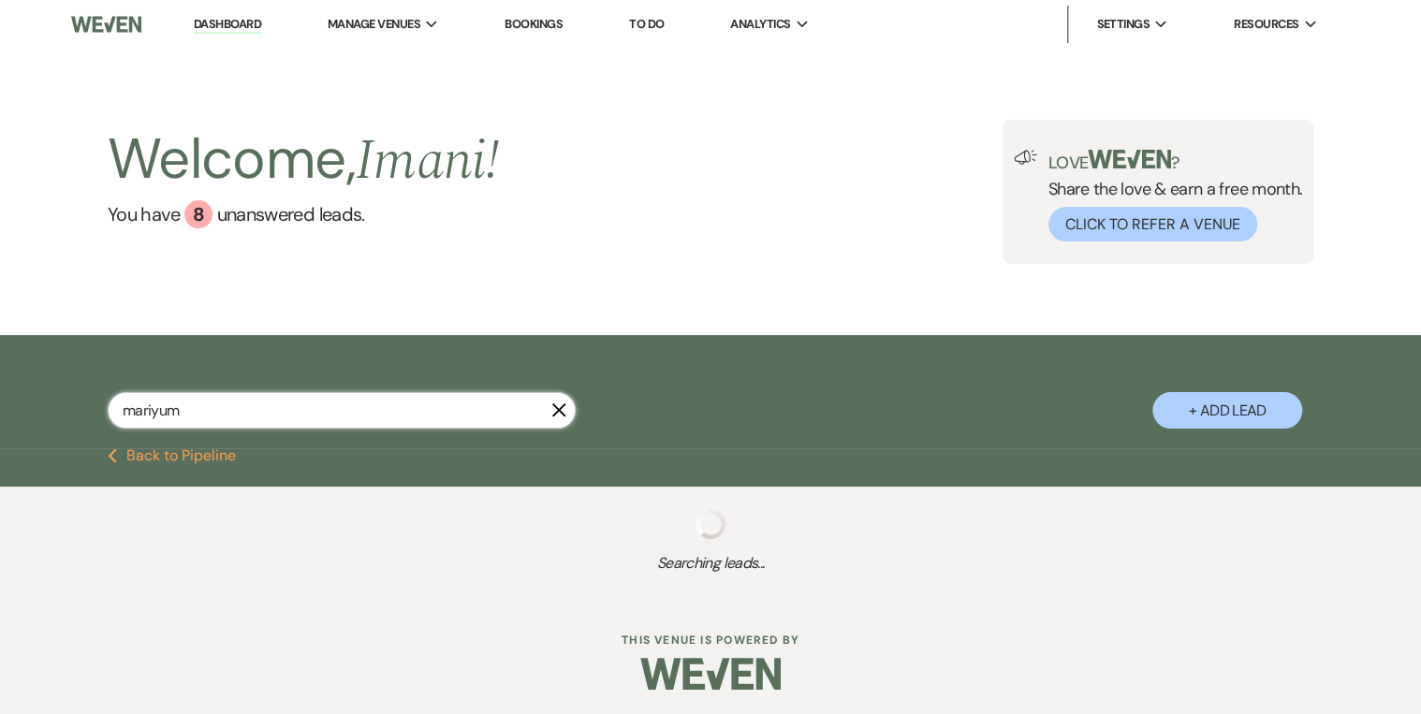
select select "5"
select select "8"
select select "5"
select select "8"
select select "5"
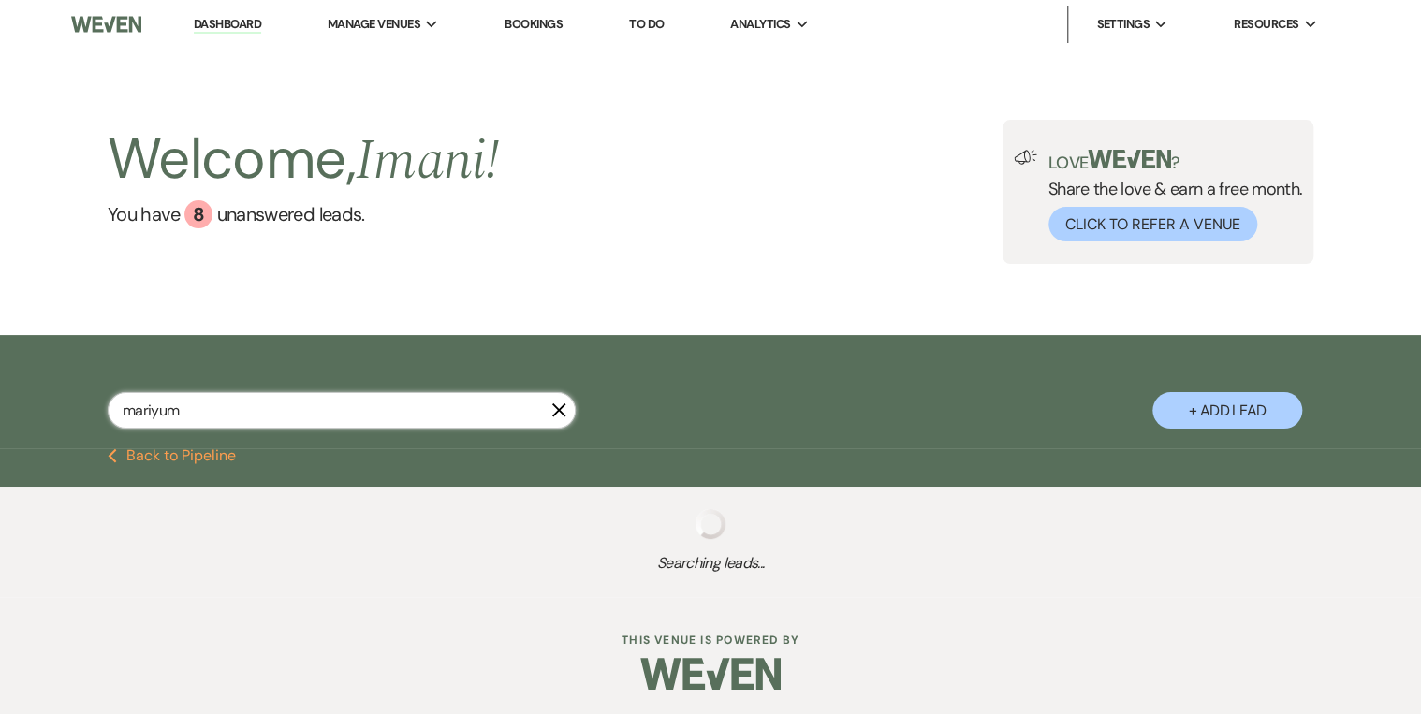
select select "8"
select select "5"
select select "8"
select select "5"
select select "8"
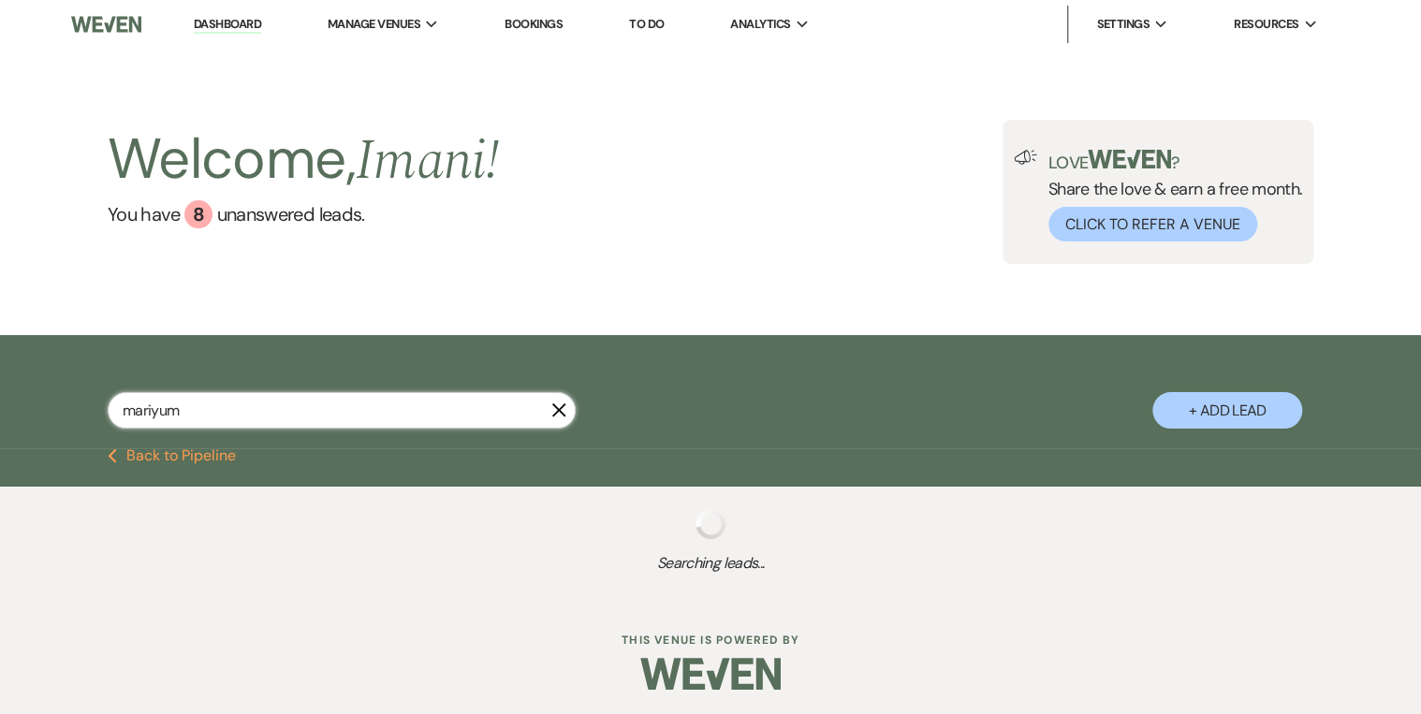
select select "5"
select select "8"
select select "5"
select select "8"
select select "5"
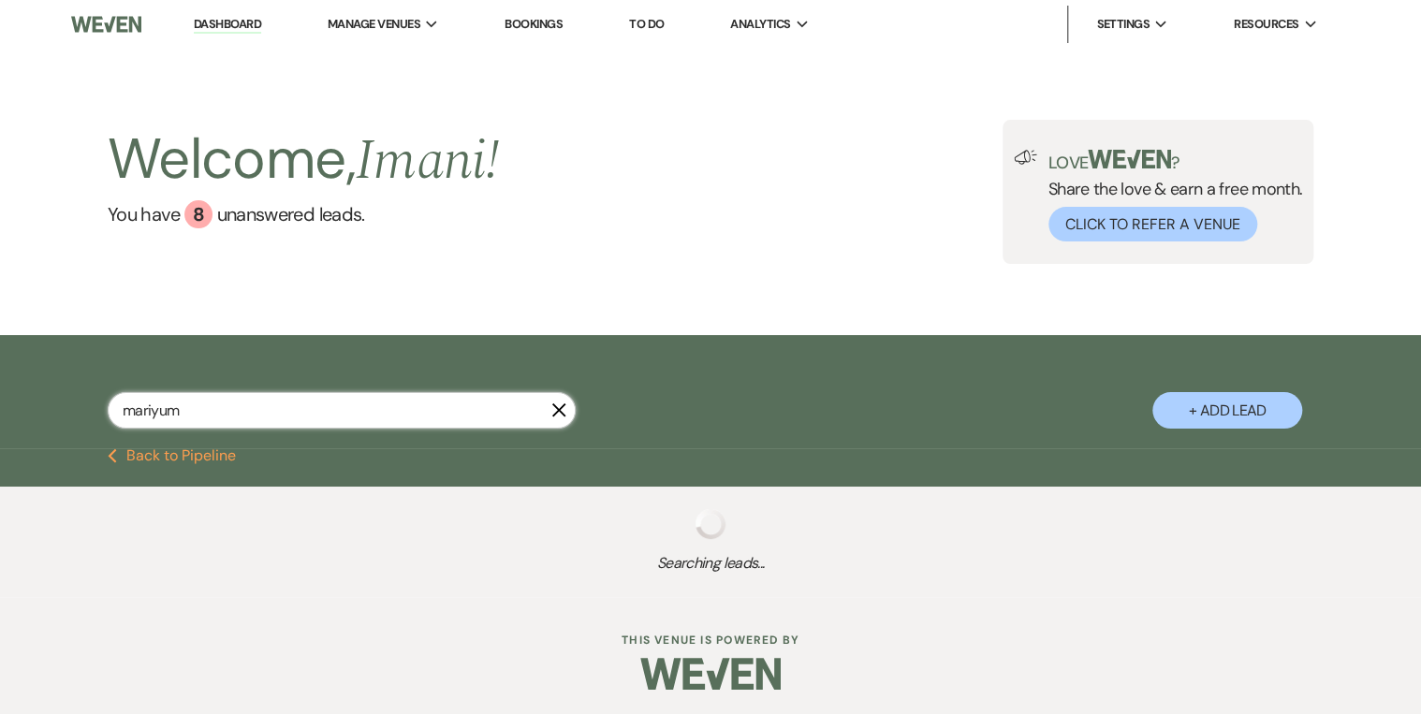
select select "8"
select select "5"
select select "8"
select select "4"
select select "8"
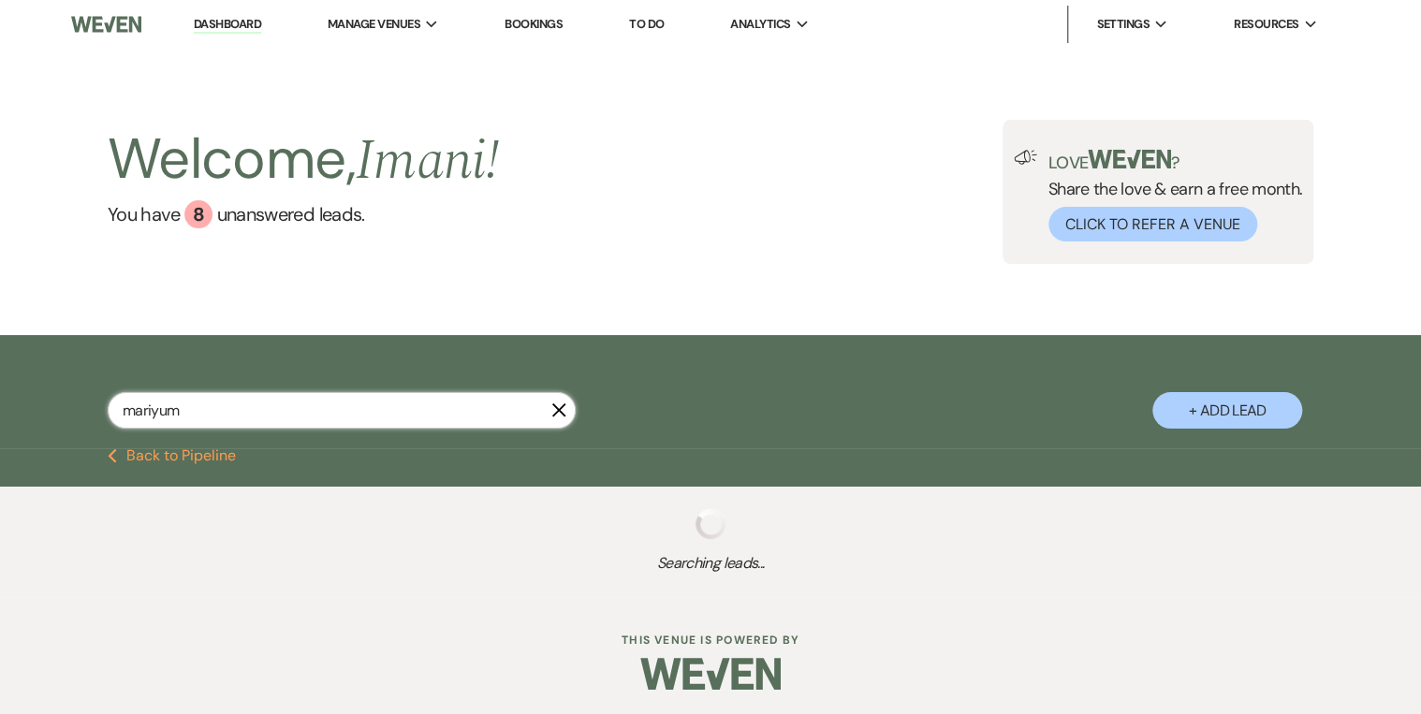
select select "5"
select select "9"
select select "8"
select select "1"
select select "8"
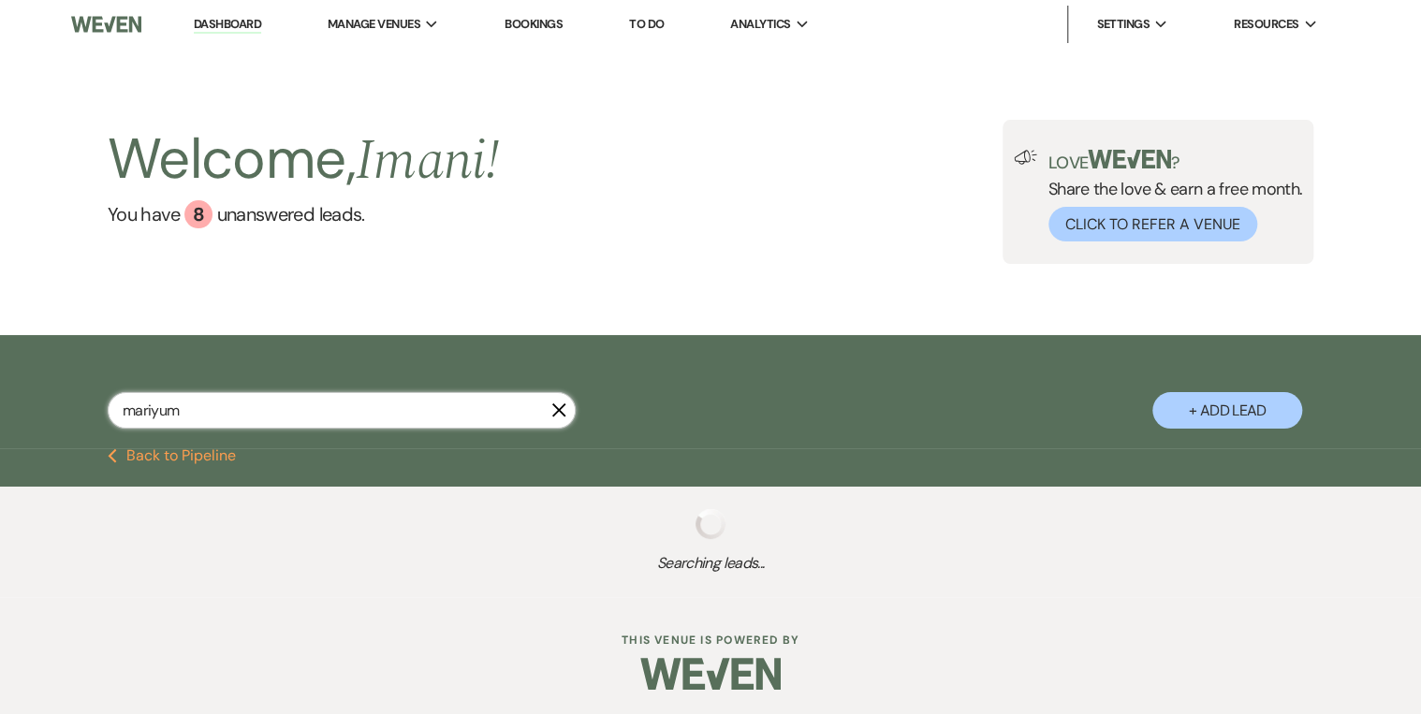
select select "5"
select select "6"
select select "8"
select select "1"
select select "8"
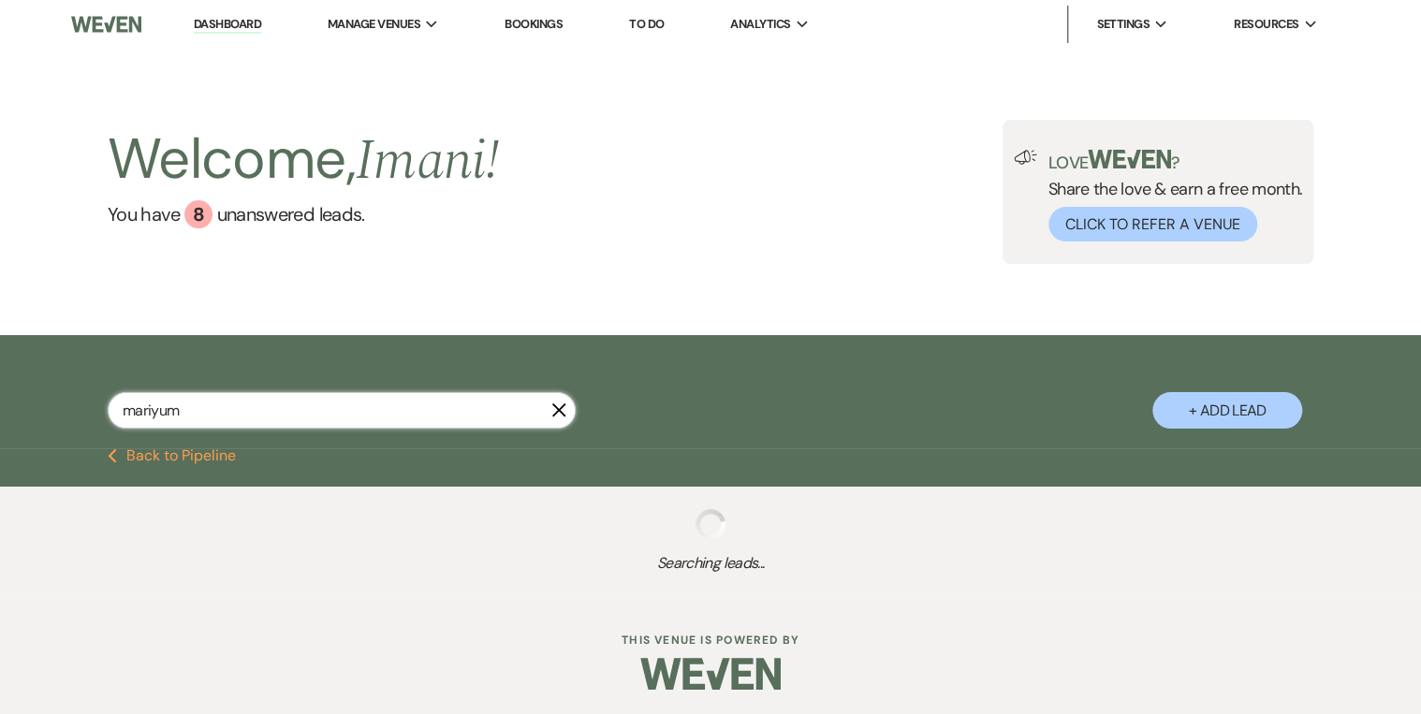
select select "4"
select select "8"
select select "5"
select select "8"
select select "5"
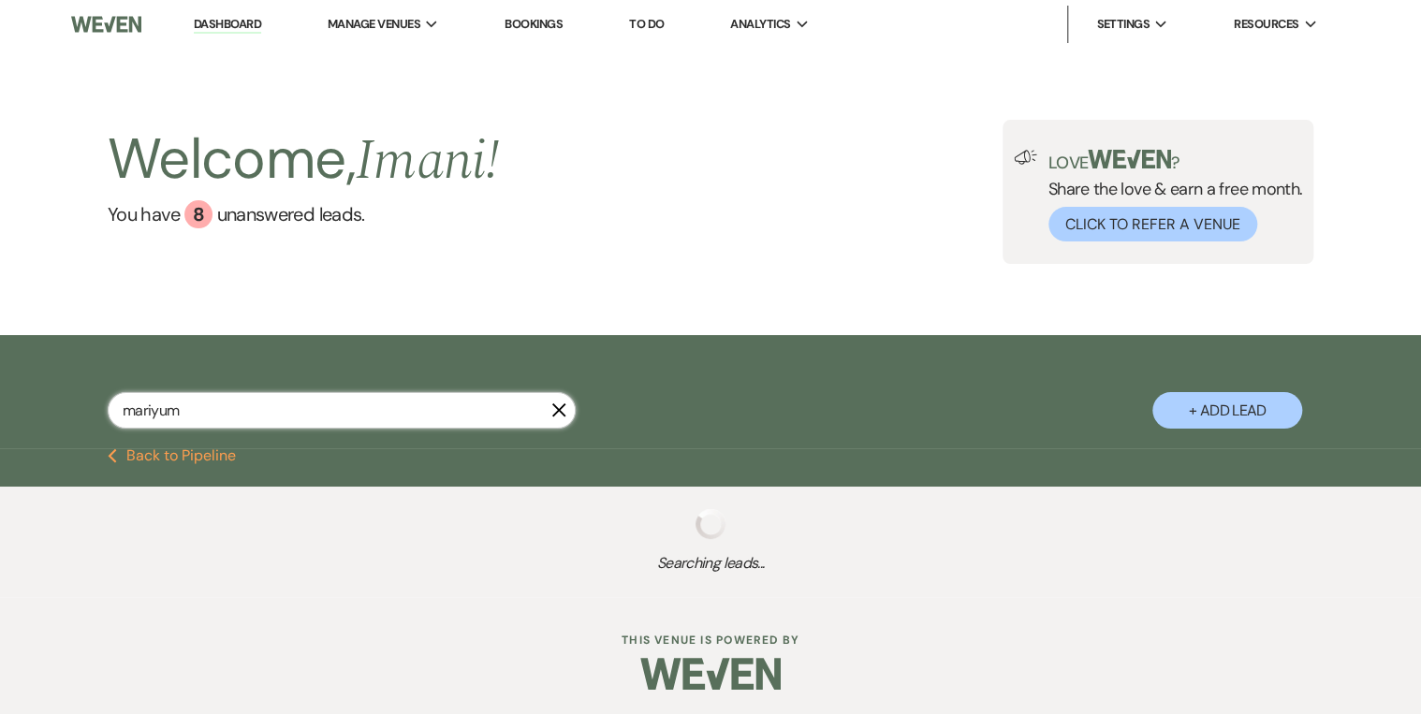
select select "8"
select select "5"
select select "8"
select select "5"
select select "8"
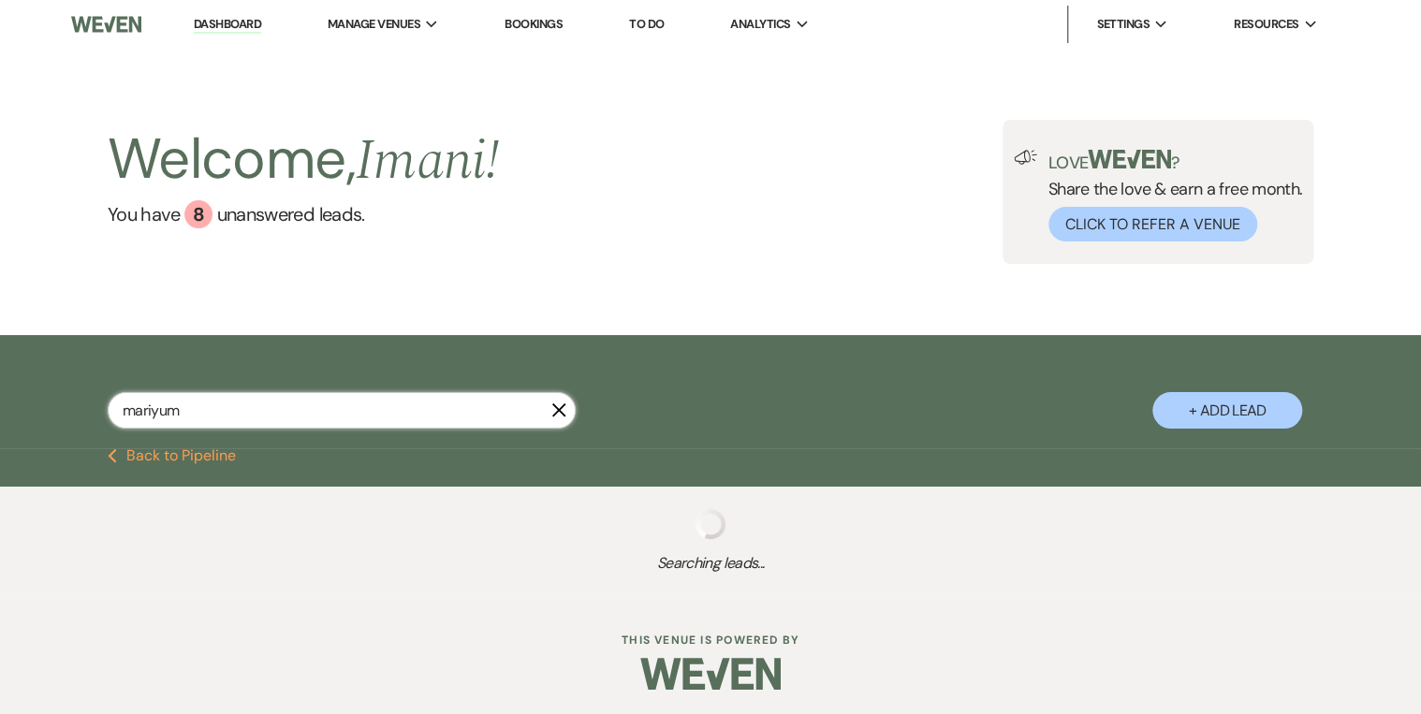
select select "4"
select select "5"
select select "8"
select select "1"
select select "8"
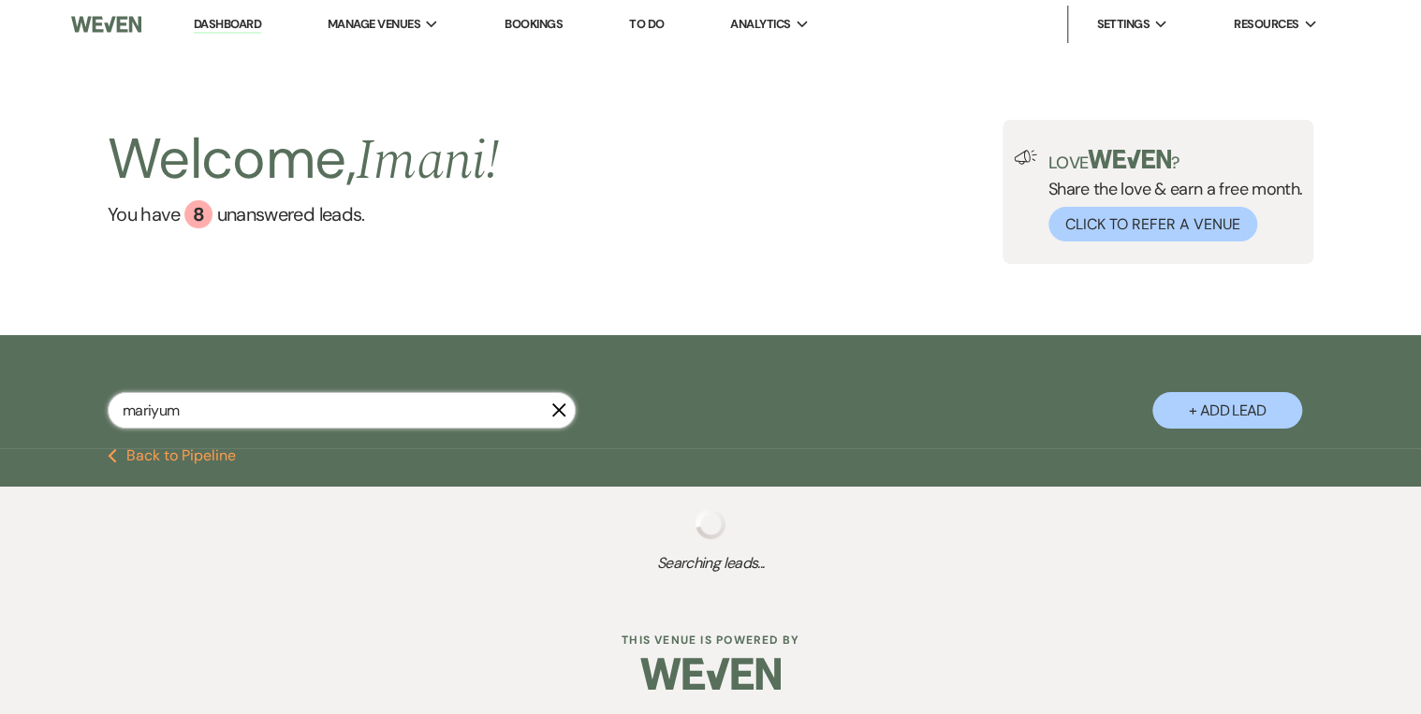
select select "5"
select select "6"
select select "8"
select select "5"
select select "8"
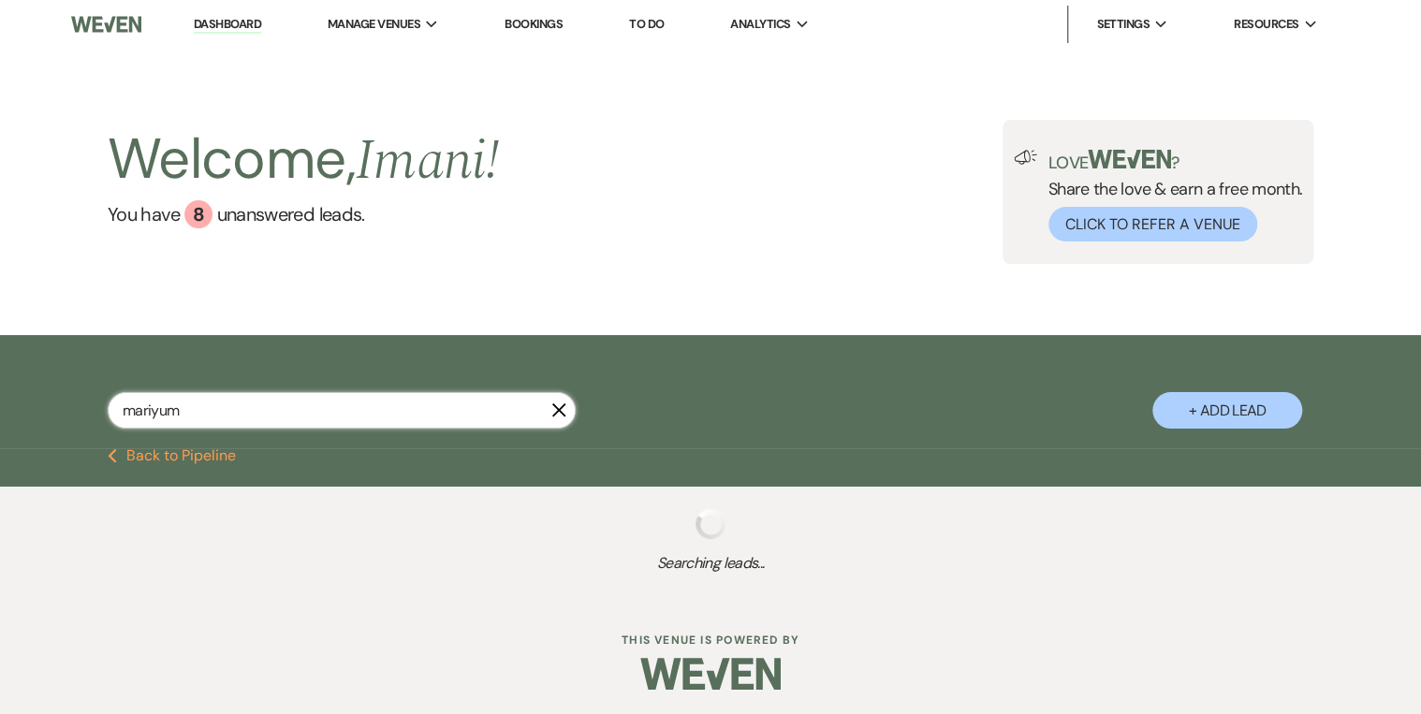
select select "5"
select select "8"
select select "11"
select select "8"
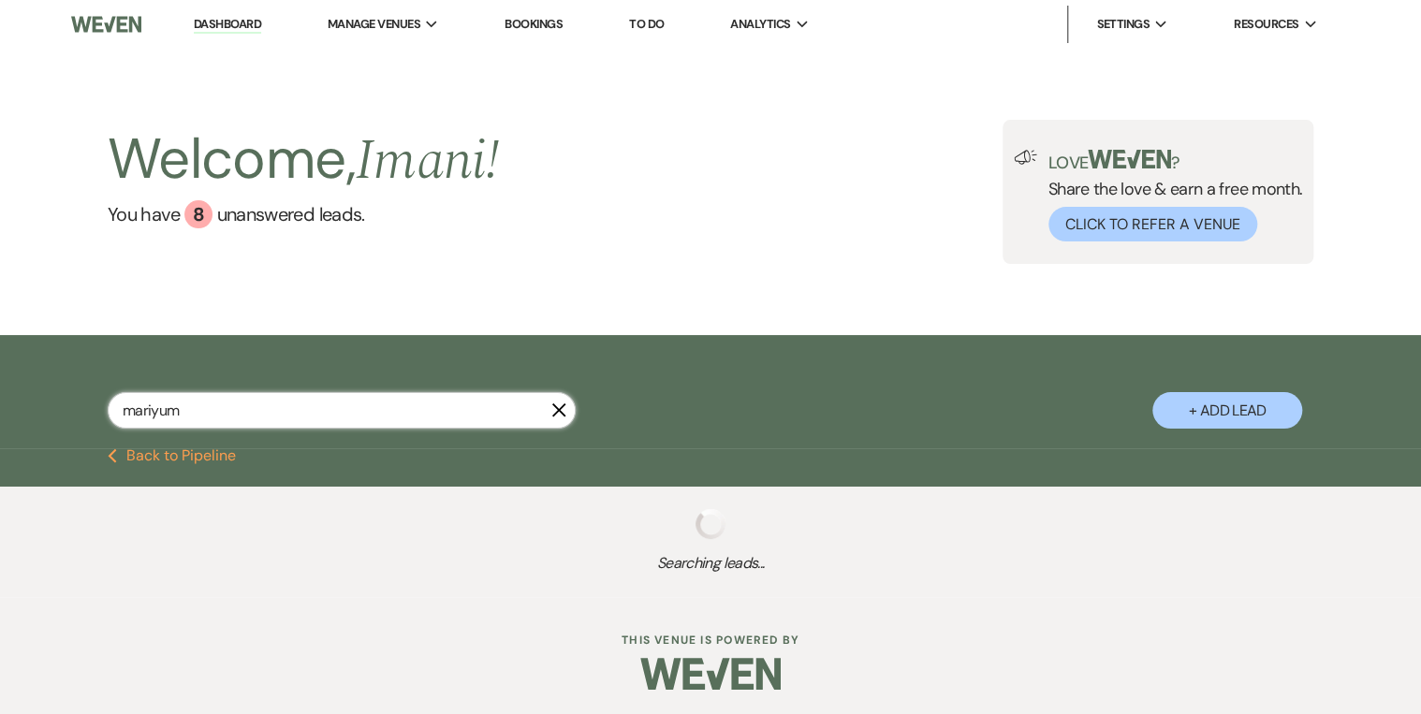
select select "5"
select select "8"
select select "11"
select select "8"
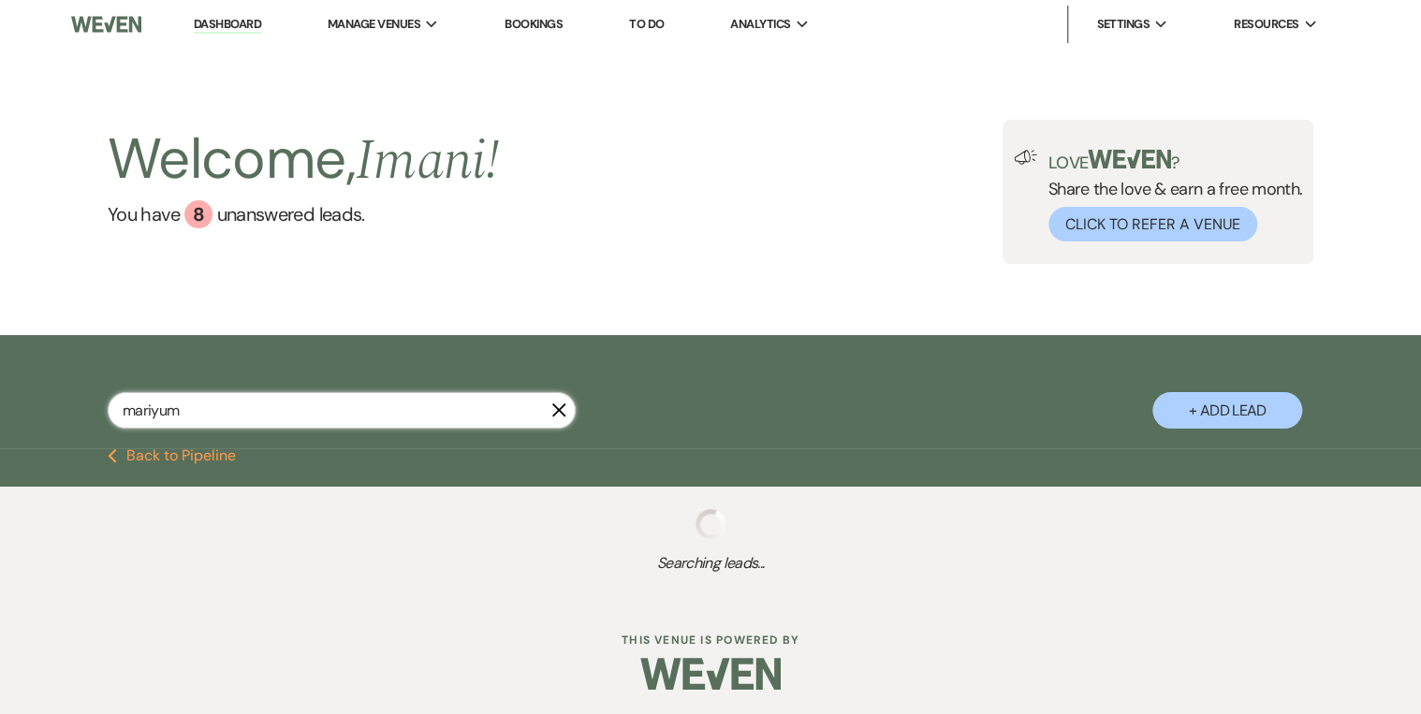
select select "8"
select select "5"
select select "2"
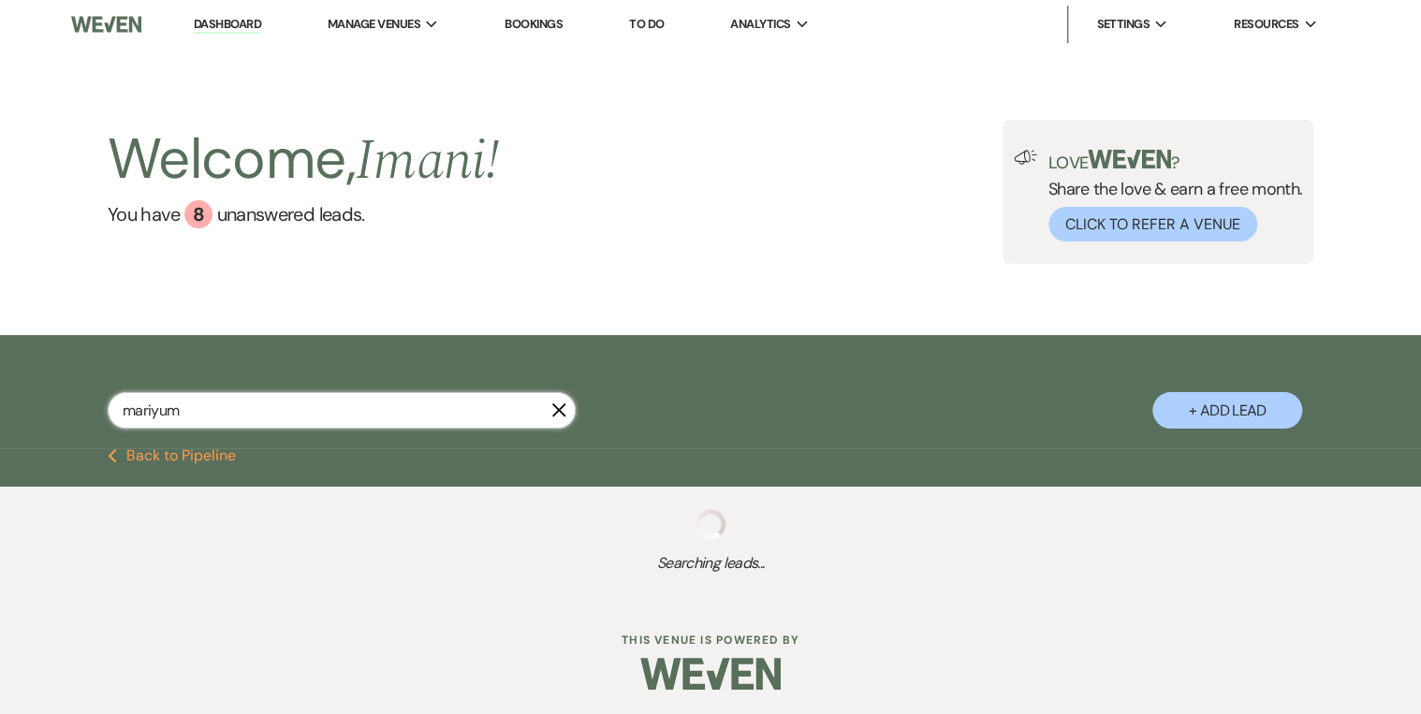
select select "8"
select select "4"
select select "2"
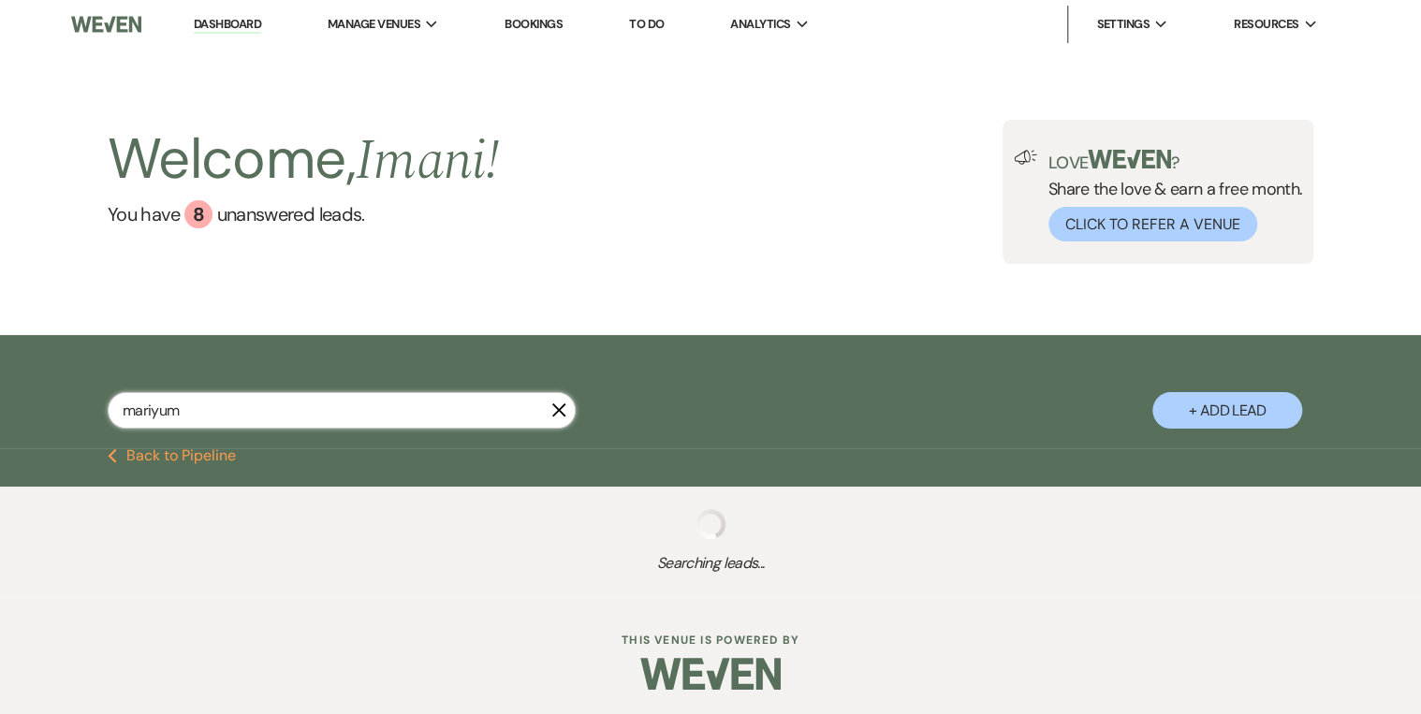
select select "2"
select select "8"
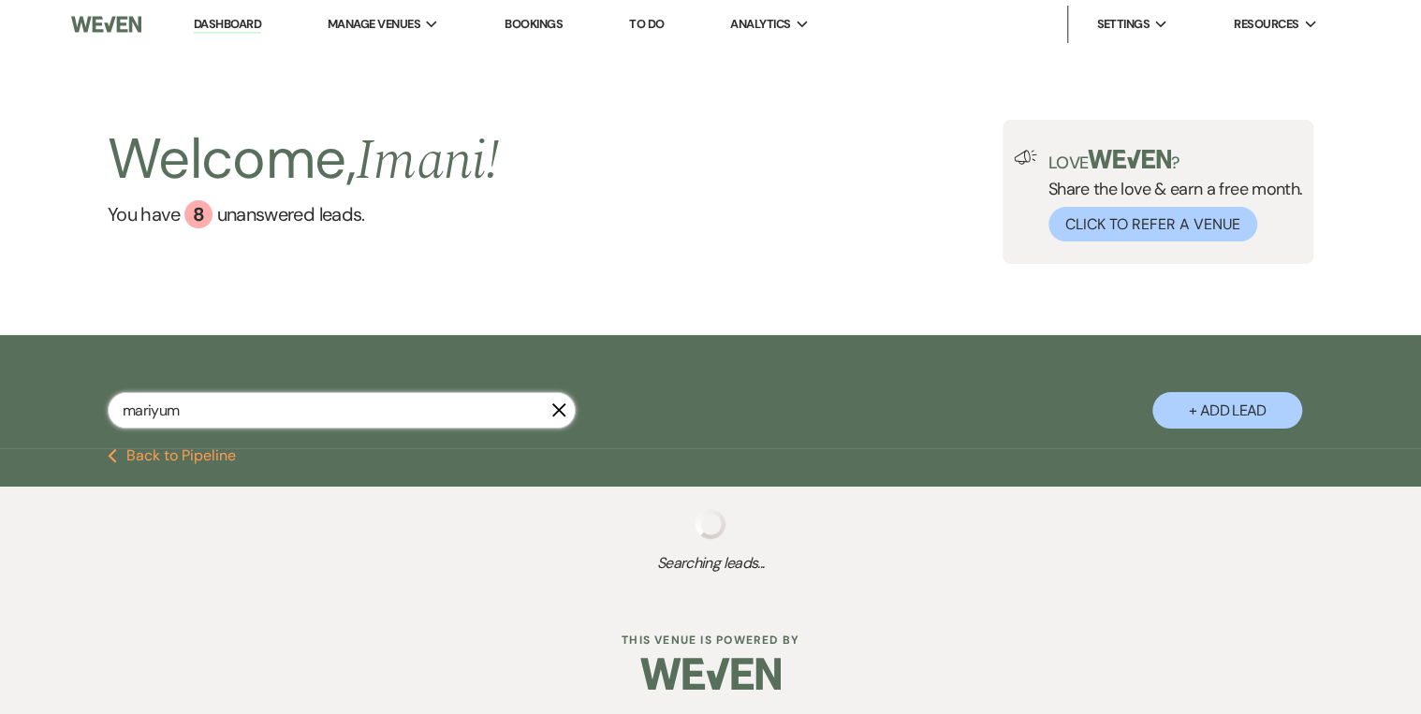
select select "5"
select select "8"
select select "5"
select select "8"
select select "5"
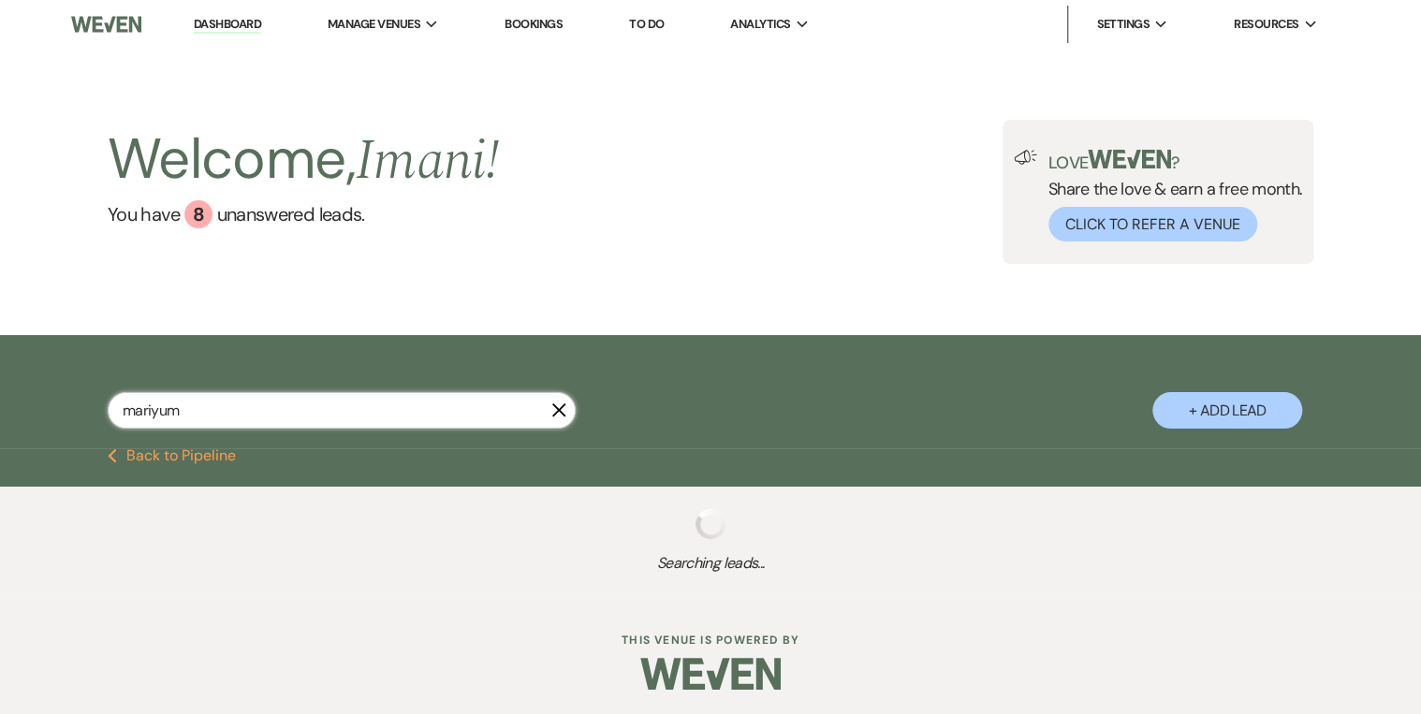
select select "2"
select select "8"
select select "1"
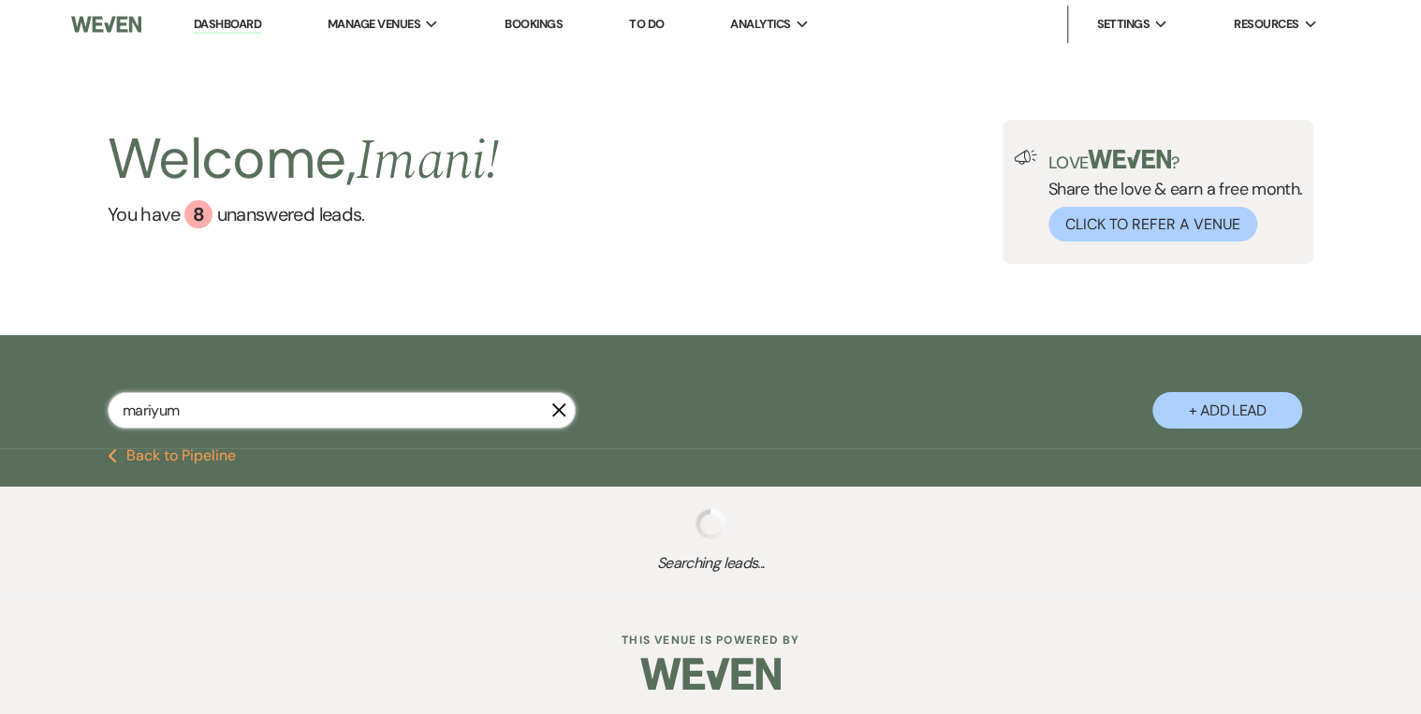
select select "2"
select select "8"
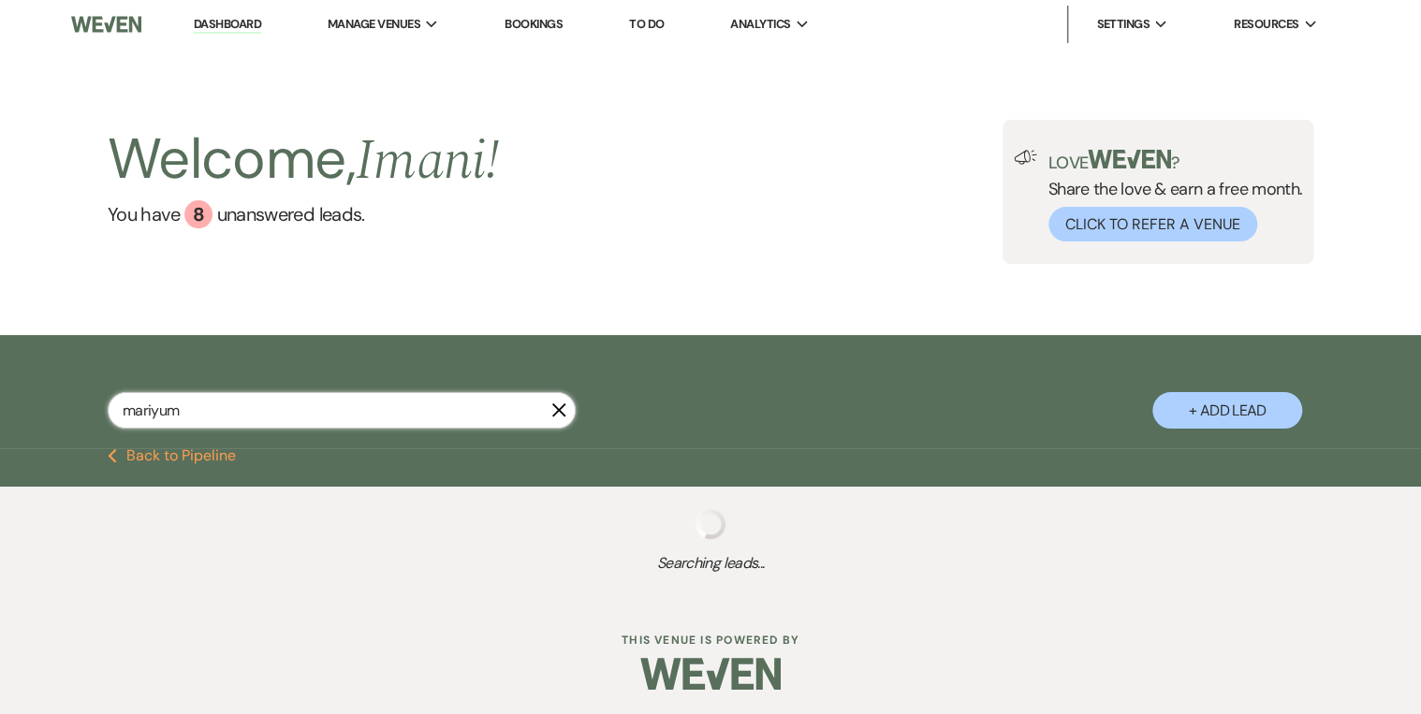
select select "3"
select select "2"
select select "8"
select select "2"
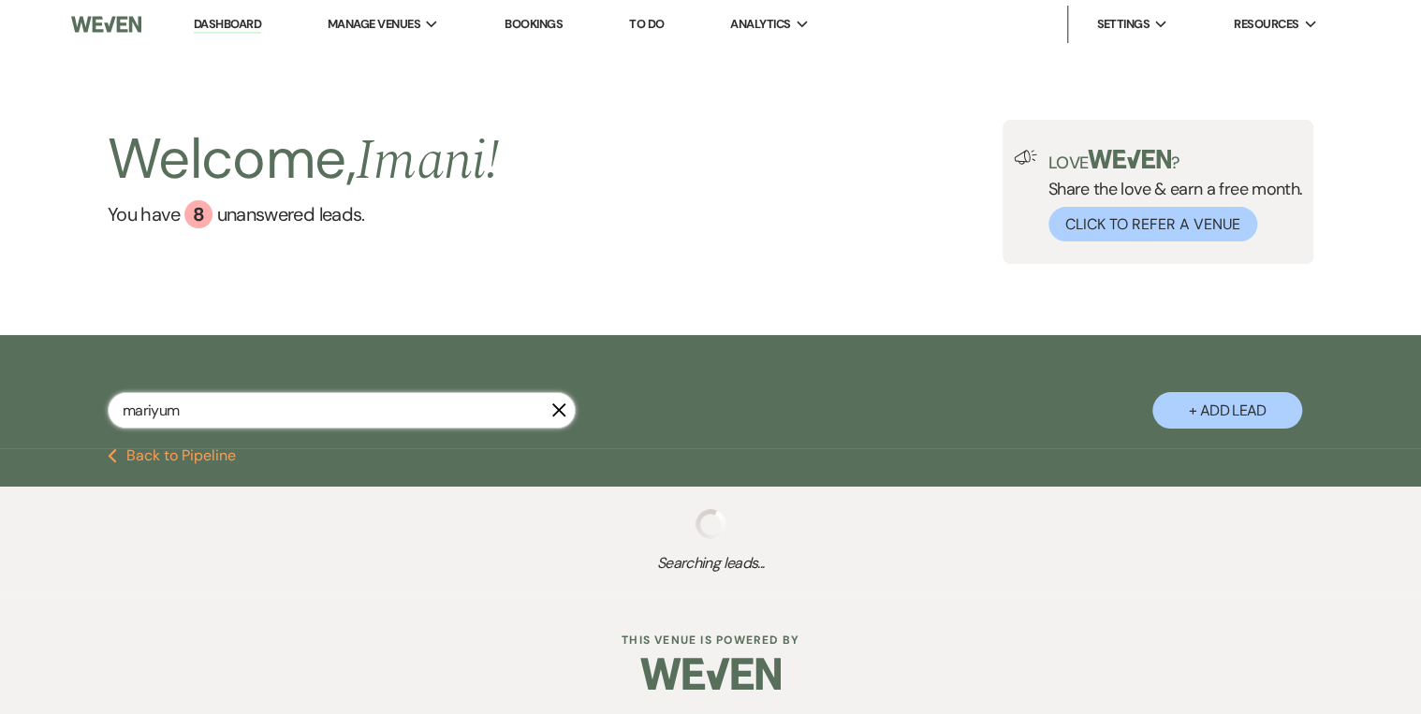
select select "2"
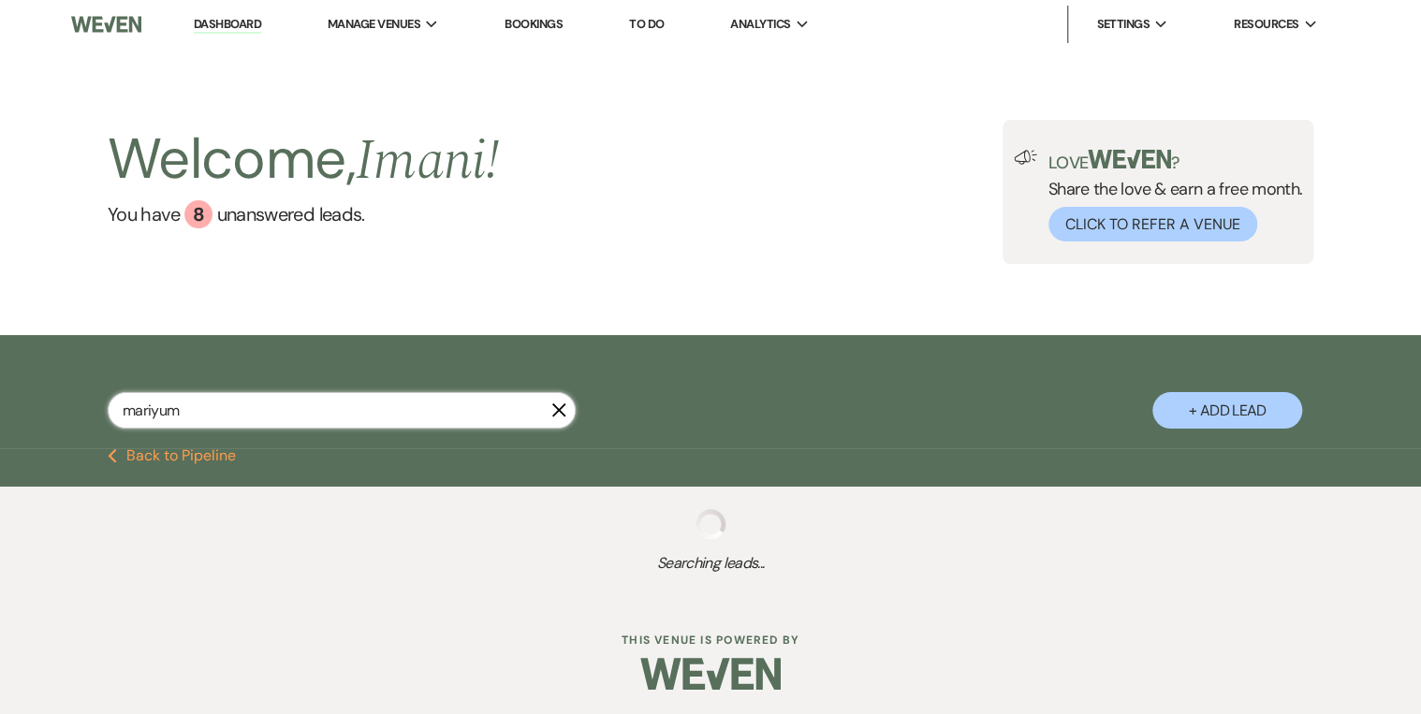
select select "2"
select select "8"
select select "6"
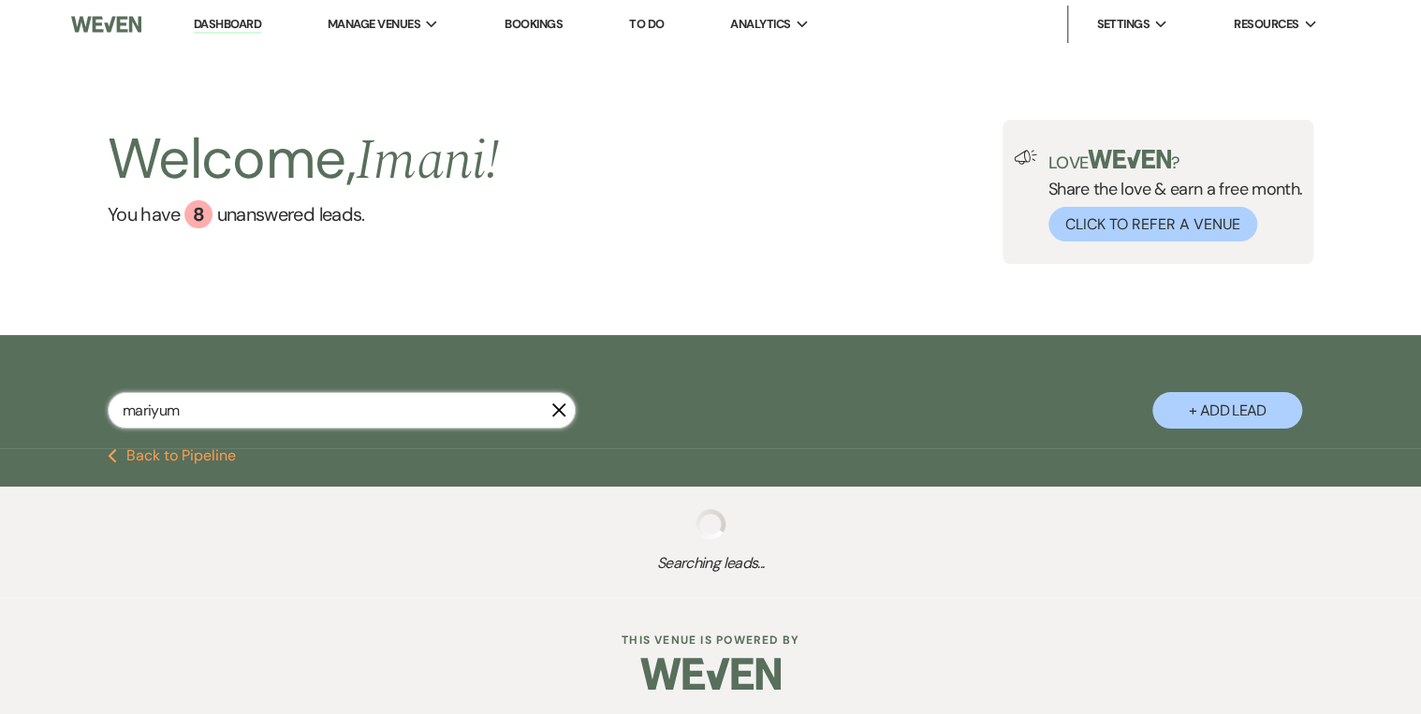
select select "8"
select select "5"
select select "8"
select select "5"
select select "8"
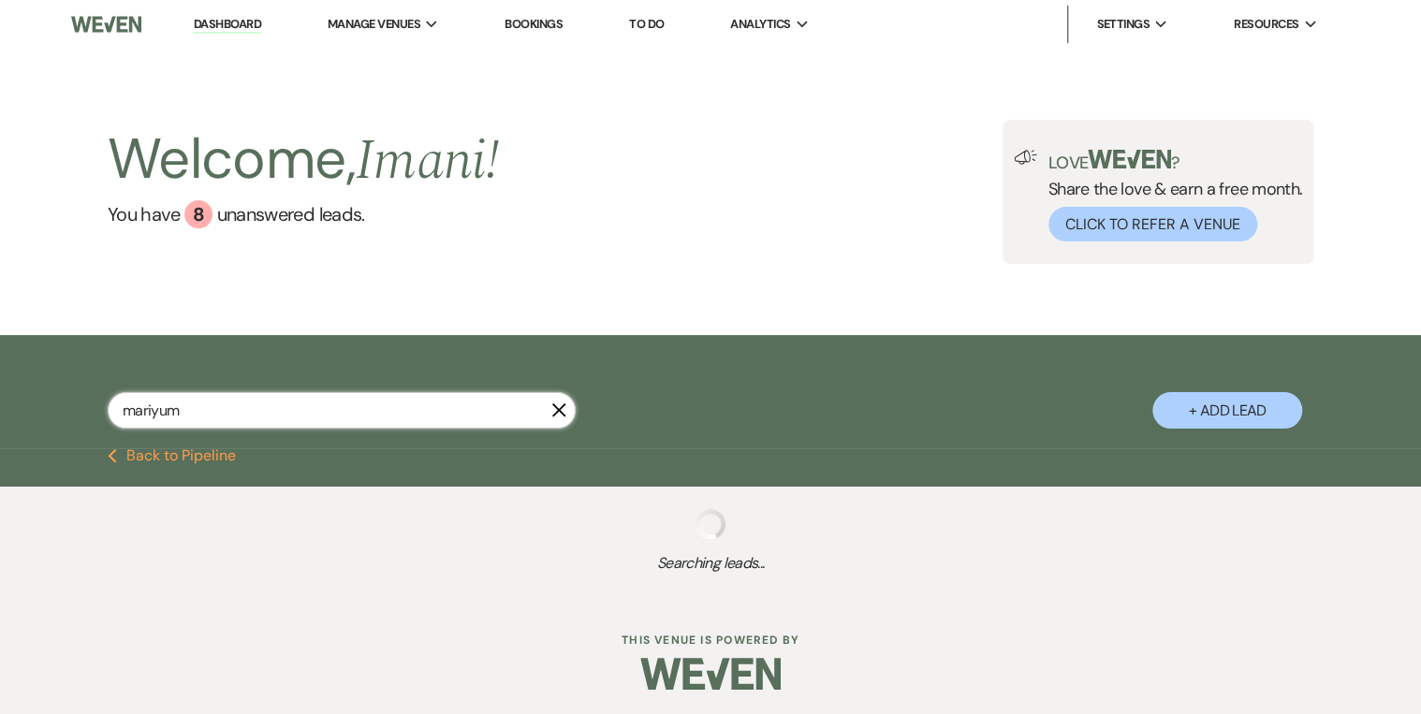
select select "5"
select select "8"
select select "6"
select select "8"
select select "5"
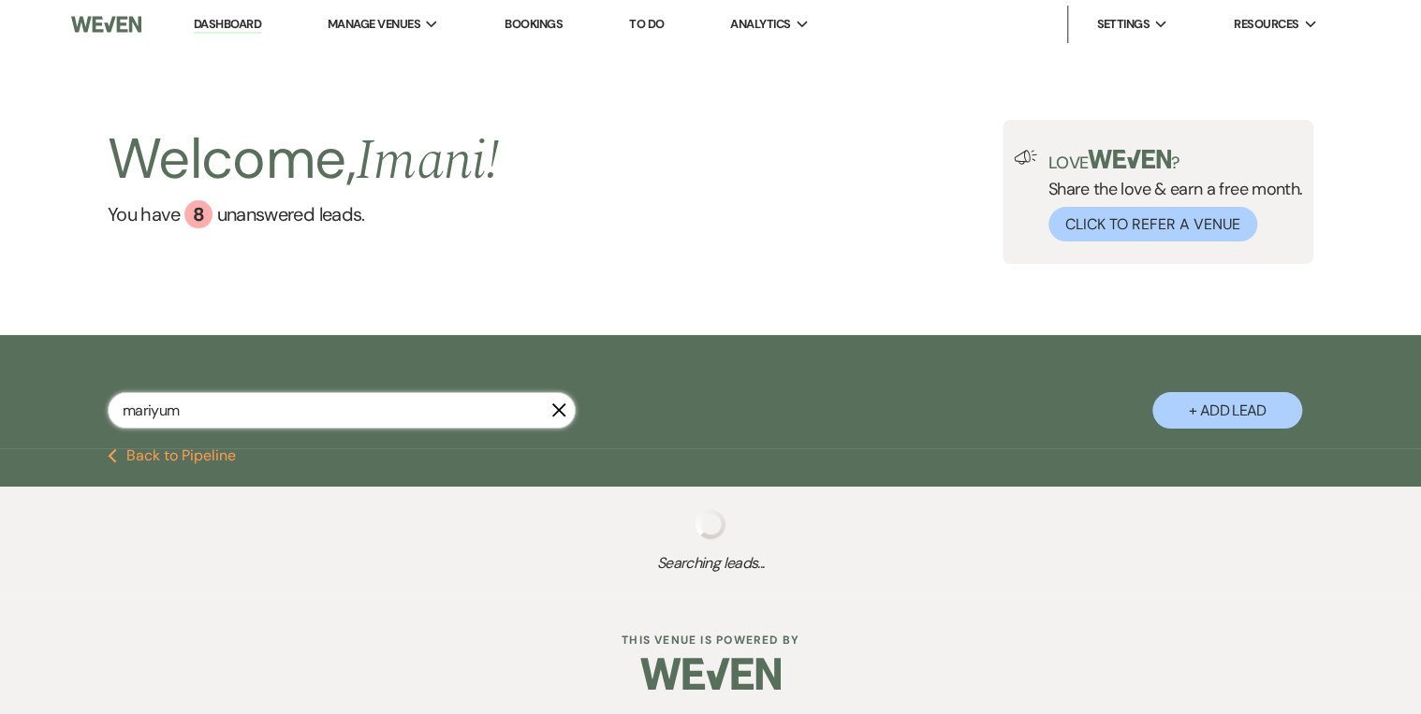
select select "8"
select select "5"
select select "8"
select select "5"
select select "8"
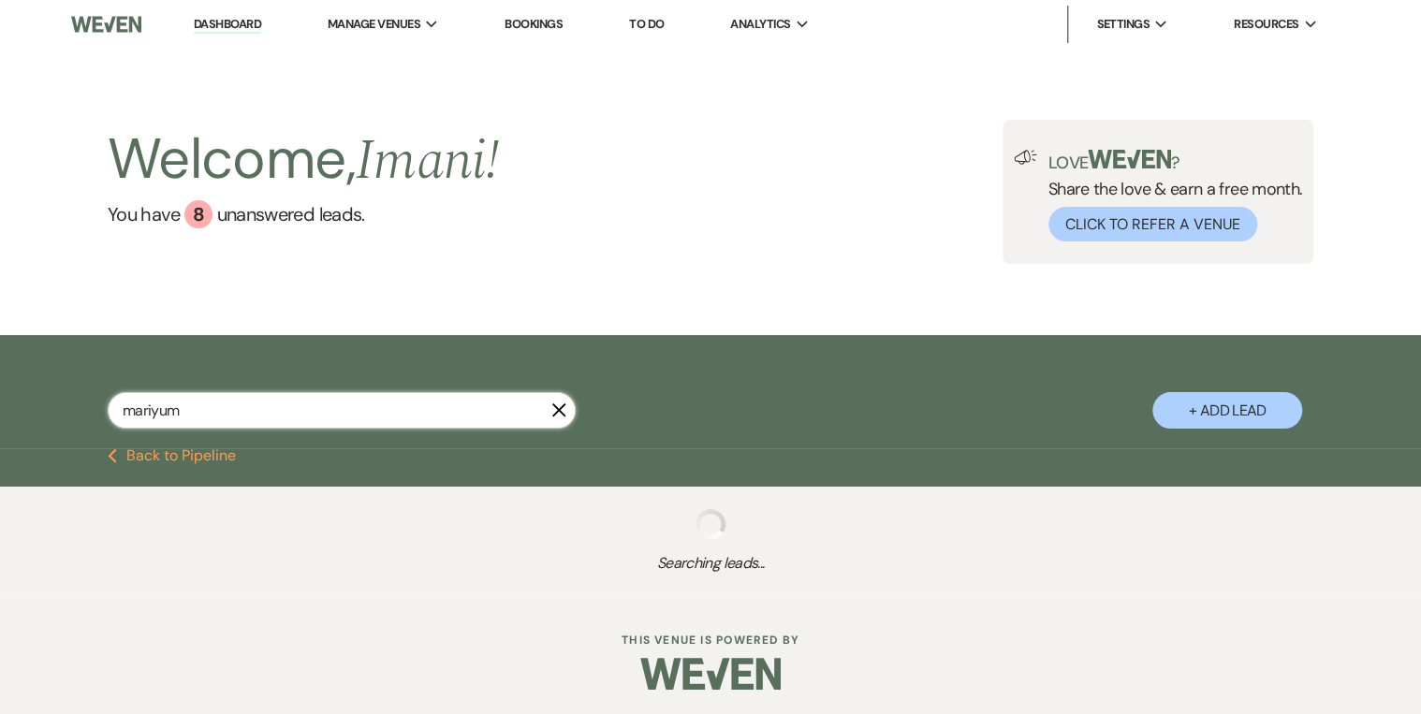
select select "5"
select select "8"
select select "5"
select select "8"
select select "5"
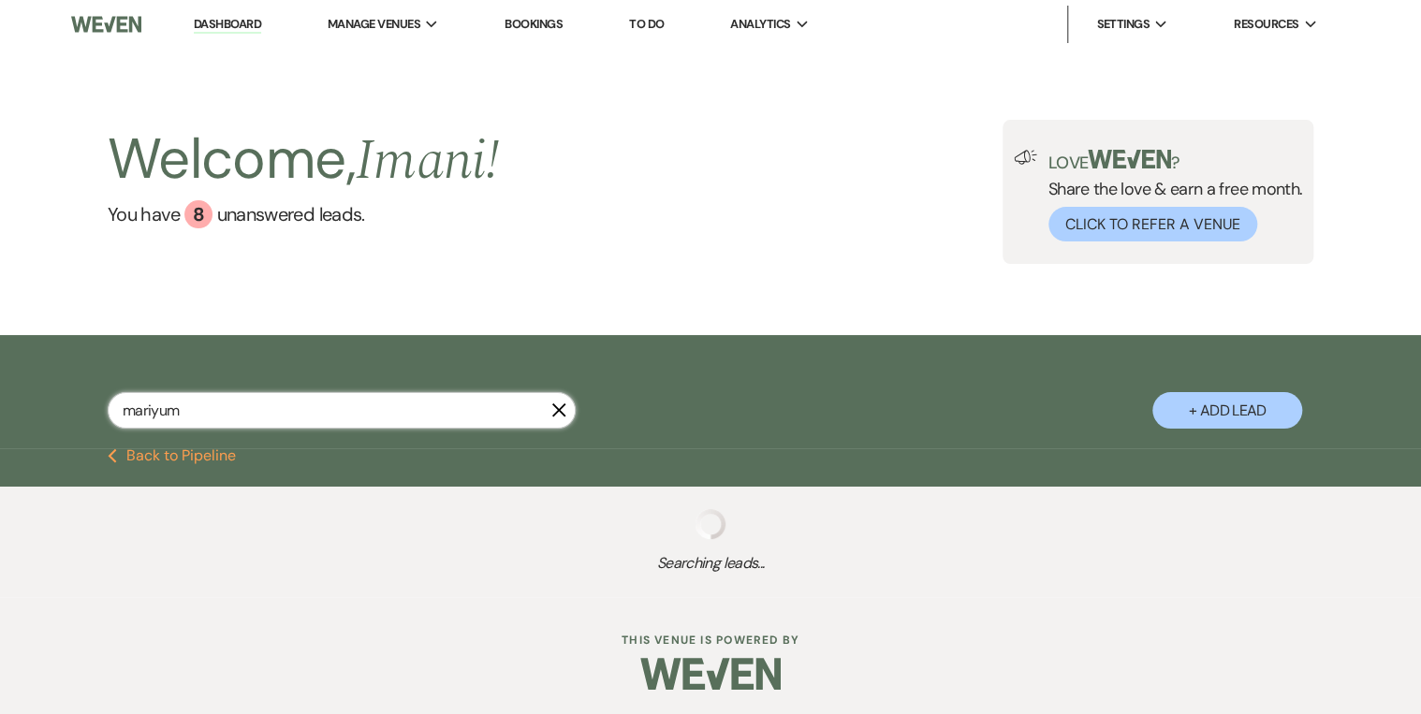
select select "8"
select select "5"
select select "8"
select select "5"
select select "8"
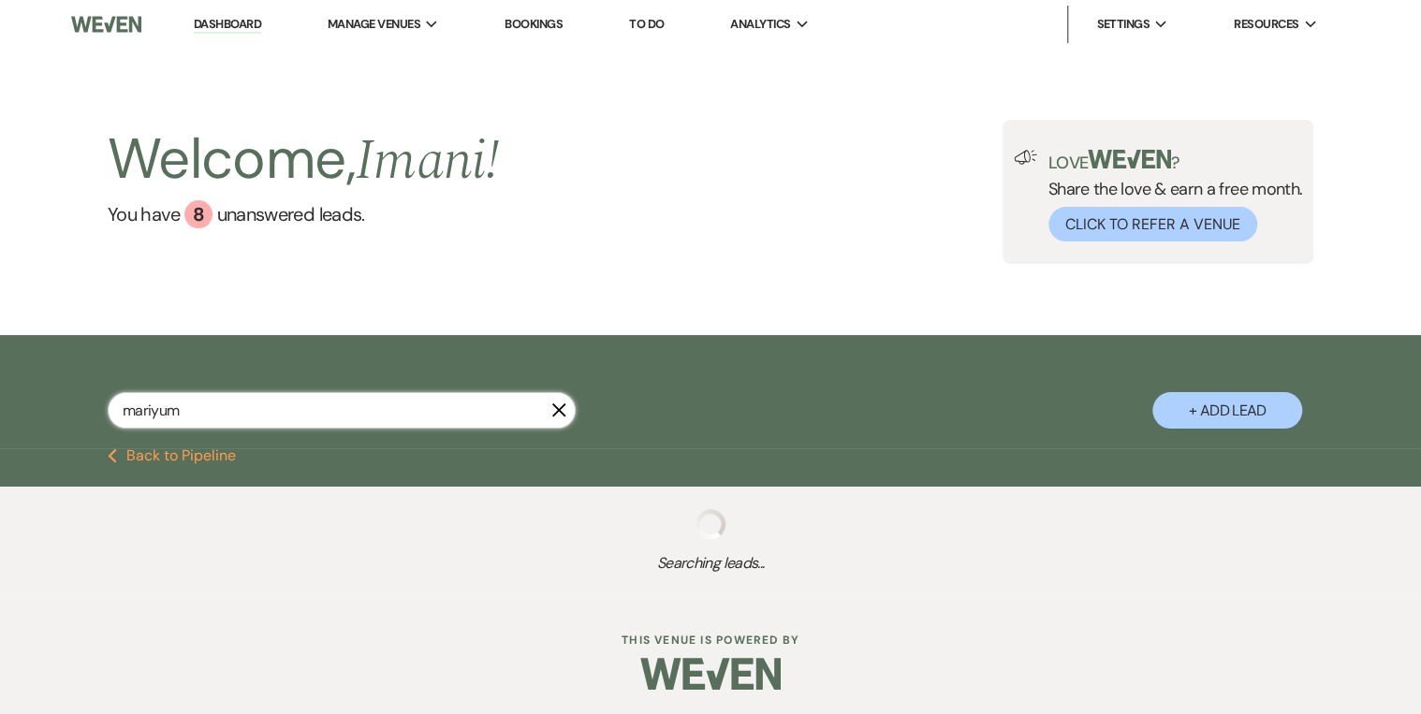
select select "5"
select select "8"
select select "5"
select select "8"
select select "5"
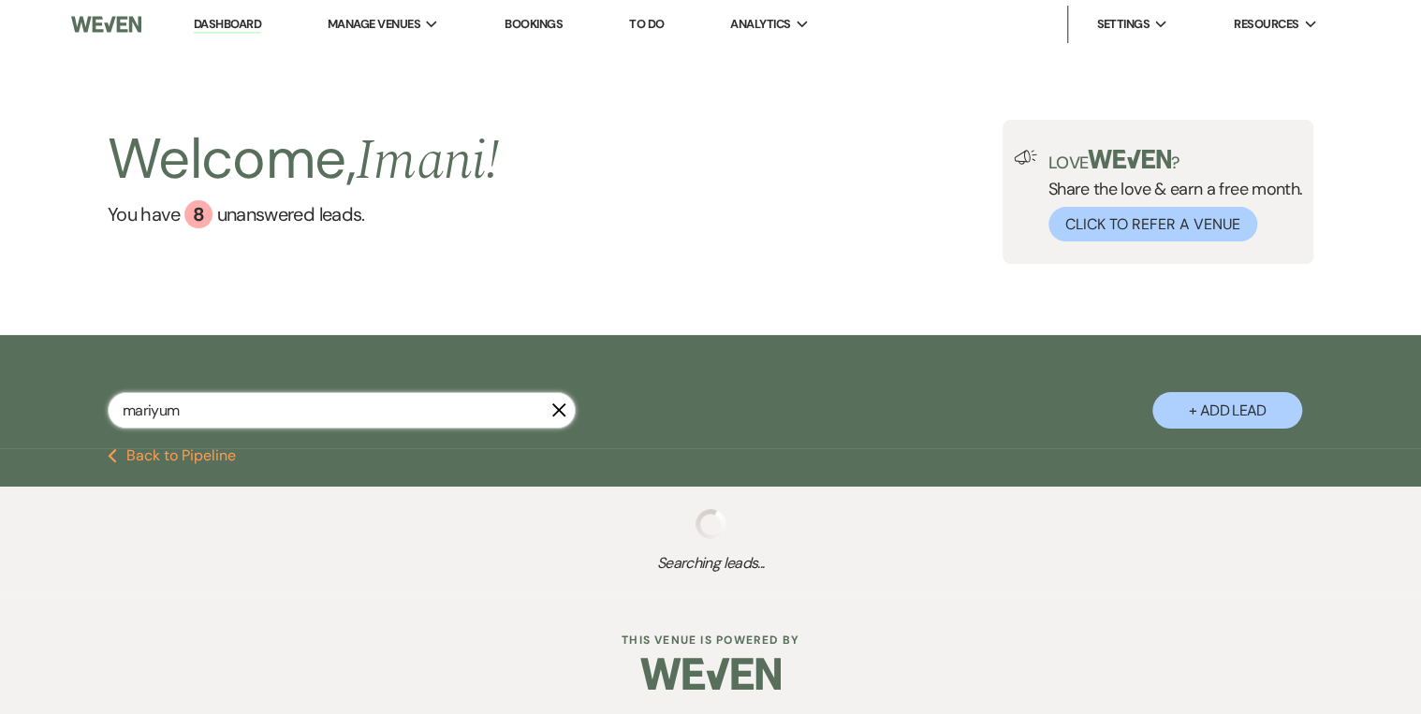
select select "8"
select select "5"
select select "8"
select select "5"
select select "8"
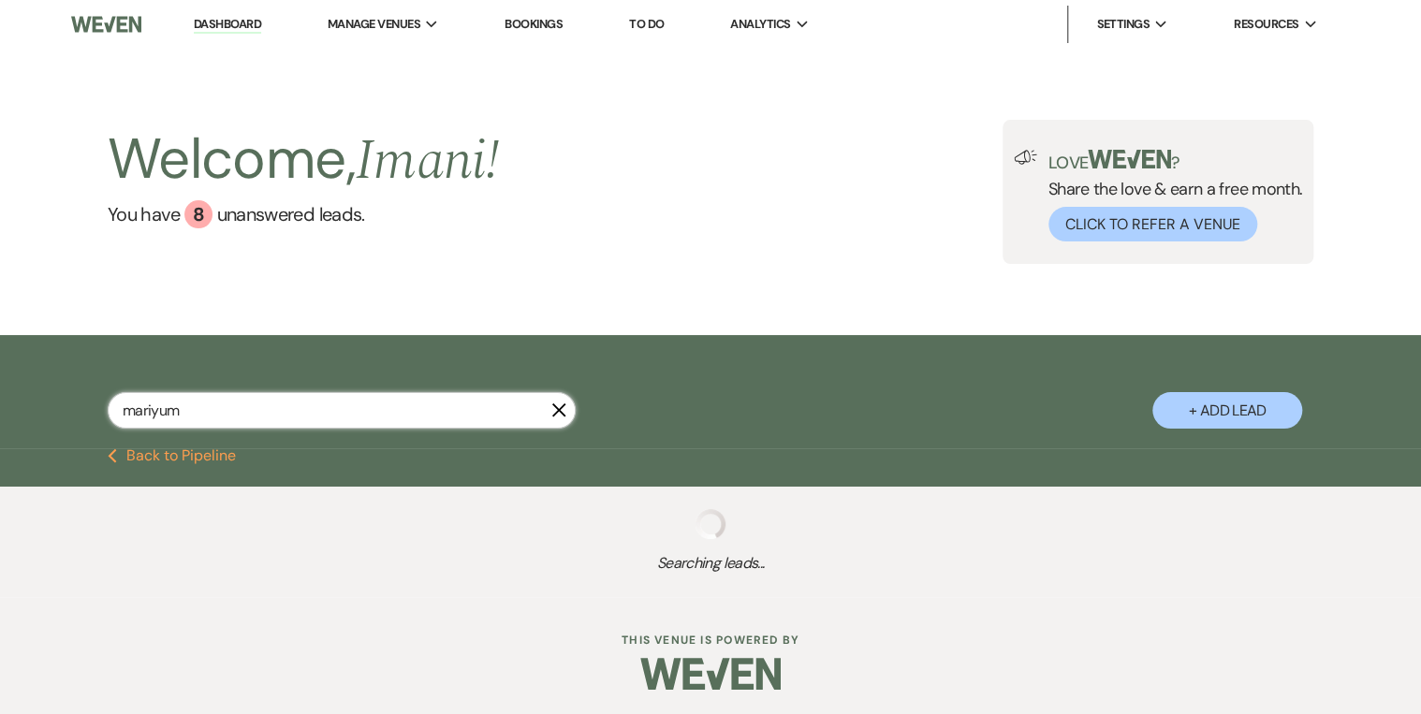
select select "5"
select select "8"
select select "5"
select select "8"
select select "5"
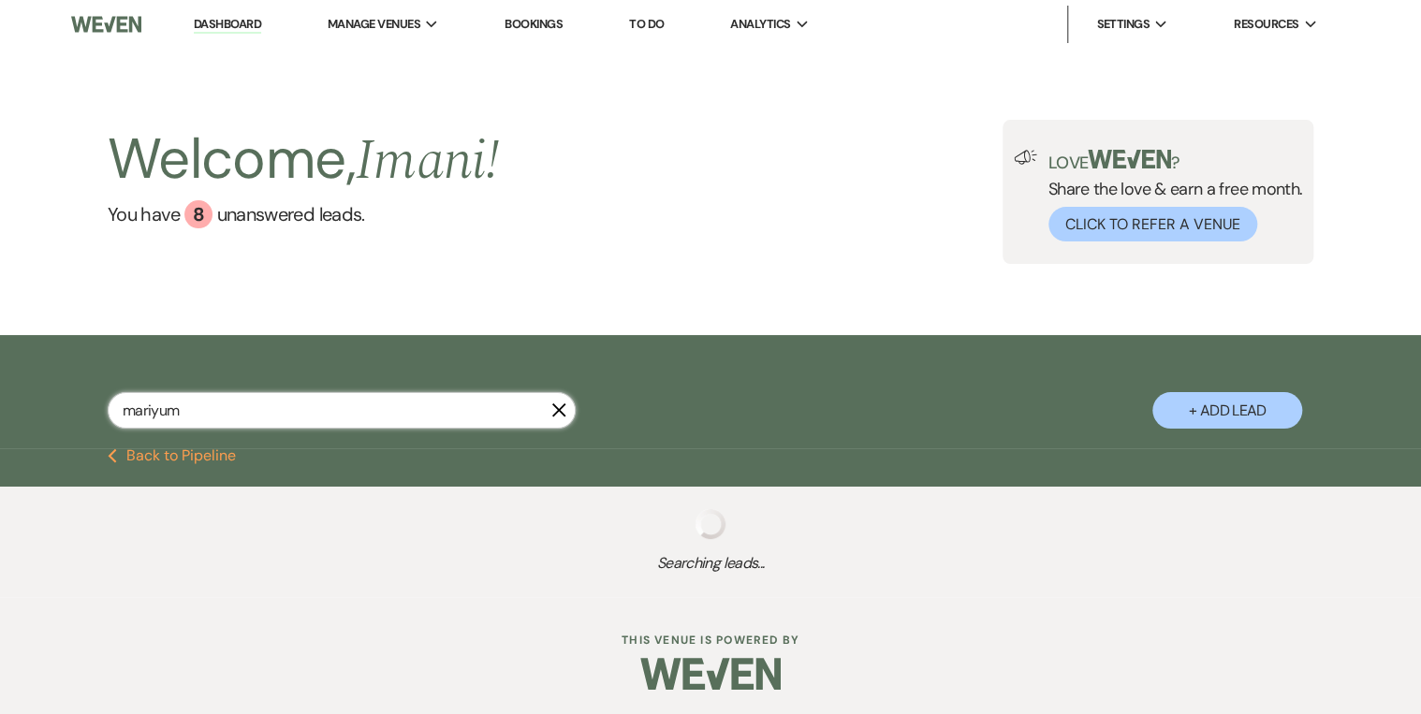
select select "8"
select select "5"
select select "8"
select select "5"
select select "8"
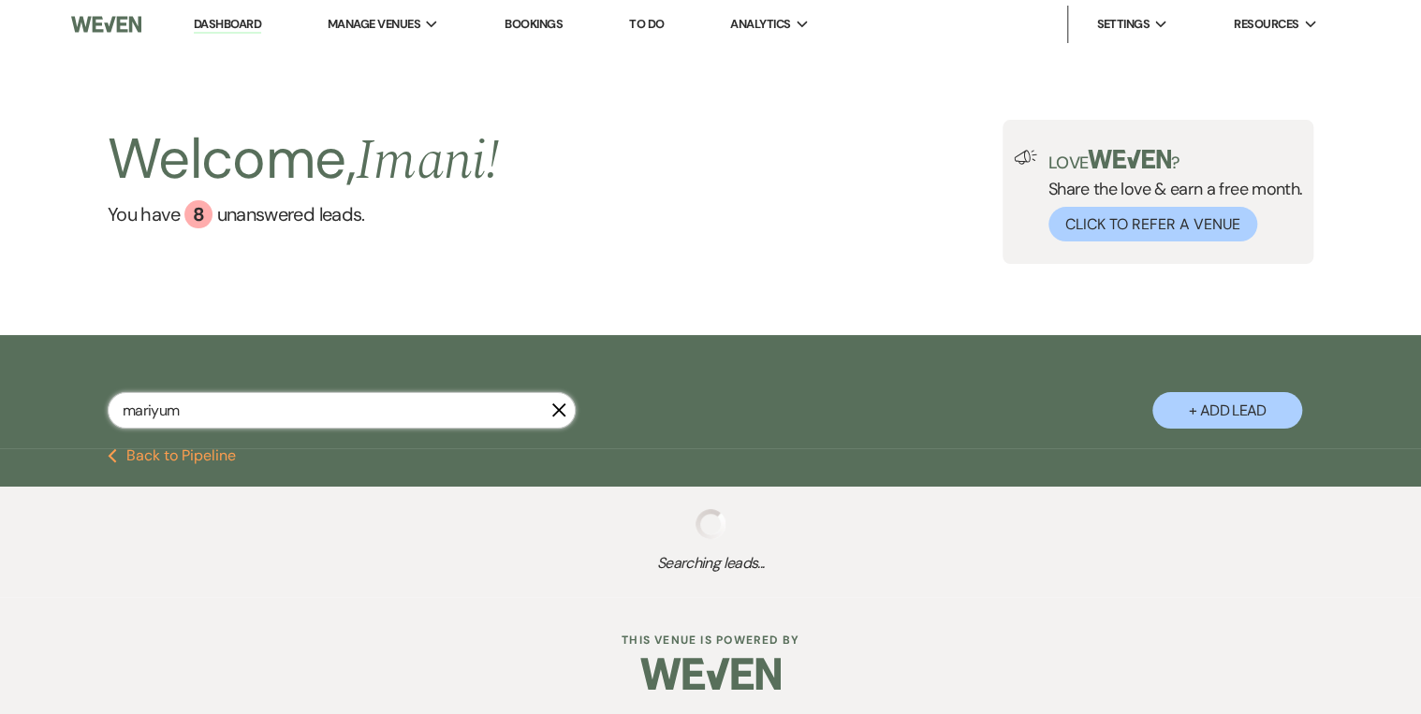
select select "5"
select select "8"
select select "5"
select select "4"
select select "8"
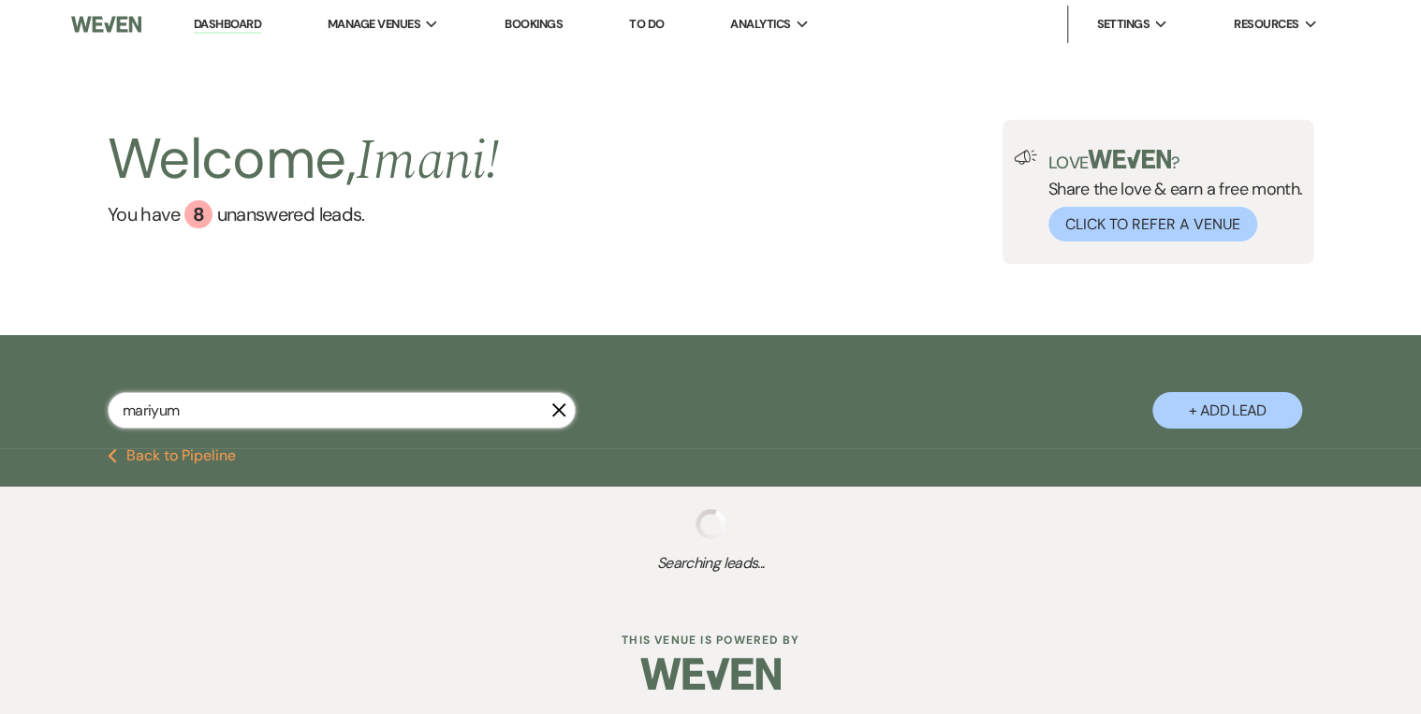
select select "5"
select select "8"
select select "5"
select select "8"
select select "1"
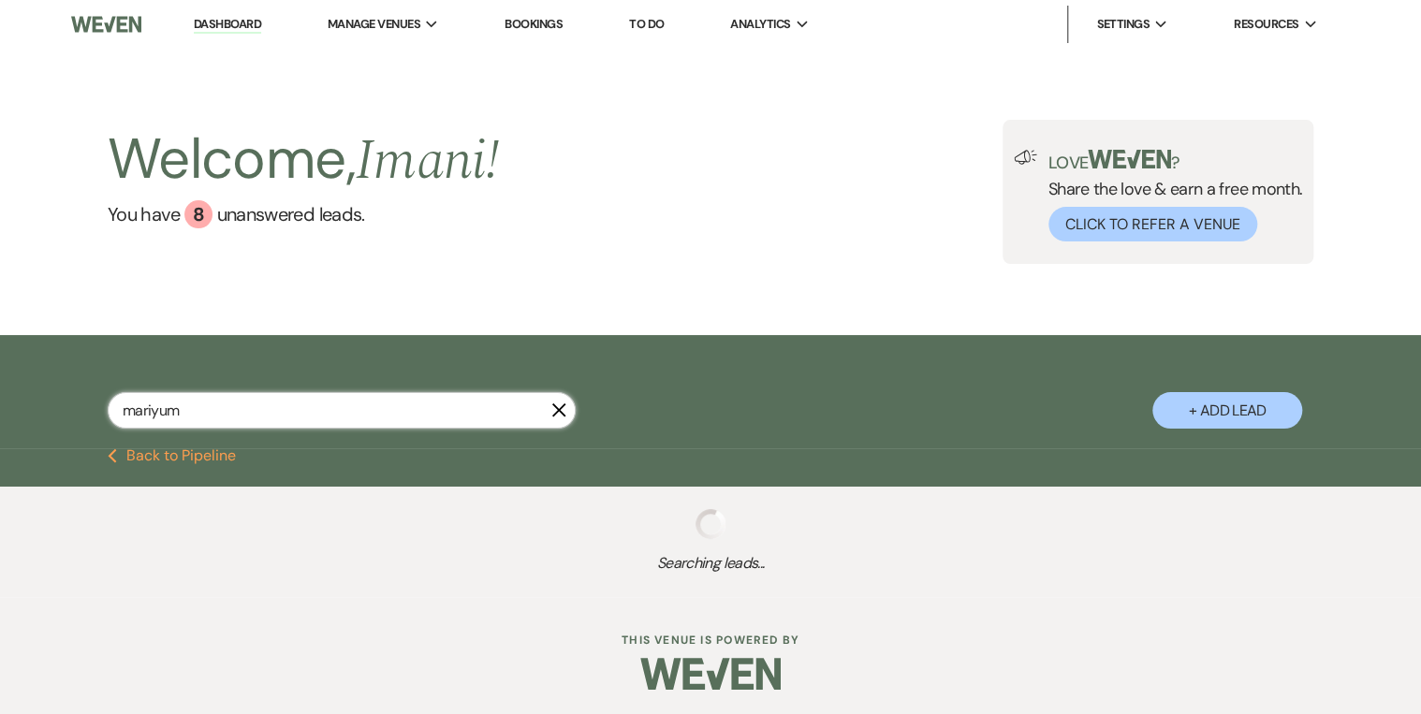
select select "8"
select select "5"
select select "8"
select select "5"
select select "8"
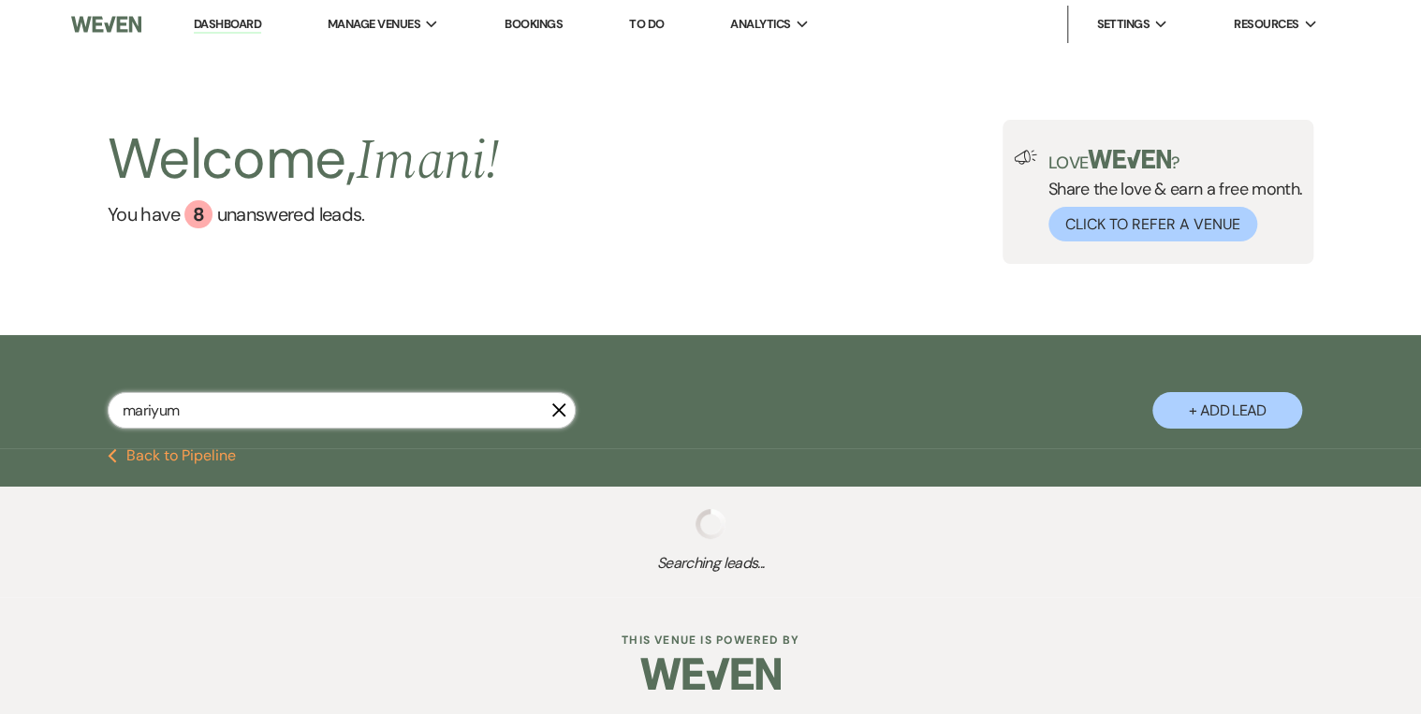
select select "4"
select select "8"
select select "5"
select select "8"
select select "5"
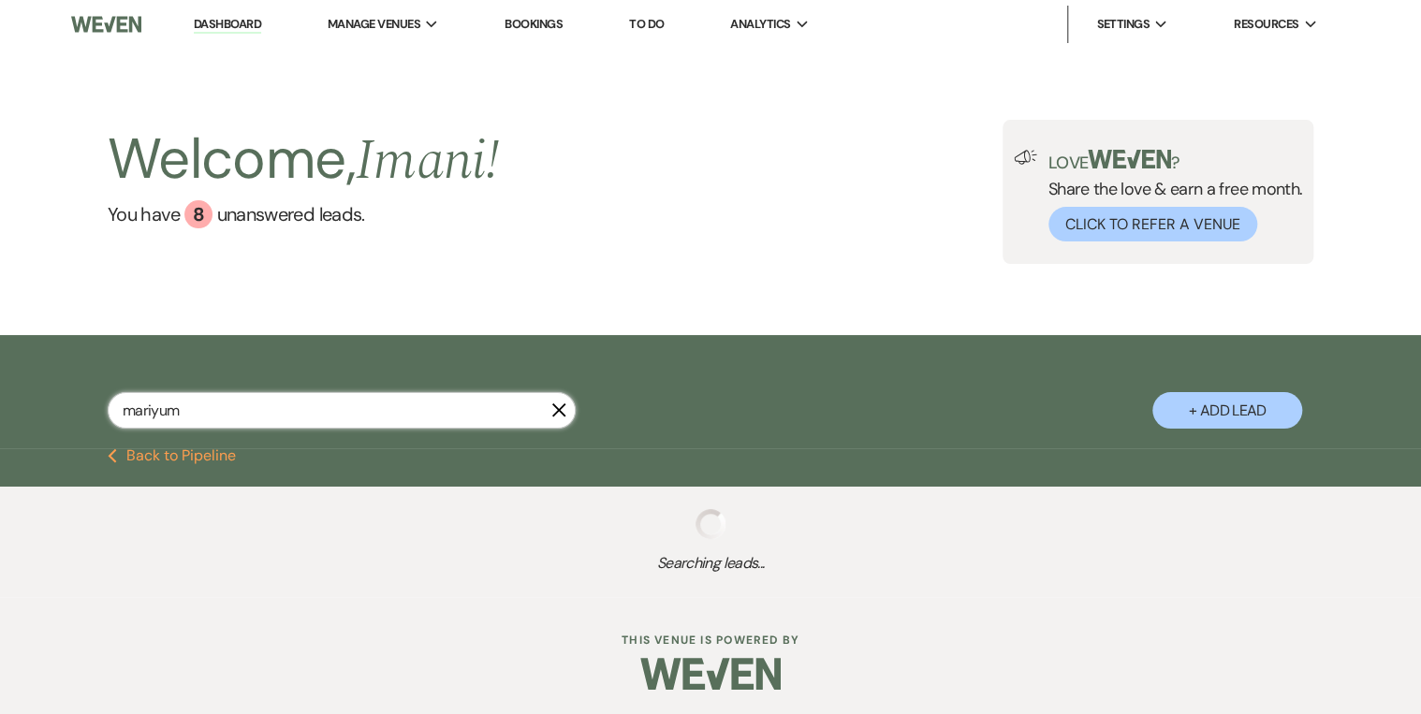
select select "8"
select select "5"
select select "8"
select select "10"
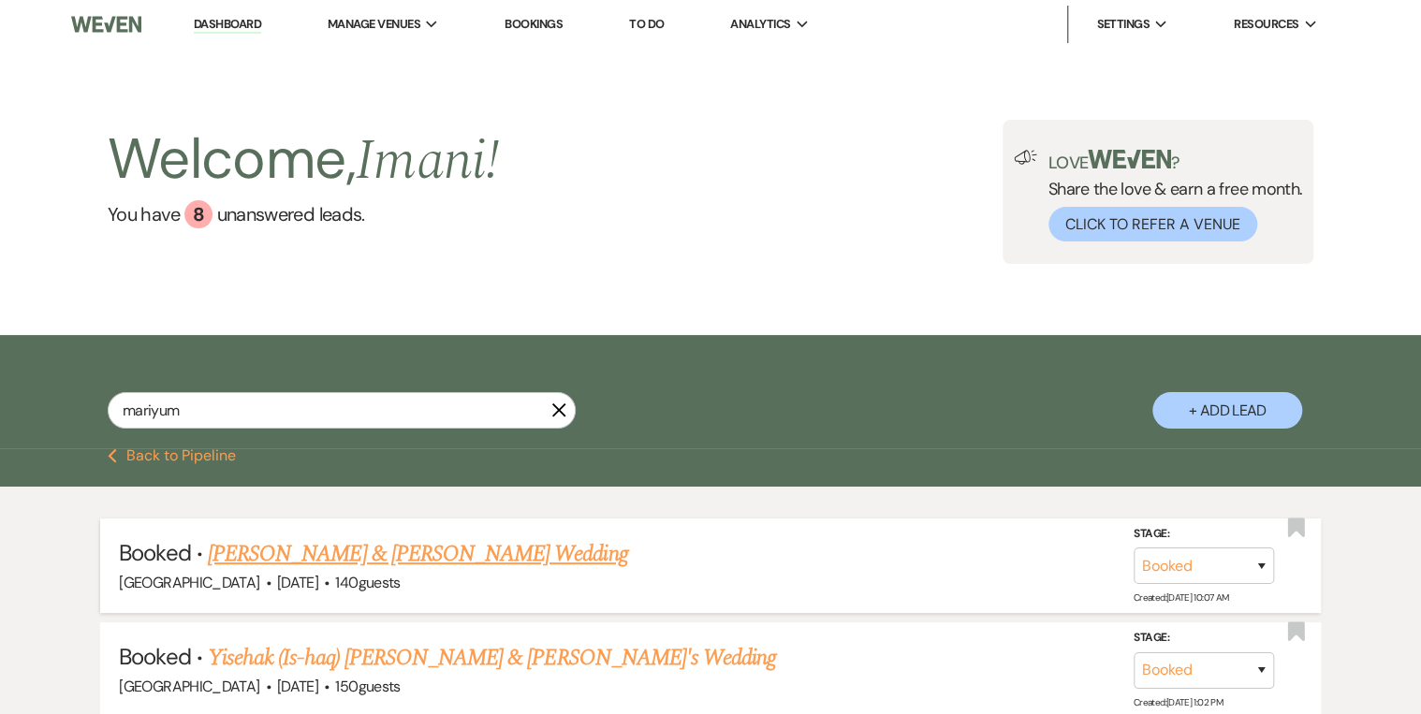
click at [299, 553] on link "Ali Kasim & Basma Malik's Wedding" at bounding box center [417, 554] width 419 height 34
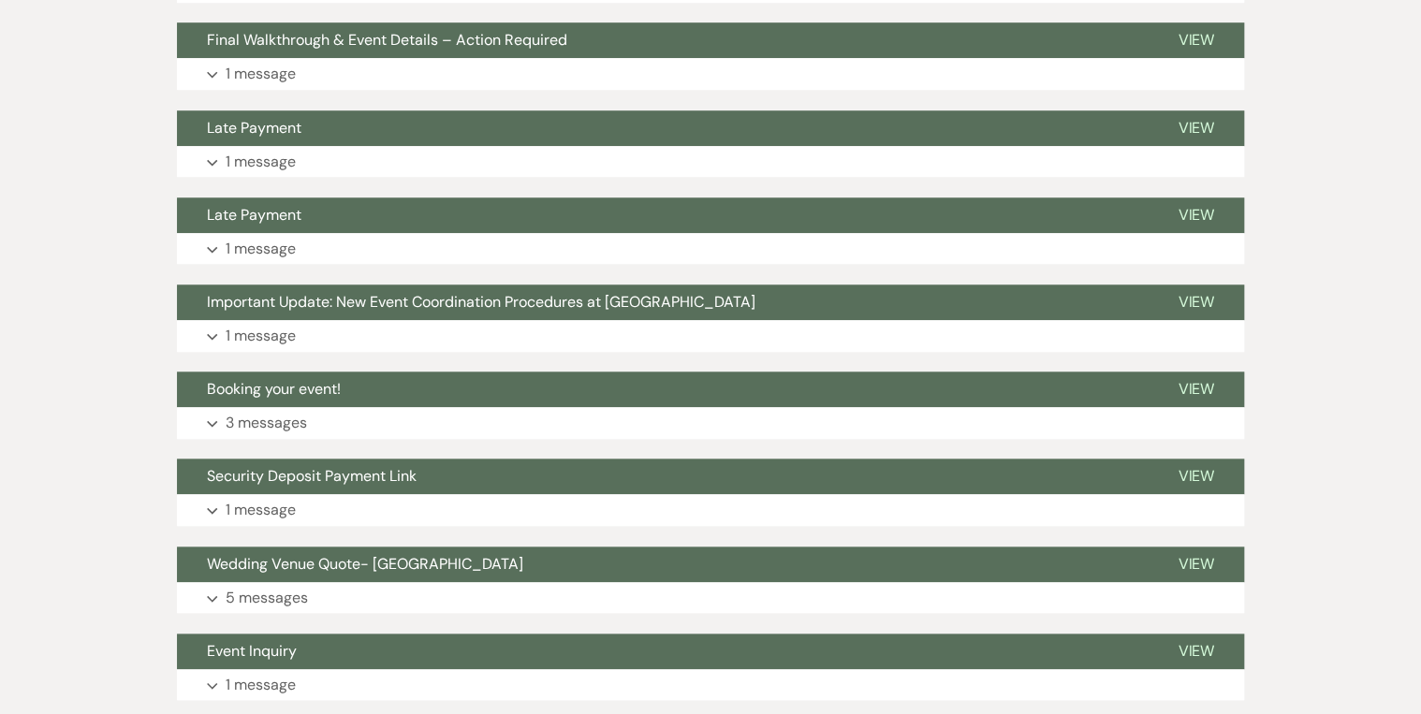
scroll to position [846, 0]
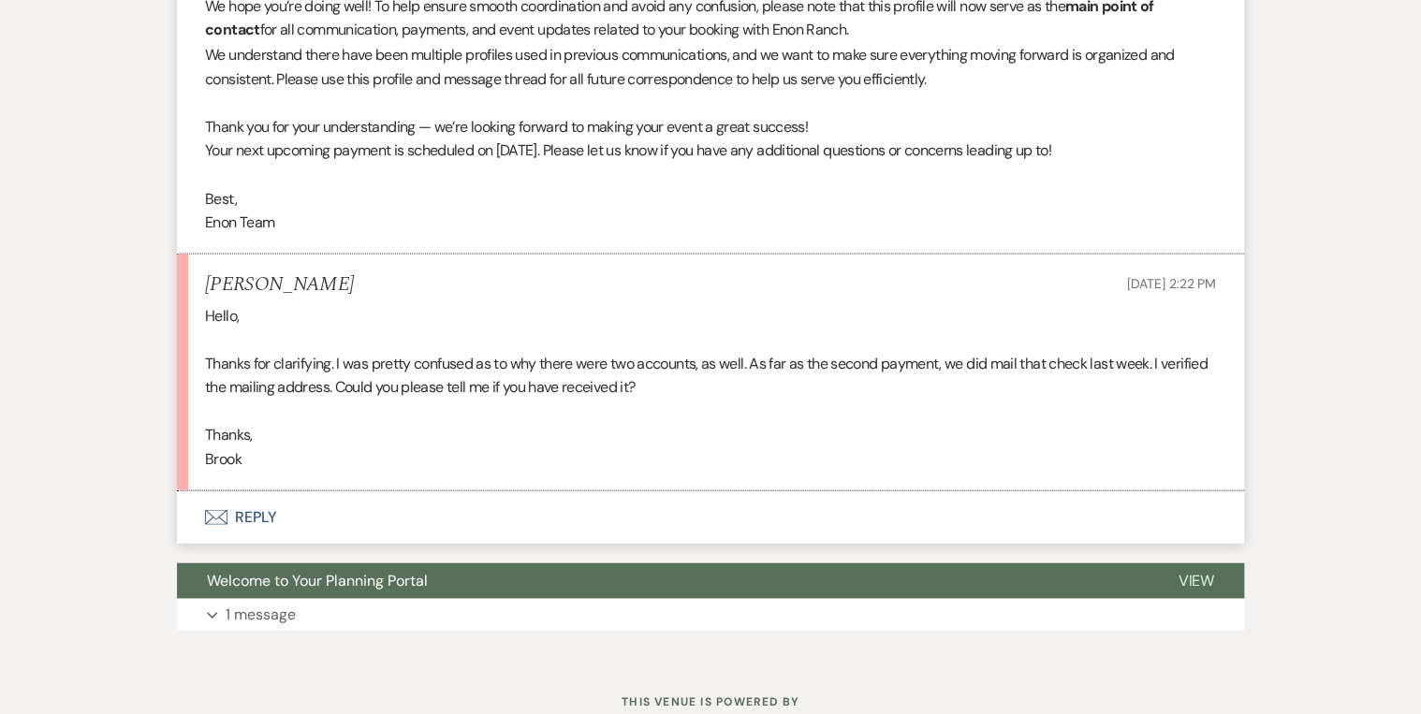
click at [254, 519] on button "Envelope Reply" at bounding box center [710, 516] width 1067 height 52
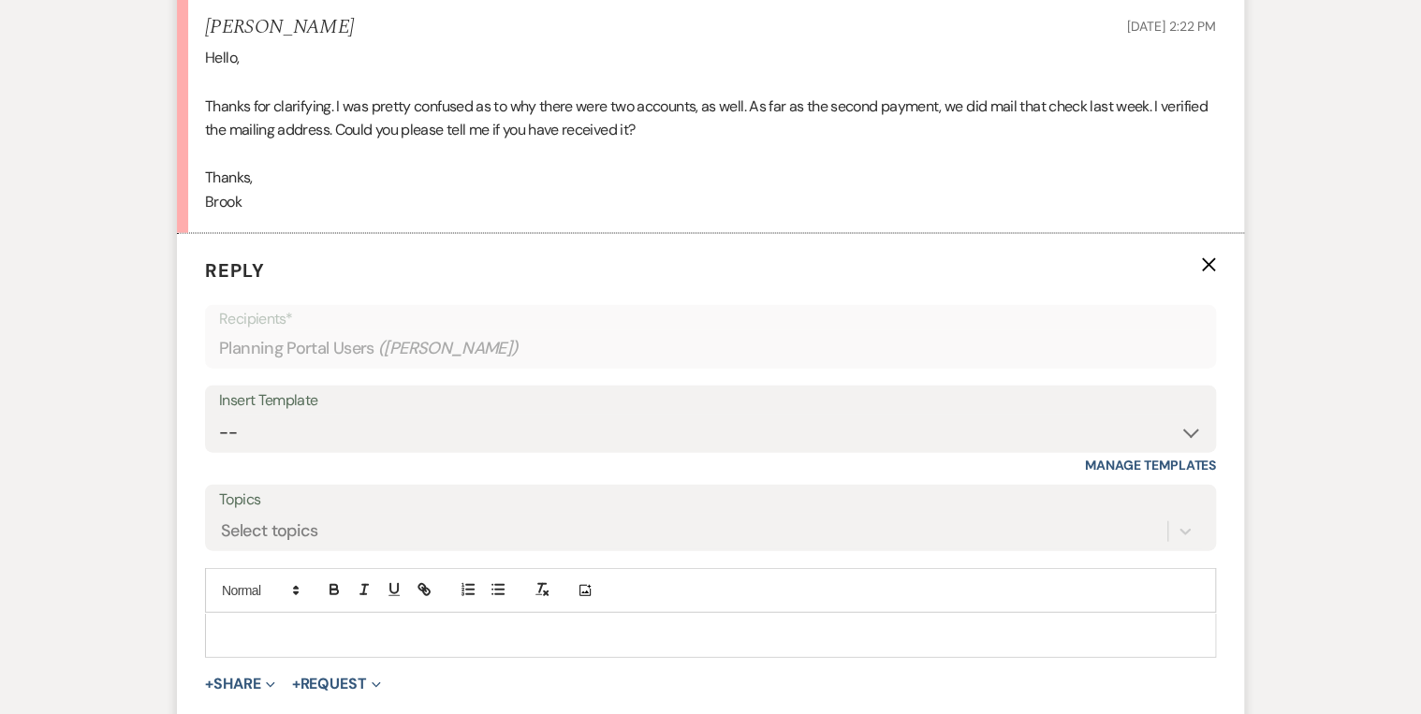
scroll to position [2018, 0]
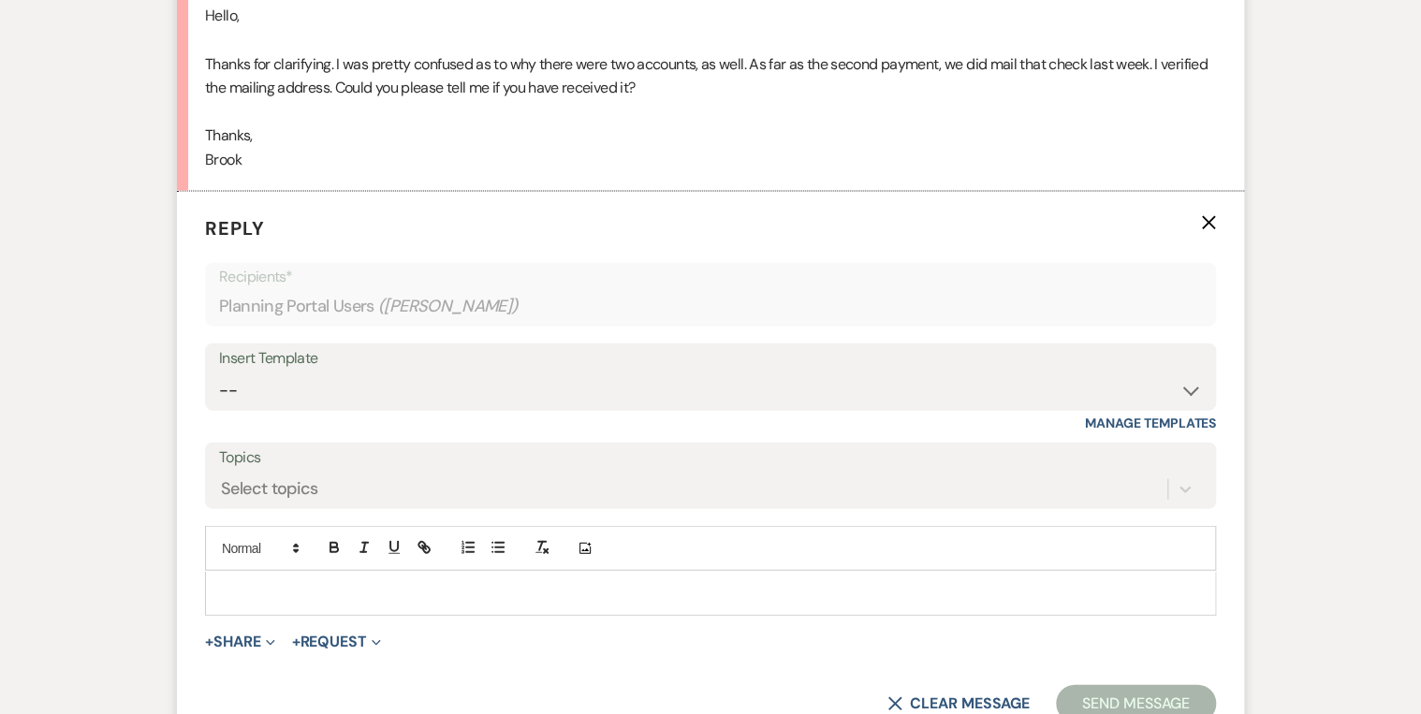
click at [215, 596] on div at bounding box center [710, 593] width 1009 height 43
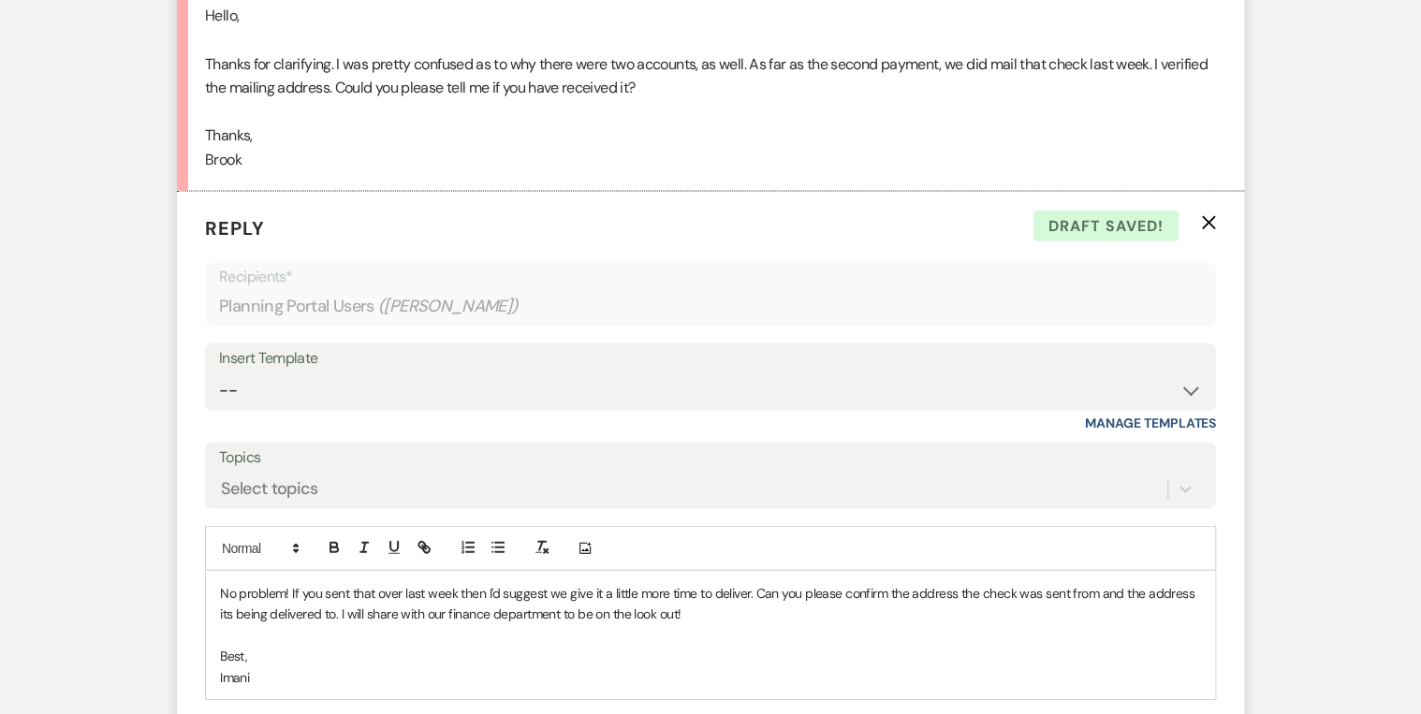
click at [372, 584] on p "No problem! If you sent that over last week then I'd suggest we give it a littl…" at bounding box center [710, 604] width 981 height 42
click at [1018, 591] on p "No problem! If you sent that check over last week then I'd suggest we give it a…" at bounding box center [710, 604] width 981 height 42
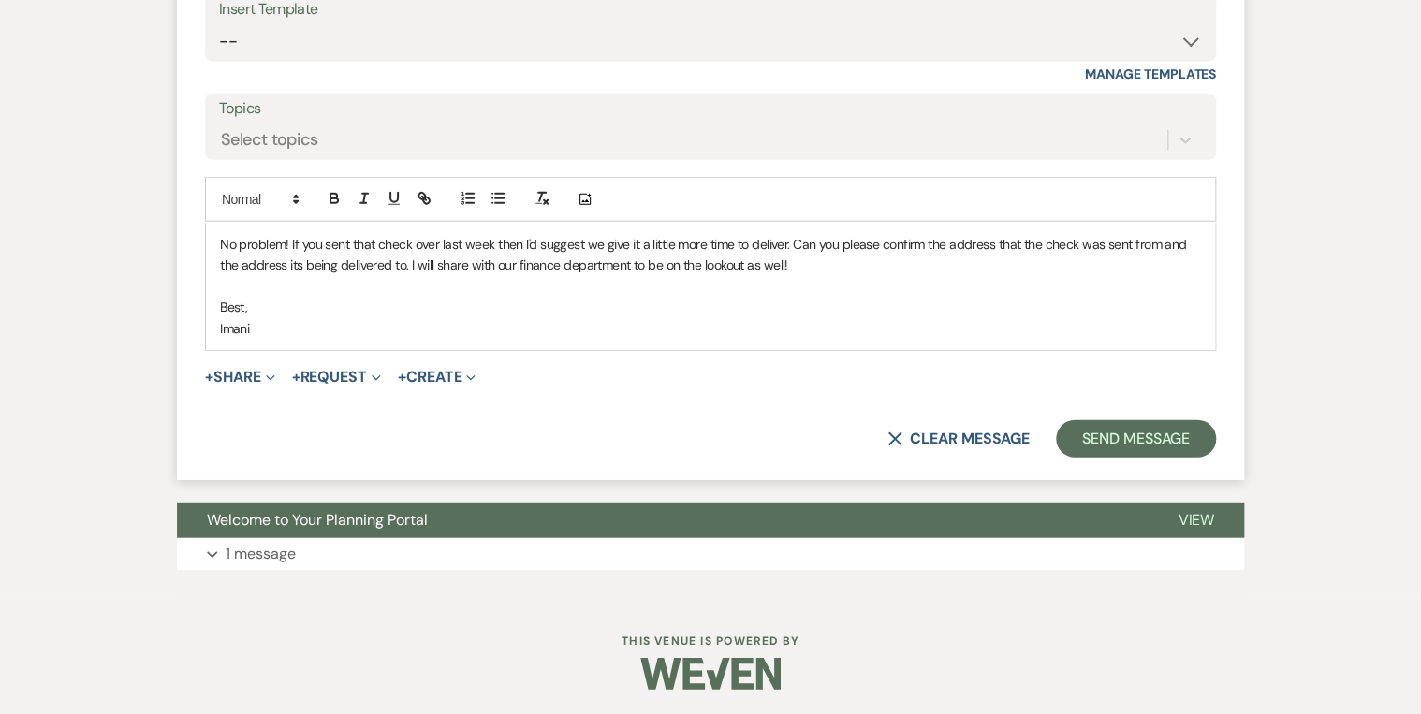
scroll to position [2368, 0]
click at [1099, 427] on button "Send Message" at bounding box center [1136, 437] width 160 height 37
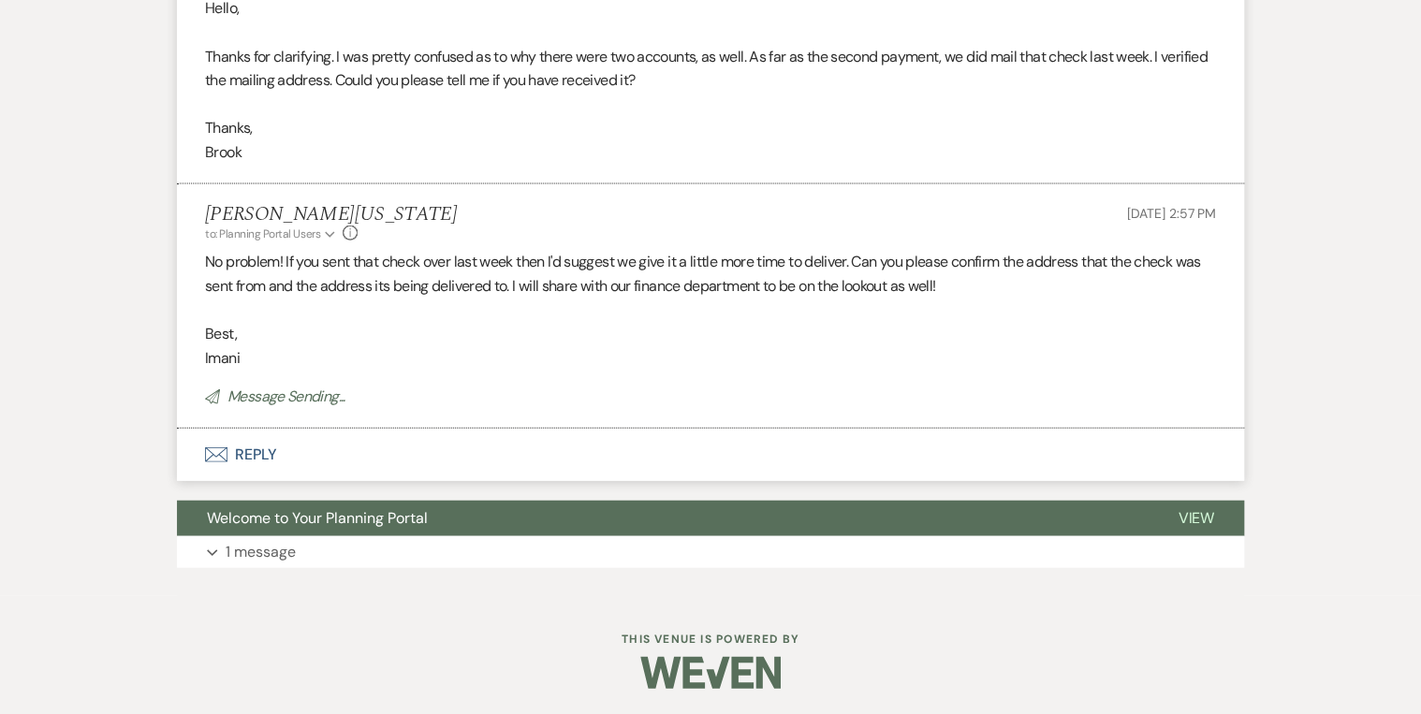
scroll to position [1987, 0]
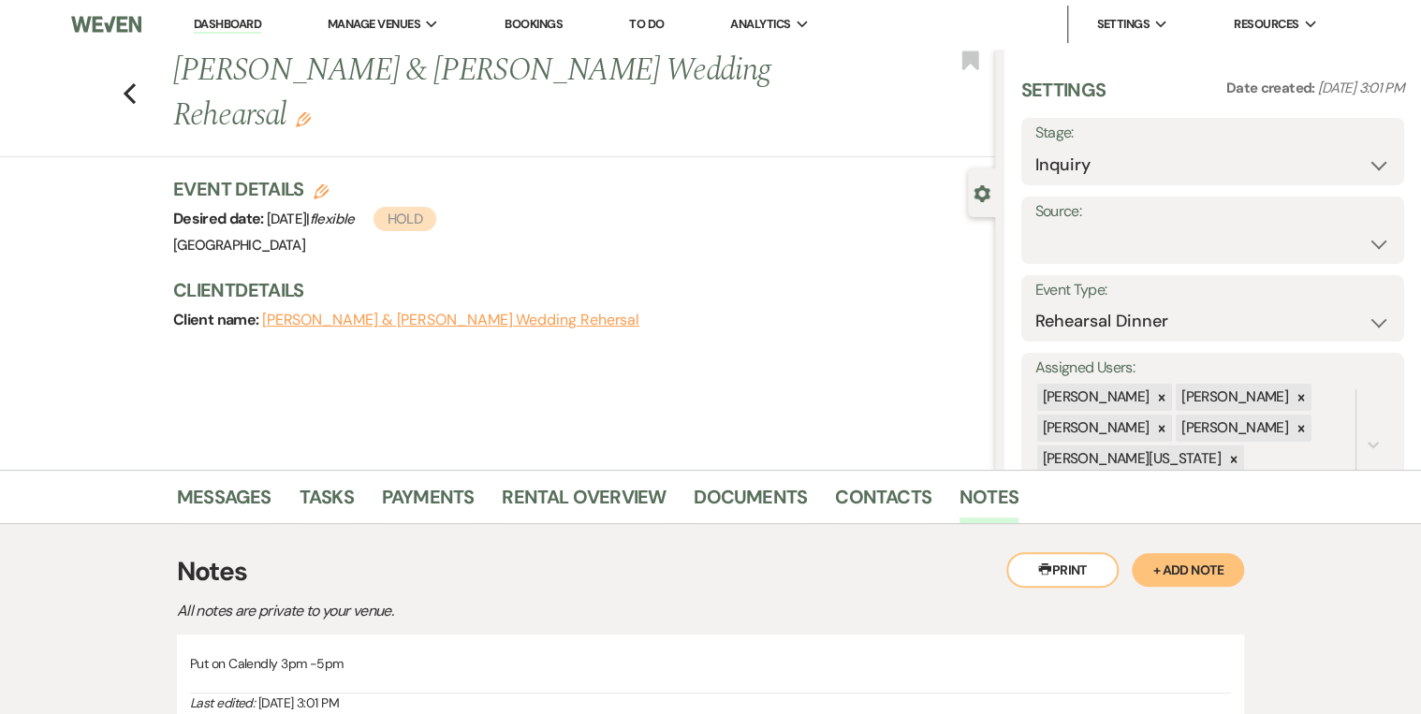
drag, startPoint x: 528, startPoint y: 10, endPoint x: 528, endPoint y: 23, distance: 13.1
click at [528, 17] on li "Bookings" at bounding box center [533, 24] width 77 height 37
click at [528, 23] on link "Bookings" at bounding box center [533, 24] width 58 height 16
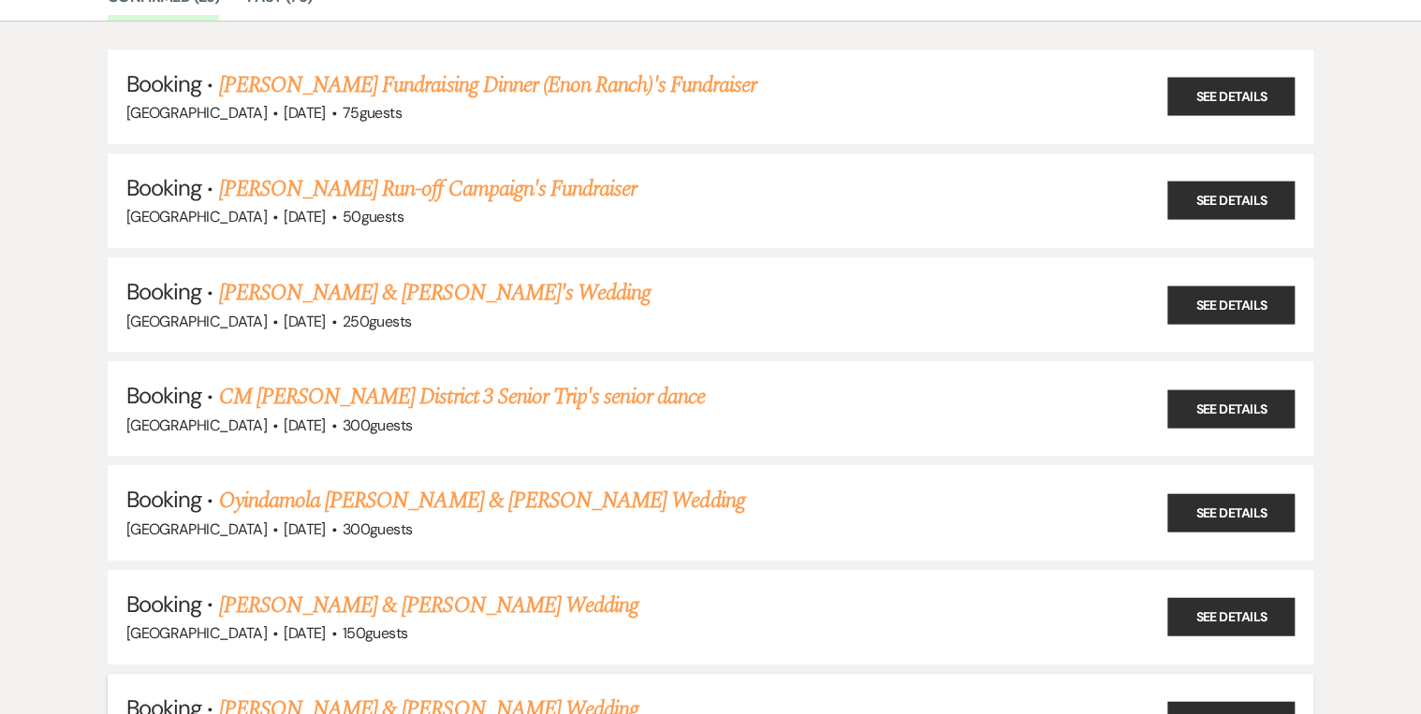
scroll to position [449, 0]
